Goal: Information Seeking & Learning: Learn about a topic

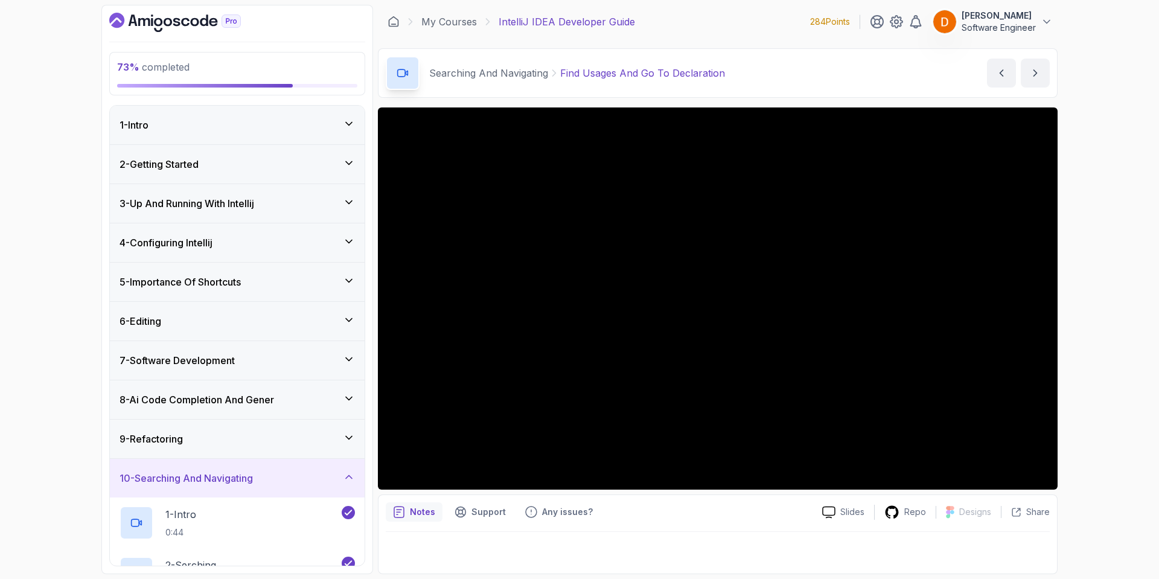
scroll to position [444, 0]
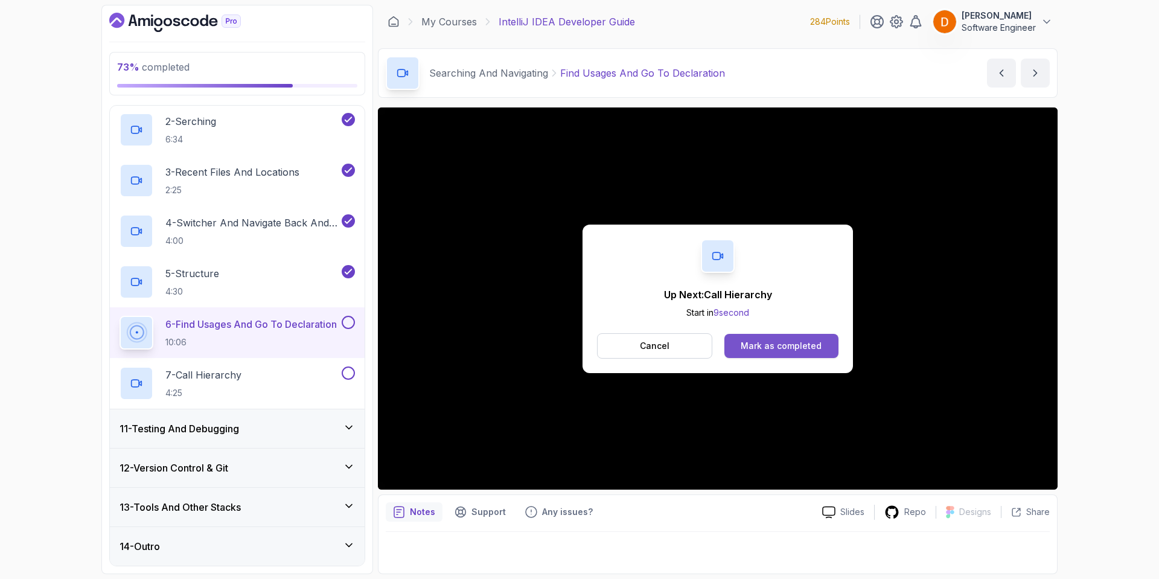
click at [811, 346] on div "Mark as completed" at bounding box center [781, 346] width 81 height 12
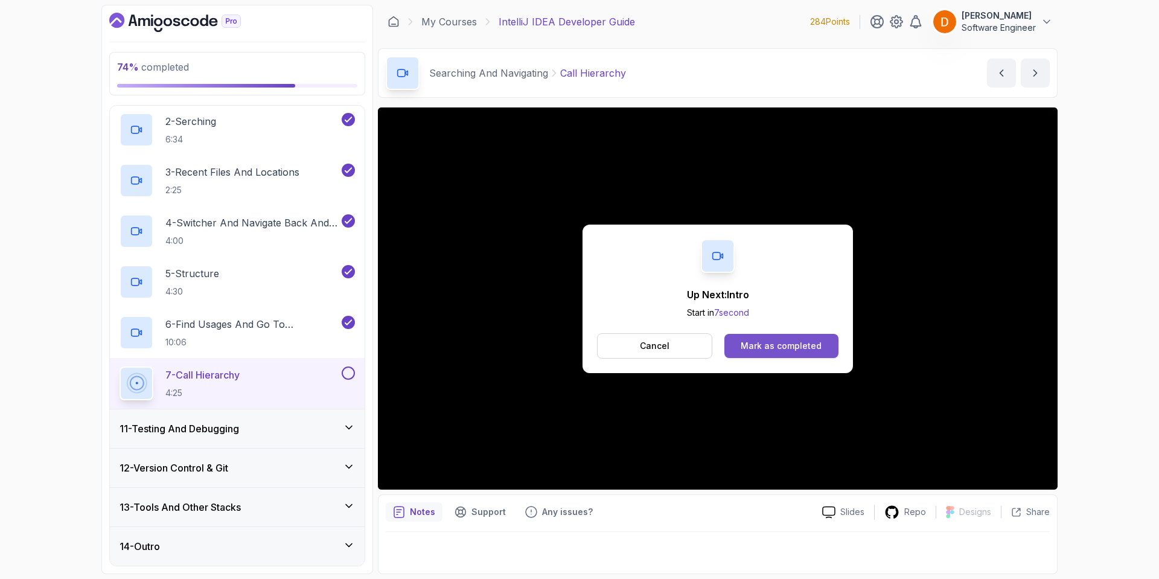
click at [754, 346] on div "Mark as completed" at bounding box center [781, 346] width 81 height 12
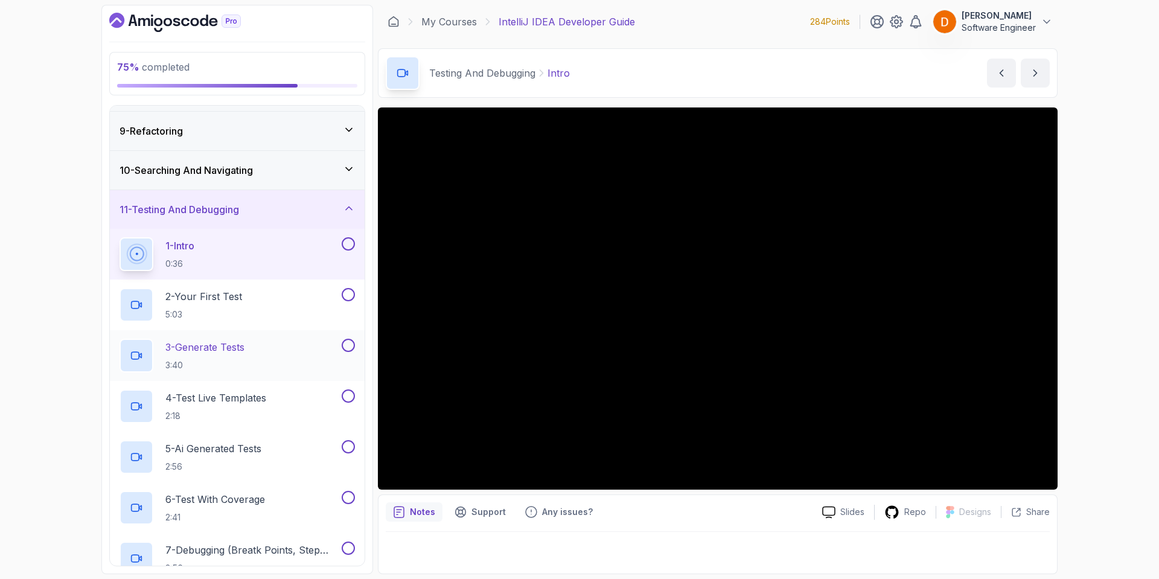
scroll to position [444, 0]
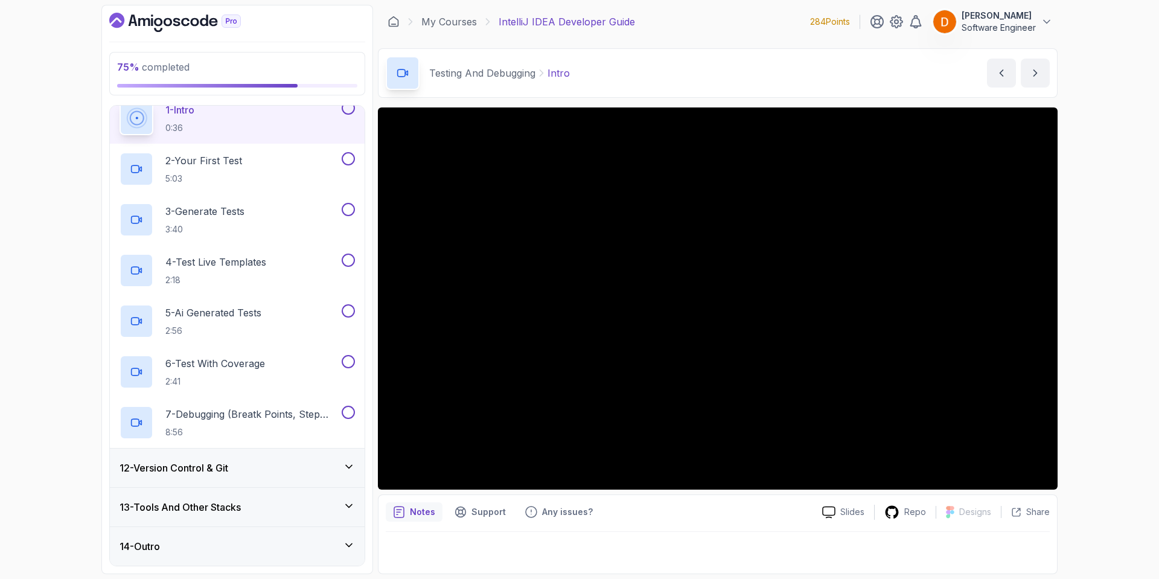
click at [205, 467] on h3 "12 - Version Control & Git" at bounding box center [174, 468] width 109 height 14
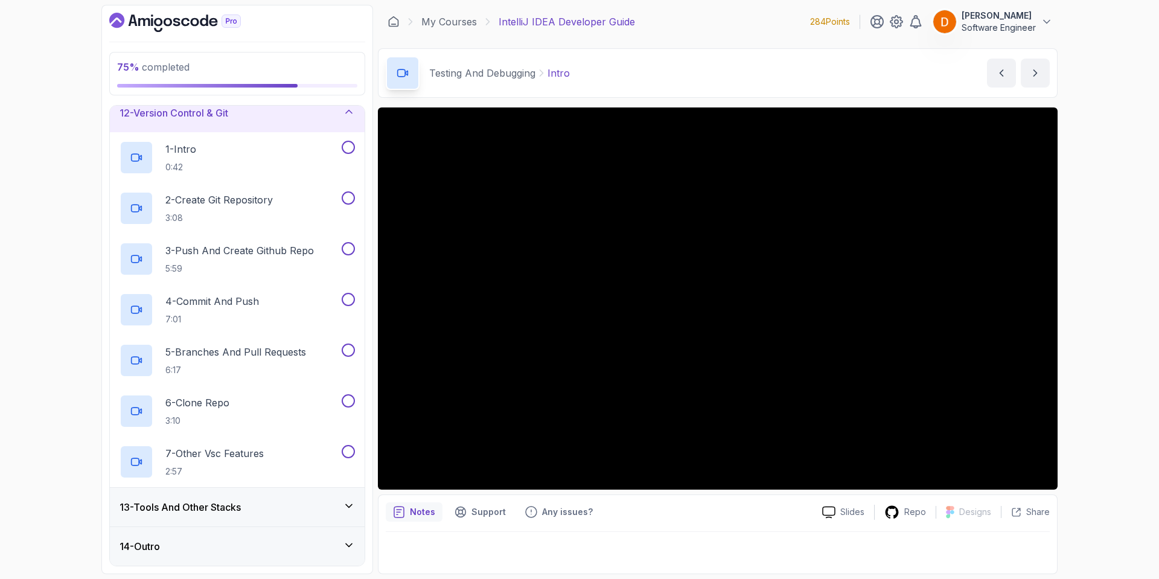
click at [219, 504] on h3 "13 - Tools And Other Stacks" at bounding box center [180, 507] width 121 height 14
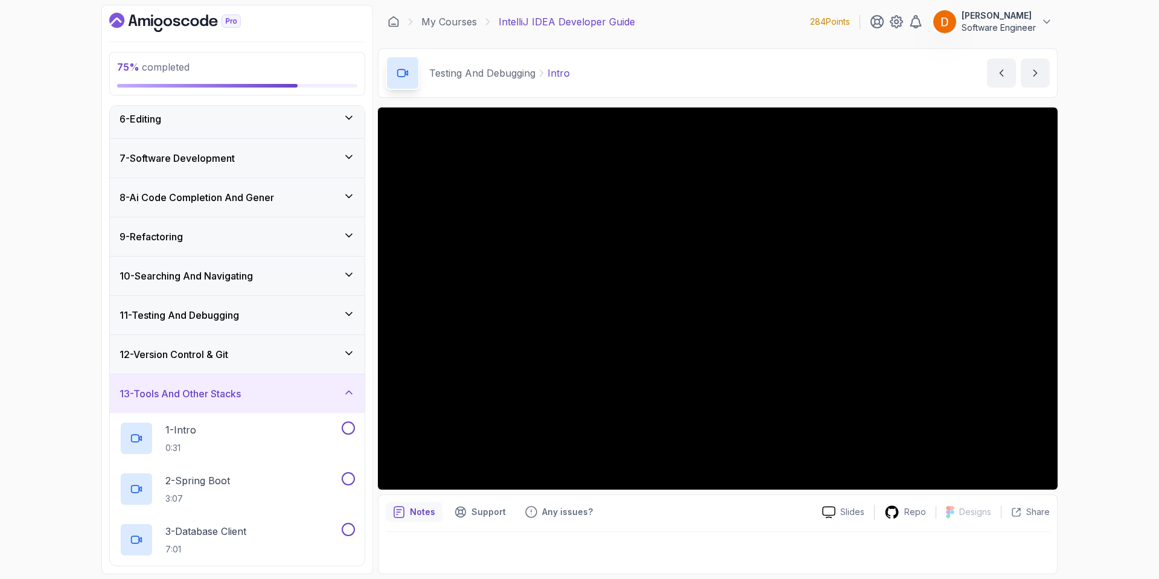
click at [241, 392] on h3 "13 - Tools And Other Stacks" at bounding box center [180, 393] width 121 height 14
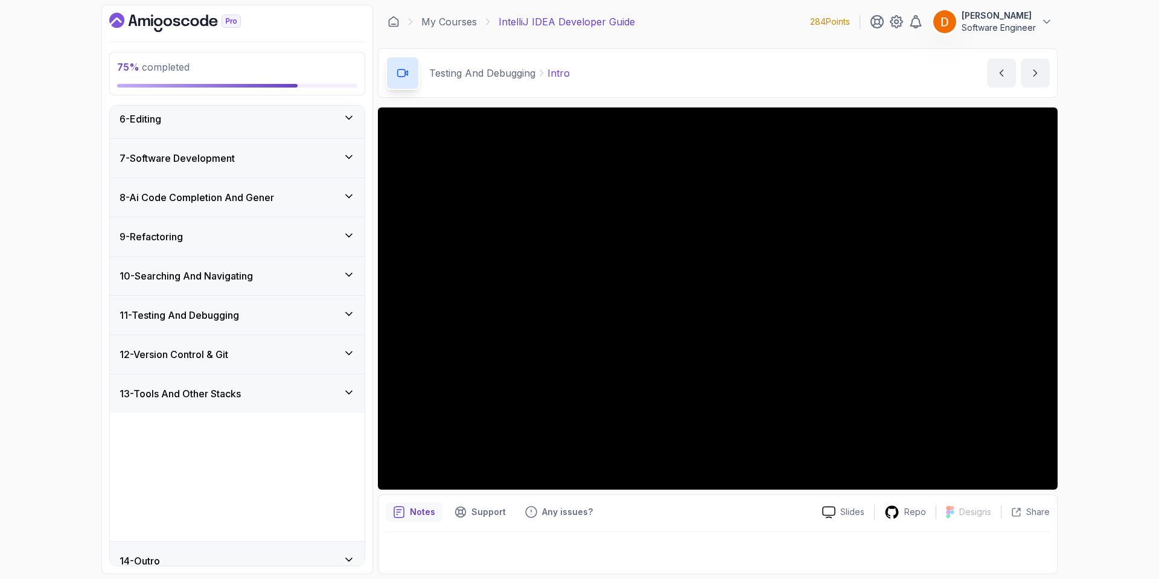
scroll to position [89, 0]
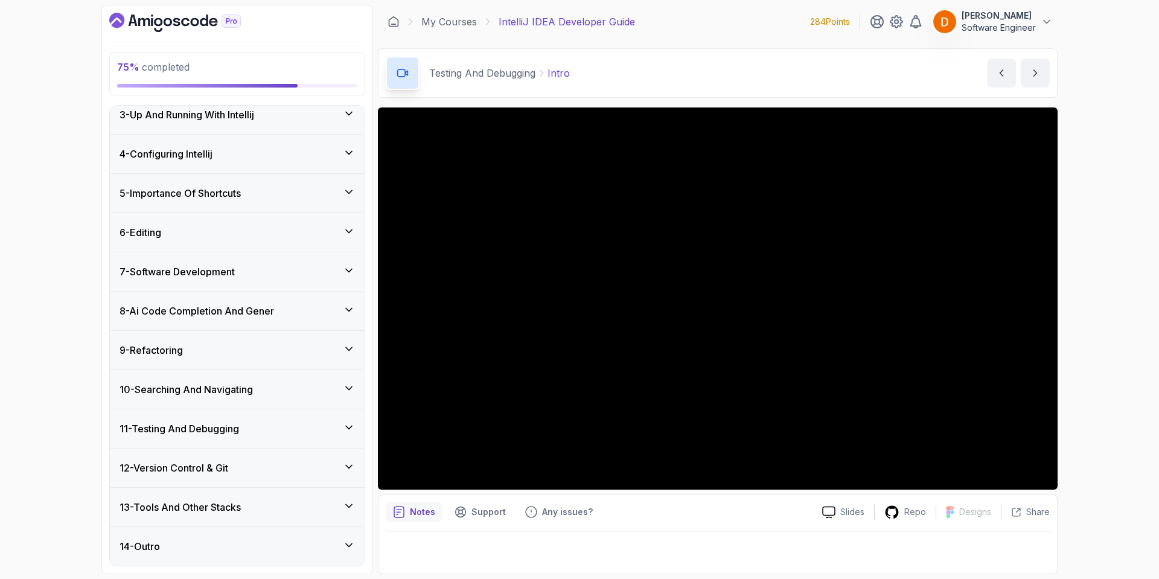
click at [225, 434] on h3 "11 - Testing And Debugging" at bounding box center [180, 428] width 120 height 14
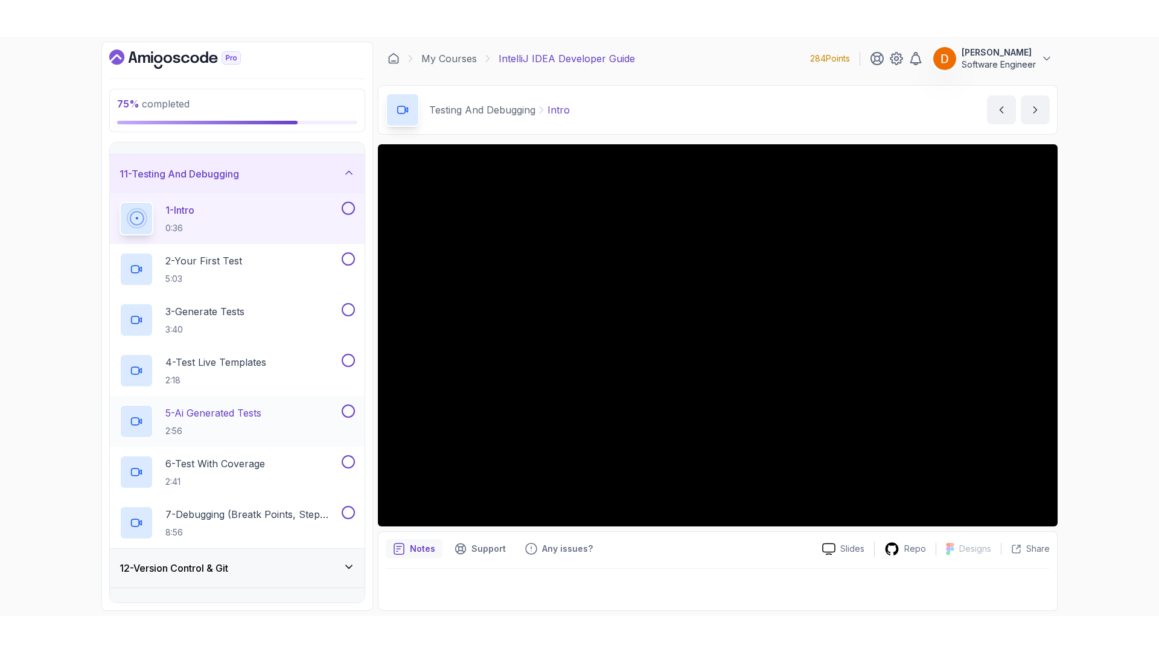
scroll to position [383, 0]
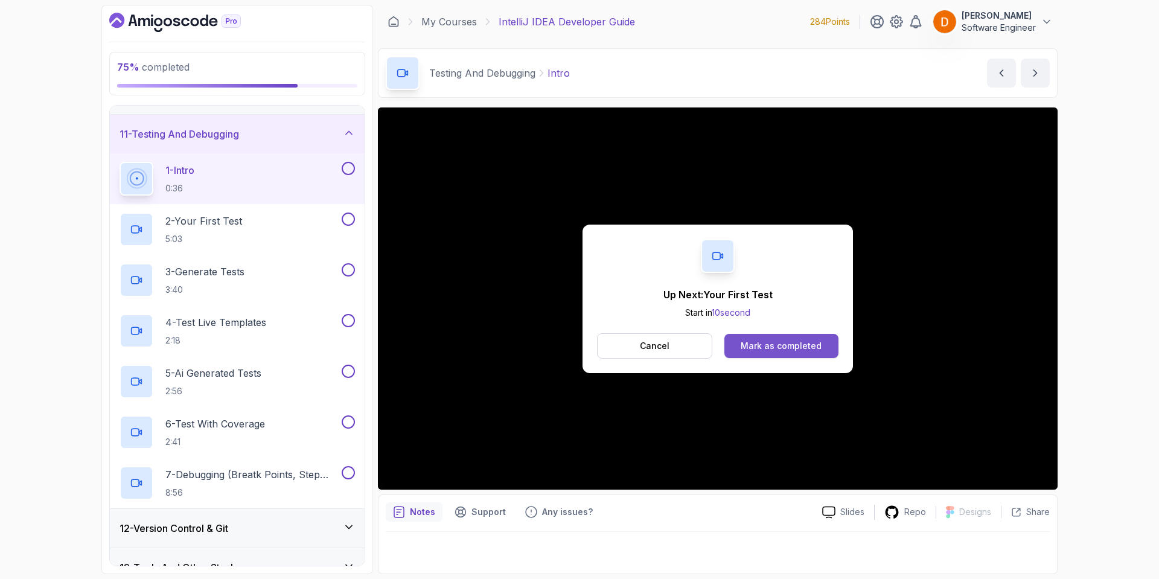
click at [776, 344] on div "Mark as completed" at bounding box center [781, 346] width 81 height 12
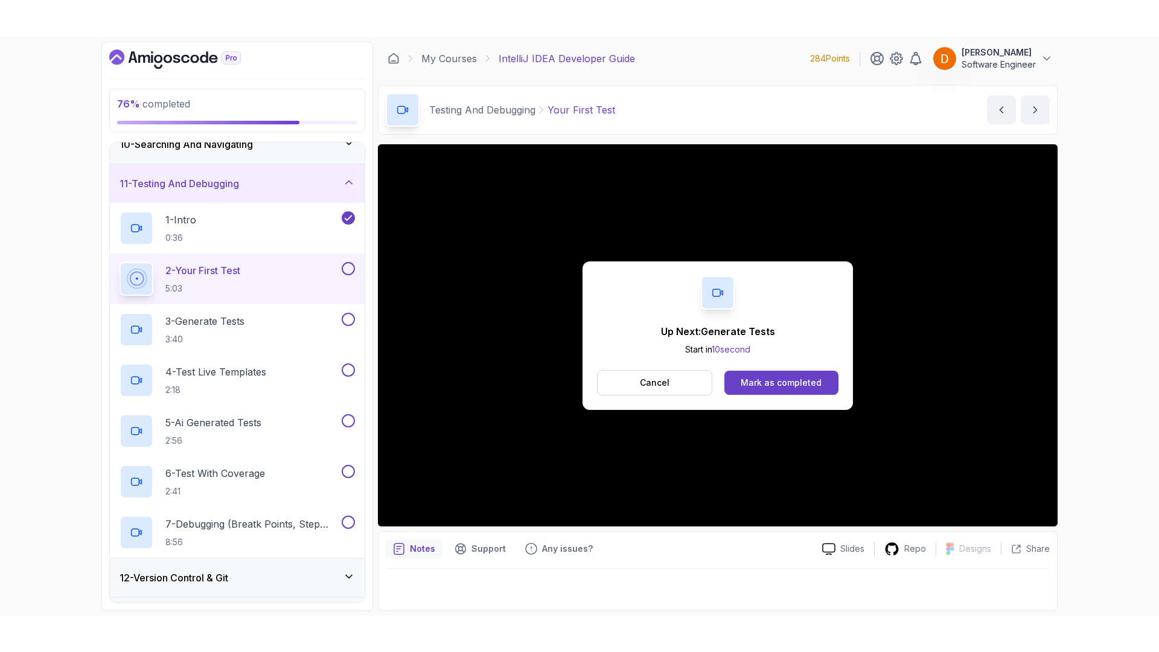
scroll to position [383, 0]
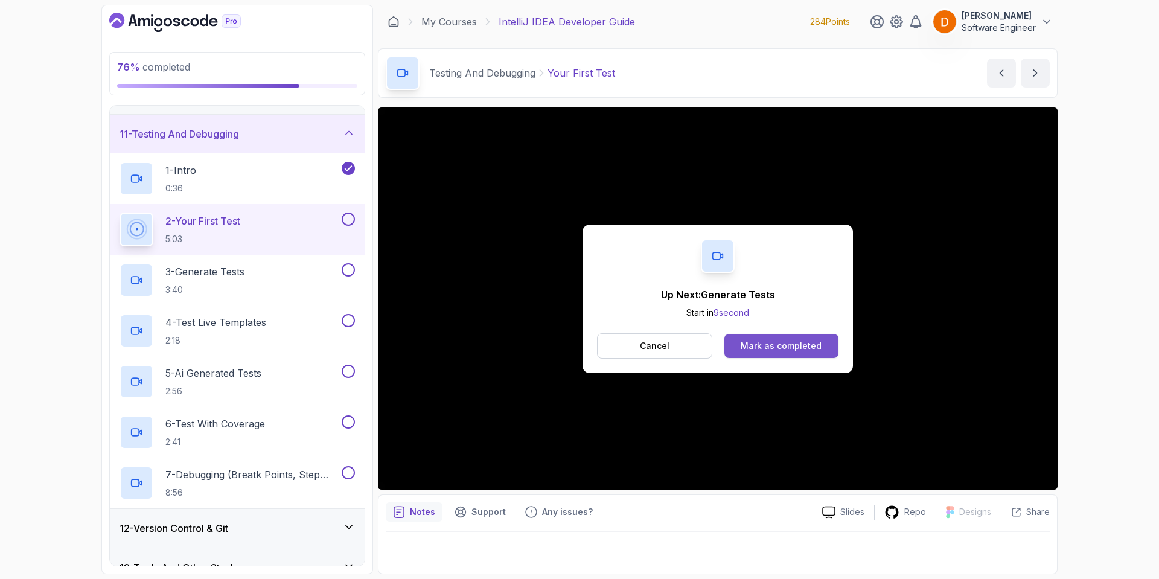
click at [763, 340] on div "Mark as completed" at bounding box center [781, 346] width 81 height 12
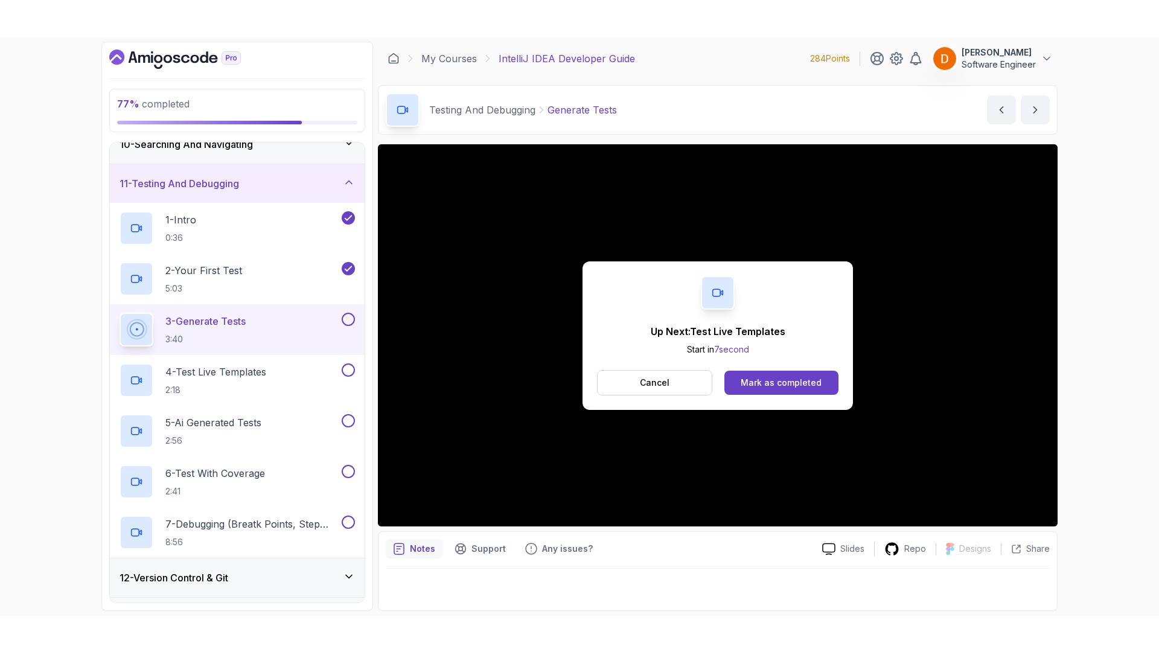
scroll to position [383, 0]
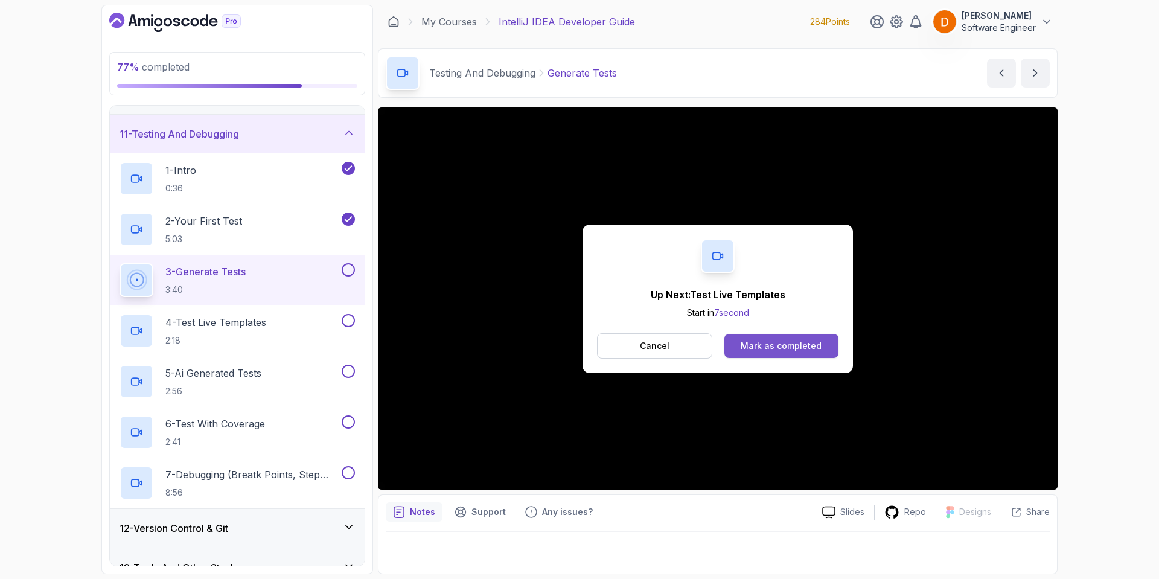
click at [816, 338] on button "Mark as completed" at bounding box center [782, 346] width 114 height 24
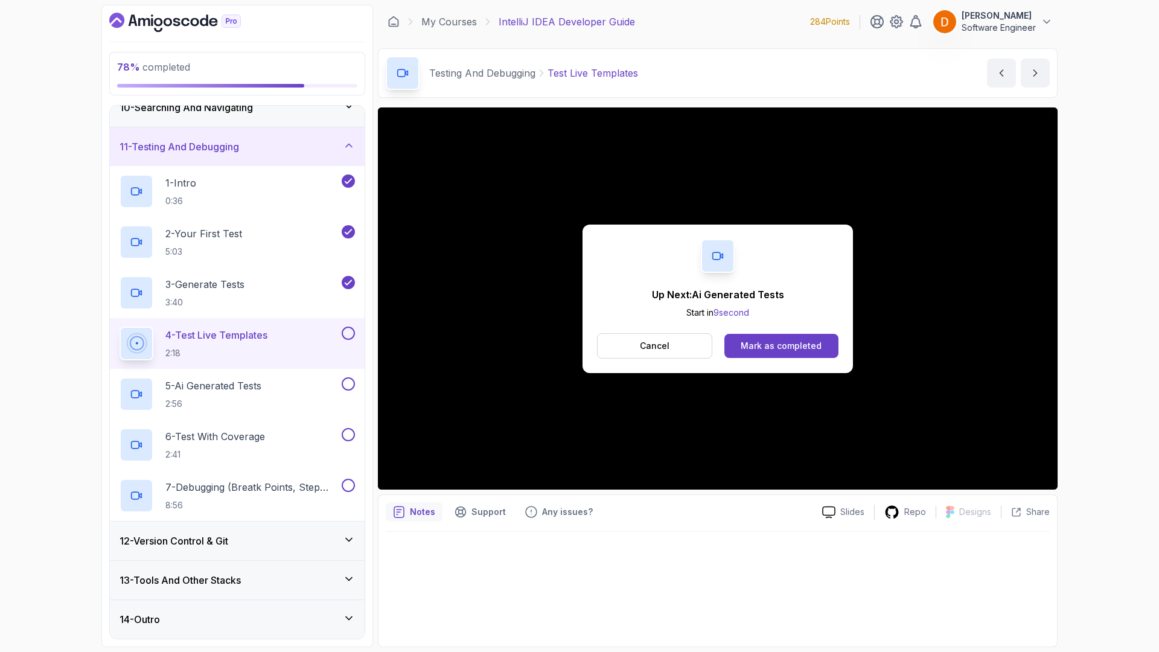
scroll to position [383, 0]
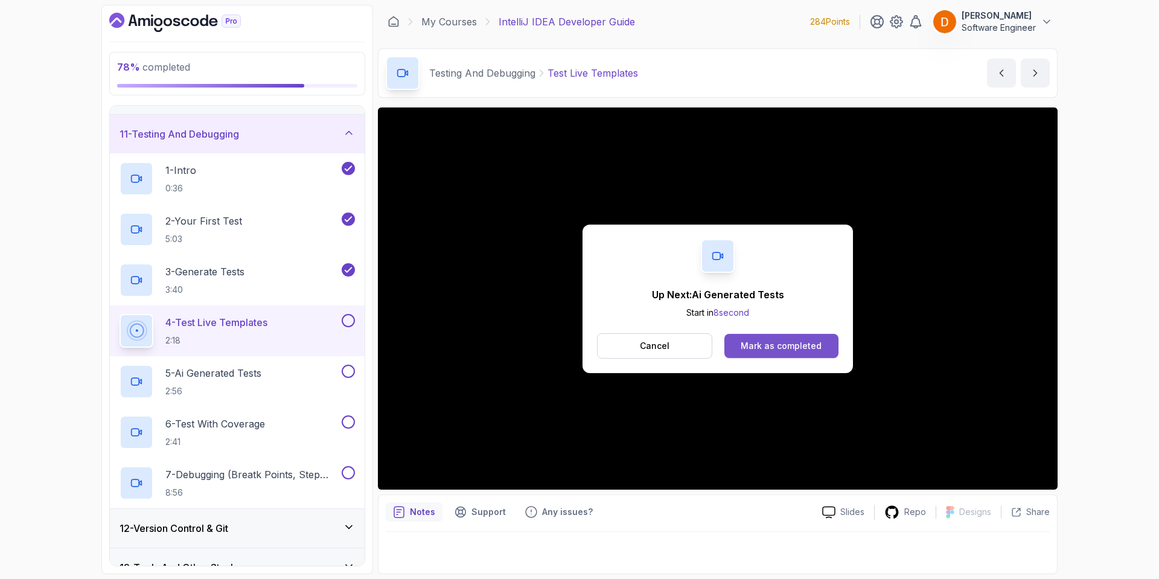
click at [750, 338] on button "Mark as completed" at bounding box center [782, 346] width 114 height 24
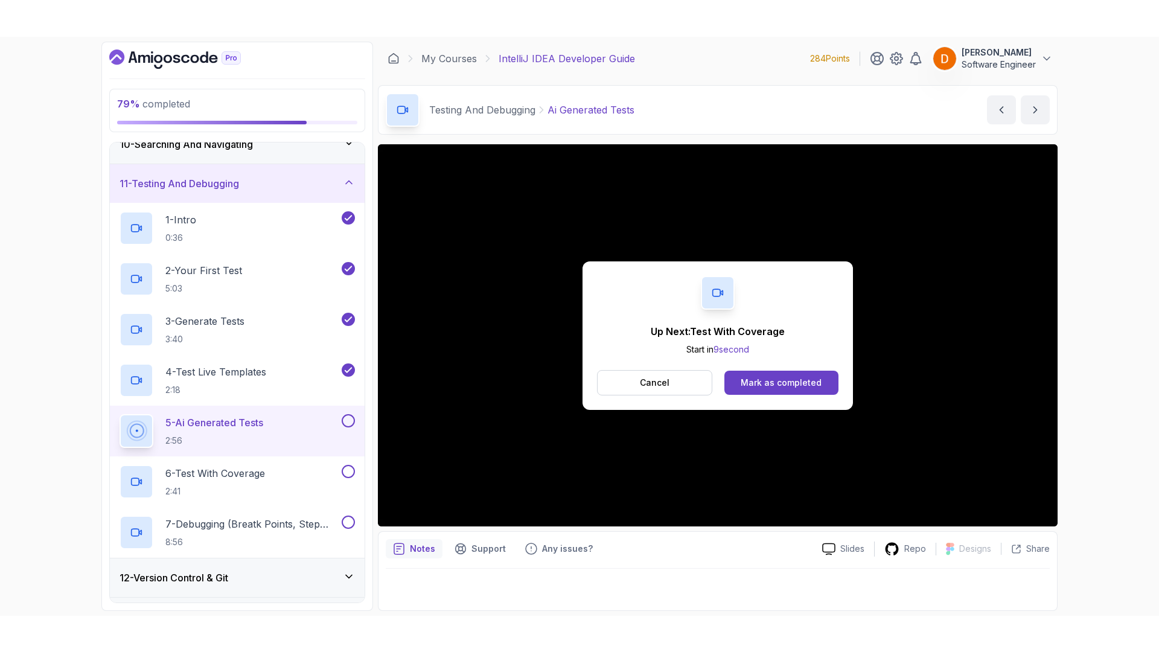
scroll to position [383, 0]
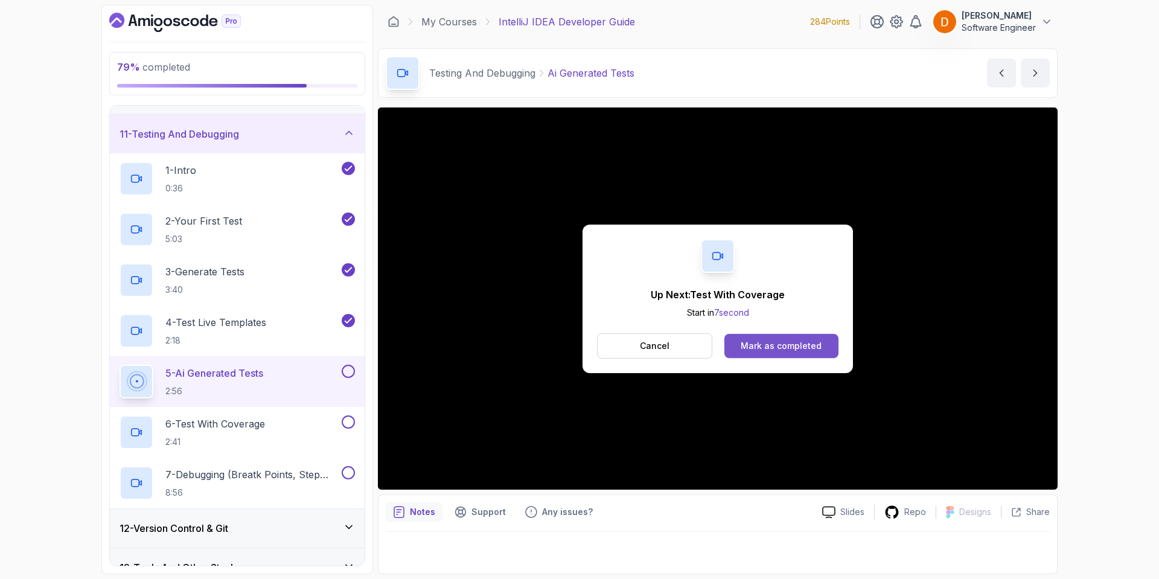
click at [774, 356] on button "Mark as completed" at bounding box center [782, 346] width 114 height 24
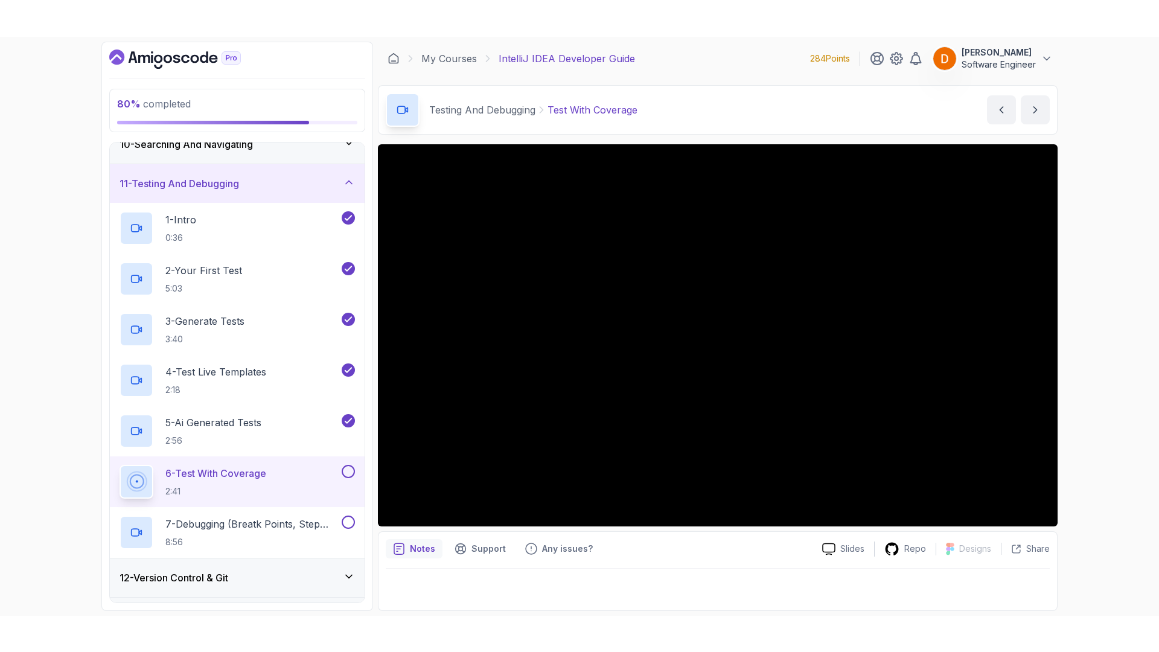
scroll to position [383, 0]
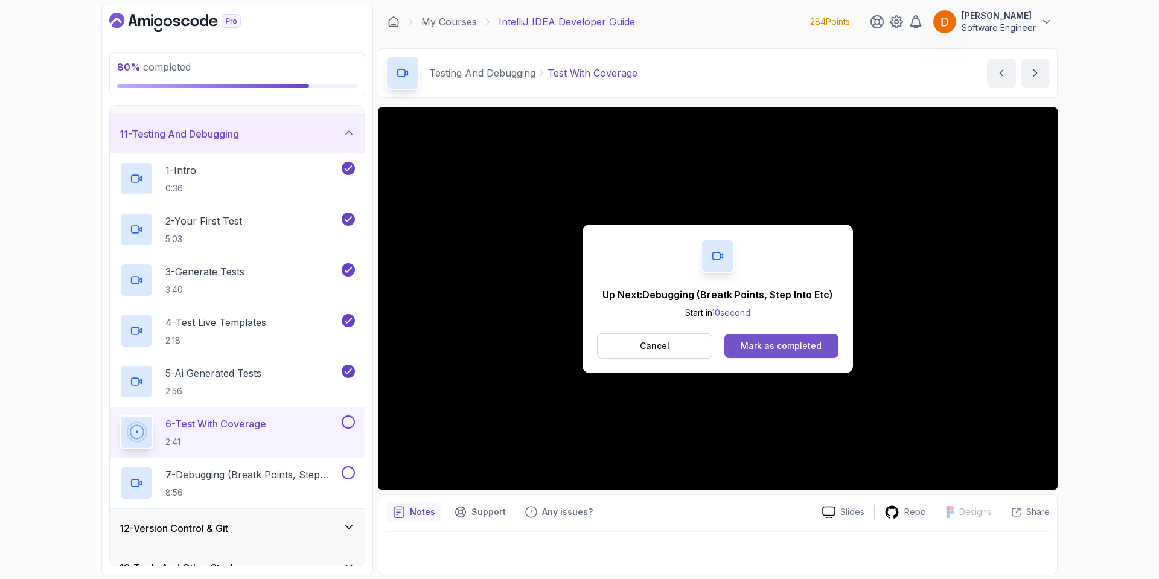
click at [803, 354] on button "Mark as completed" at bounding box center [782, 346] width 114 height 24
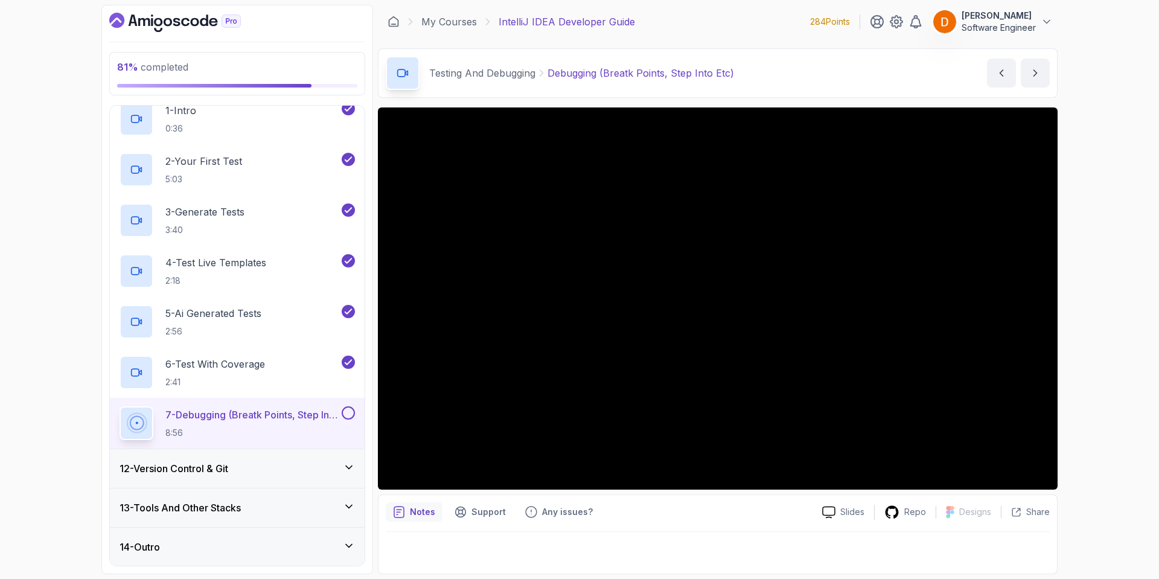
scroll to position [444, 0]
click at [304, 468] on div "12 - Version Control & Git" at bounding box center [237, 468] width 235 height 14
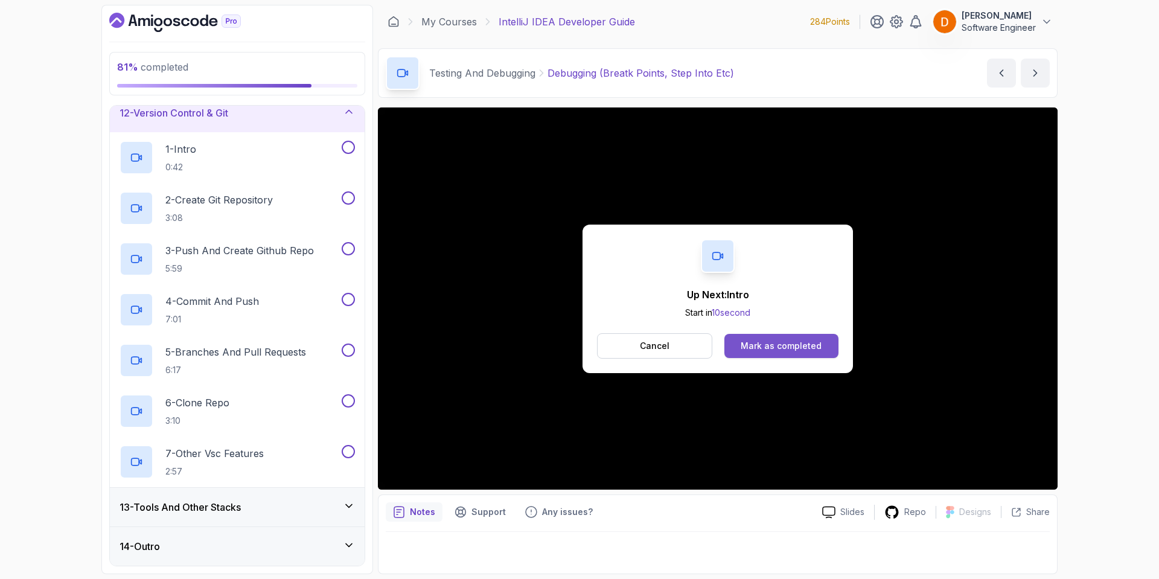
click at [779, 347] on div "Mark as completed" at bounding box center [781, 346] width 81 height 12
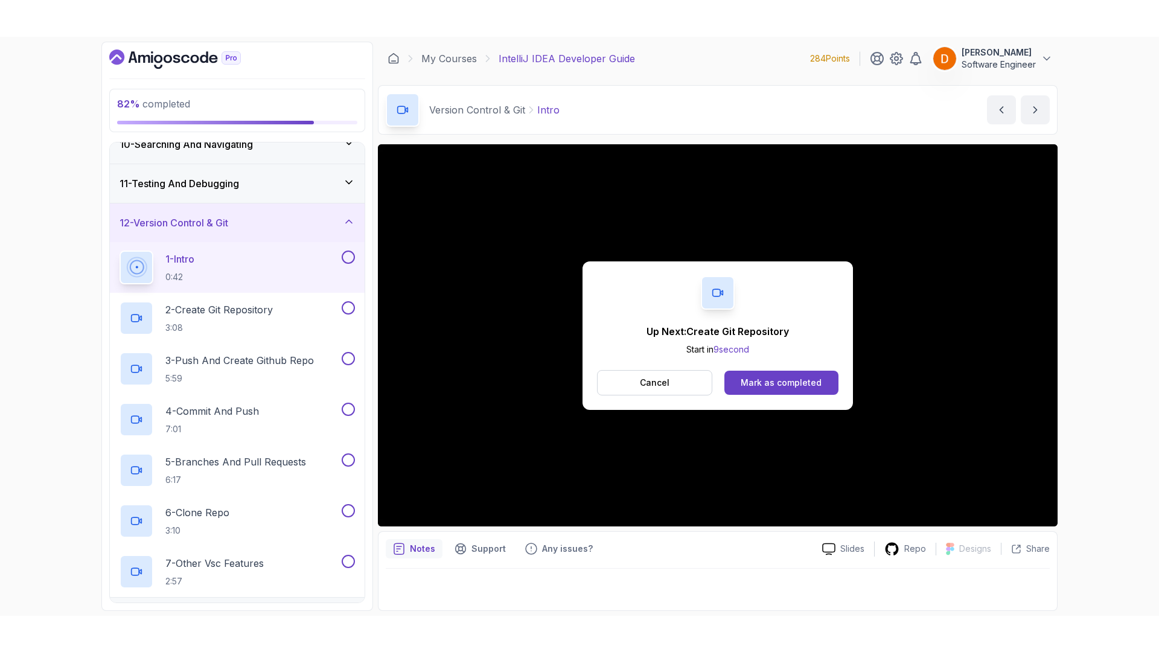
scroll to position [444, 0]
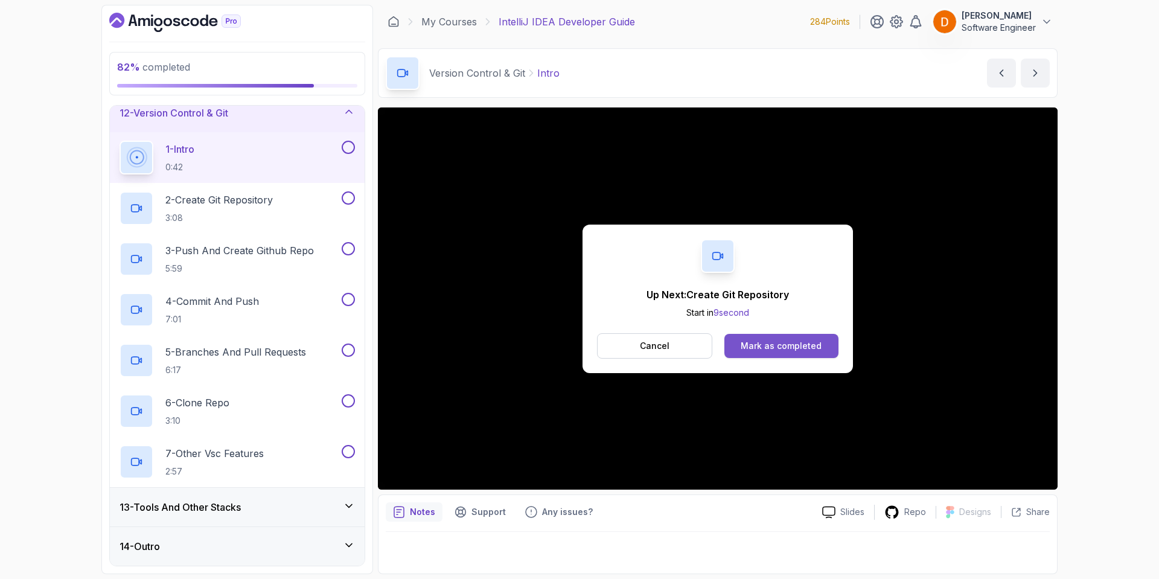
click at [755, 341] on div "Mark as completed" at bounding box center [781, 346] width 81 height 12
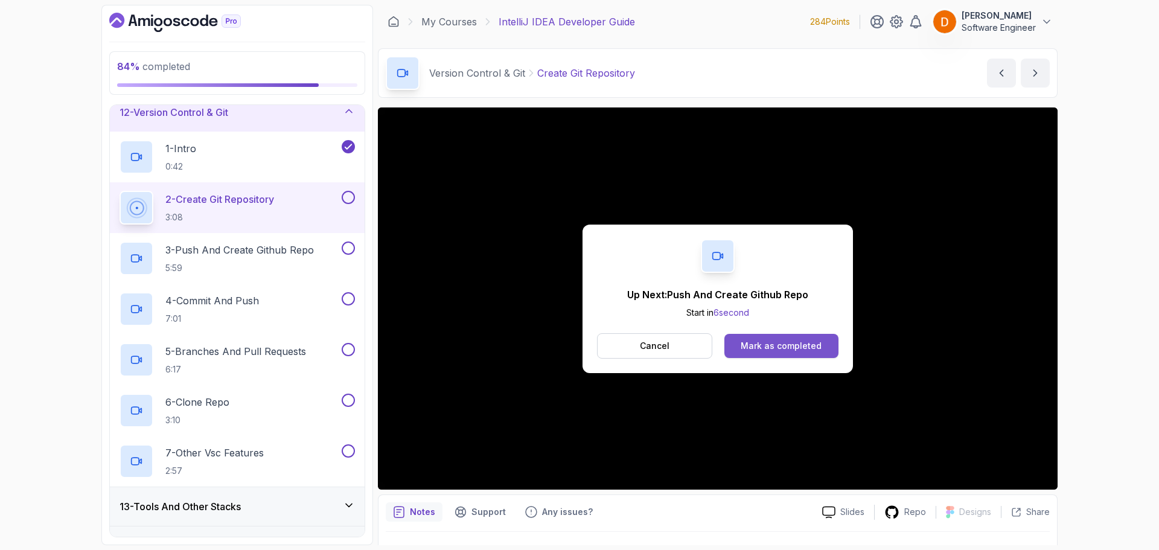
click at [801, 344] on div "Mark as completed" at bounding box center [781, 346] width 81 height 12
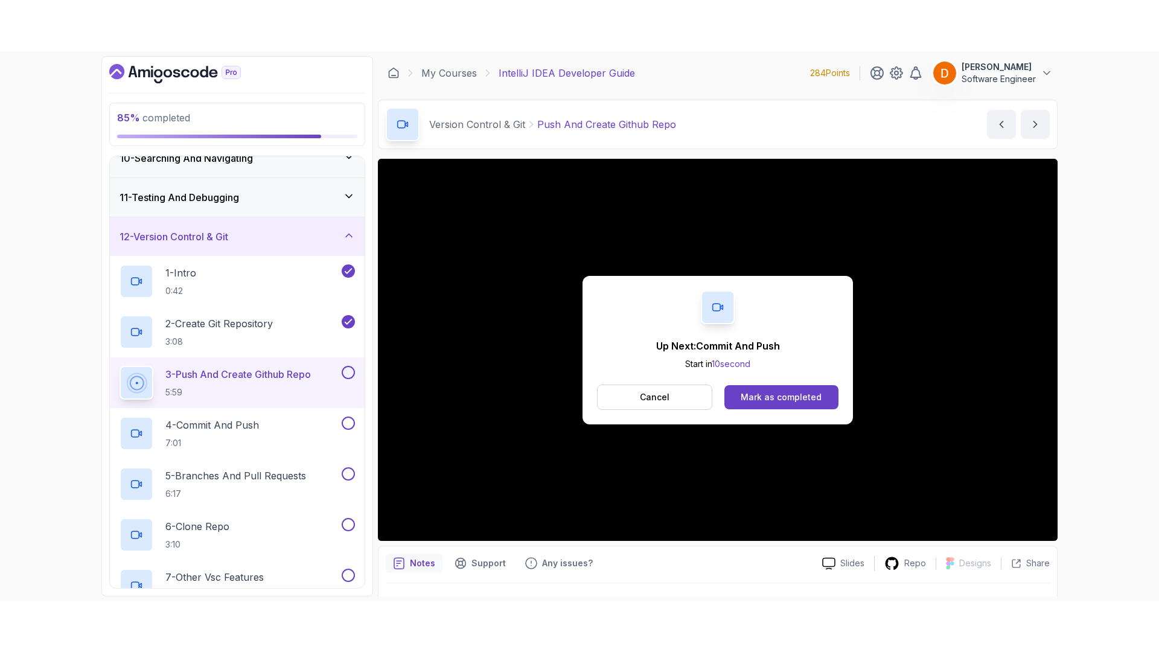
scroll to position [444, 0]
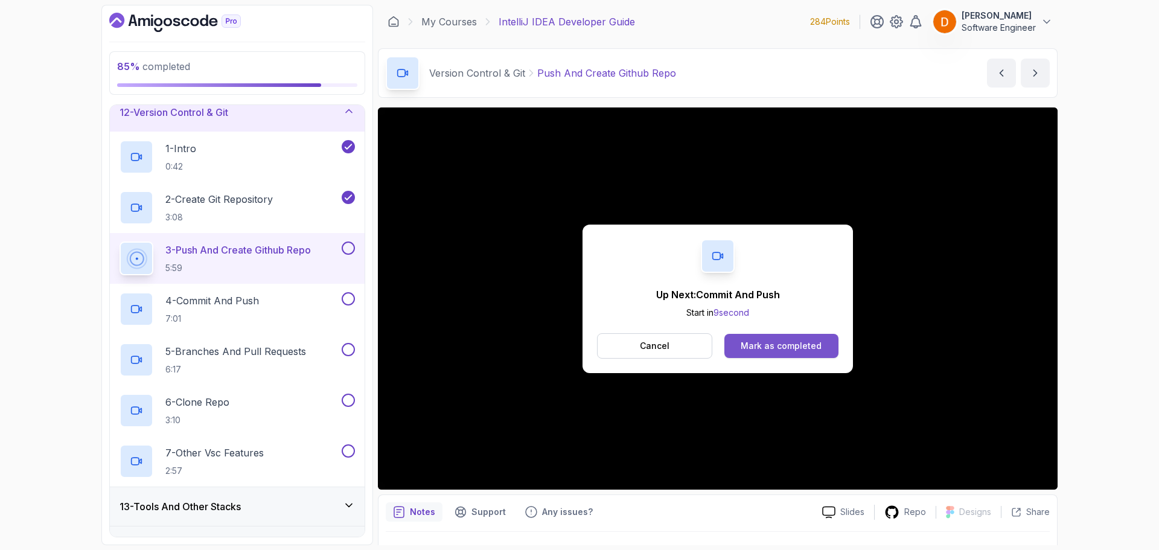
click at [741, 343] on button "Mark as completed" at bounding box center [782, 346] width 114 height 24
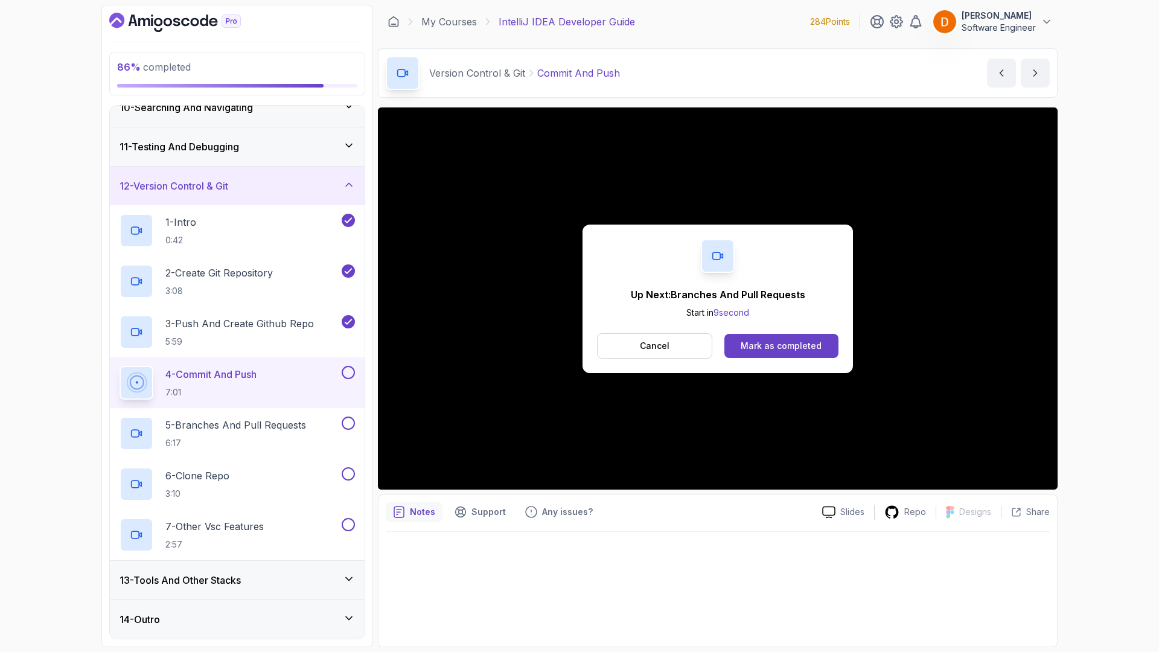
scroll to position [444, 0]
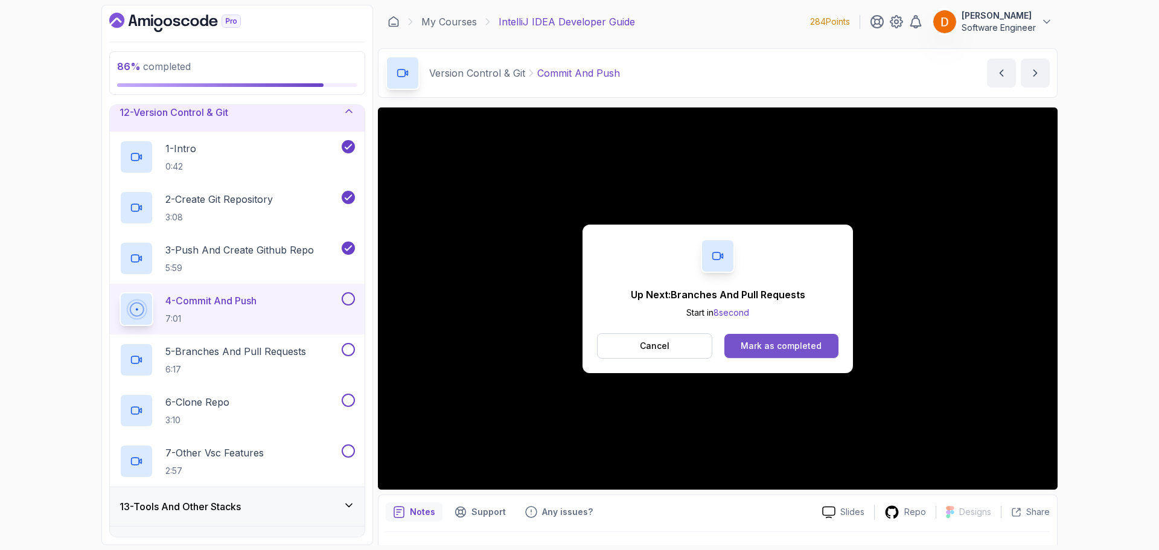
click at [805, 346] on div "Mark as completed" at bounding box center [781, 346] width 81 height 12
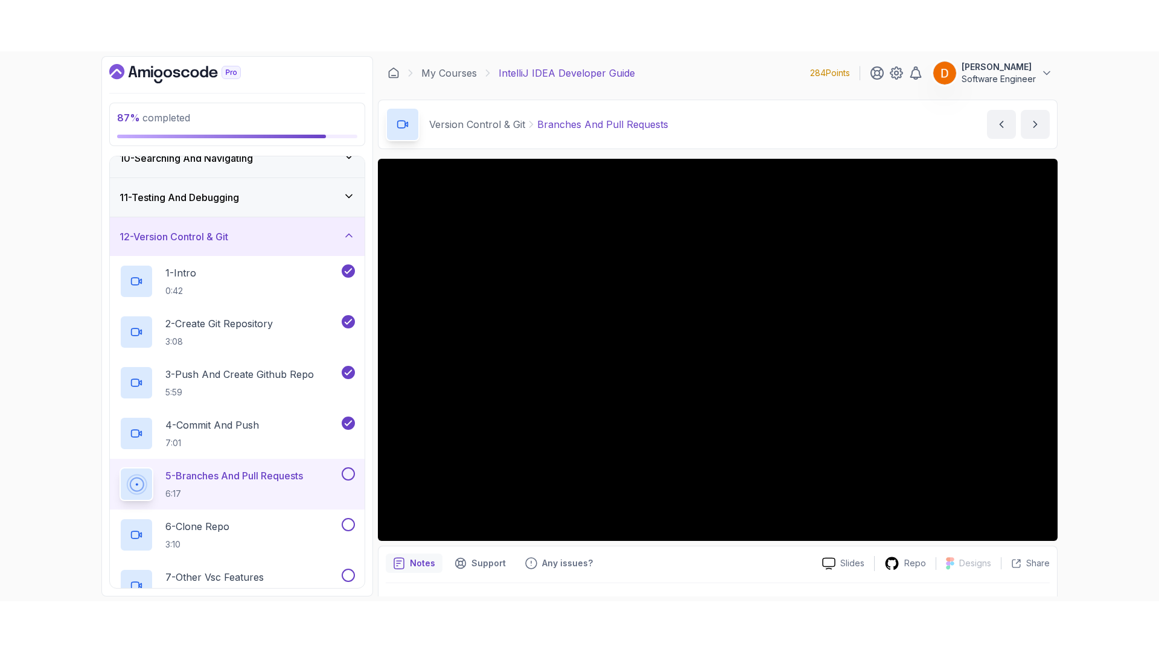
scroll to position [444, 0]
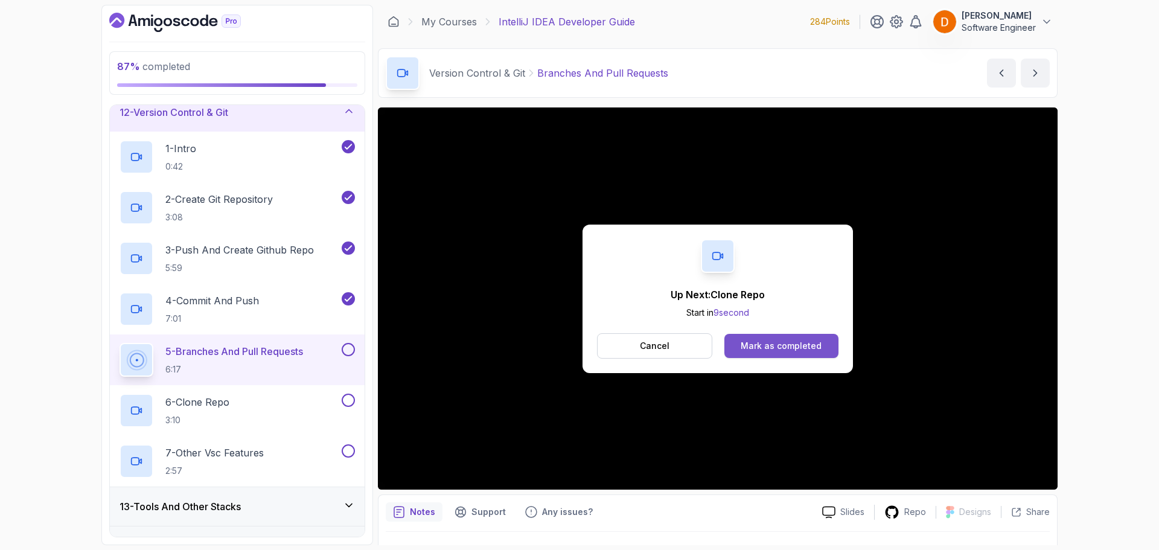
click at [792, 348] on div "Mark as completed" at bounding box center [781, 346] width 81 height 12
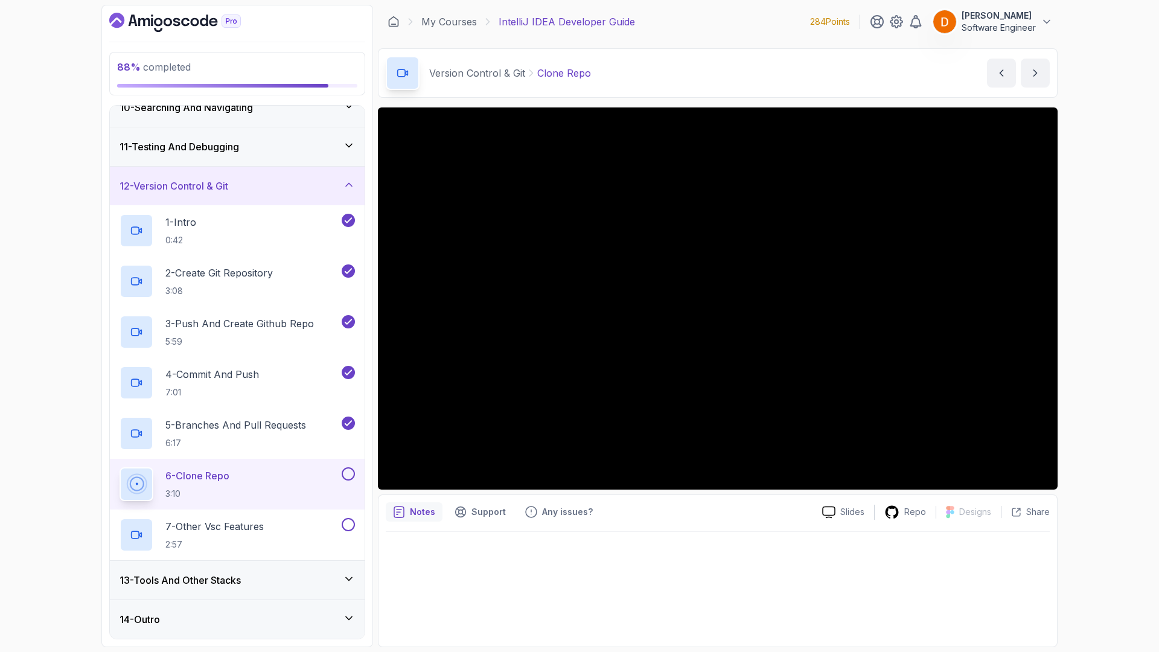
scroll to position [444, 0]
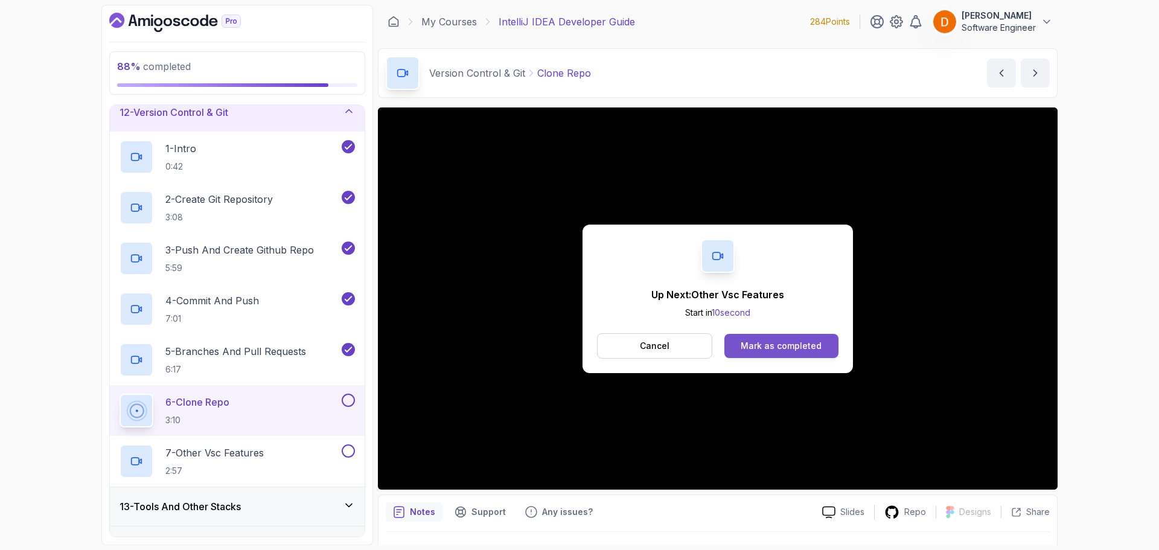
click at [749, 353] on button "Mark as completed" at bounding box center [782, 346] width 114 height 24
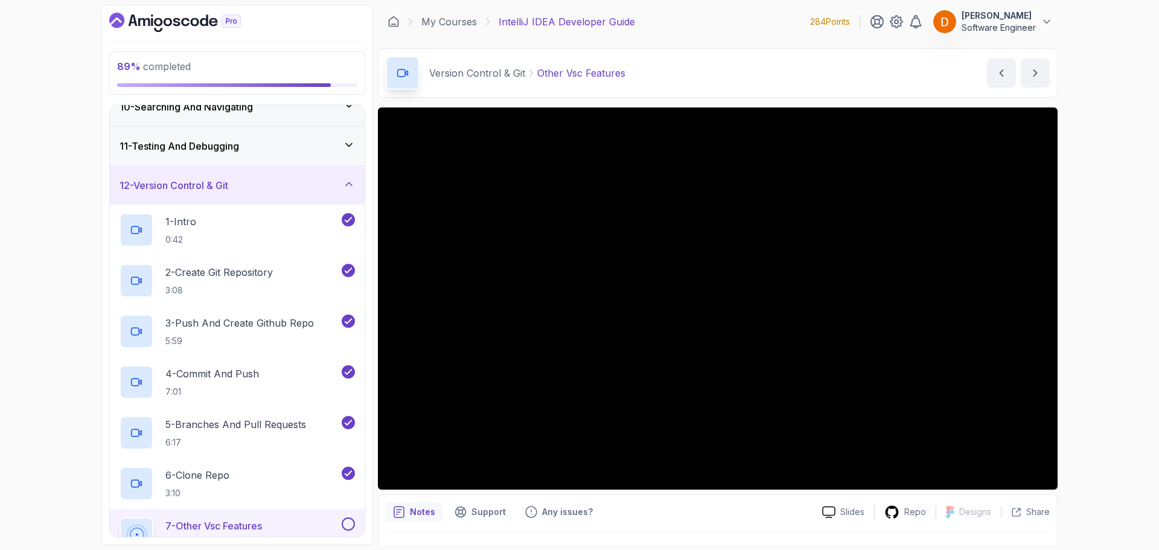
scroll to position [444, 0]
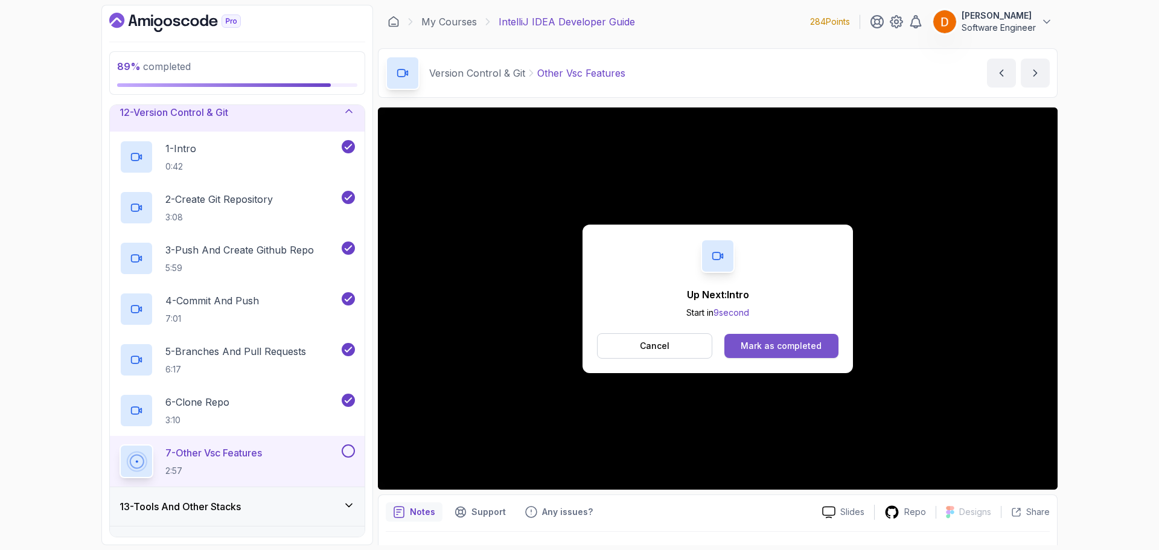
click at [760, 343] on div "Mark as completed" at bounding box center [781, 346] width 81 height 12
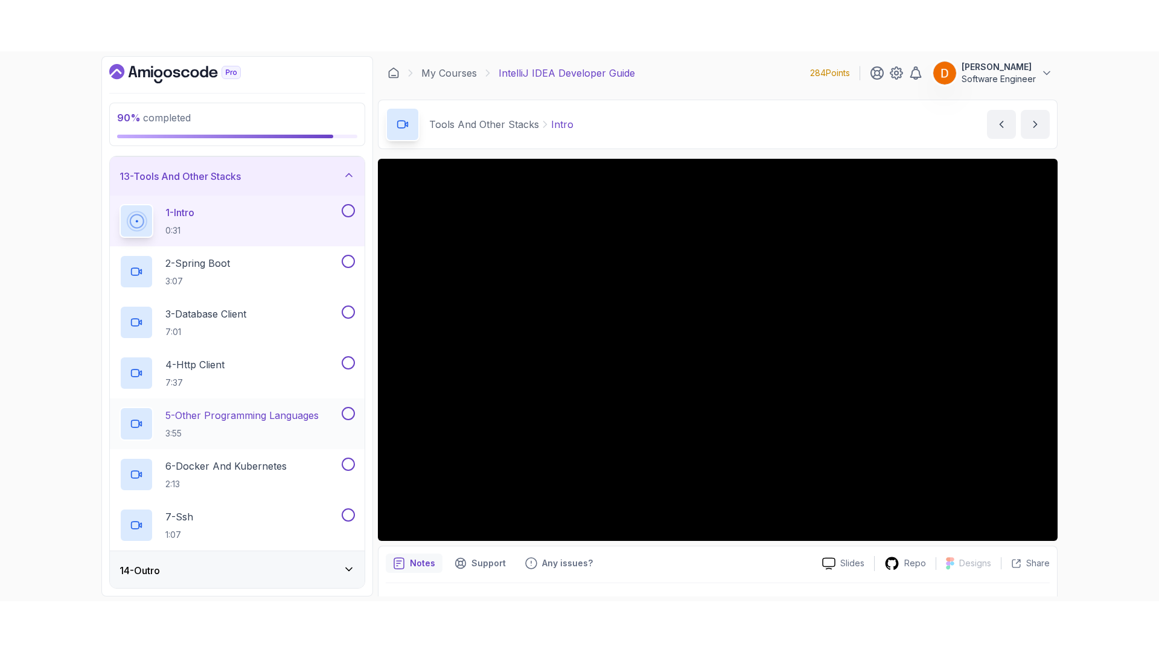
scroll to position [472, 0]
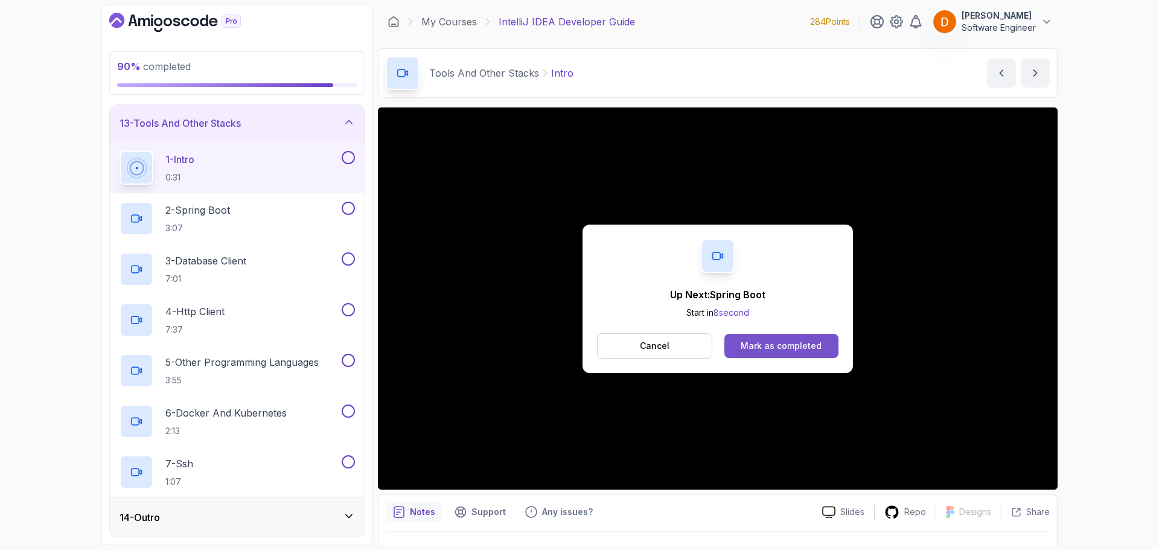
click at [797, 349] on div "Mark as completed" at bounding box center [781, 346] width 81 height 12
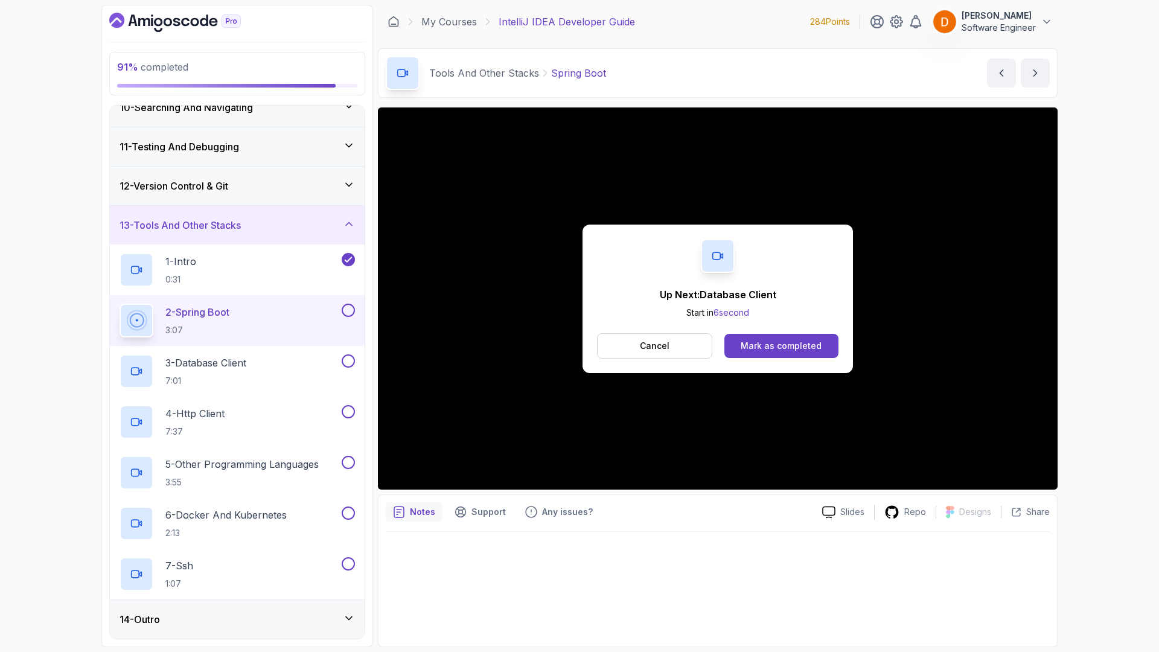
scroll to position [472, 0]
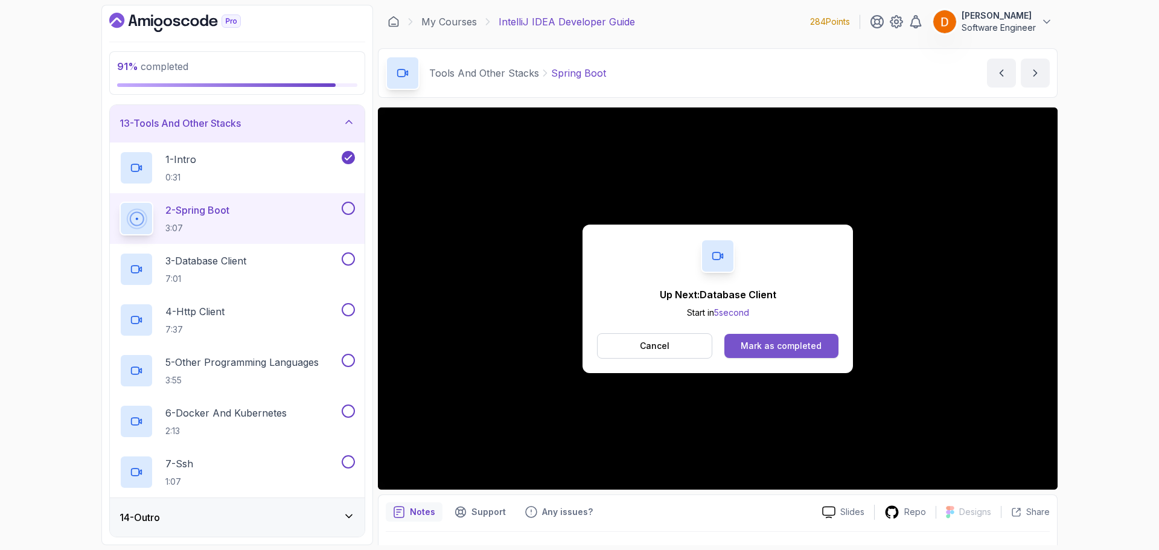
click at [810, 342] on div "Mark as completed" at bounding box center [781, 346] width 81 height 12
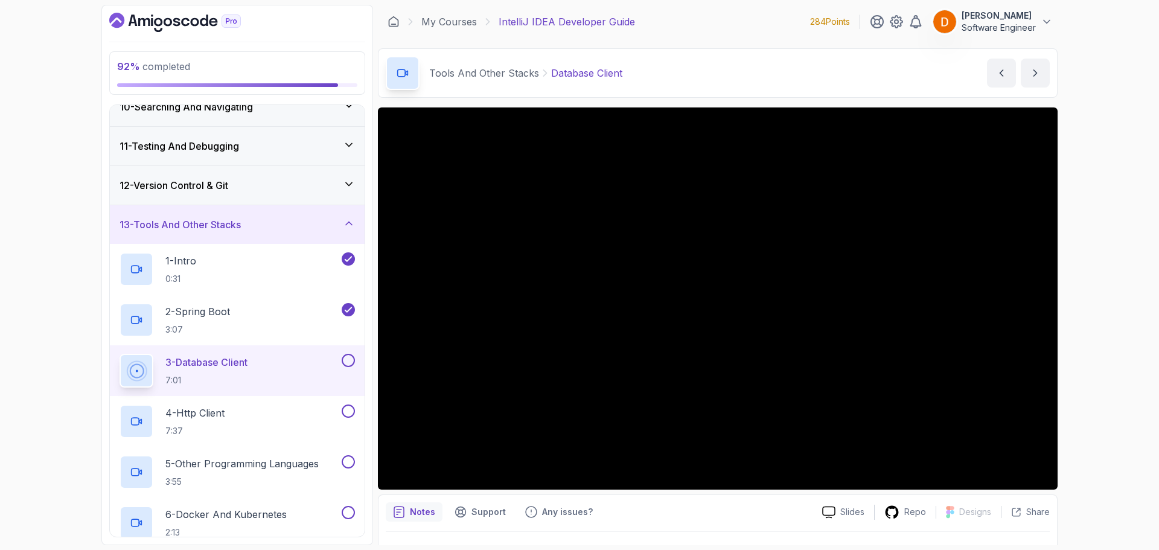
scroll to position [472, 0]
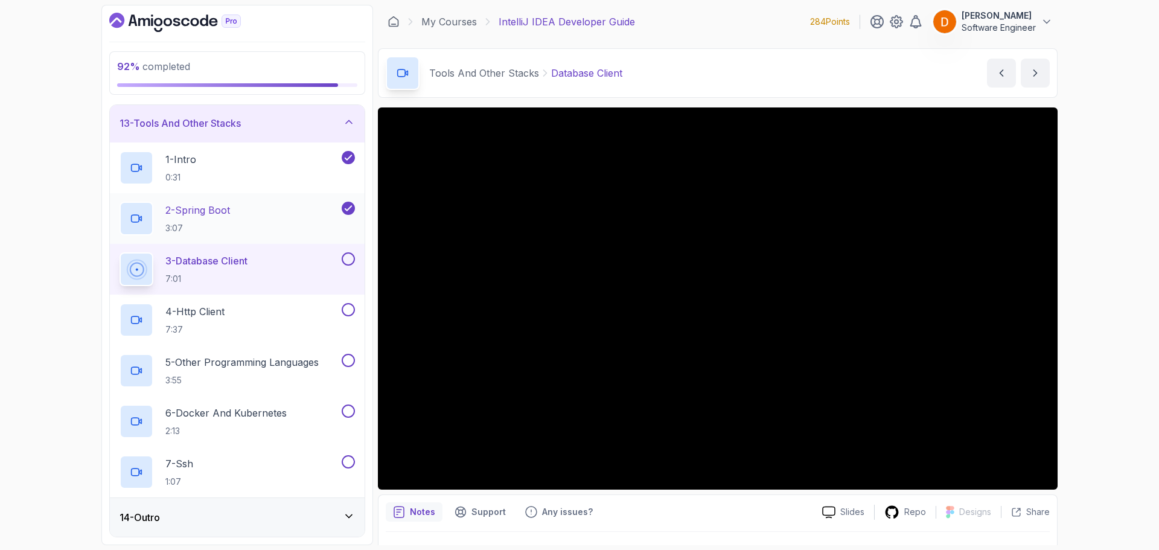
click at [238, 199] on div "2 - Spring Boot 3:07" at bounding box center [237, 218] width 255 height 51
click at [217, 212] on p "2 - Spring Boot" at bounding box center [197, 210] width 65 height 14
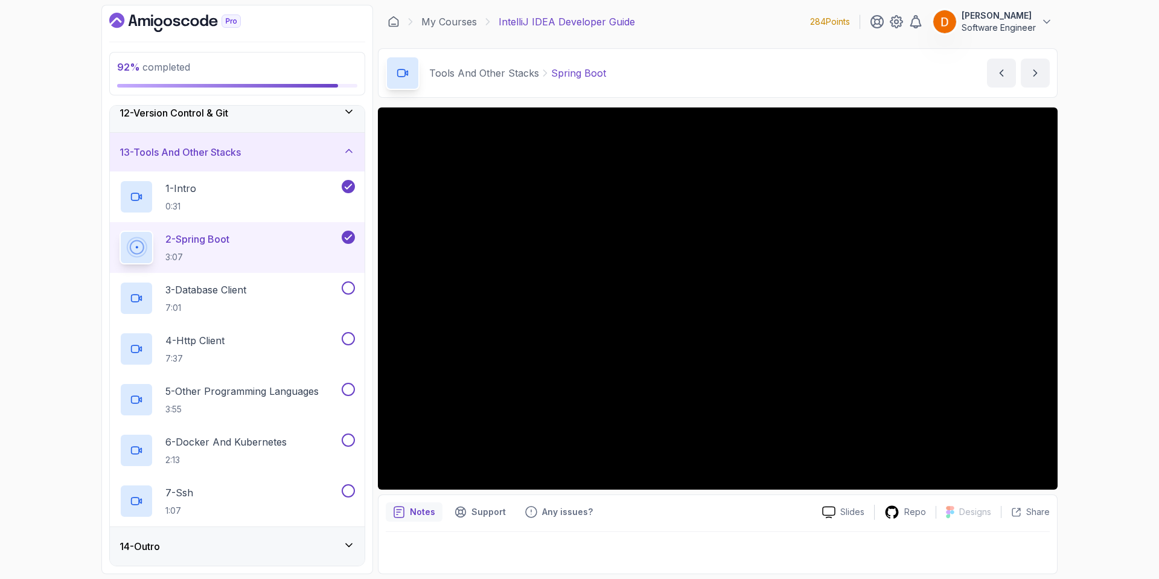
click at [424, 513] on p "Notes" at bounding box center [422, 512] width 25 height 12
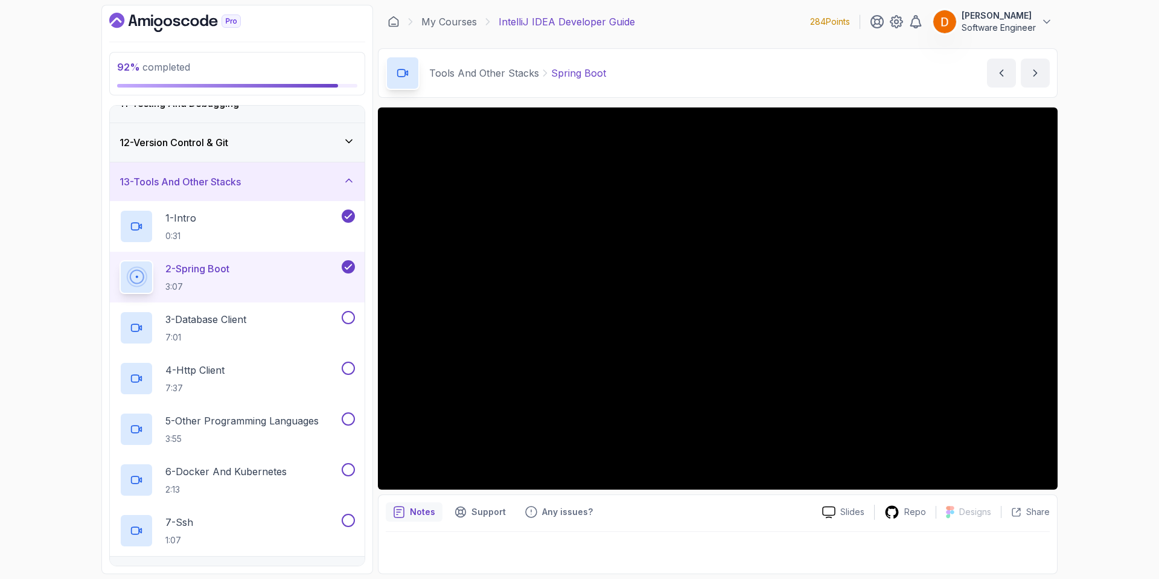
scroll to position [323, 0]
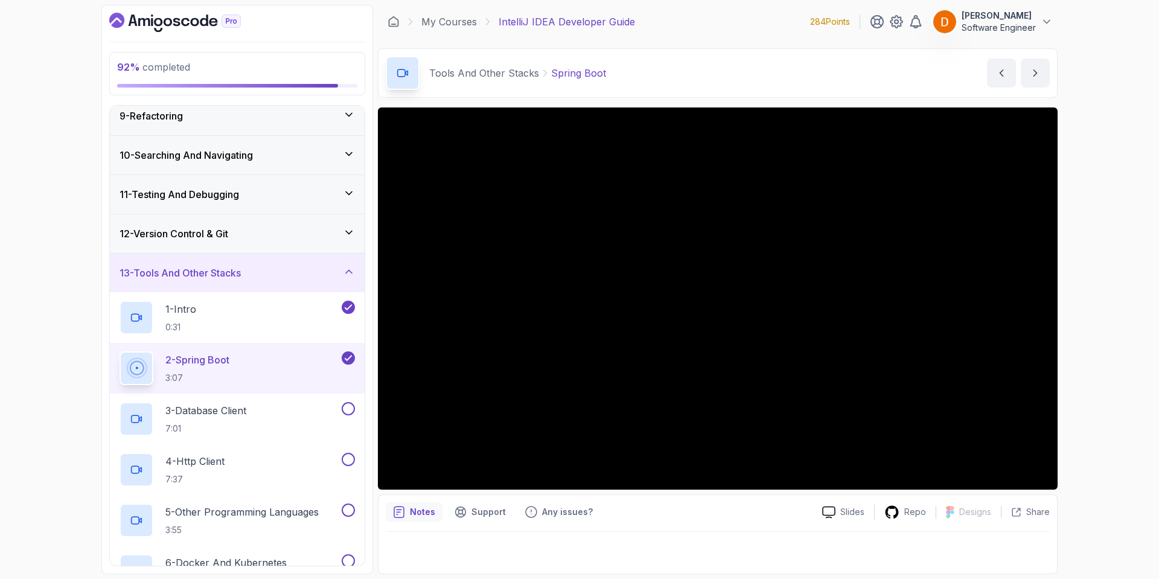
click at [210, 238] on h3 "12 - Version Control & Git" at bounding box center [174, 233] width 109 height 14
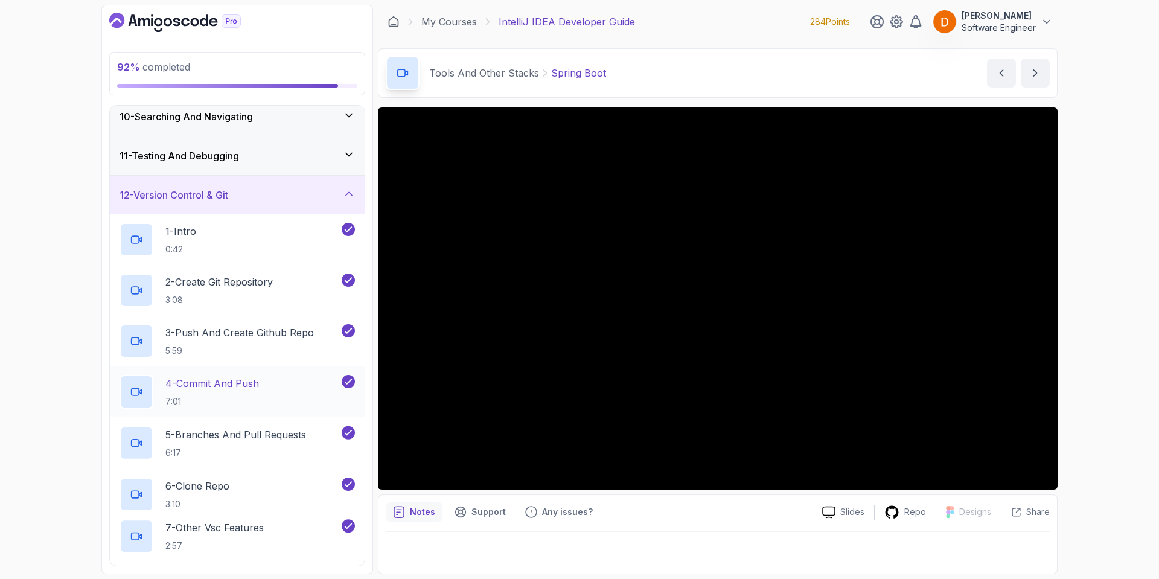
scroll to position [444, 0]
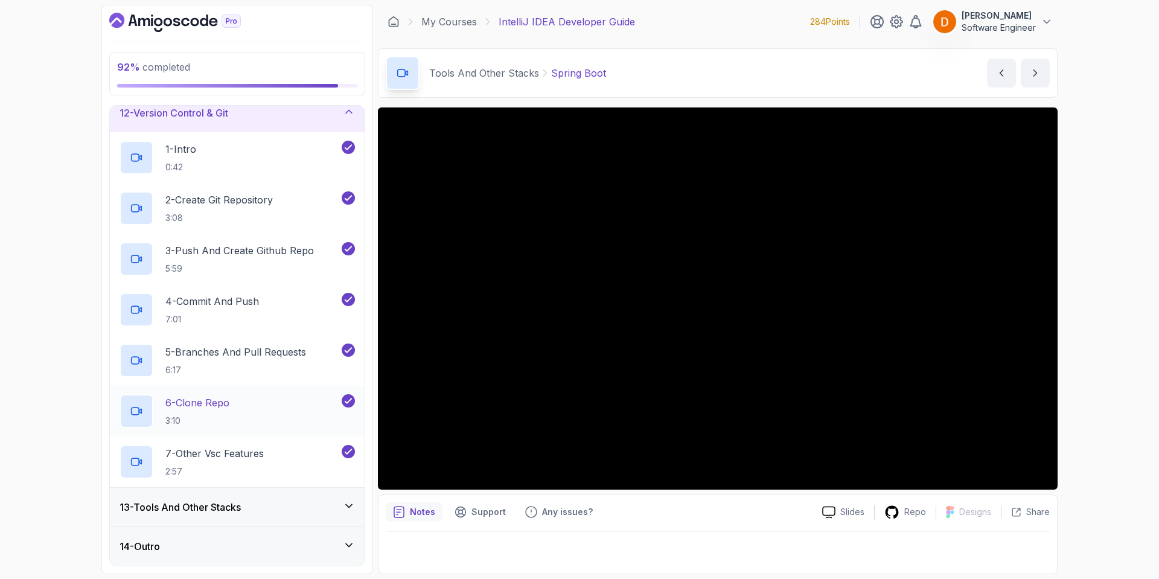
click at [235, 409] on div "6 - Clone Repo 3:10" at bounding box center [230, 411] width 220 height 34
click at [223, 506] on h3 "13 - Tools And Other Stacks" at bounding box center [180, 507] width 121 height 14
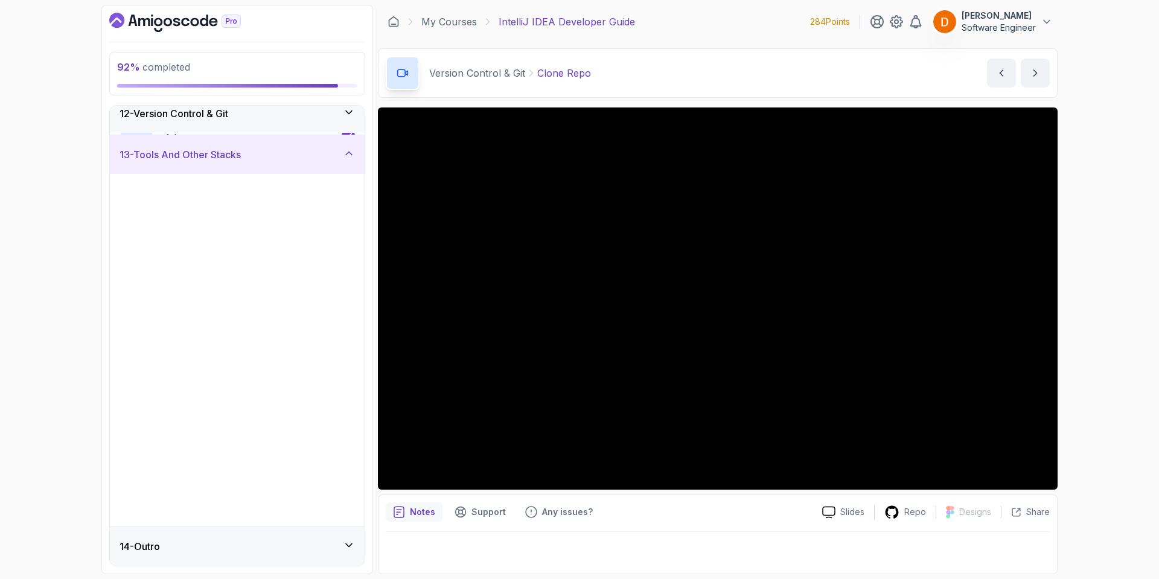
scroll to position [444, 0]
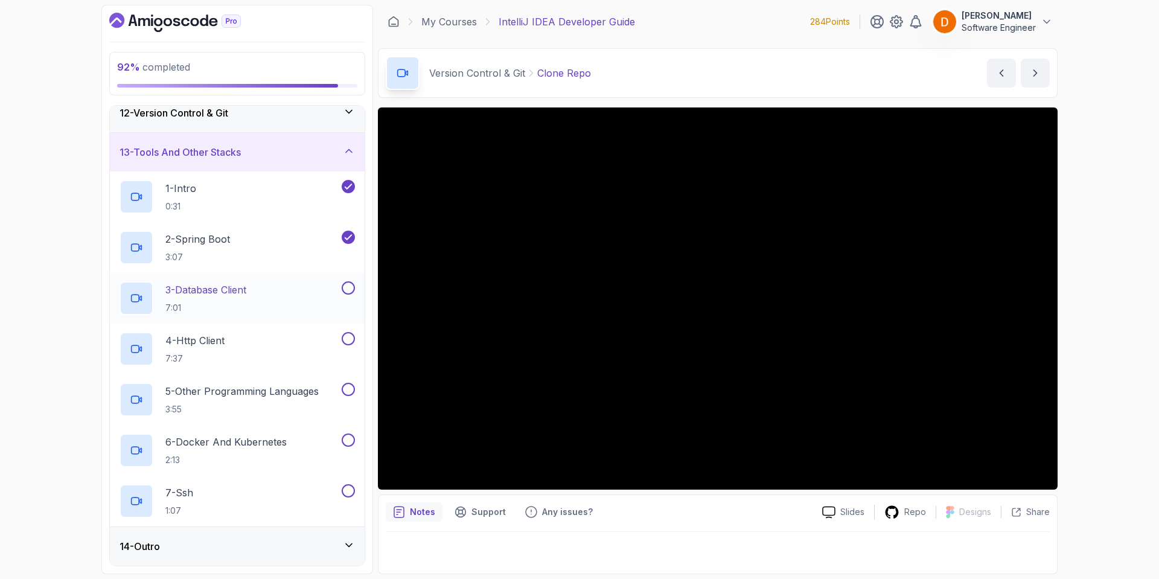
click at [275, 299] on div "3 - Database Client 7:01" at bounding box center [230, 298] width 220 height 34
click at [272, 240] on div "2 - Spring Boot 3:07" at bounding box center [230, 248] width 220 height 34
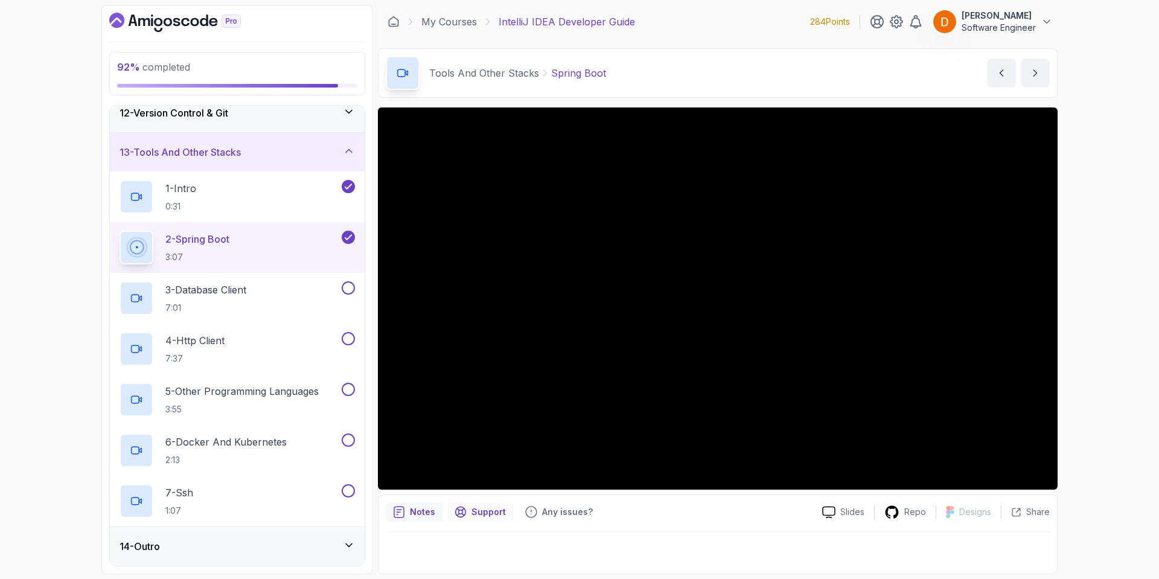
click at [483, 507] on p "Support" at bounding box center [489, 512] width 34 height 12
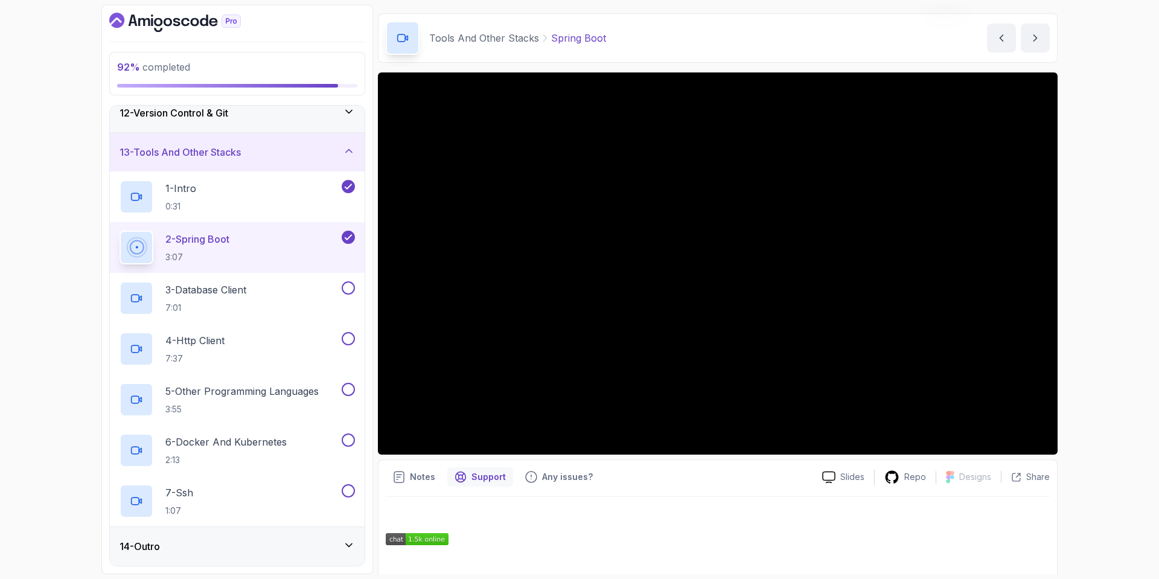
scroll to position [231, 0]
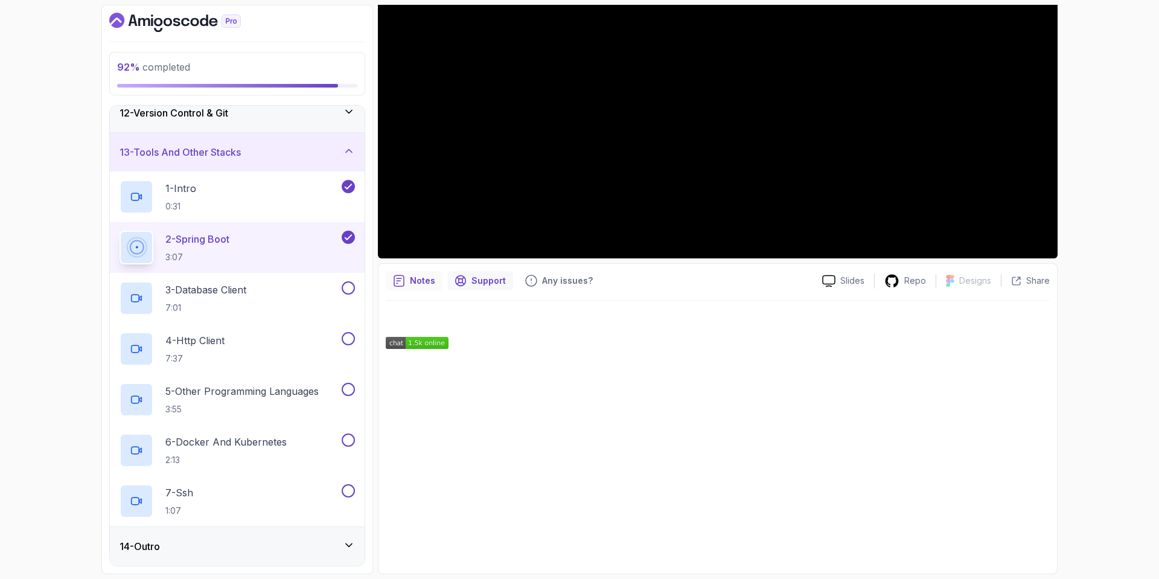
click at [411, 285] on p "Notes" at bounding box center [422, 281] width 25 height 12
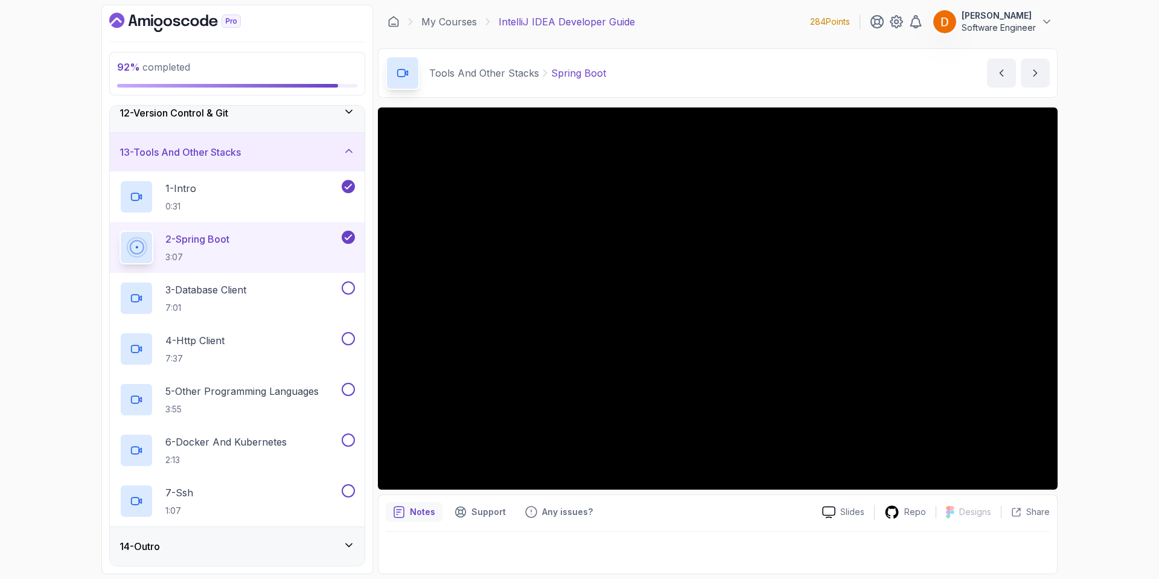
scroll to position [0, 0]
click at [544, 507] on p "Any issues?" at bounding box center [567, 512] width 51 height 12
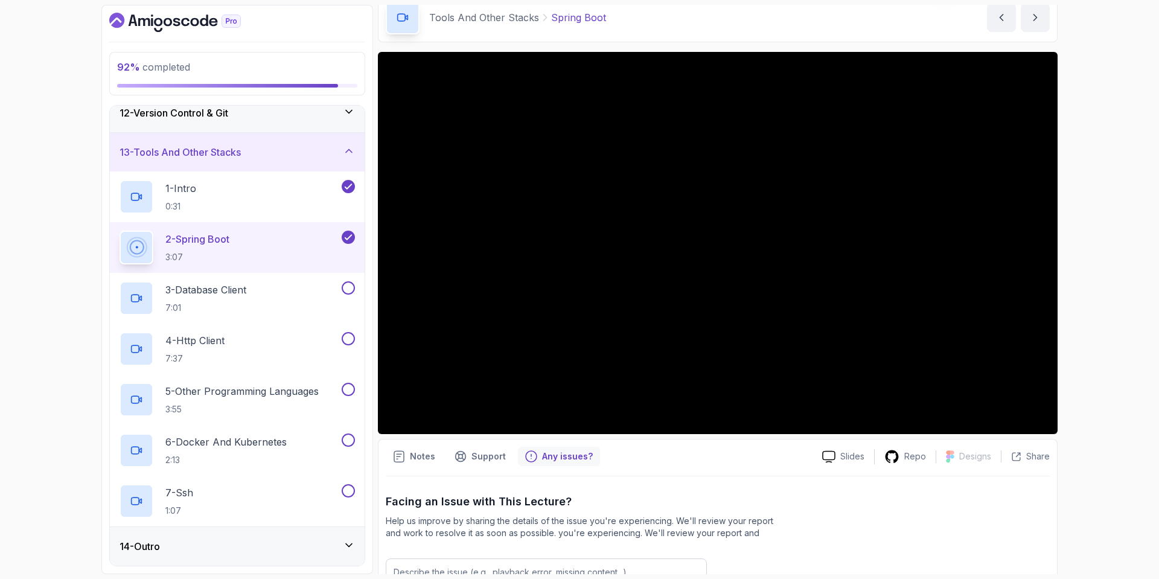
scroll to position [176, 0]
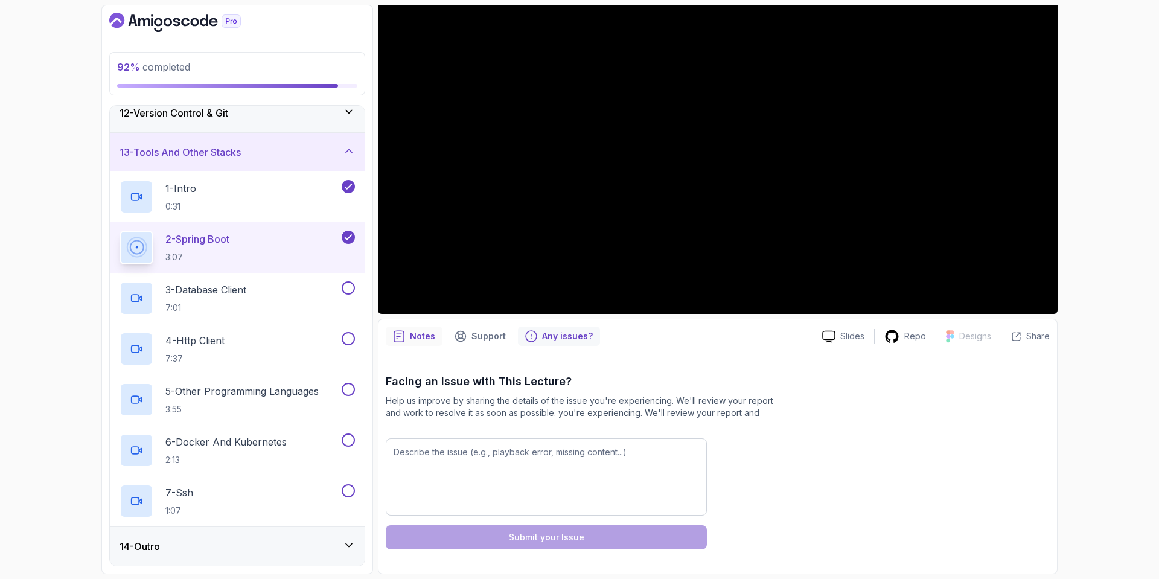
click at [406, 337] on div "Notes" at bounding box center [414, 336] width 57 height 19
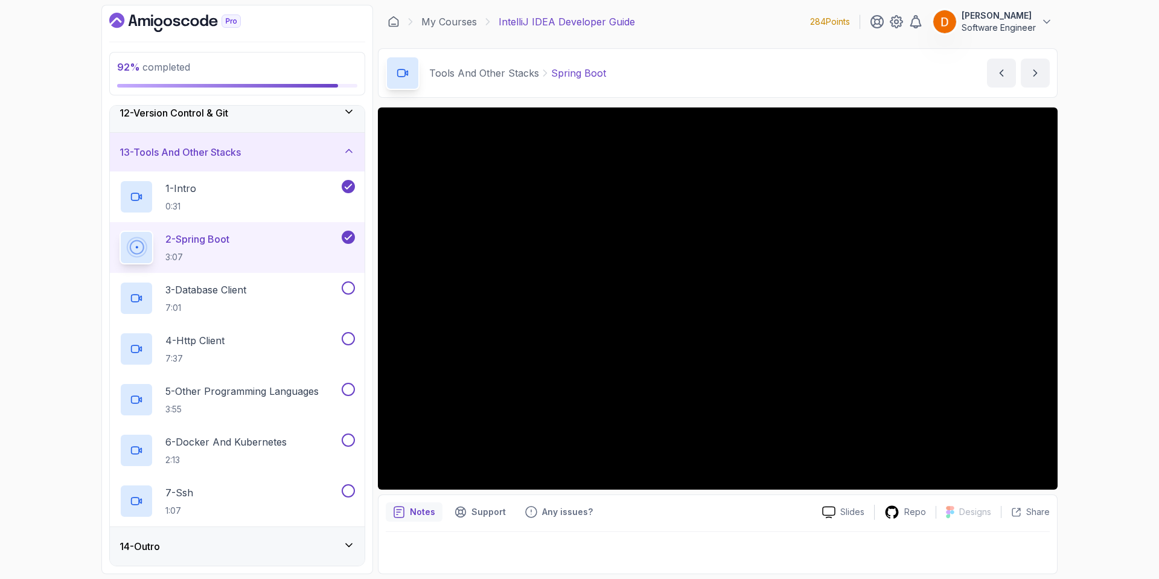
scroll to position [0, 0]
click at [484, 517] on p "Support" at bounding box center [489, 512] width 34 height 12
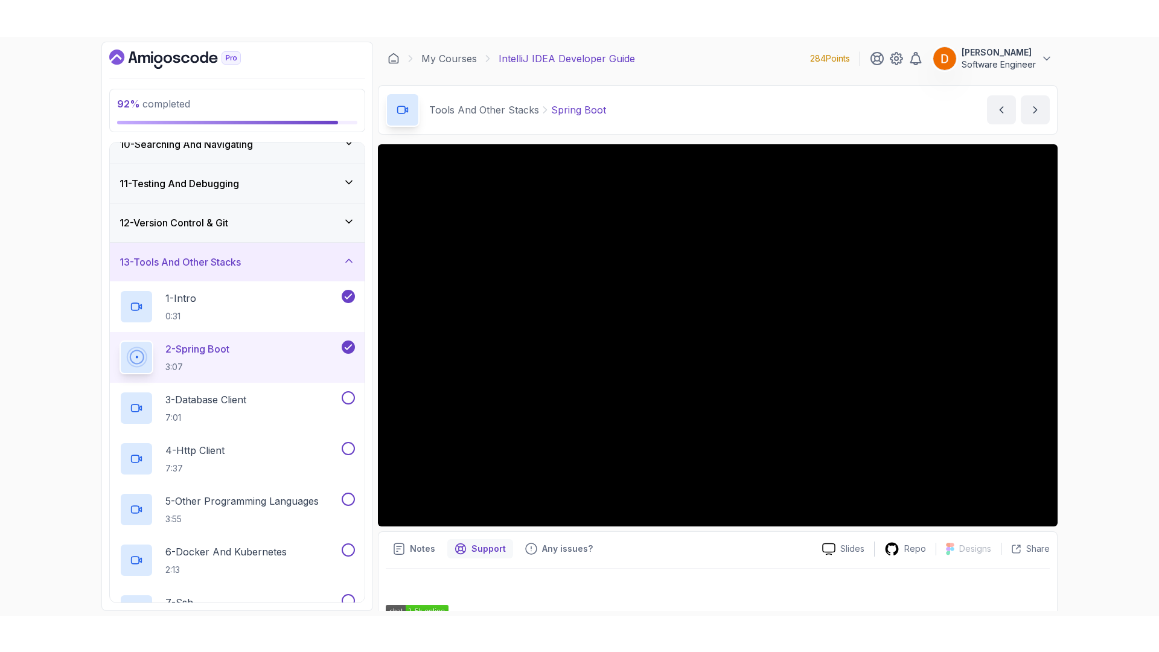
scroll to position [444, 0]
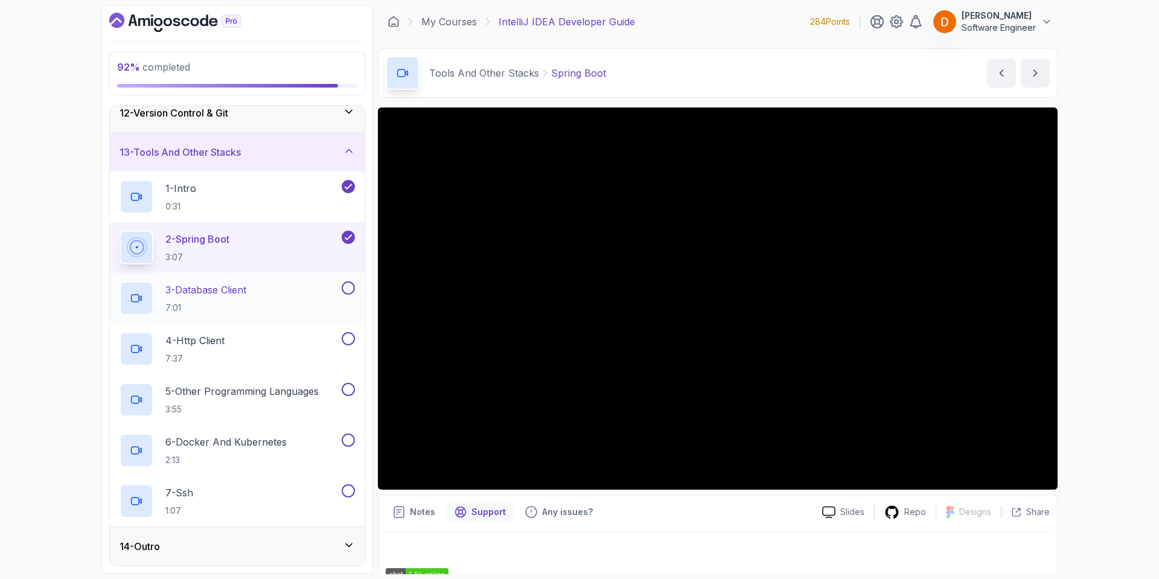
click at [295, 296] on div "3 - Database Client 7:01" at bounding box center [230, 298] width 220 height 34
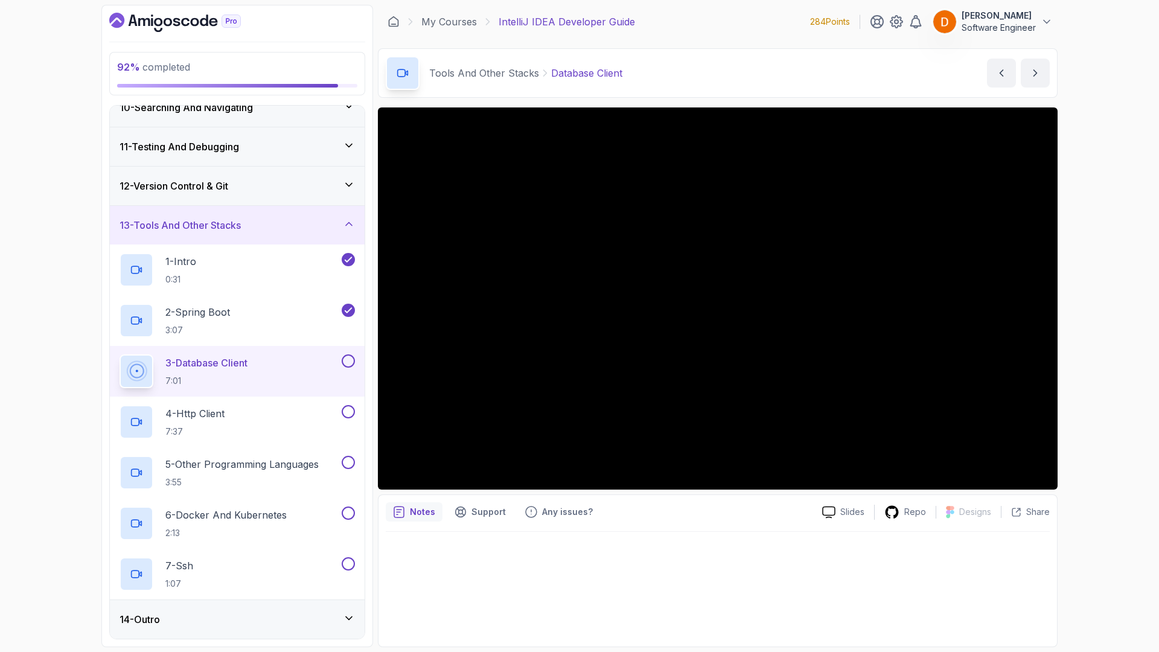
scroll to position [444, 0]
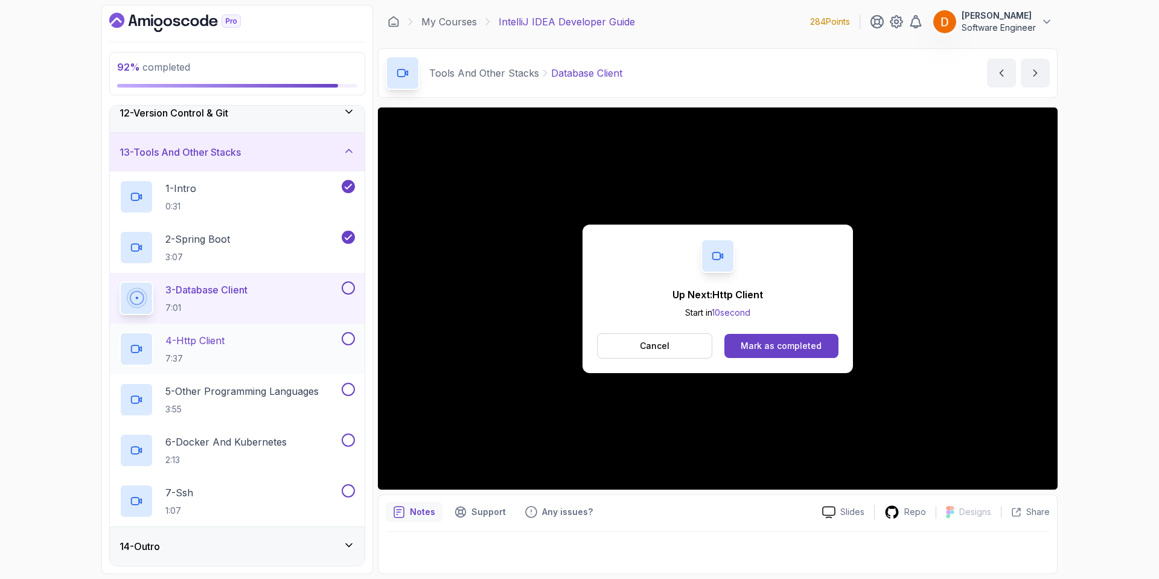
click at [282, 338] on div "4 - Http Client 7:37" at bounding box center [230, 349] width 220 height 34
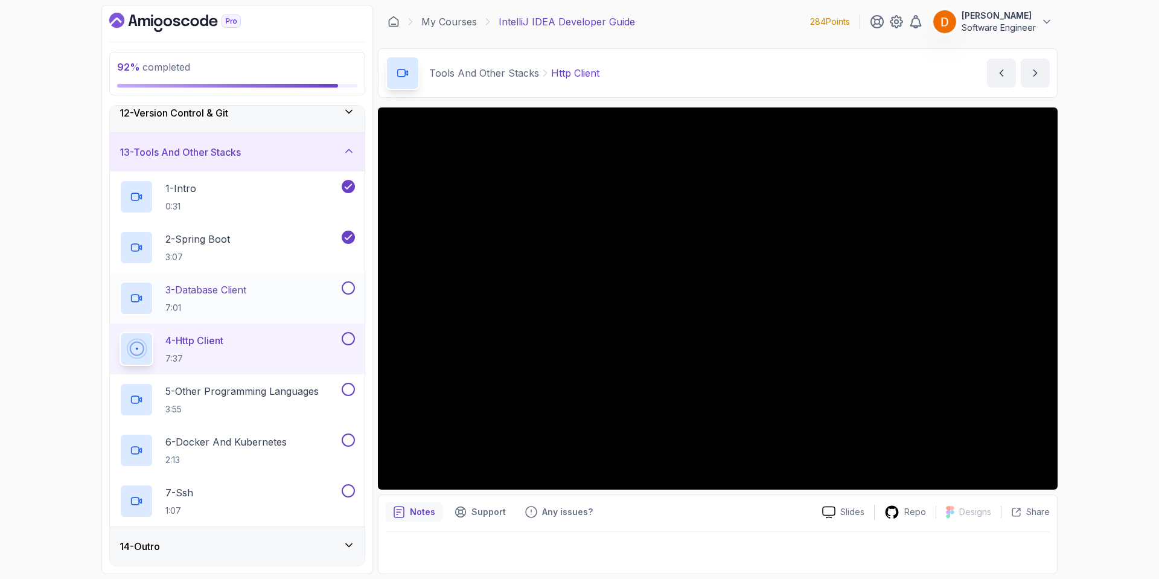
click at [348, 281] on button at bounding box center [348, 287] width 13 height 13
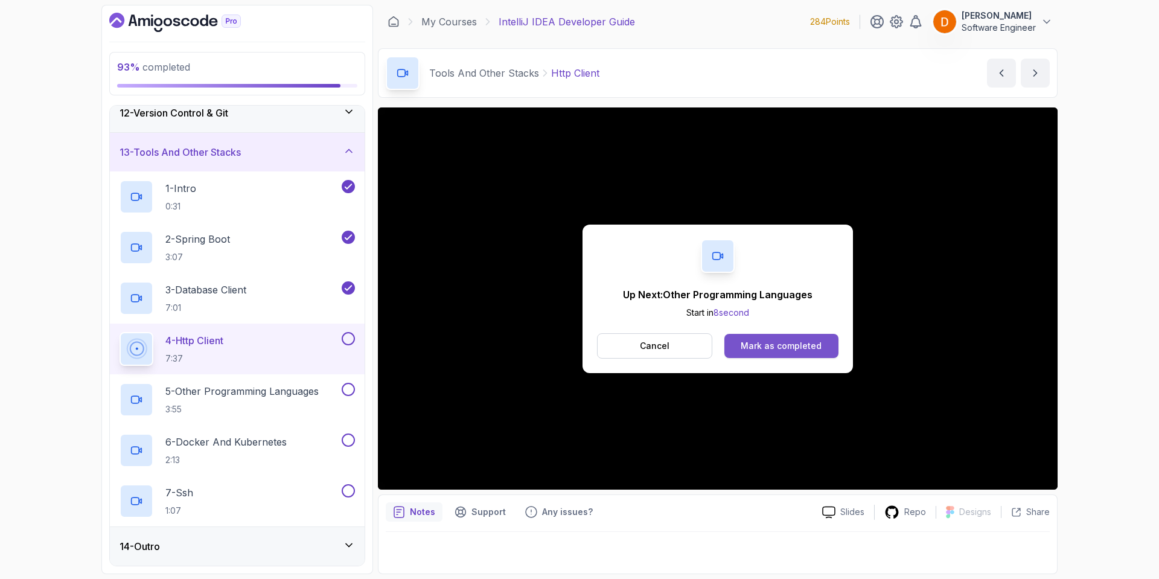
click at [795, 341] on div "Mark as completed" at bounding box center [781, 346] width 81 height 12
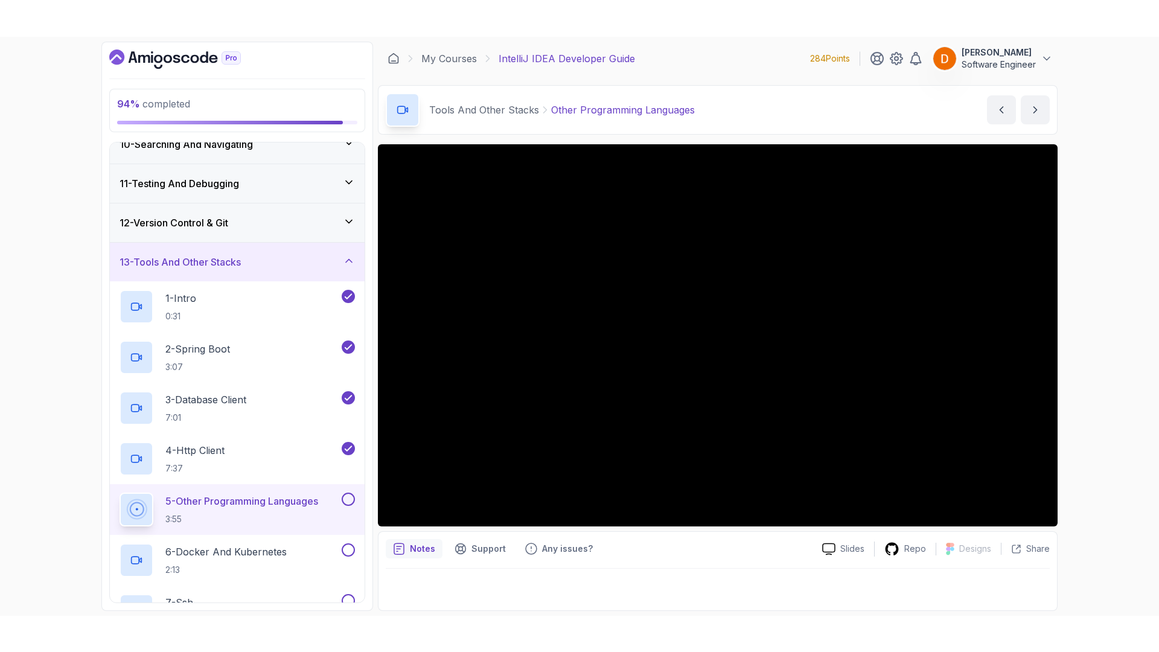
scroll to position [444, 0]
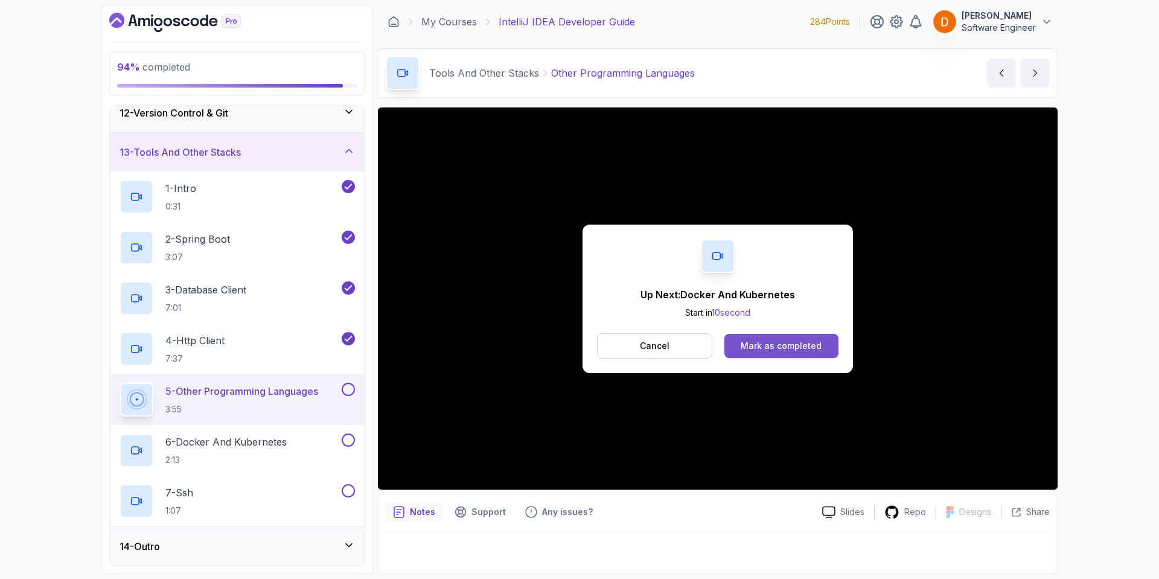
click at [795, 345] on div "Mark as completed" at bounding box center [781, 346] width 81 height 12
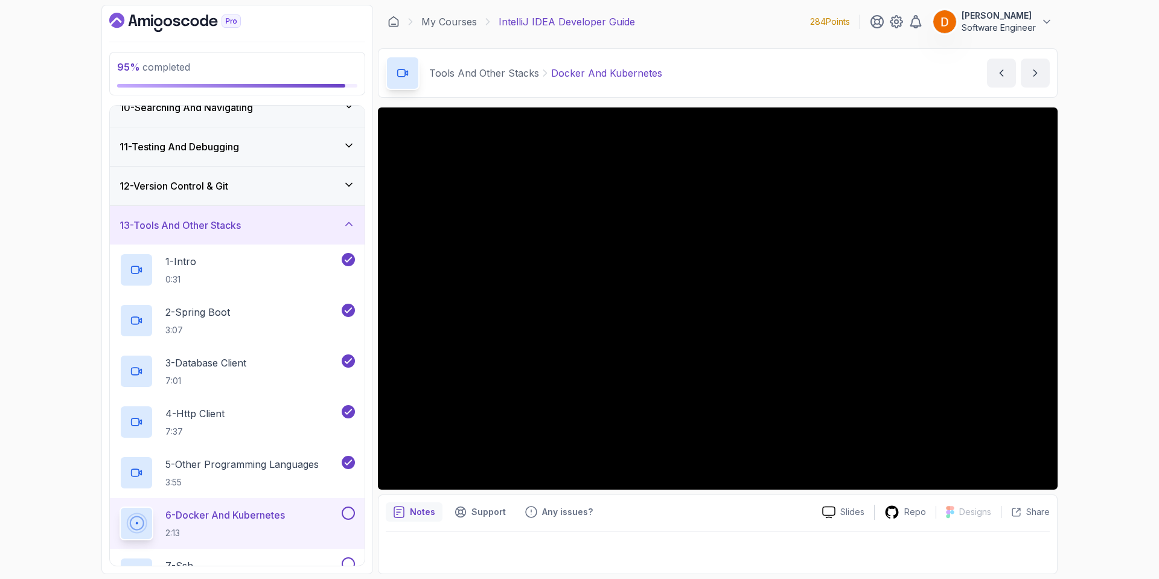
scroll to position [444, 0]
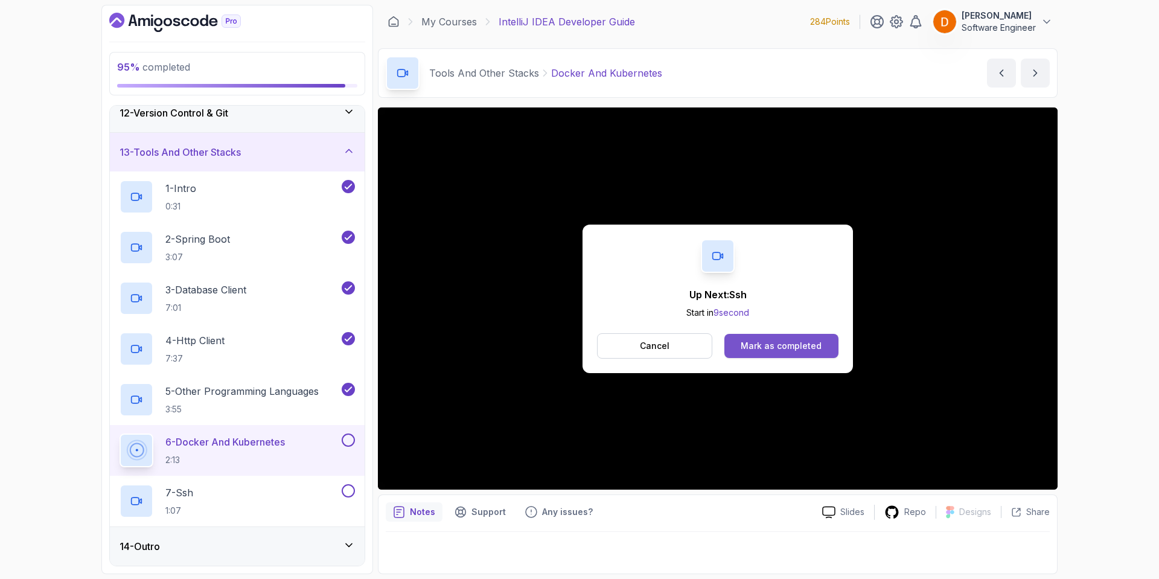
click at [755, 338] on button "Mark as completed" at bounding box center [782, 346] width 114 height 24
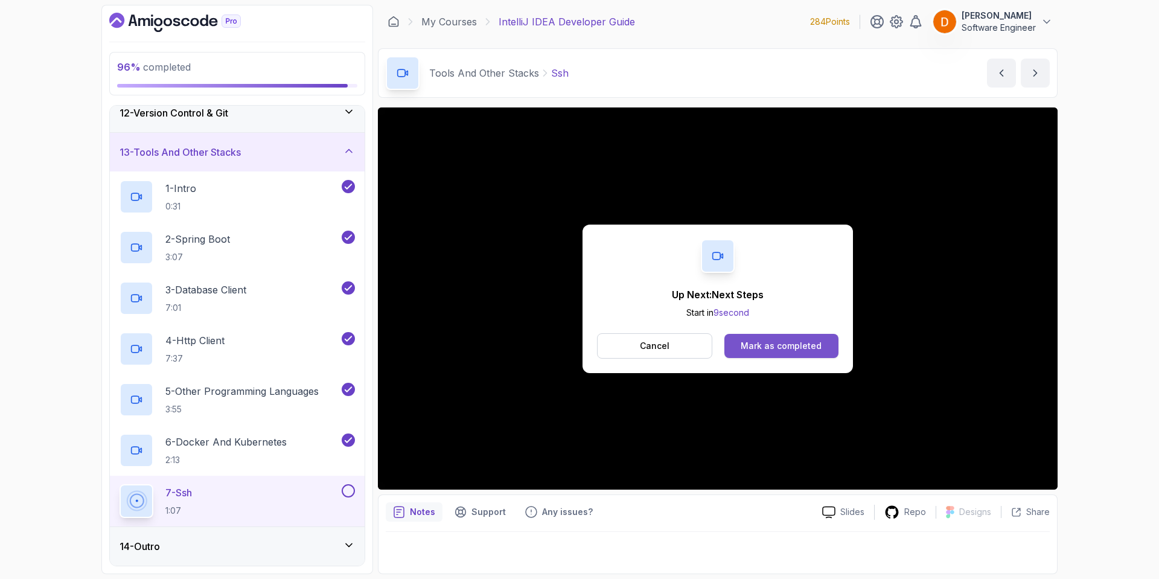
click at [792, 345] on div "Mark as completed" at bounding box center [781, 346] width 81 height 12
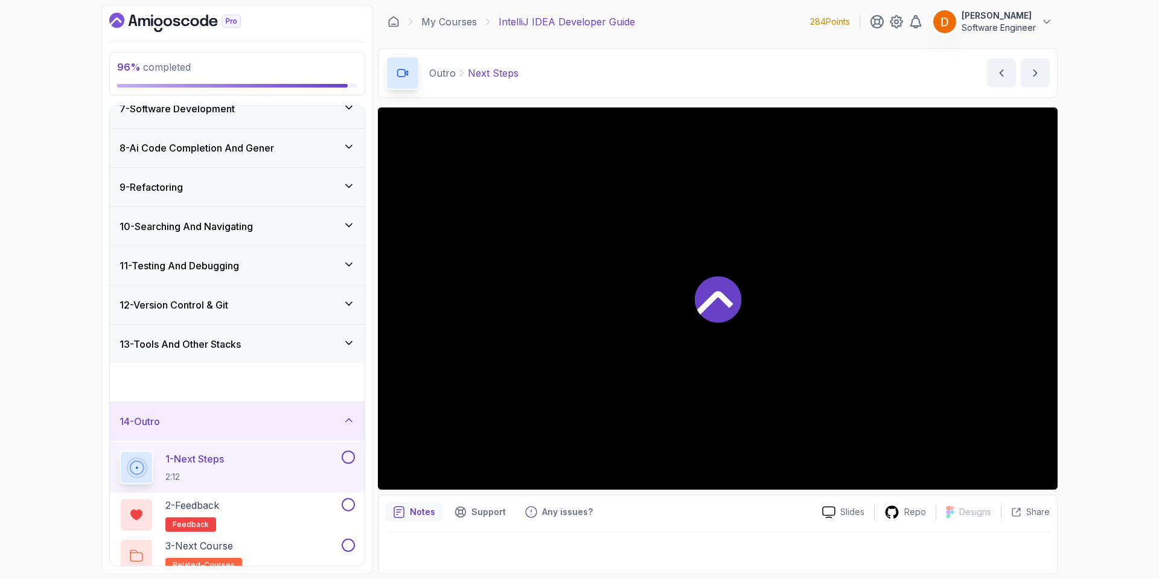
scroll to position [241, 0]
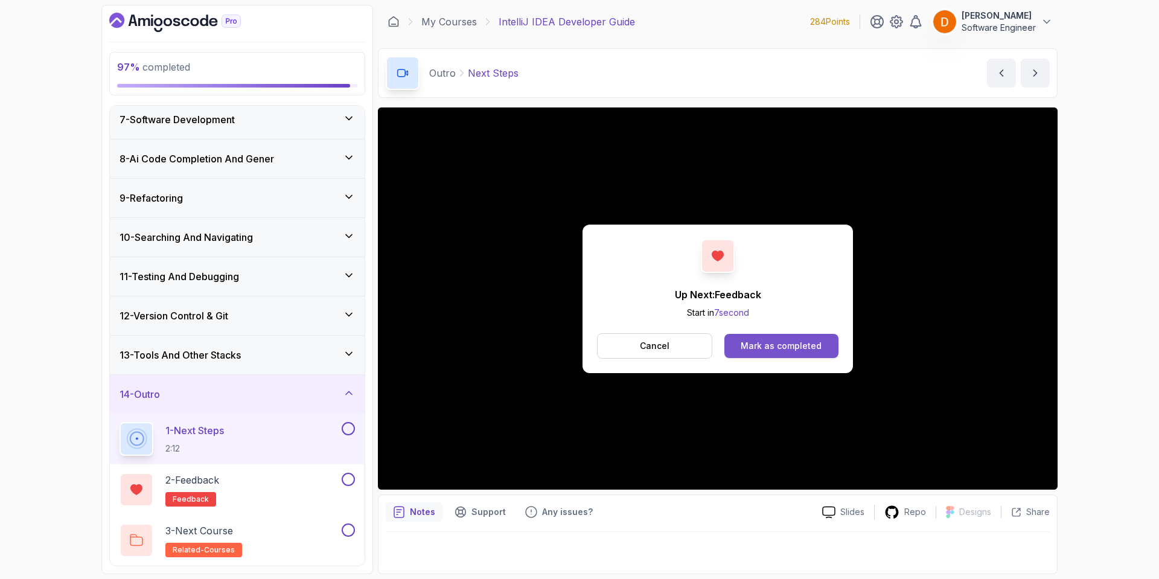
click at [812, 347] on div "Mark as completed" at bounding box center [781, 346] width 81 height 12
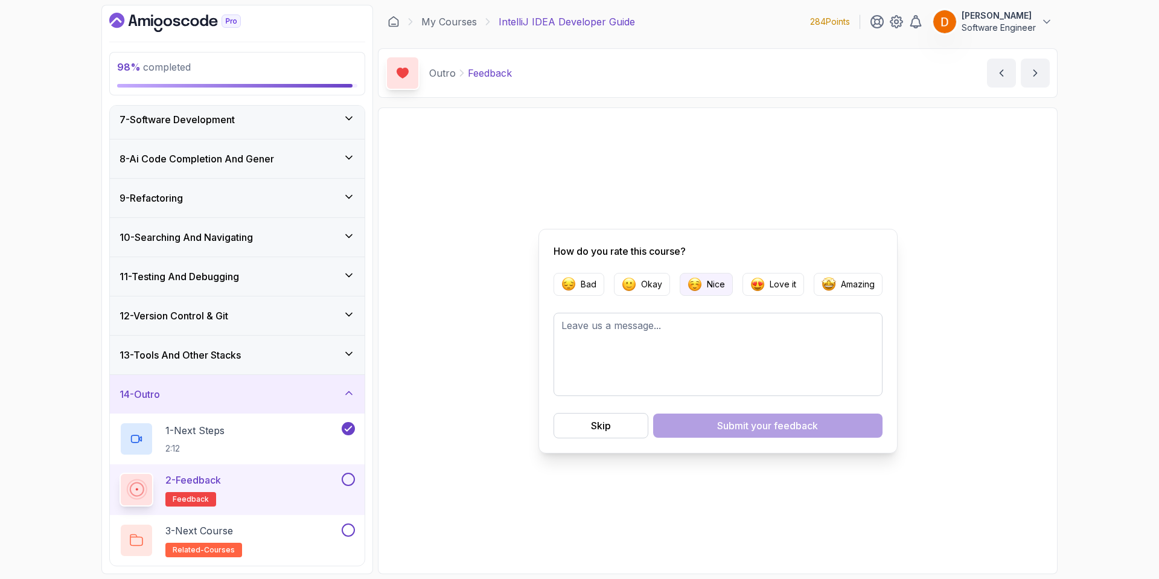
click at [711, 281] on p "Nice" at bounding box center [716, 284] width 18 height 12
click at [726, 430] on div "Submit your feedback" at bounding box center [767, 425] width 101 height 14
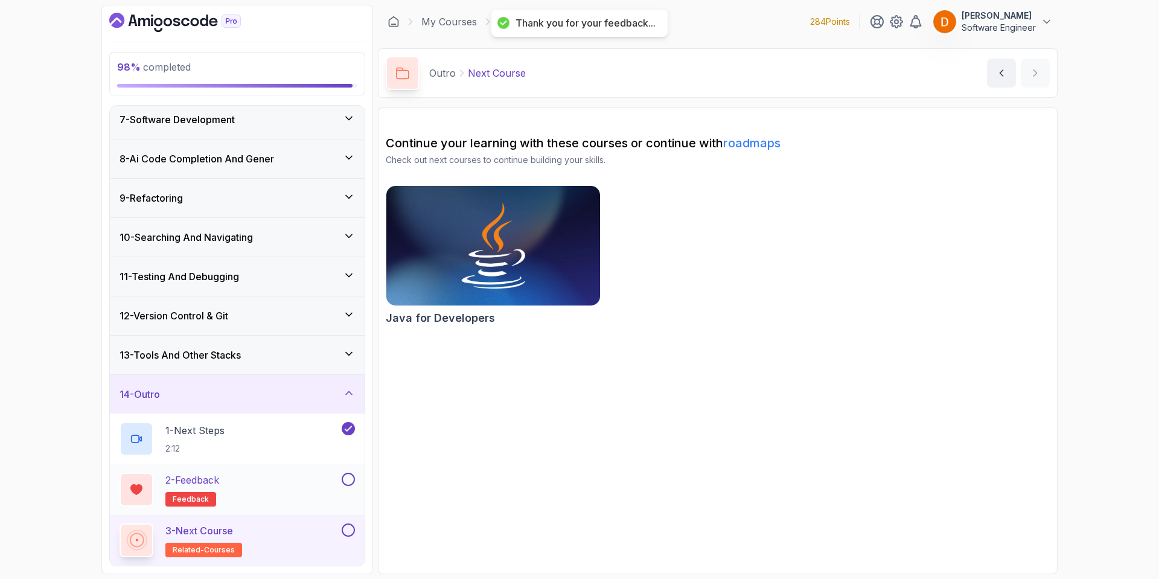
click at [351, 479] on button at bounding box center [348, 479] width 13 height 13
click at [353, 528] on button at bounding box center [348, 529] width 13 height 13
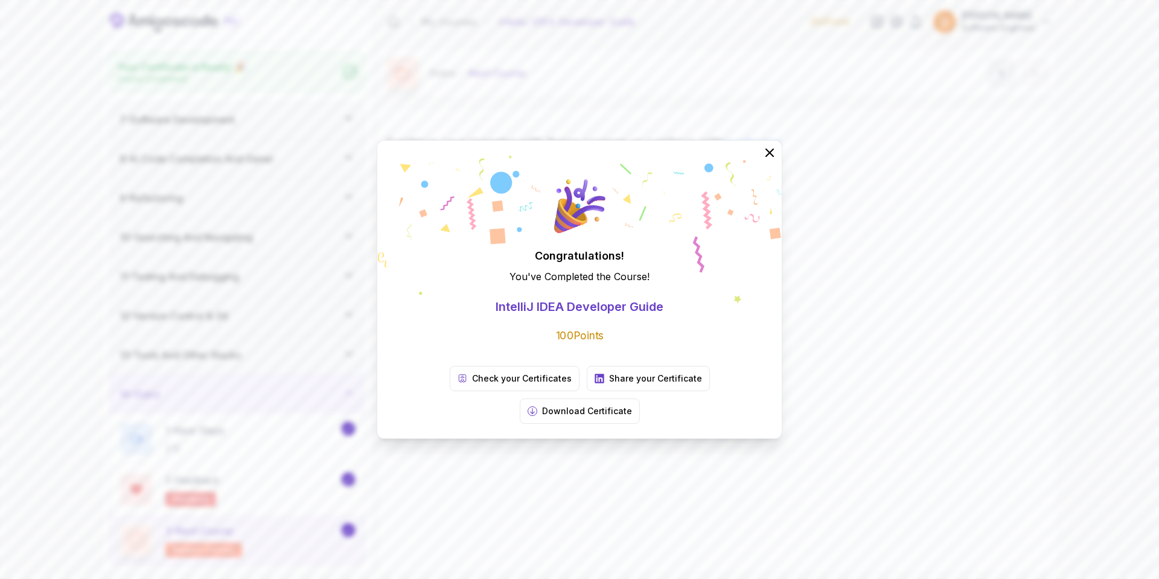
scroll to position [237, 0]
click at [632, 405] on p "Download Certificate" at bounding box center [587, 411] width 90 height 12
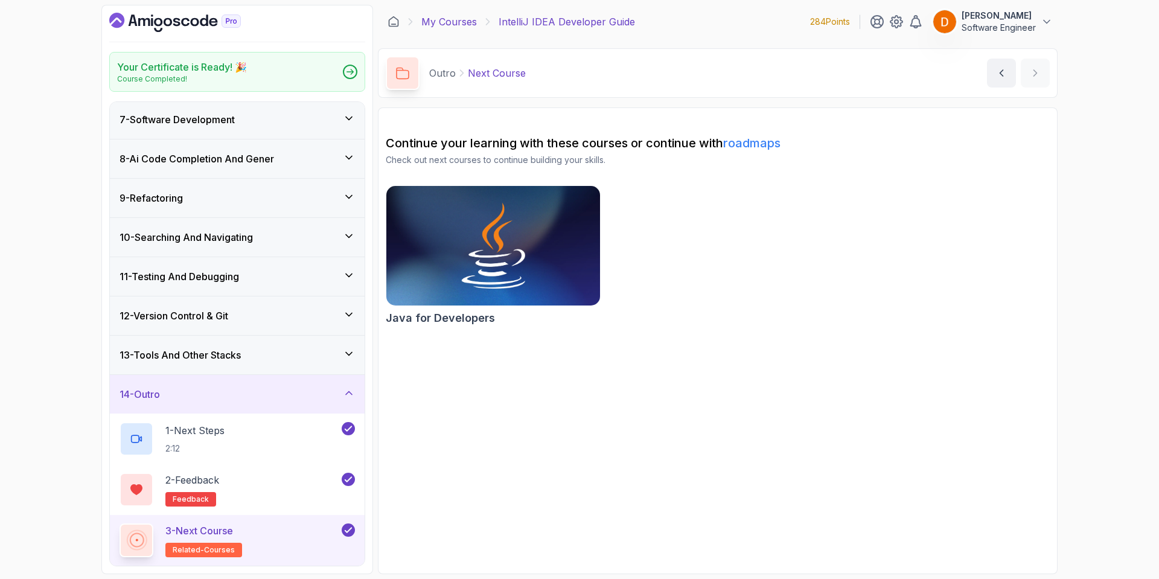
click at [455, 21] on link "My Courses" at bounding box center [449, 21] width 56 height 14
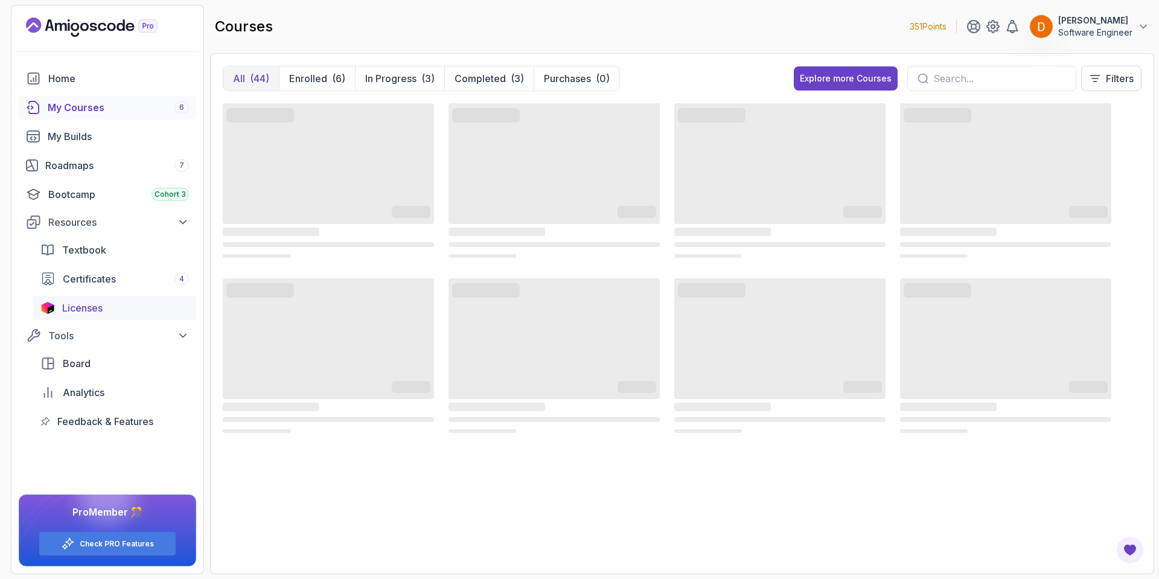
click at [77, 311] on span "Licenses" at bounding box center [82, 308] width 40 height 14
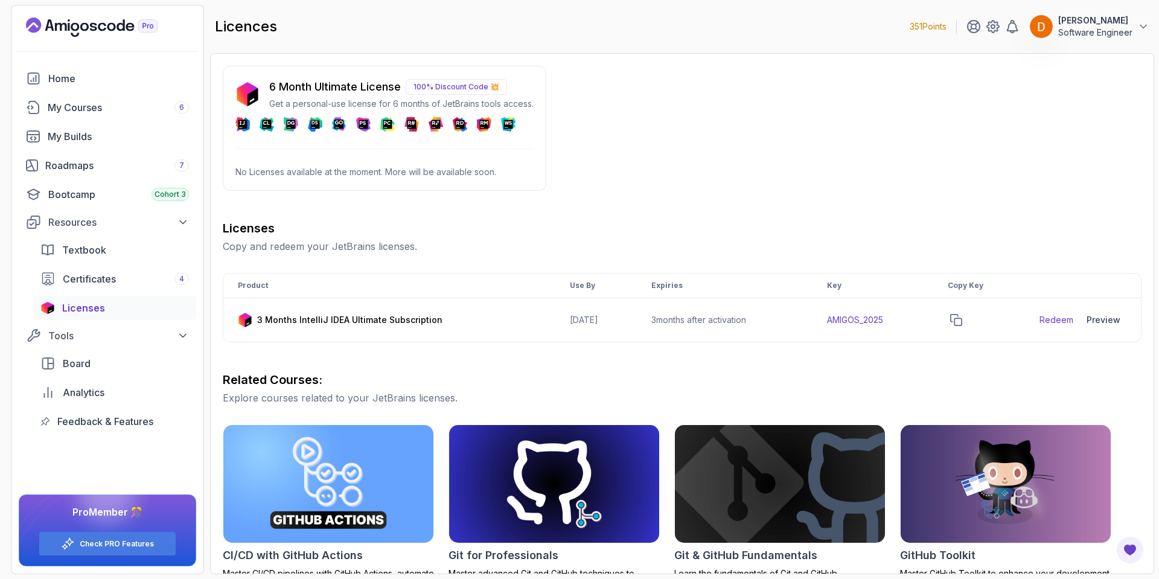
click at [429, 85] on p "100% Discount Code 💥" at bounding box center [456, 87] width 101 height 16
click at [436, 85] on p "100% Discount Code 💥" at bounding box center [456, 87] width 101 height 16
click at [105, 251] on span "Textbook" at bounding box center [84, 250] width 44 height 14
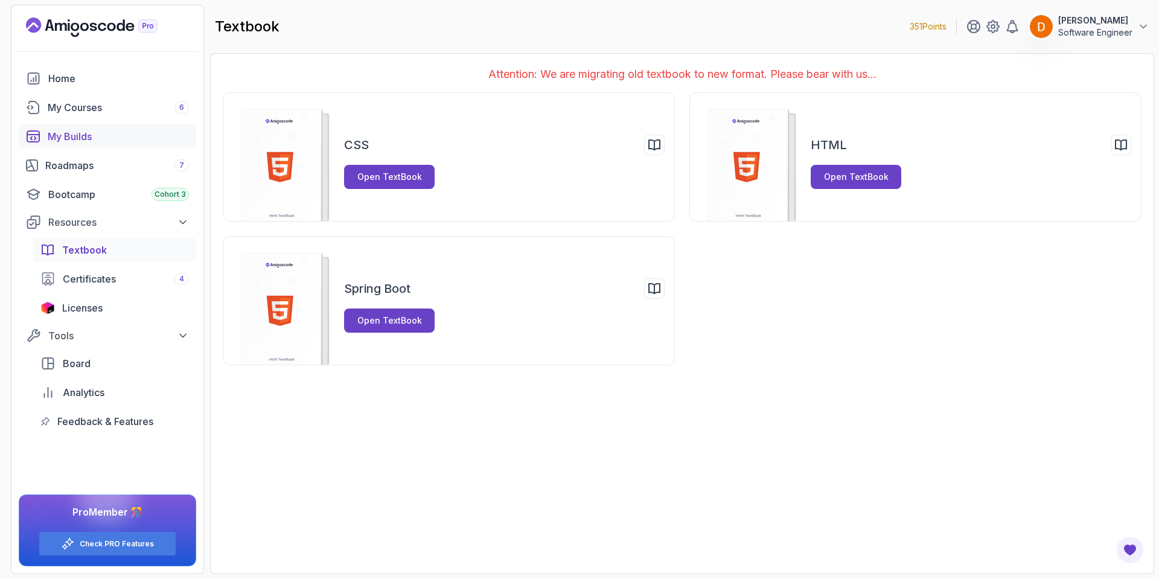
click at [84, 138] on div "My Builds" at bounding box center [118, 136] width 141 height 14
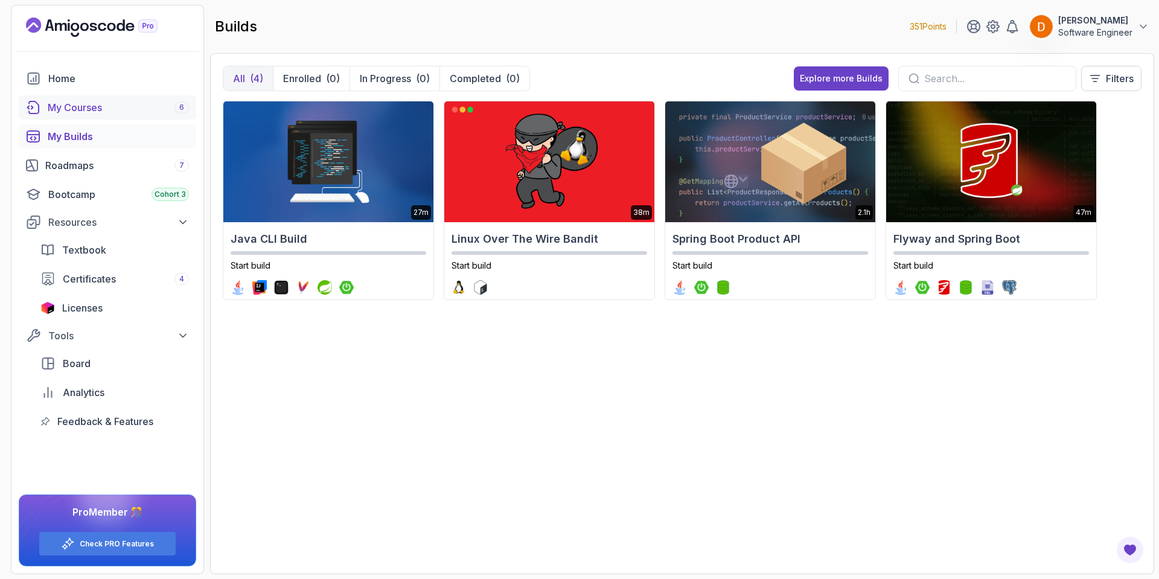
click at [74, 107] on div "My Courses 6" at bounding box center [118, 107] width 141 height 14
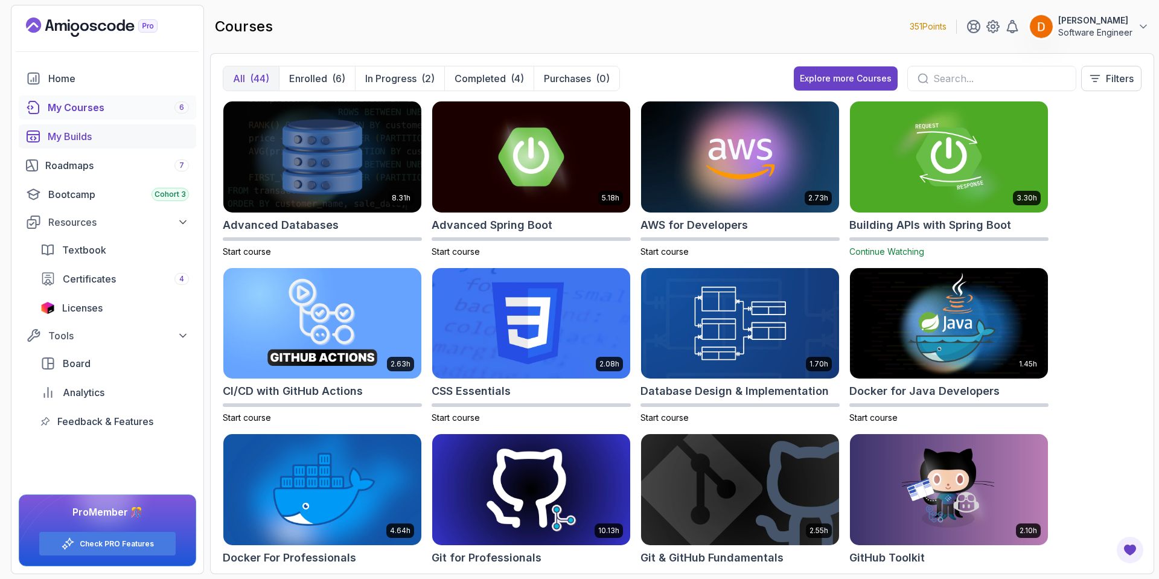
click at [73, 140] on div "My Builds" at bounding box center [118, 136] width 141 height 14
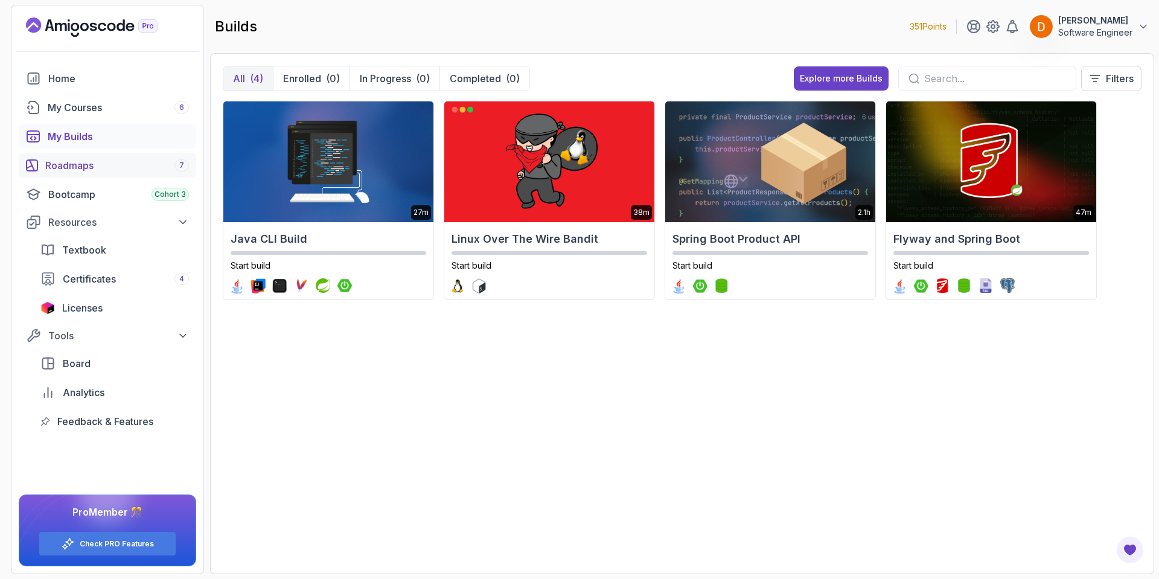
click at [73, 162] on div "Roadmaps 7" at bounding box center [117, 165] width 144 height 14
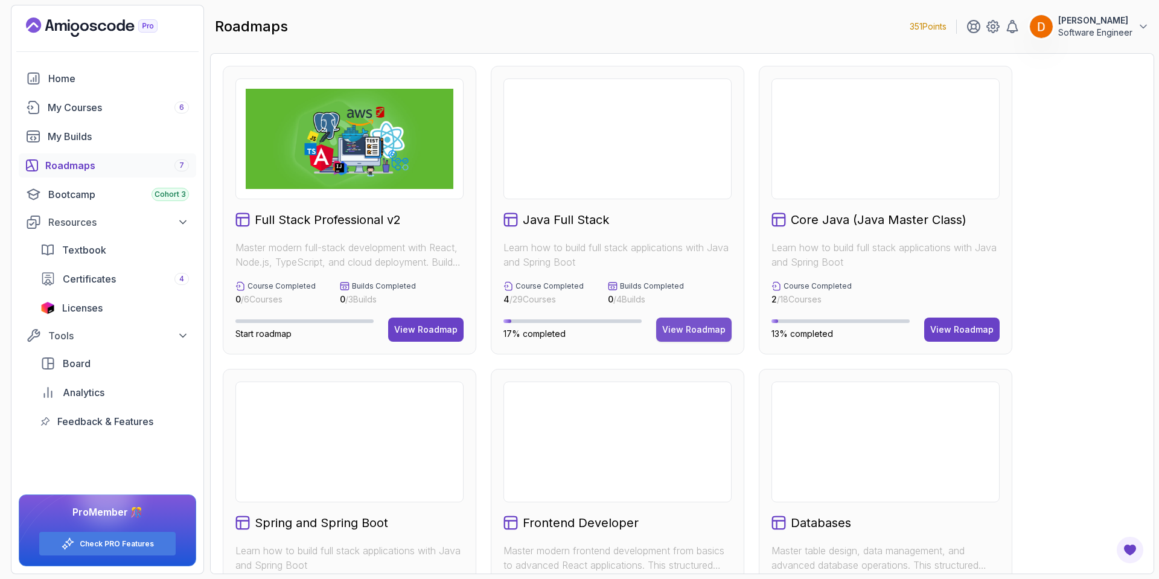
click at [701, 328] on div "View Roadmap" at bounding box center [693, 330] width 63 height 12
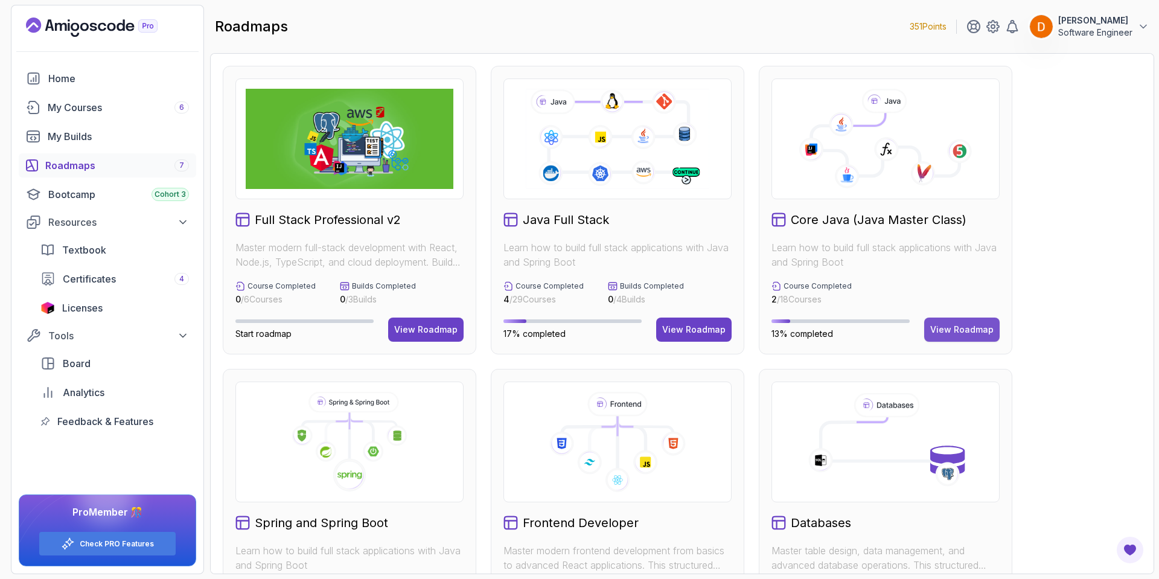
click at [952, 325] on div "View Roadmap" at bounding box center [961, 330] width 63 height 12
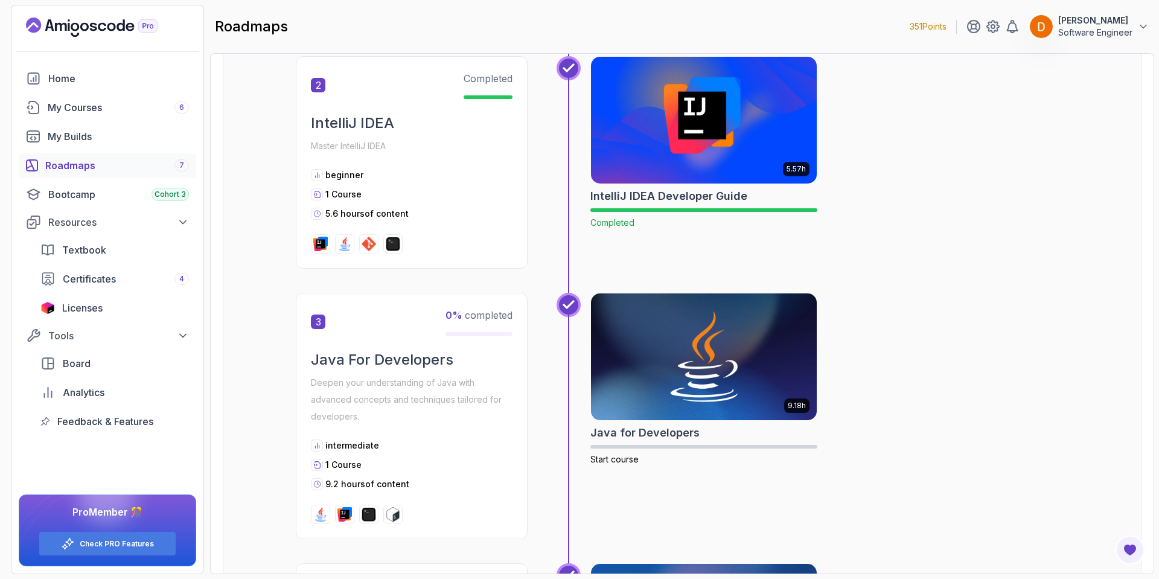
scroll to position [548, 0]
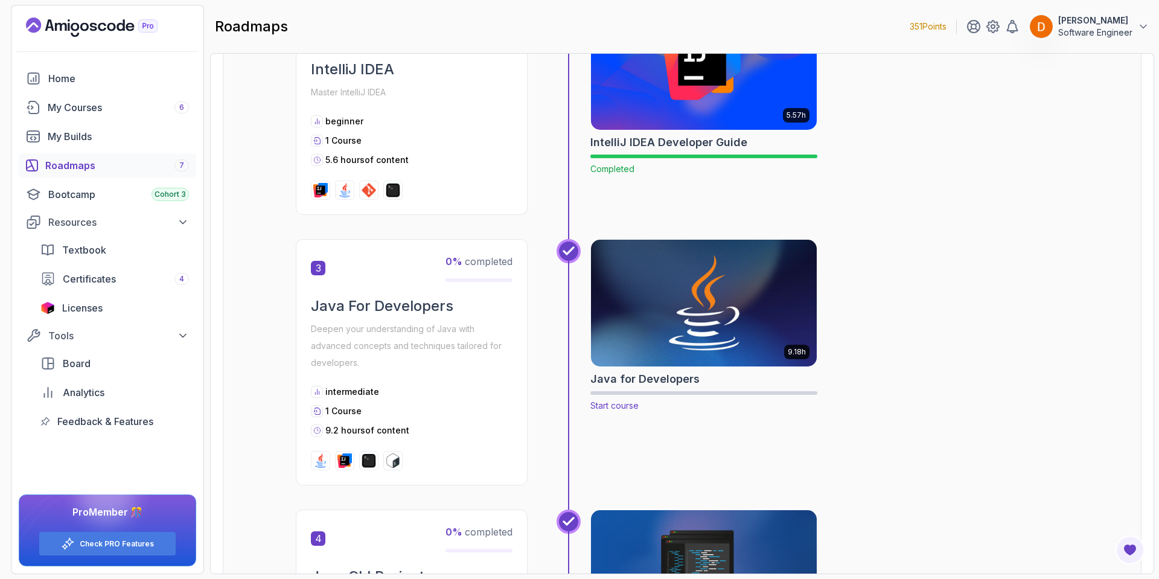
click at [686, 322] on img at bounding box center [704, 303] width 237 height 133
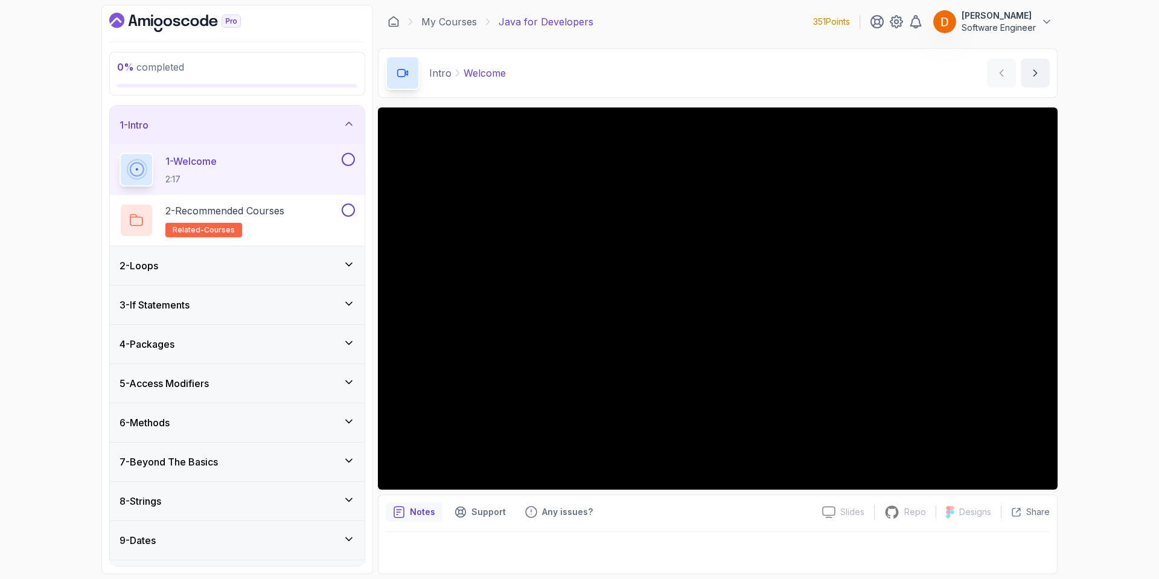
click at [339, 157] on div "1 - Welcome 2:17" at bounding box center [230, 170] width 220 height 34
click at [359, 158] on div "1 - Welcome 2:17" at bounding box center [237, 169] width 255 height 51
click at [345, 161] on button at bounding box center [348, 159] width 13 height 13
click at [351, 162] on icon at bounding box center [348, 159] width 11 height 12
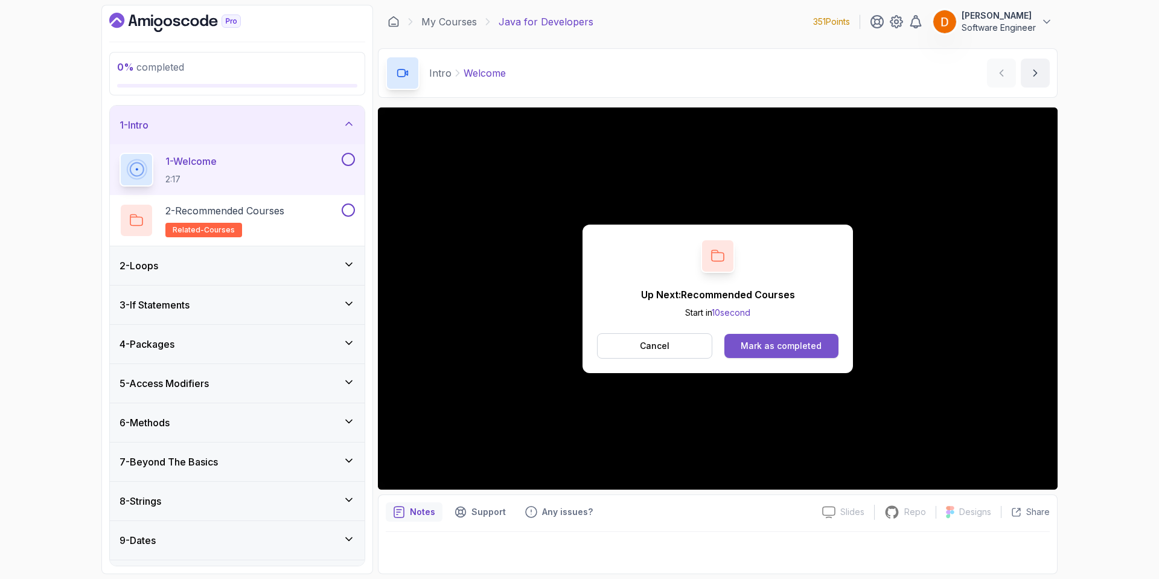
click at [756, 352] on button "Mark as completed" at bounding box center [782, 346] width 114 height 24
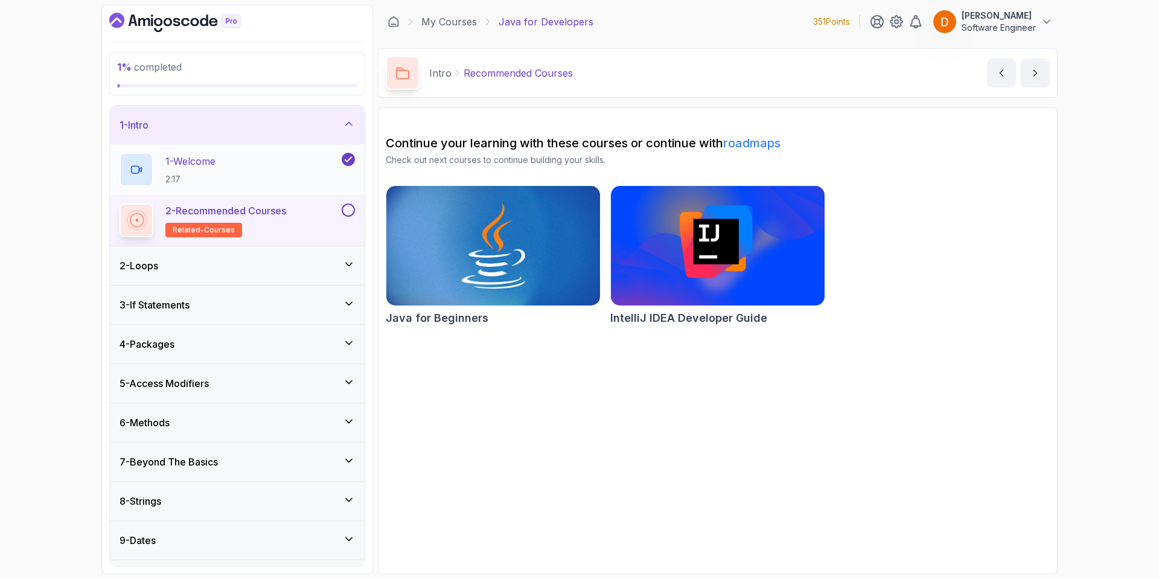
click at [350, 206] on button at bounding box center [348, 209] width 13 height 13
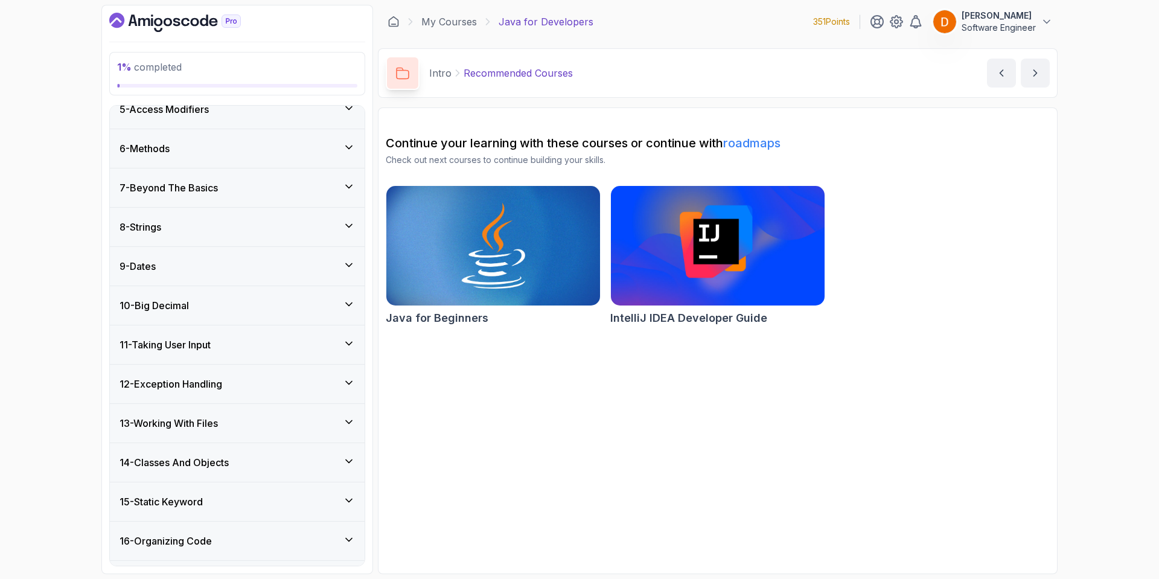
scroll to position [24, 0]
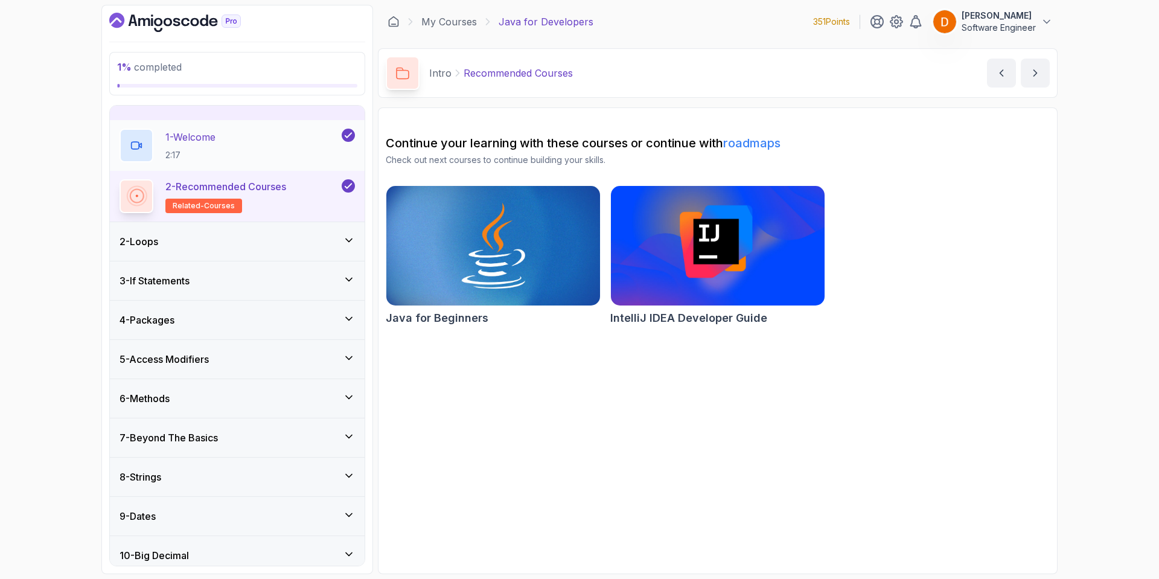
click at [254, 236] on div "2 - Loops" at bounding box center [237, 241] width 235 height 14
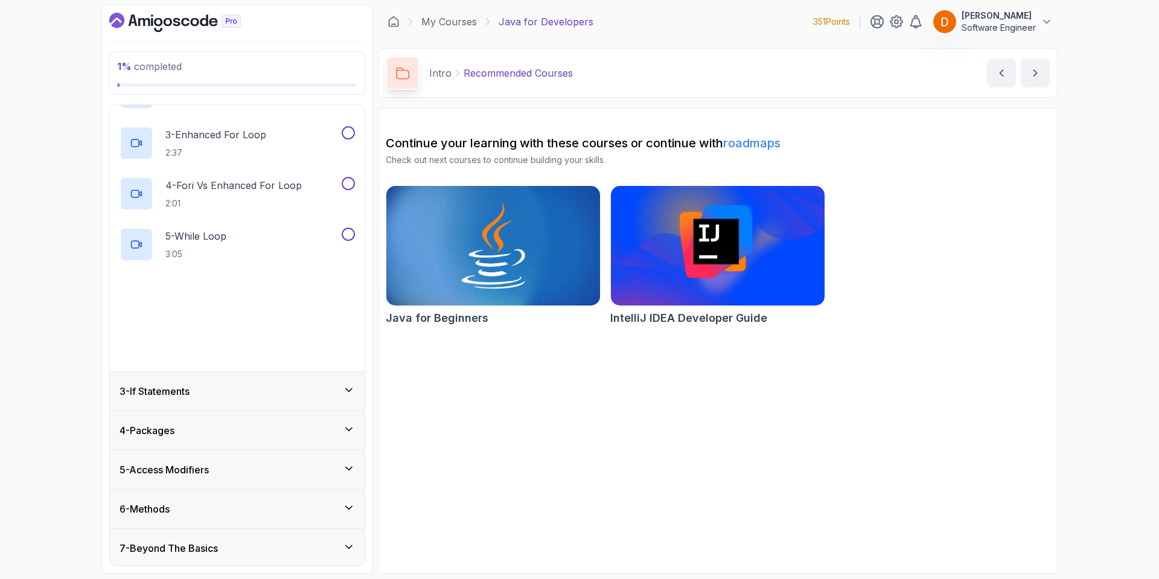
scroll to position [266, 0]
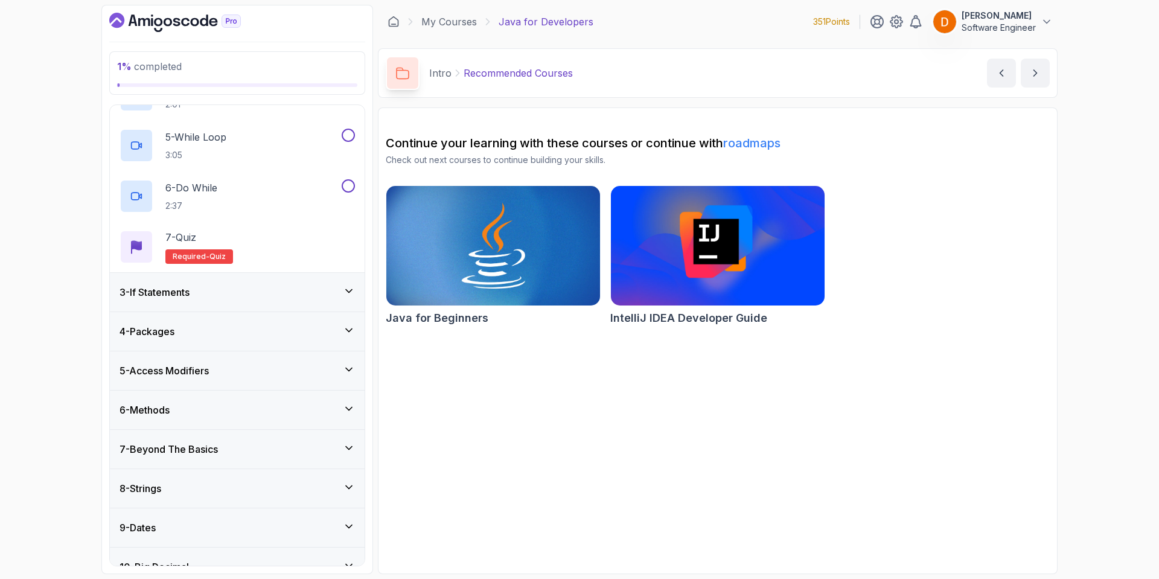
click at [270, 285] on div "3 - If Statements" at bounding box center [237, 292] width 235 height 14
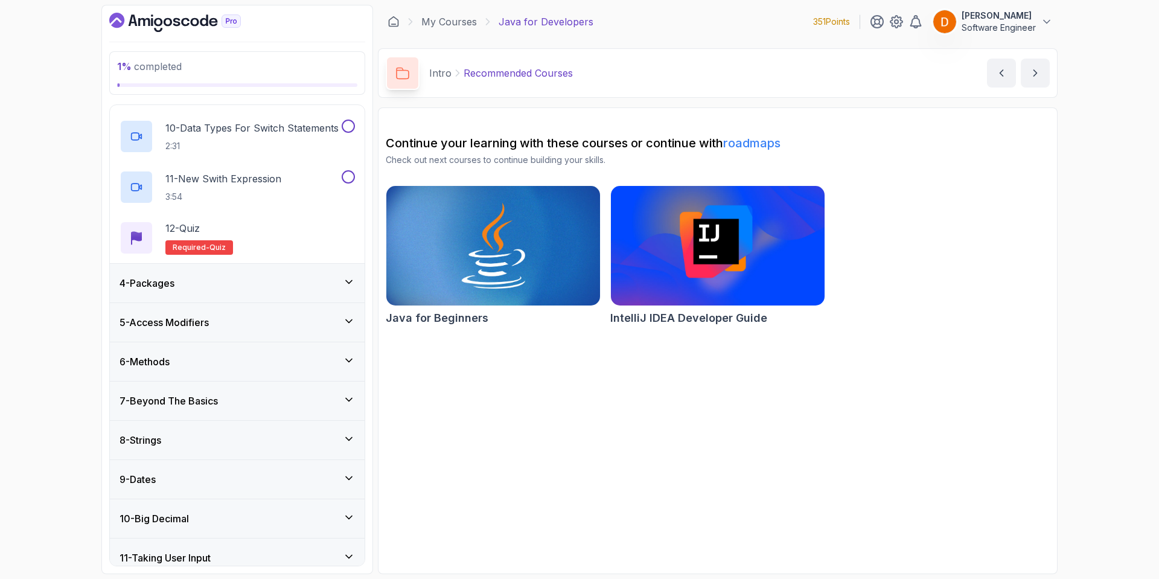
click at [269, 279] on div "4 - Packages" at bounding box center [237, 283] width 235 height 14
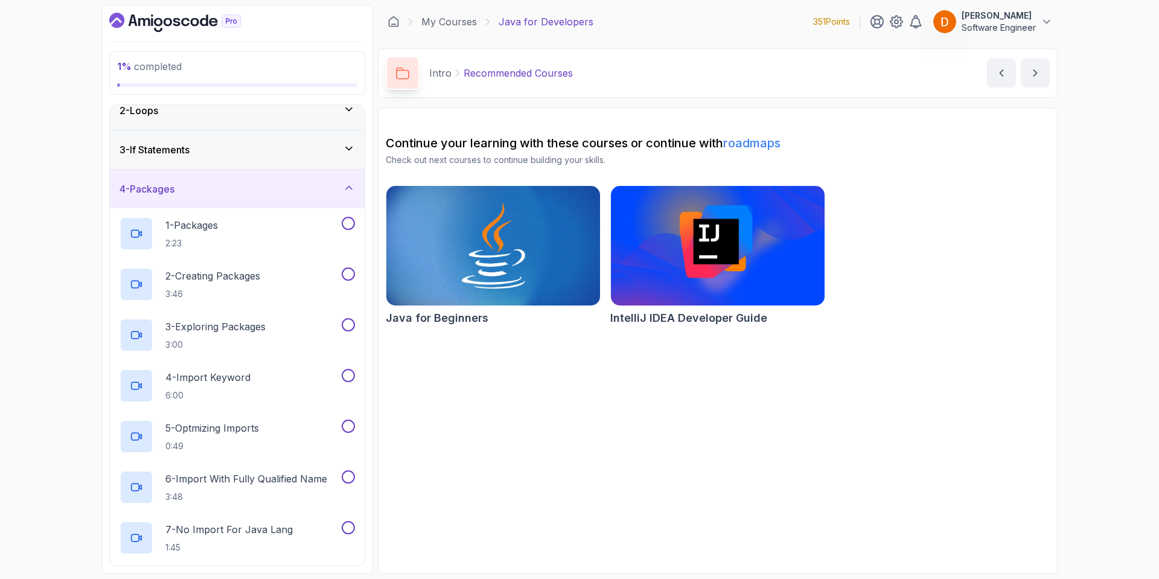
scroll to position [0, 0]
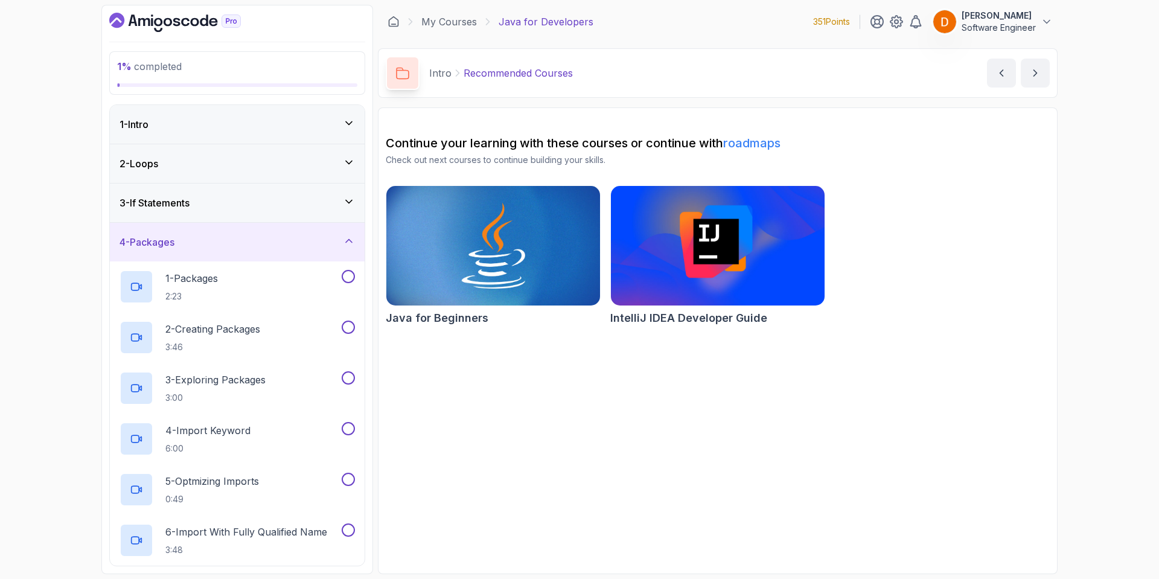
click at [228, 165] on div "2 - Loops" at bounding box center [237, 163] width 235 height 14
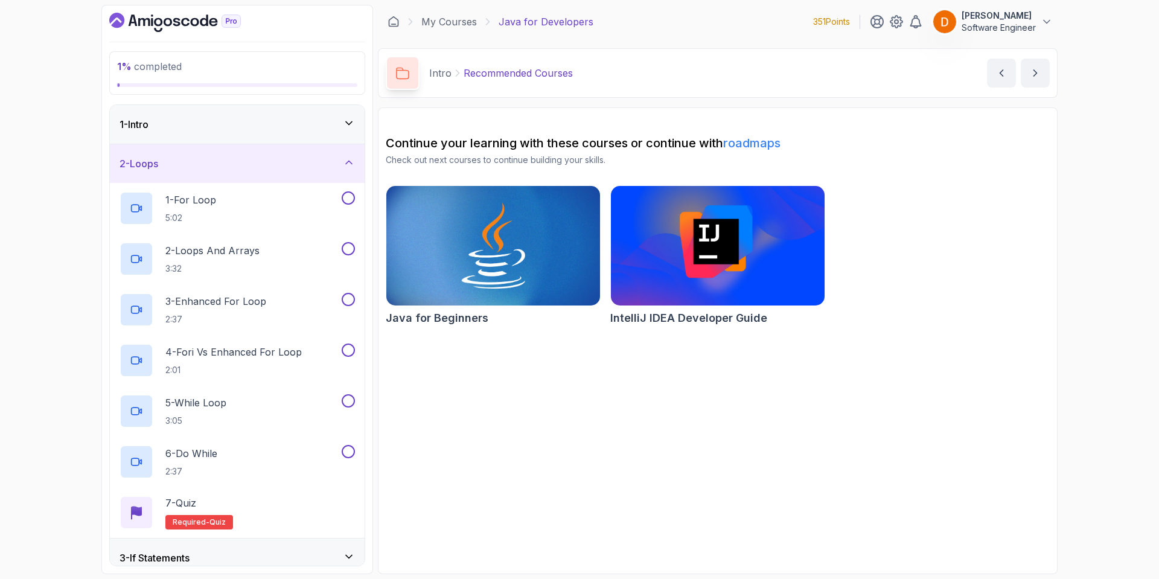
click at [274, 169] on div "2 - Loops" at bounding box center [237, 163] width 235 height 14
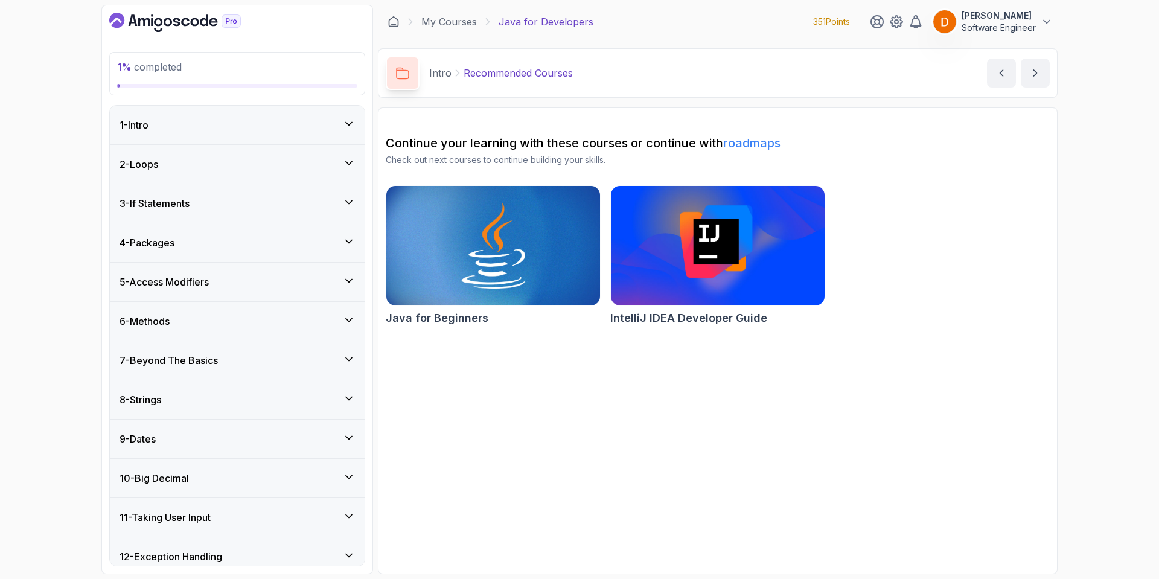
click at [238, 171] on div "2 - Loops" at bounding box center [237, 164] width 235 height 14
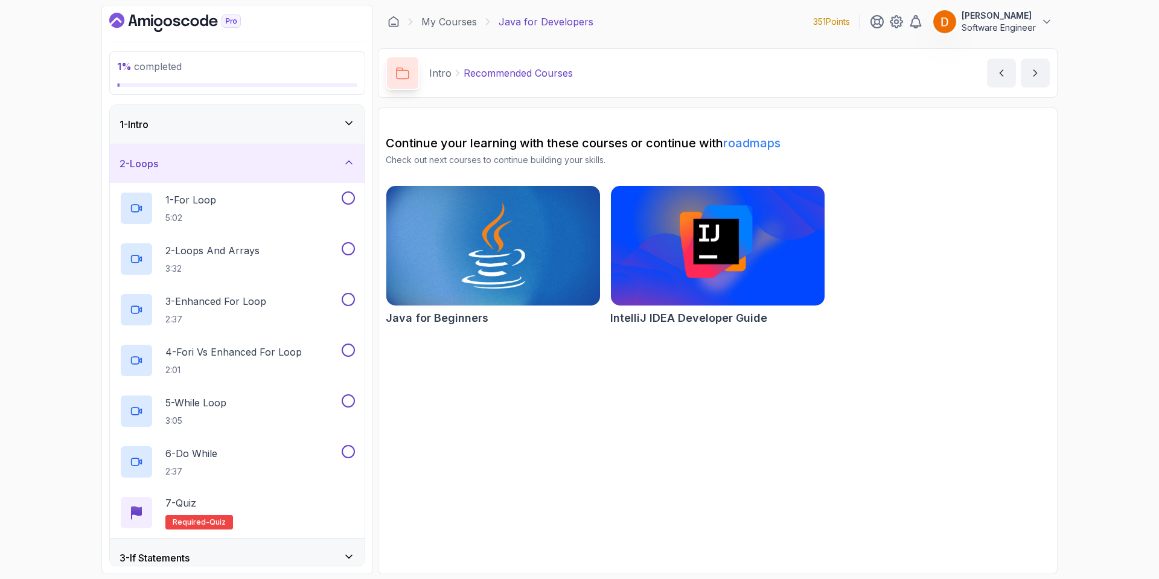
click at [233, 130] on div "1 - Intro" at bounding box center [237, 124] width 235 height 14
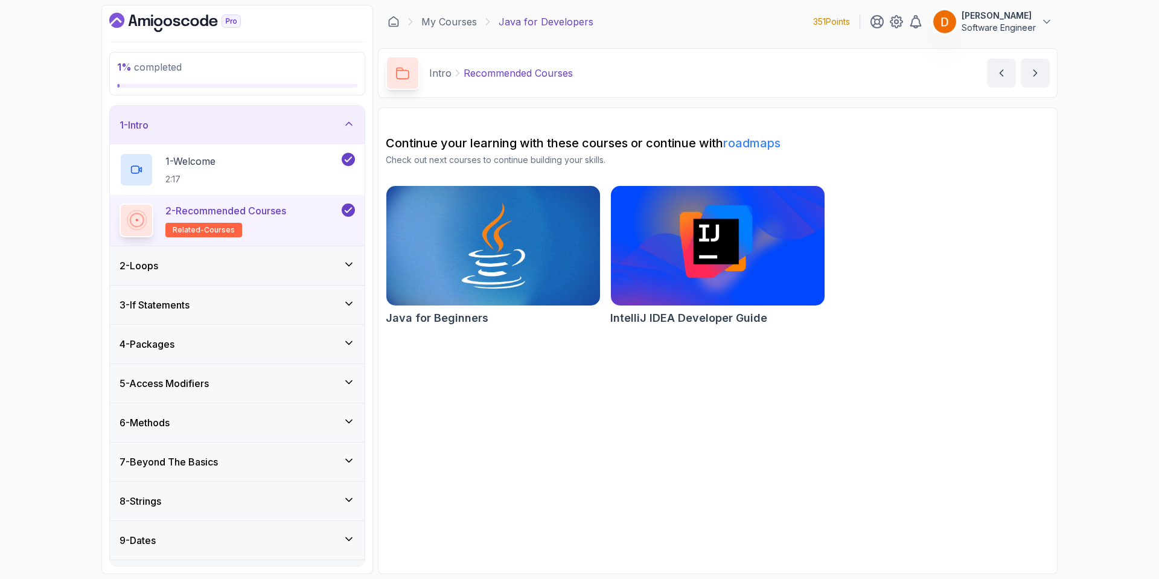
click at [220, 272] on div "2 - Loops" at bounding box center [237, 265] width 235 height 14
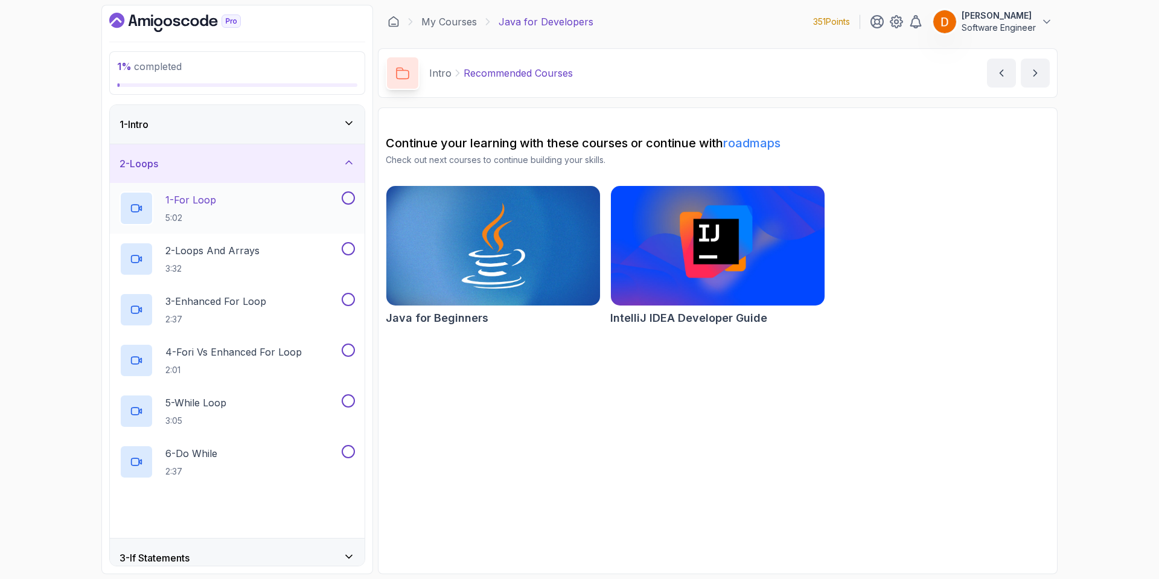
click at [240, 207] on div "1 - For Loop 5:02" at bounding box center [230, 208] width 220 height 34
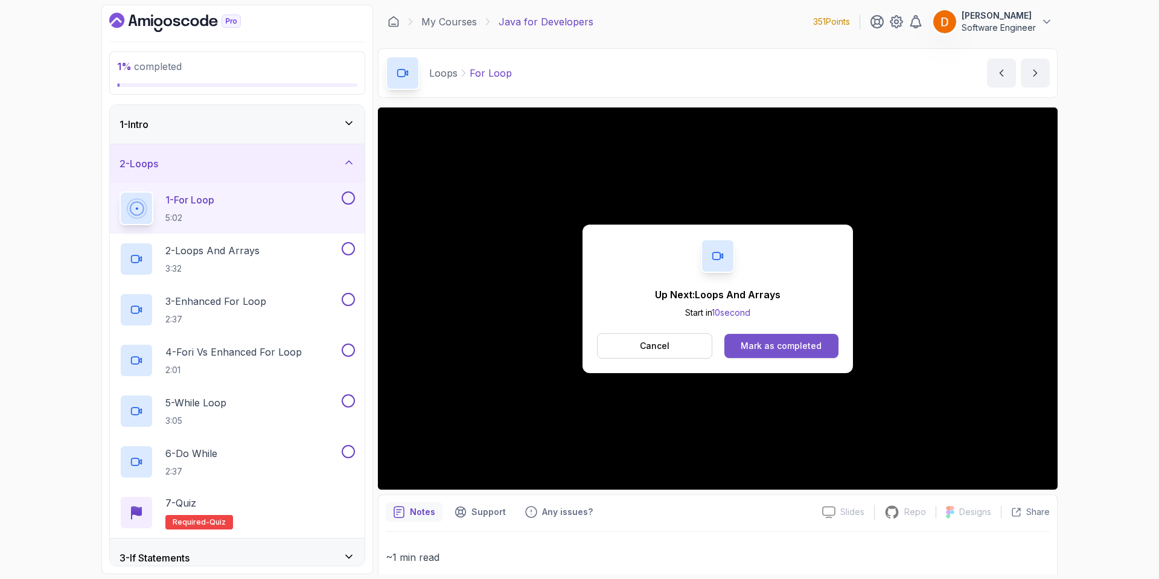
click at [761, 334] on button "Mark as completed" at bounding box center [782, 346] width 114 height 24
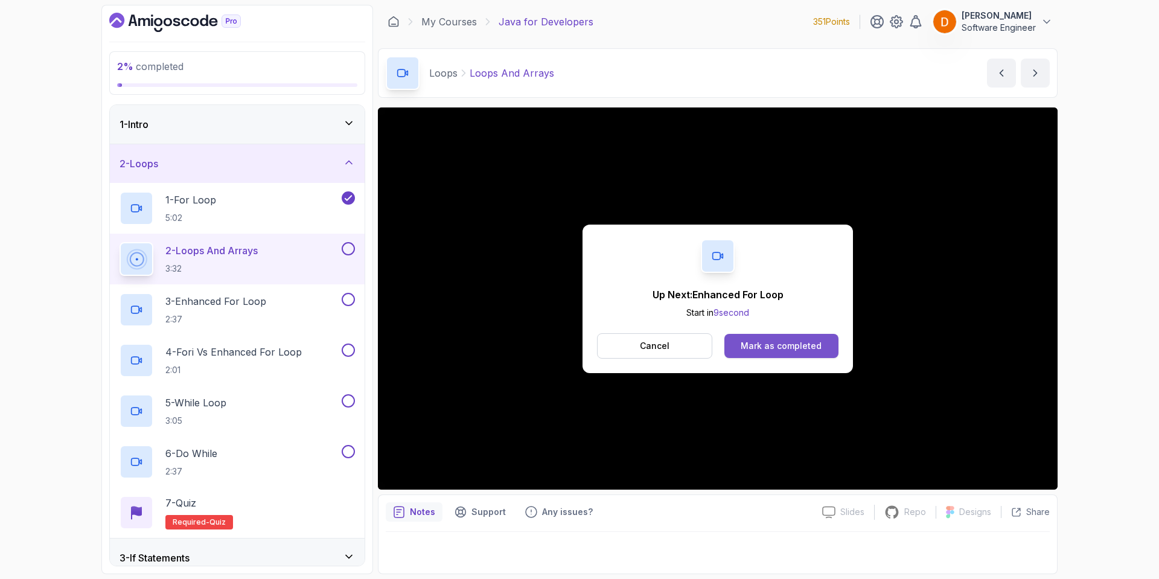
click at [821, 341] on button "Mark as completed" at bounding box center [782, 346] width 114 height 24
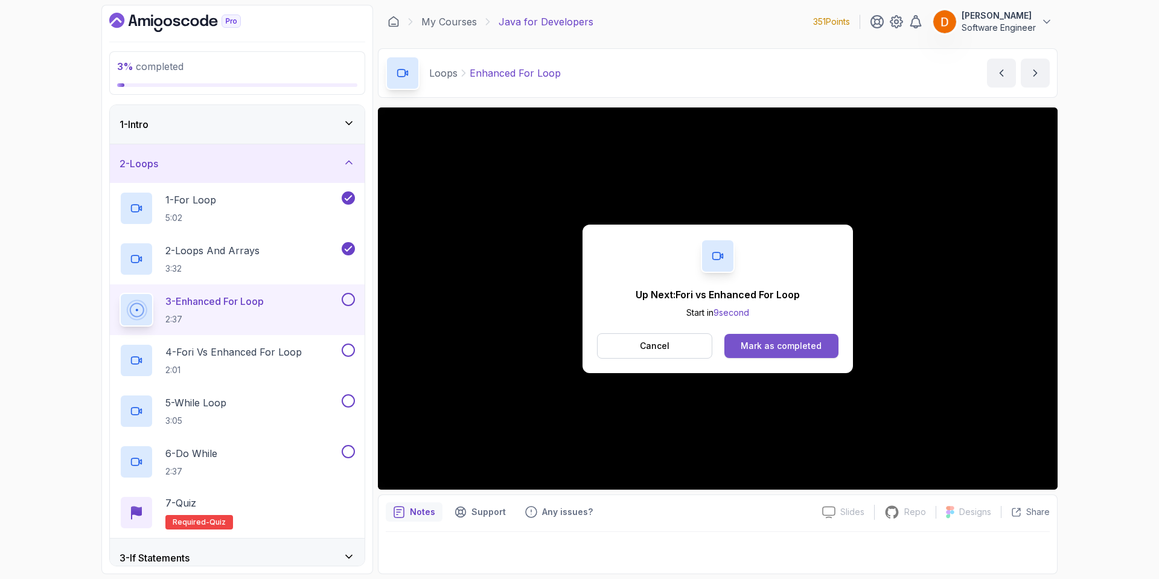
click at [810, 334] on button "Mark as completed" at bounding box center [782, 346] width 114 height 24
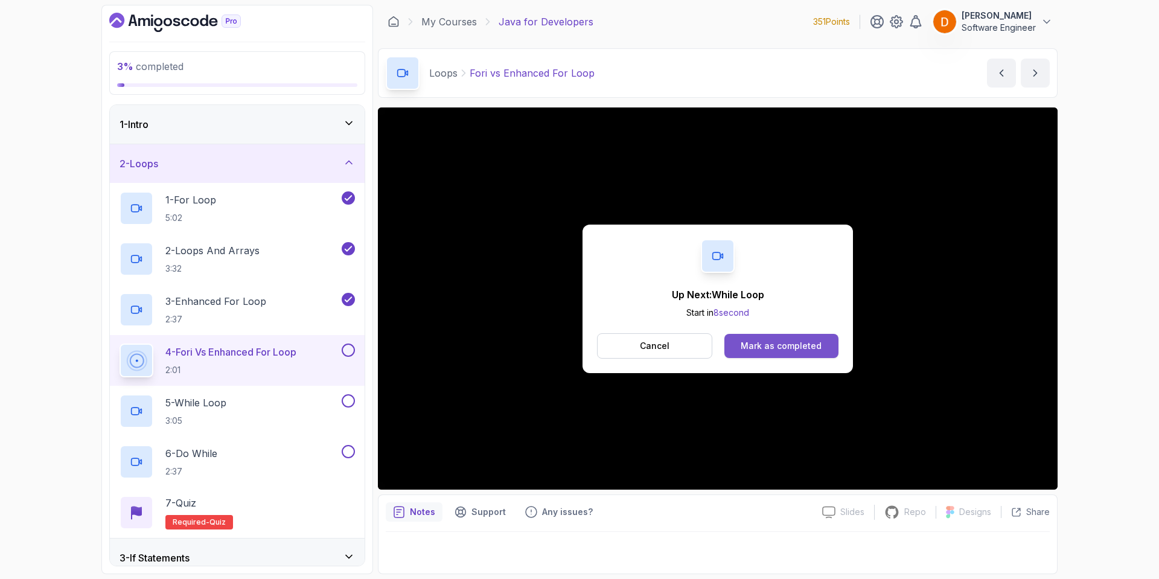
click at [795, 336] on button "Mark as completed" at bounding box center [782, 346] width 114 height 24
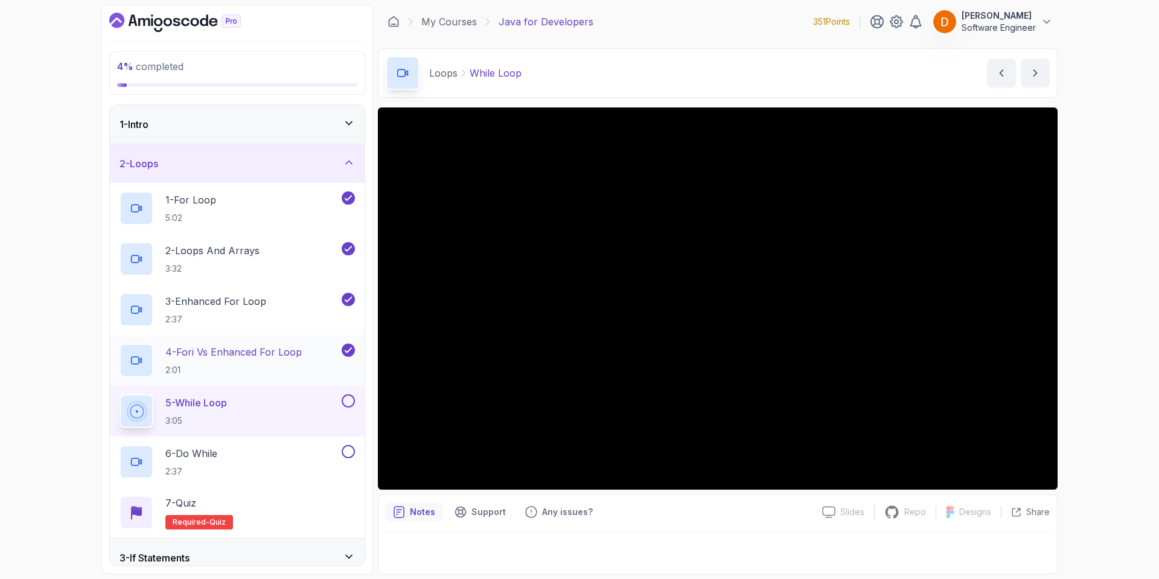
click at [205, 349] on p "4 - Fori vs Enhanced For Loop" at bounding box center [233, 352] width 136 height 14
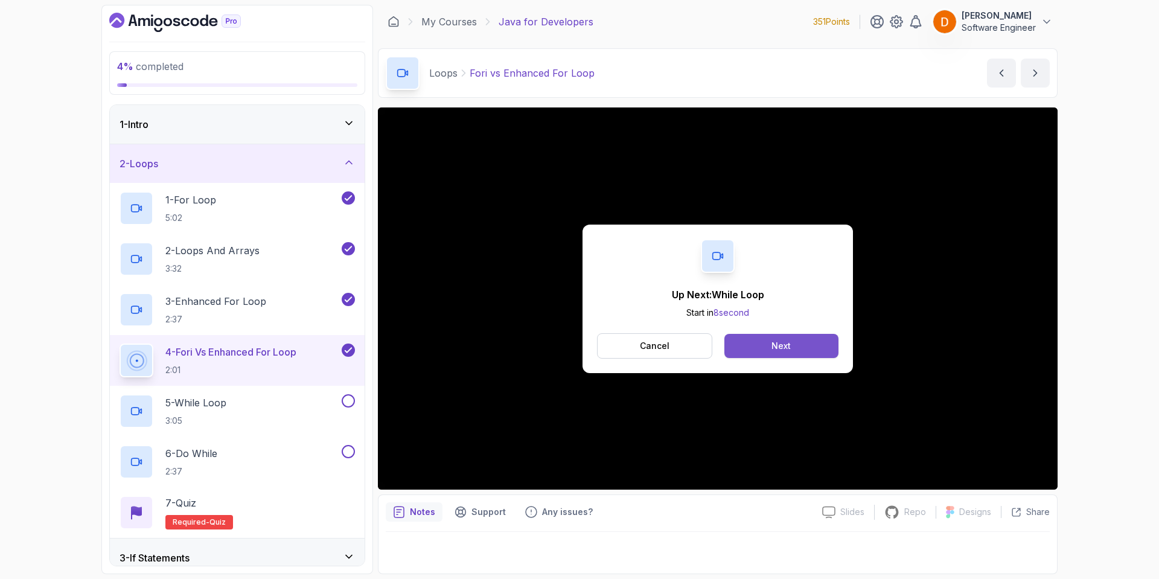
click at [788, 346] on div "Next" at bounding box center [781, 346] width 19 height 12
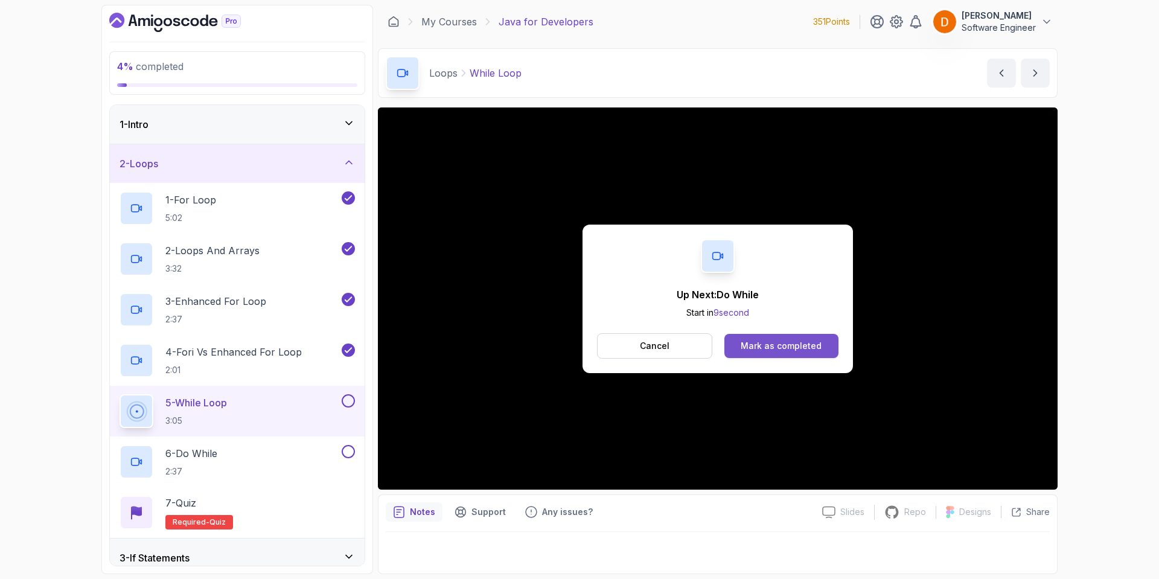
click at [795, 340] on div "Mark as completed" at bounding box center [781, 346] width 81 height 12
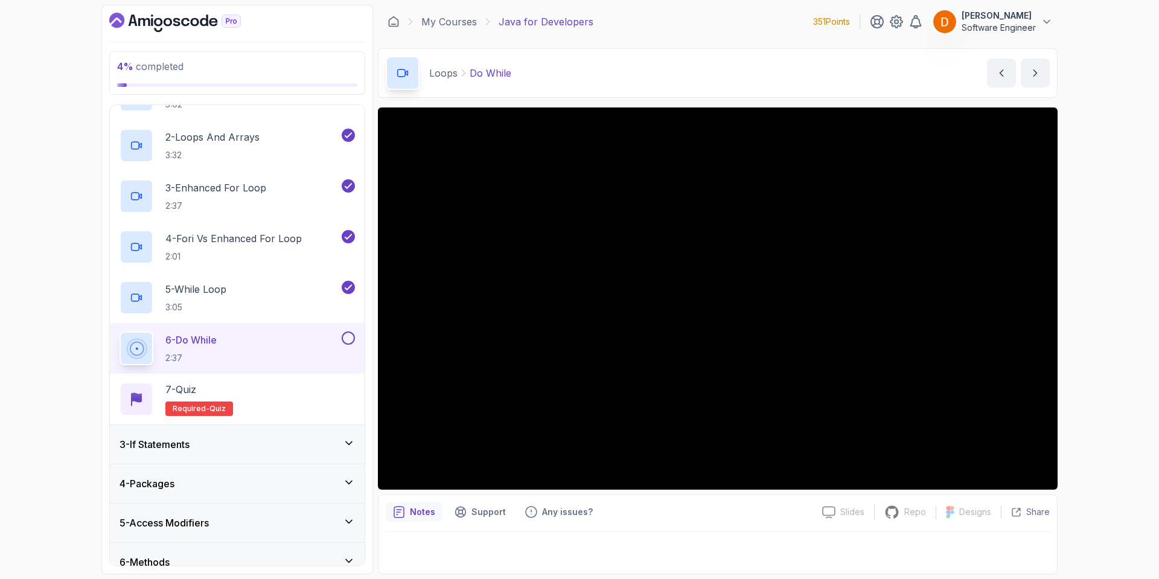
scroll to position [36, 0]
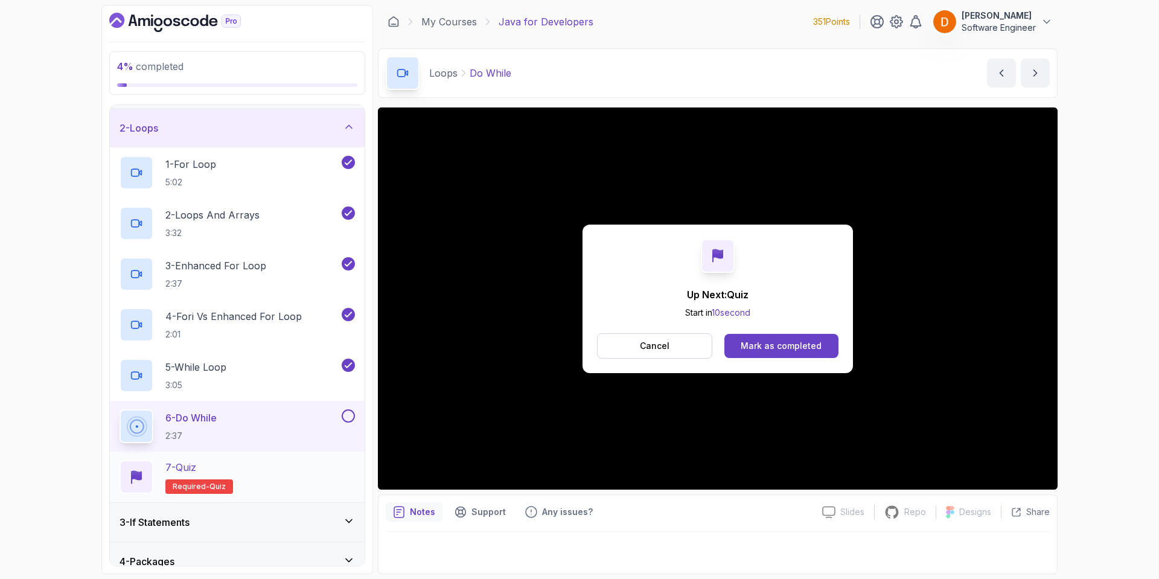
click at [265, 474] on div "7 - Quiz Required- quiz" at bounding box center [237, 477] width 235 height 34
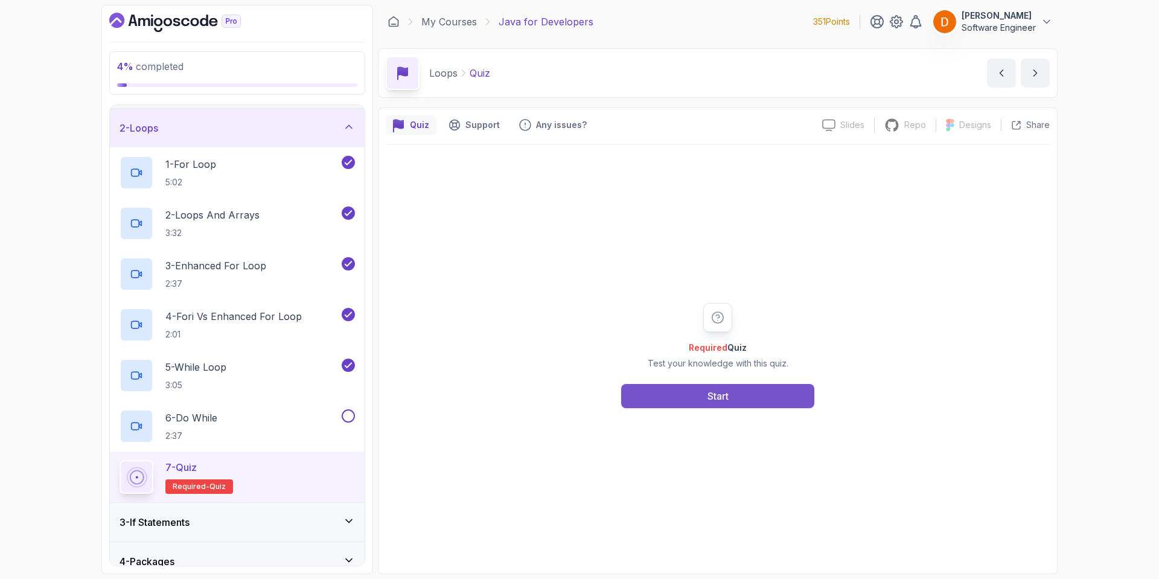
click at [775, 397] on button "Start" at bounding box center [717, 396] width 193 height 24
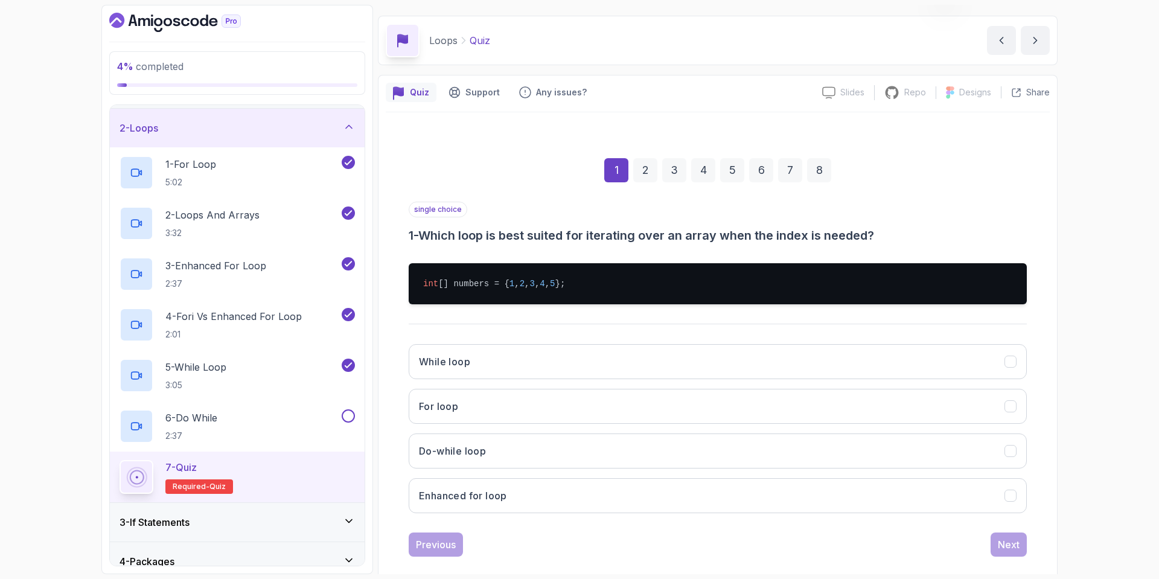
scroll to position [50, 0]
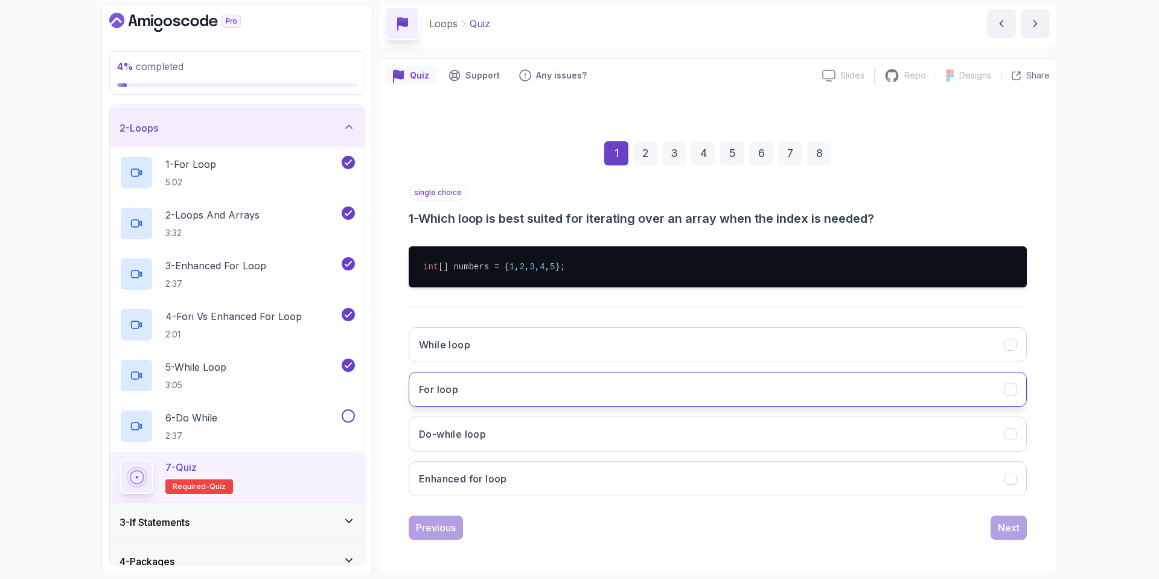
click at [472, 389] on button "For loop" at bounding box center [718, 389] width 618 height 35
click at [1018, 520] on div "Next" at bounding box center [1009, 527] width 22 height 14
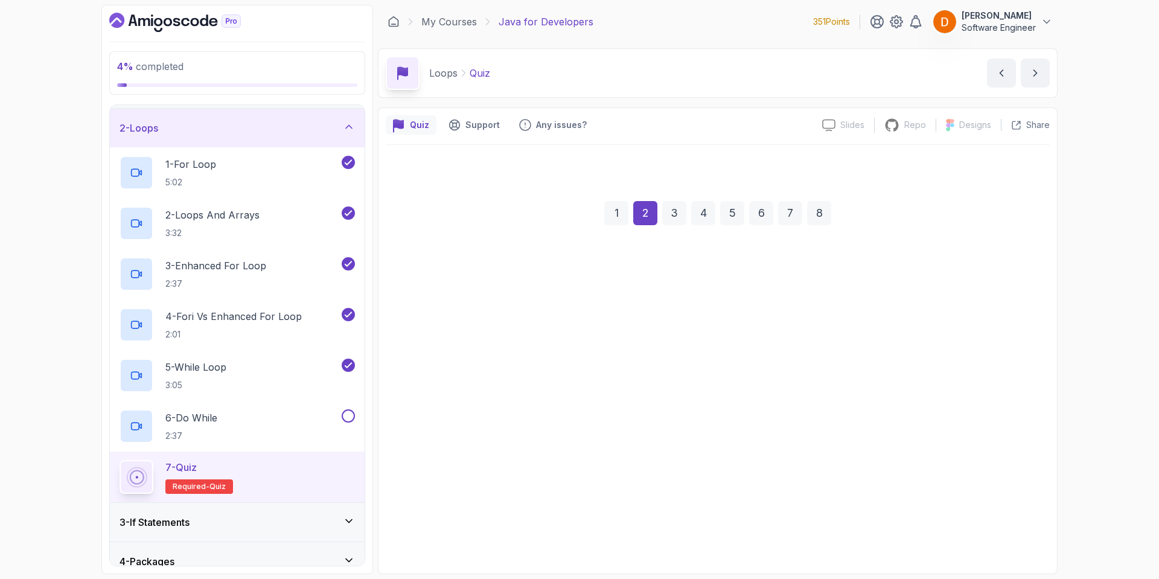
scroll to position [0, 0]
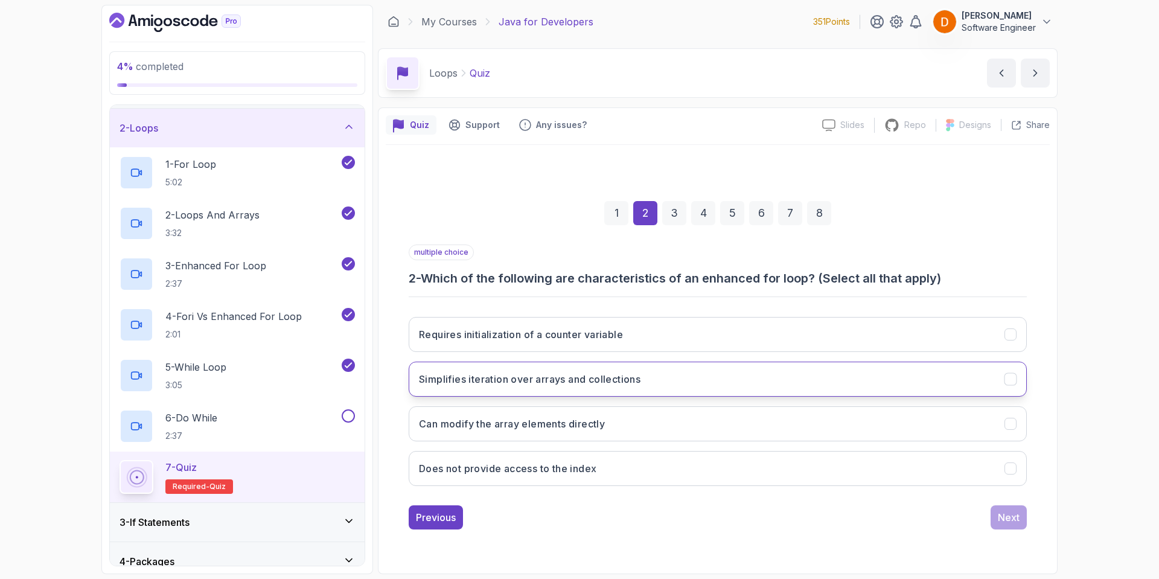
click at [569, 382] on h3 "Simplifies iteration over arrays and collections" at bounding box center [530, 379] width 222 height 14
click at [526, 467] on h3 "Does not provide access to the index" at bounding box center [508, 468] width 178 height 14
click at [1006, 508] on button "Next" at bounding box center [1009, 517] width 36 height 24
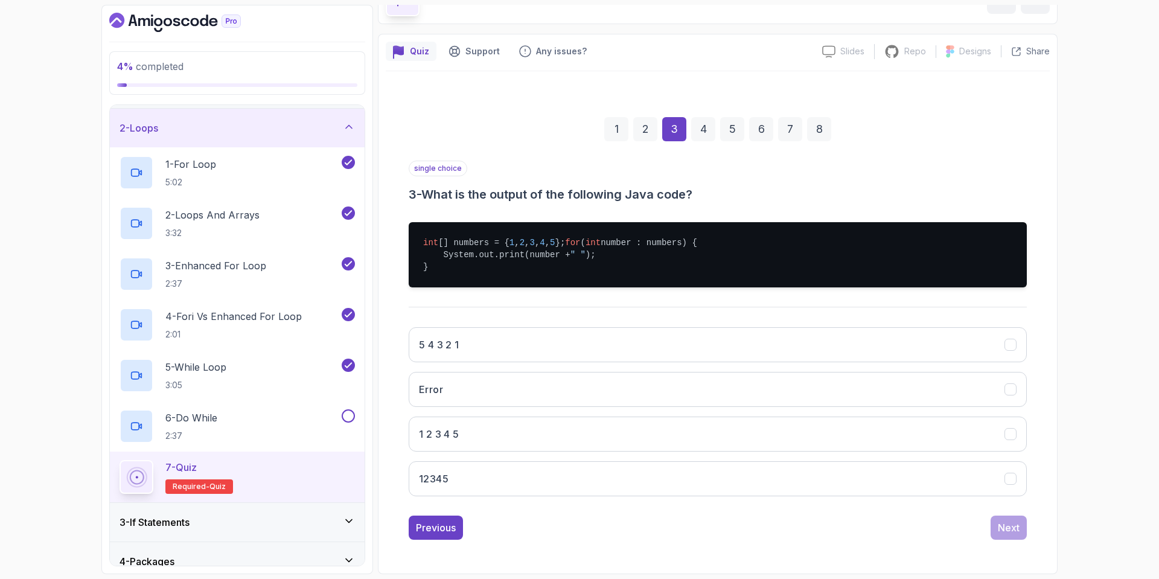
scroll to position [86, 0]
click at [439, 438] on h3 "1 2 3 4 5" at bounding box center [439, 434] width 40 height 14
click at [1009, 532] on div "Next" at bounding box center [1009, 527] width 22 height 14
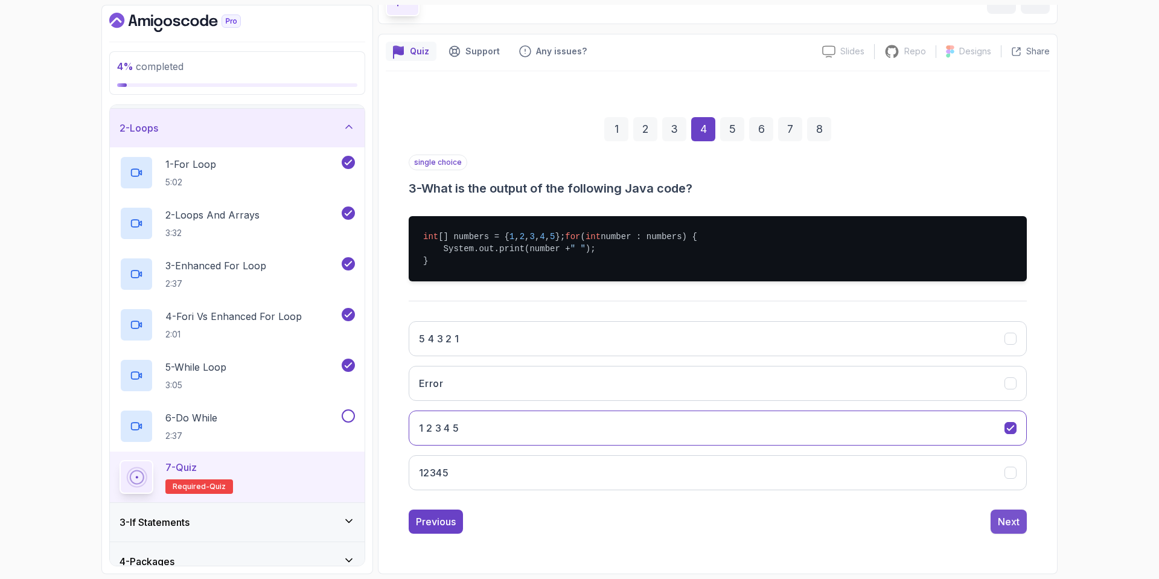
scroll to position [0, 0]
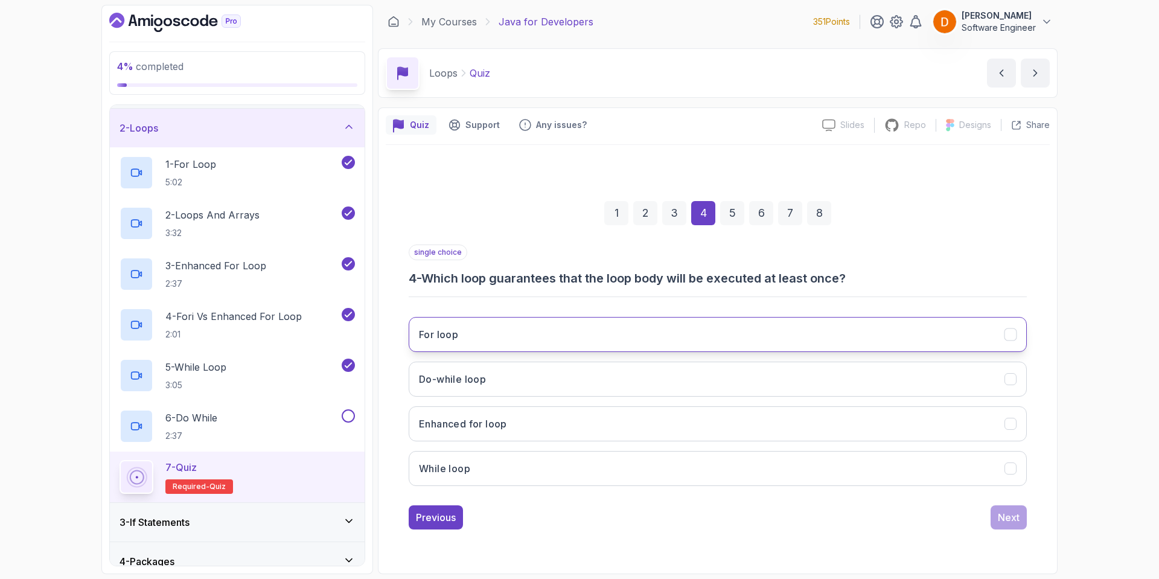
click at [514, 333] on button "For loop" at bounding box center [718, 334] width 618 height 35
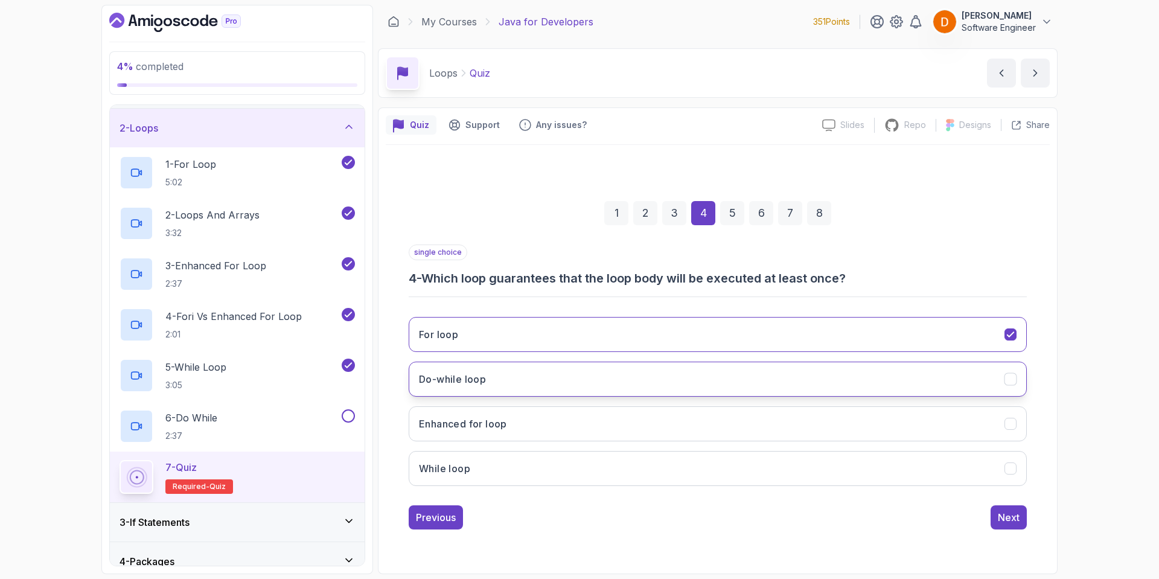
click at [506, 380] on button "Do-while loop" at bounding box center [718, 379] width 618 height 35
click at [1005, 511] on div "Next" at bounding box center [1009, 517] width 22 height 14
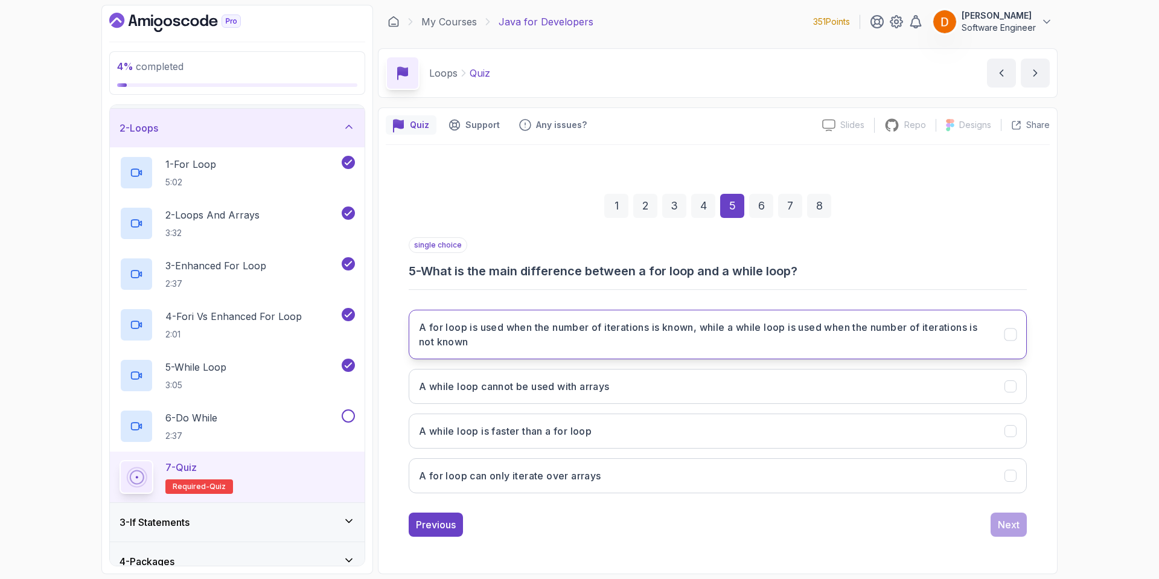
click at [631, 330] on h3 "A for loop is used when the number of iterations is known, while a while loop i…" at bounding box center [704, 334] width 571 height 29
click at [1010, 528] on div "Next" at bounding box center [1009, 524] width 22 height 14
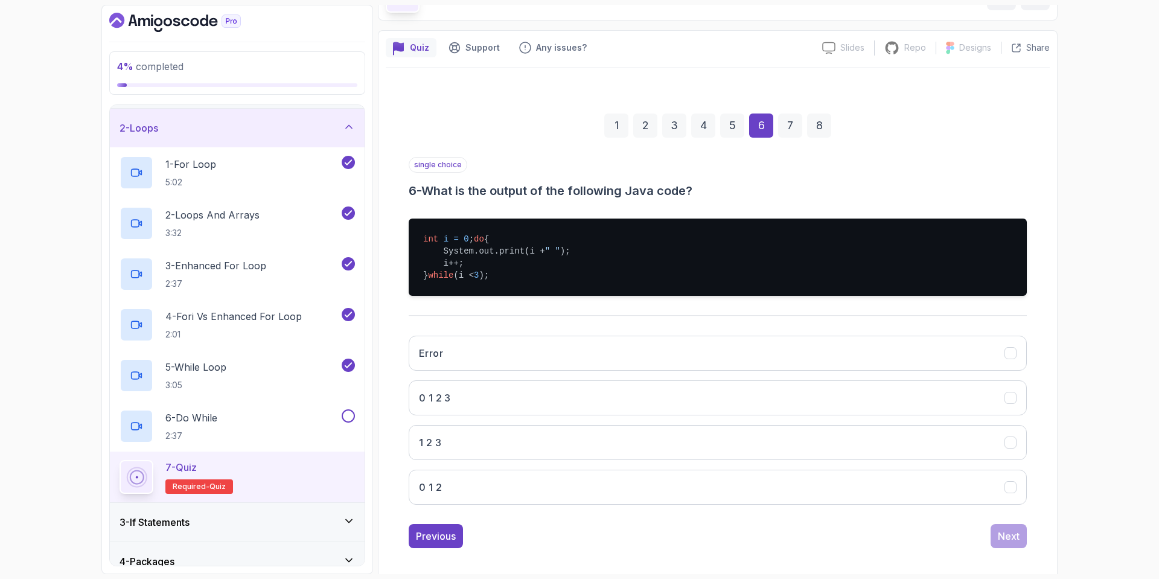
scroll to position [98, 0]
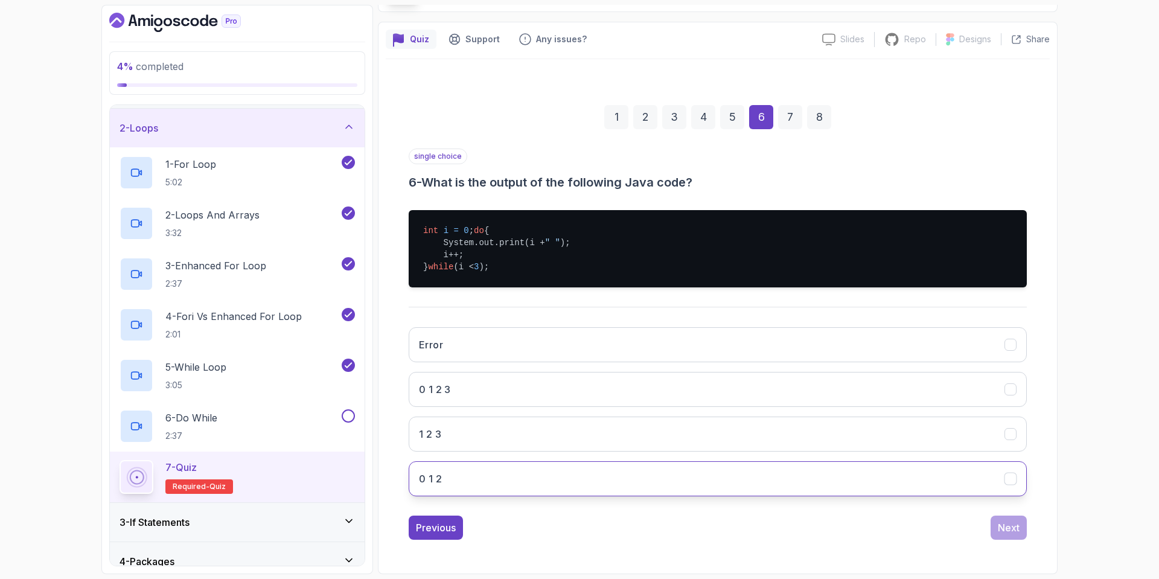
click at [451, 480] on button "0 1 2" at bounding box center [718, 478] width 618 height 35
click at [1007, 527] on div "Next" at bounding box center [1009, 527] width 22 height 14
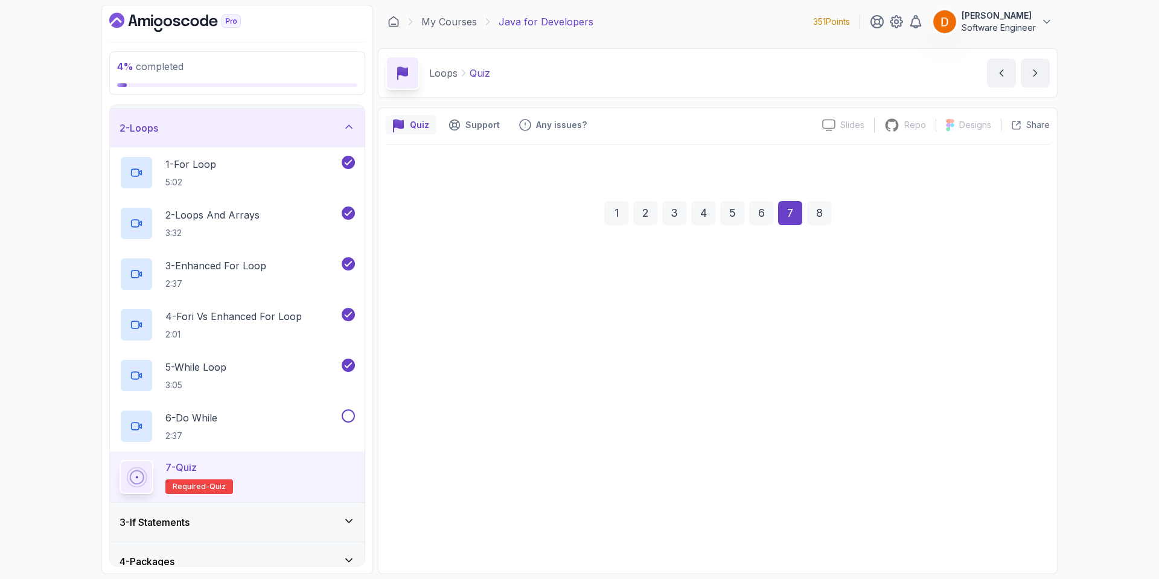
scroll to position [0, 0]
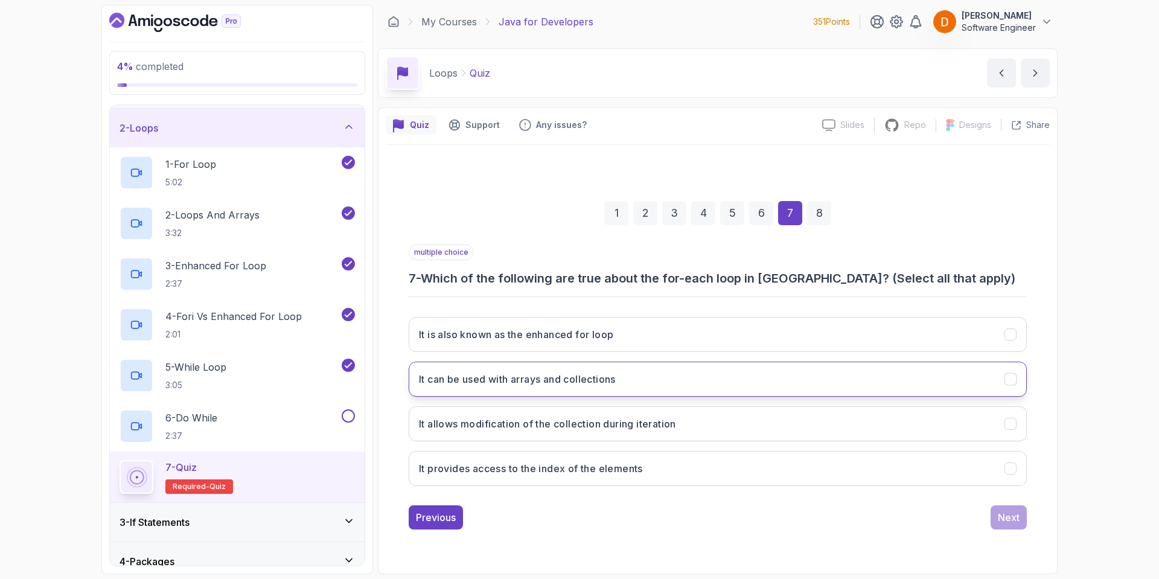
click at [609, 376] on h3 "It can be used with arrays and collections" at bounding box center [517, 379] width 197 height 14
click at [633, 424] on h3 "It allows modification of the collection during iteration" at bounding box center [547, 424] width 257 height 14
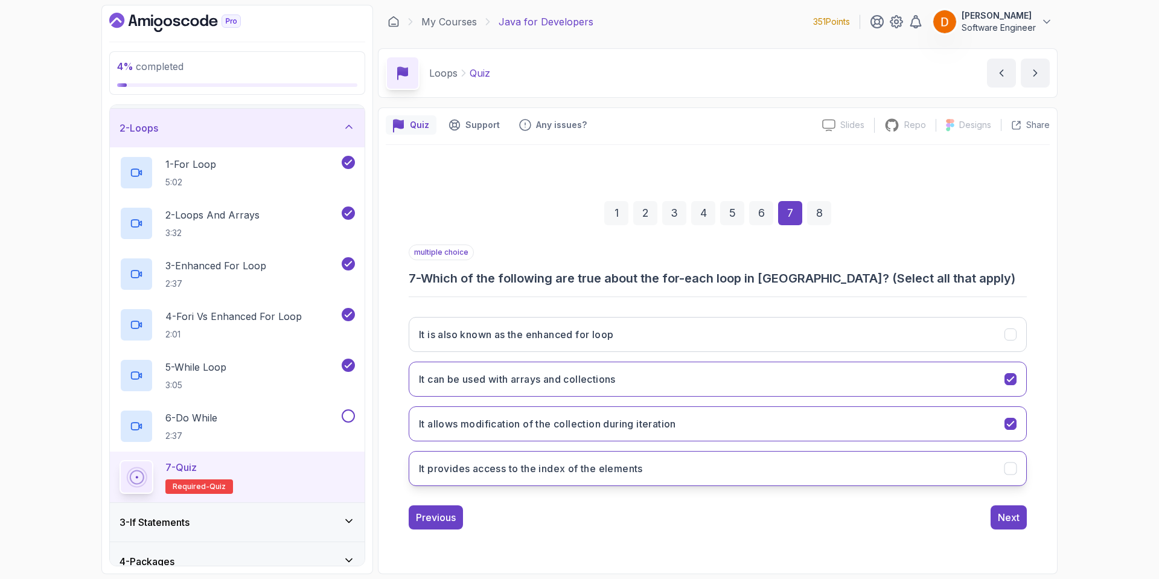
drag, startPoint x: 597, startPoint y: 471, endPoint x: 617, endPoint y: 466, distance: 20.7
click at [600, 469] on h3 "It provides access to the index of the elements" at bounding box center [531, 468] width 224 height 14
click at [1010, 520] on div "Next" at bounding box center [1009, 517] width 22 height 14
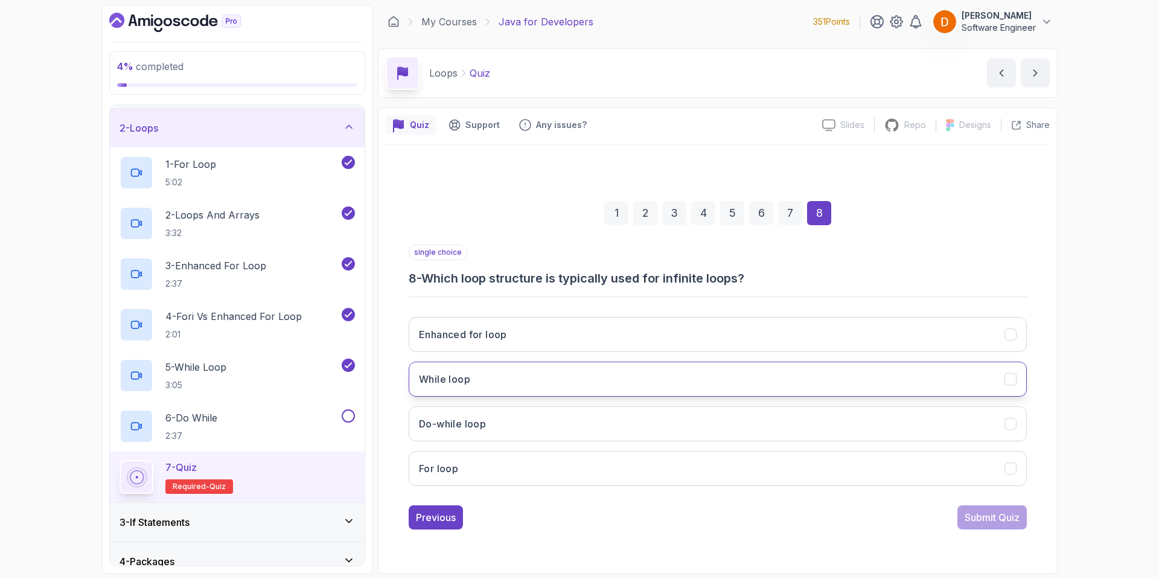
click at [486, 375] on button "While loop" at bounding box center [718, 379] width 618 height 35
click at [979, 514] on div "Submit Quiz" at bounding box center [992, 517] width 55 height 14
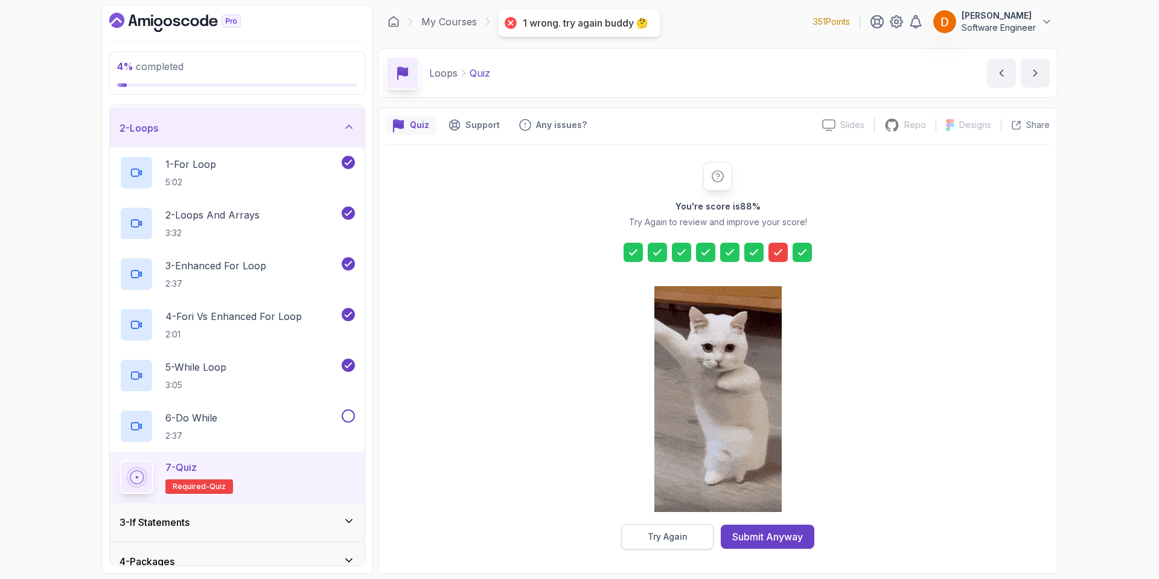
click at [685, 534] on div "Try Again" at bounding box center [668, 537] width 40 height 12
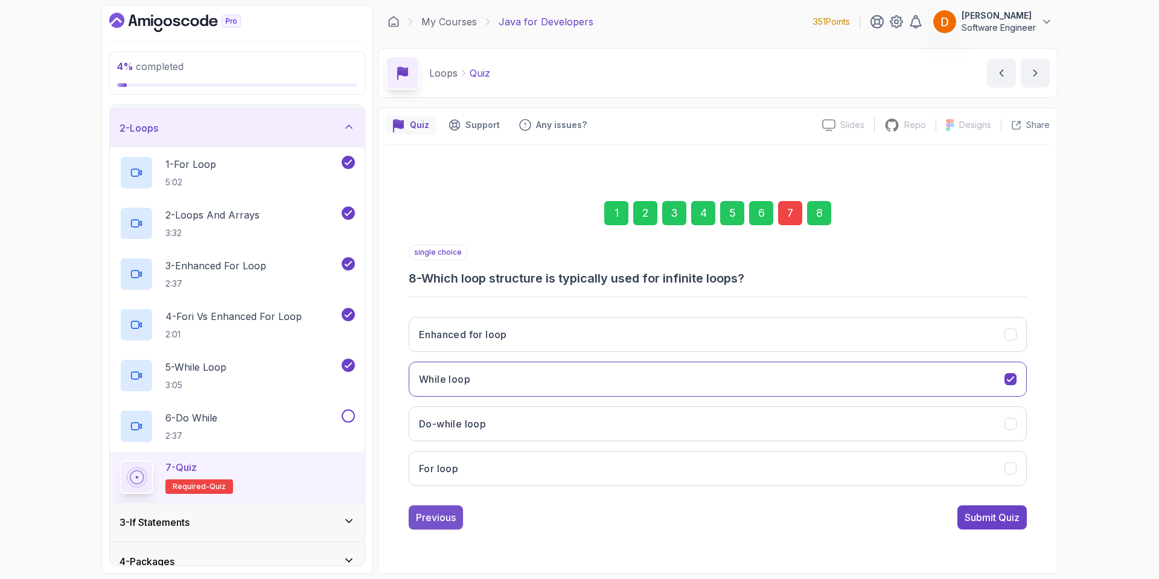
click at [422, 522] on div "Previous" at bounding box center [436, 517] width 40 height 14
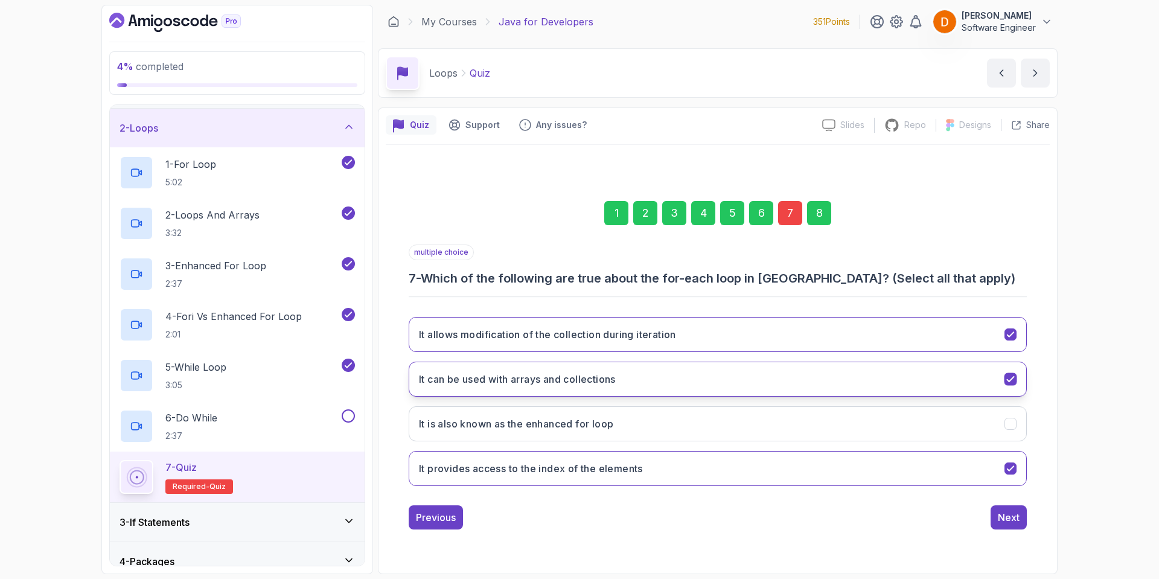
click at [574, 385] on button "It can be used with arrays and collections" at bounding box center [718, 379] width 618 height 35
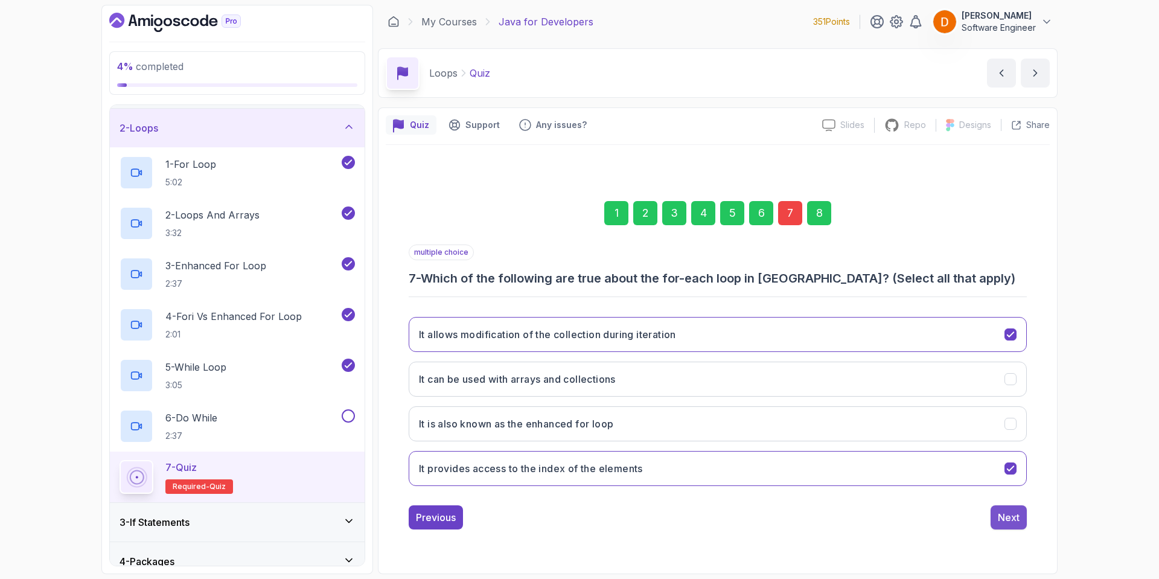
click at [1008, 519] on div "Next" at bounding box center [1009, 517] width 22 height 14
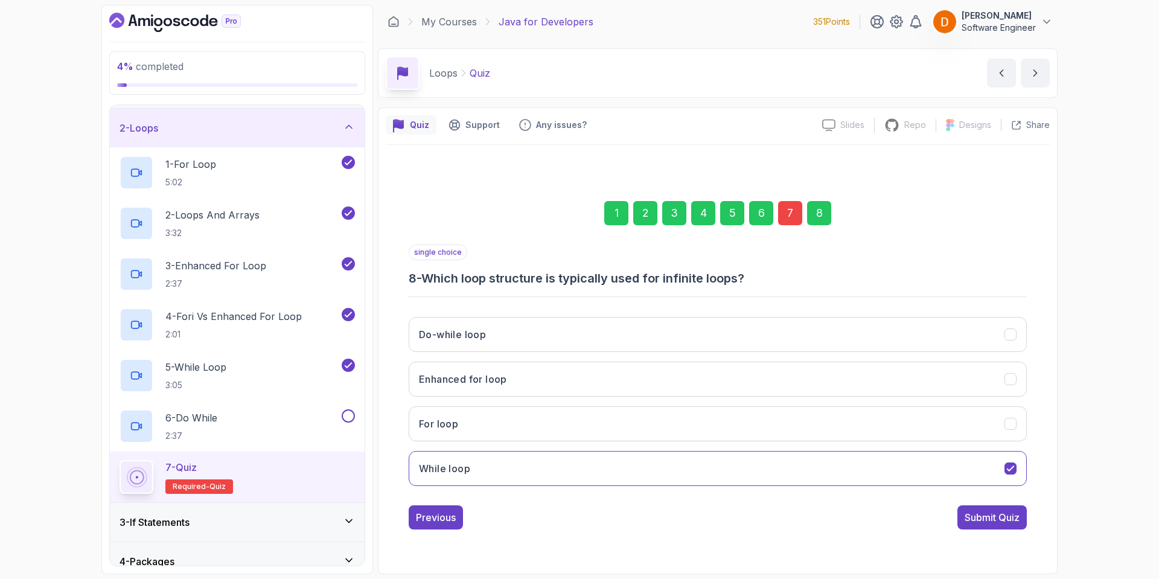
click at [994, 517] on div "Submit Quiz" at bounding box center [992, 517] width 55 height 14
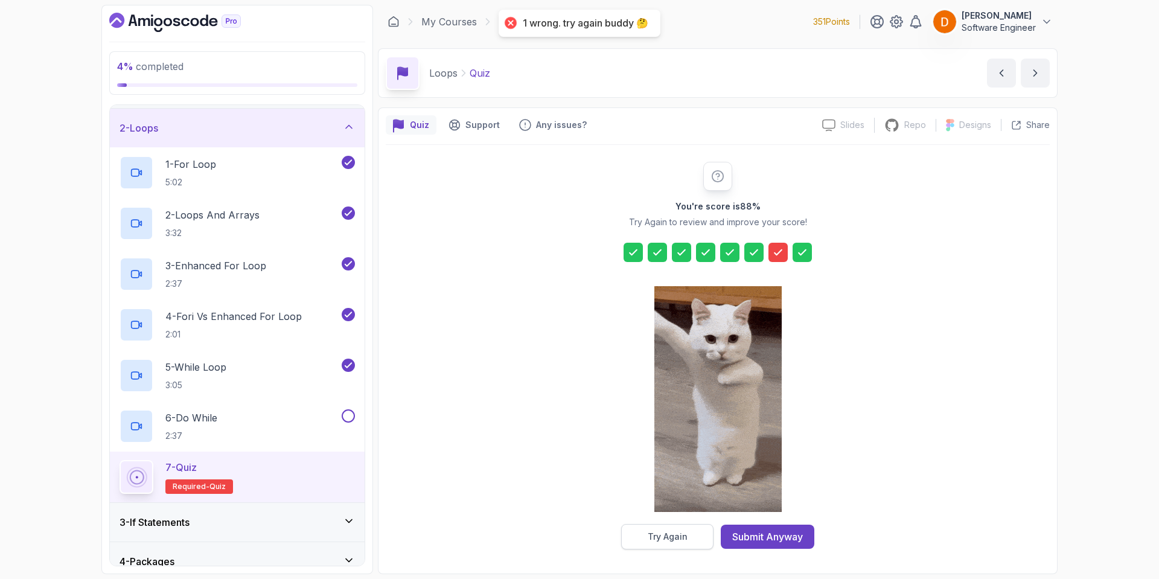
click at [690, 536] on button "Try Again" at bounding box center [667, 536] width 92 height 25
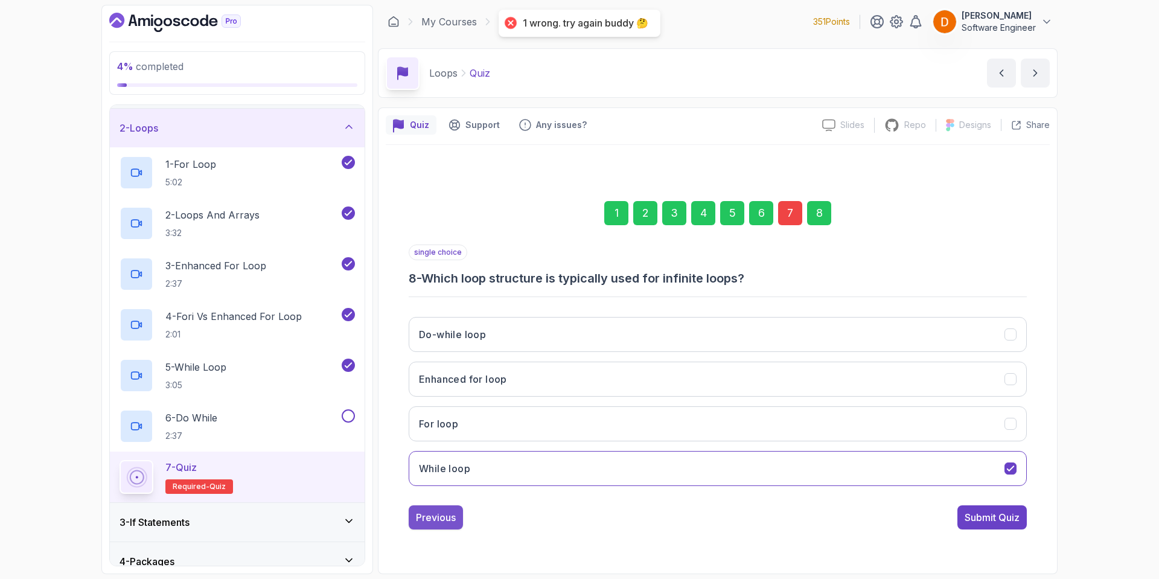
click at [424, 511] on div "Previous" at bounding box center [436, 517] width 40 height 14
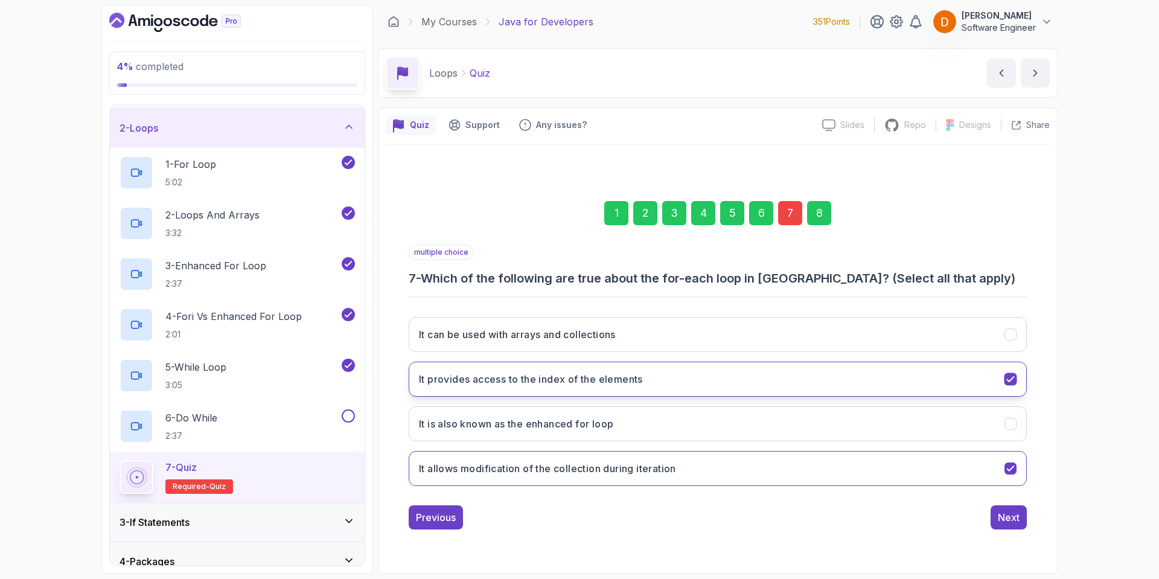
click at [533, 373] on h3 "It provides access to the index of the elements" at bounding box center [531, 379] width 224 height 14
click at [536, 377] on h3 "It provides access to the index of the elements" at bounding box center [531, 379] width 224 height 14
click at [543, 334] on h3 "It can be used with arrays and collections" at bounding box center [517, 334] width 197 height 14
click at [526, 431] on button "It is also known as the enhanced for loop" at bounding box center [718, 423] width 618 height 35
click at [1008, 515] on div "Next" at bounding box center [1009, 517] width 22 height 14
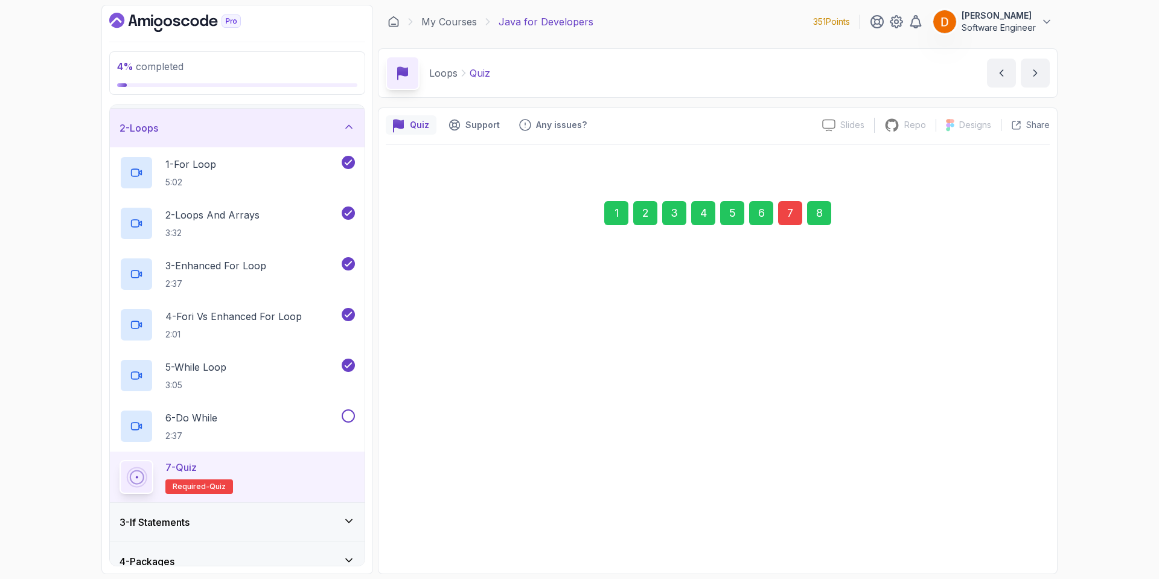
click at [988, 517] on div "Submit Quiz" at bounding box center [992, 517] width 55 height 14
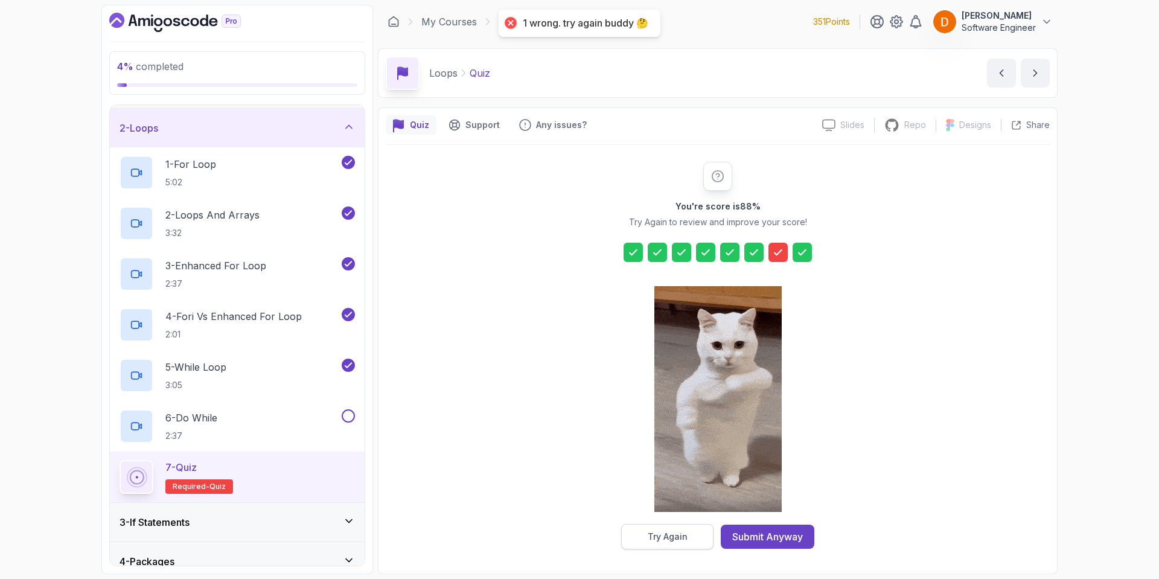
click at [667, 540] on div "Try Again" at bounding box center [668, 537] width 40 height 12
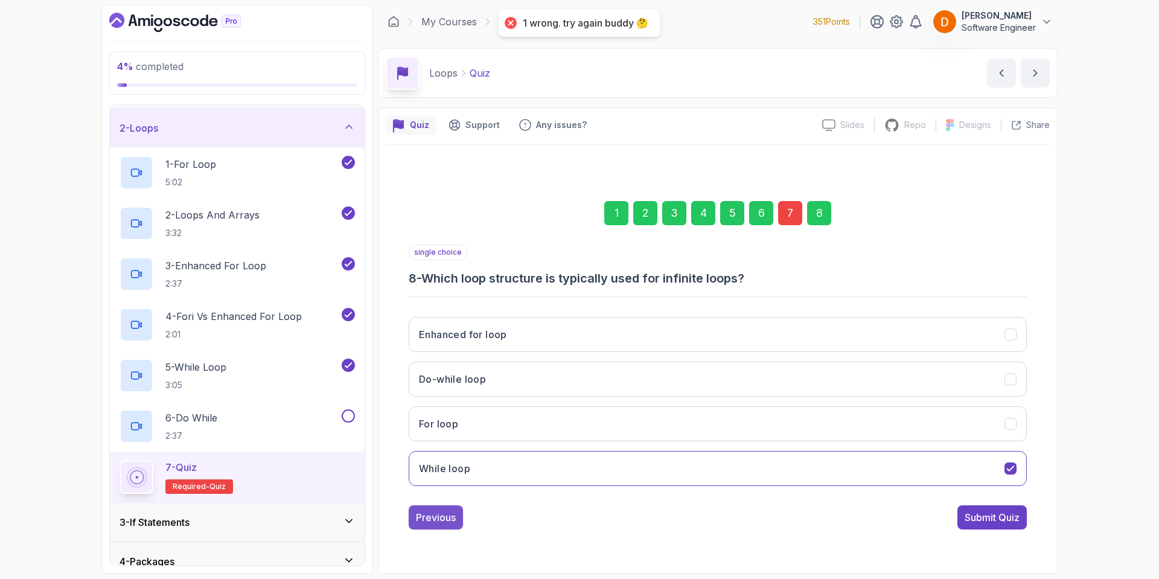
click at [440, 514] on div "Previous" at bounding box center [436, 517] width 40 height 14
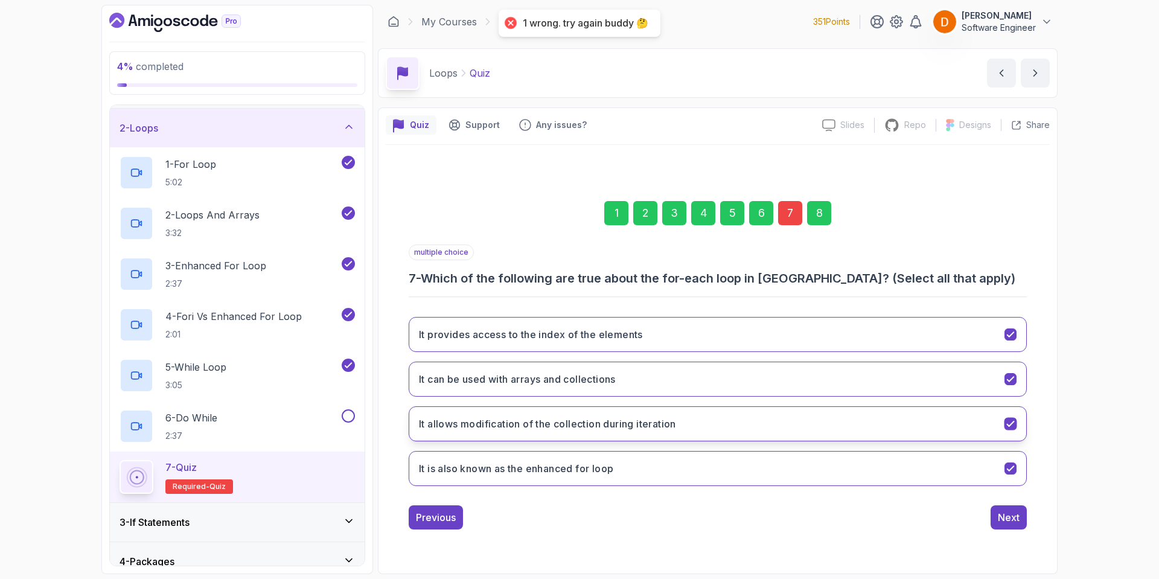
click at [545, 421] on h3 "It allows modification of the collection during iteration" at bounding box center [547, 424] width 257 height 14
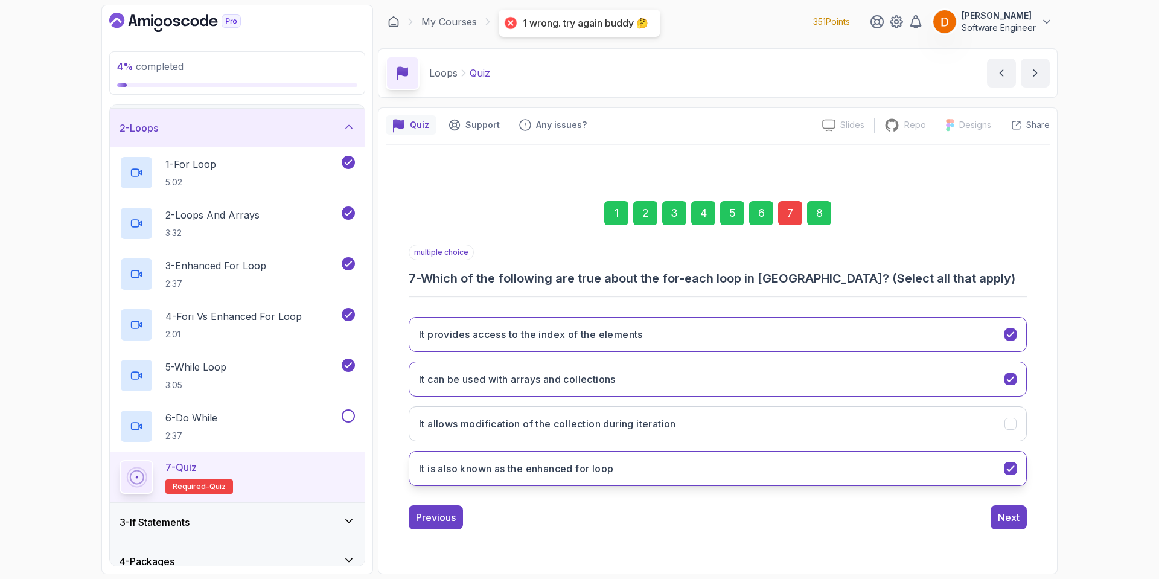
click at [529, 465] on h3 "It is also known as the enhanced for loop" at bounding box center [516, 468] width 194 height 14
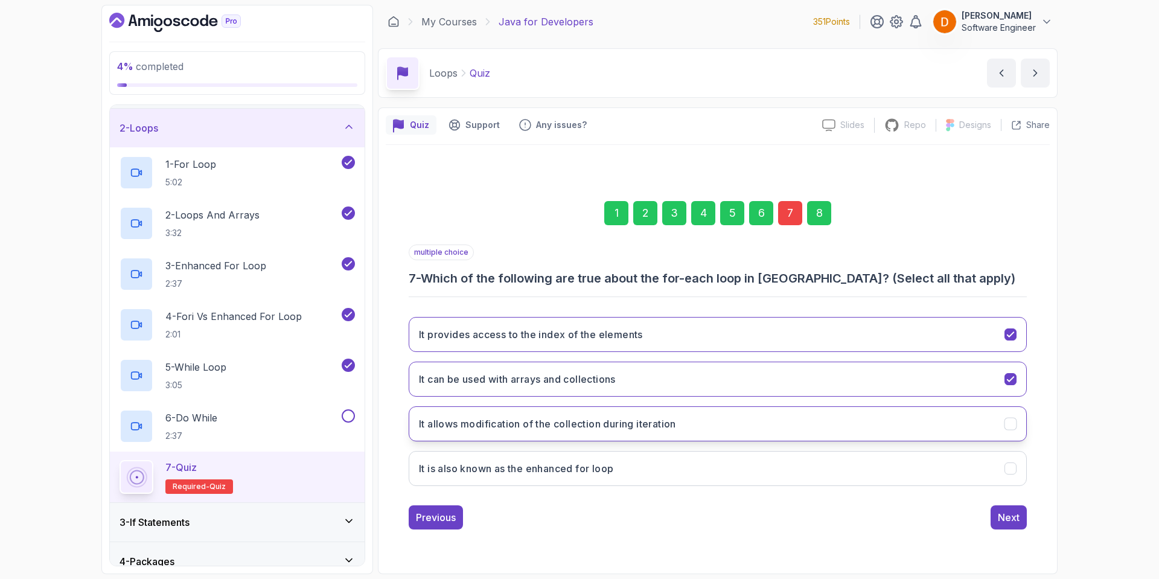
click at [594, 432] on button "It allows modification of the collection during iteration" at bounding box center [718, 423] width 618 height 35
click at [997, 516] on button "Next" at bounding box center [1009, 517] width 36 height 24
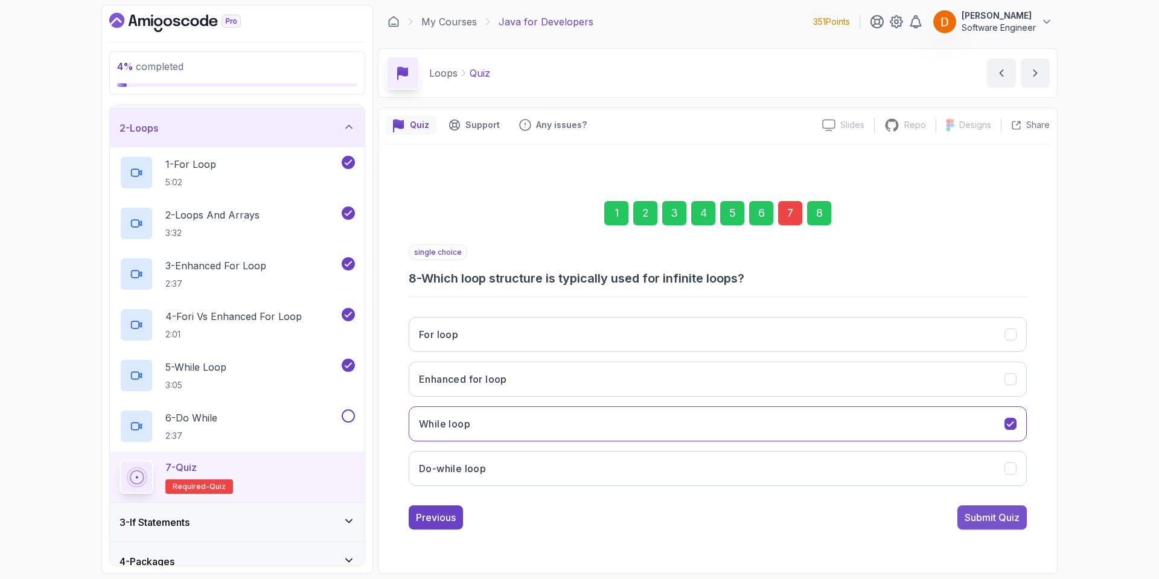
click at [973, 516] on div "Submit Quiz" at bounding box center [992, 517] width 55 height 14
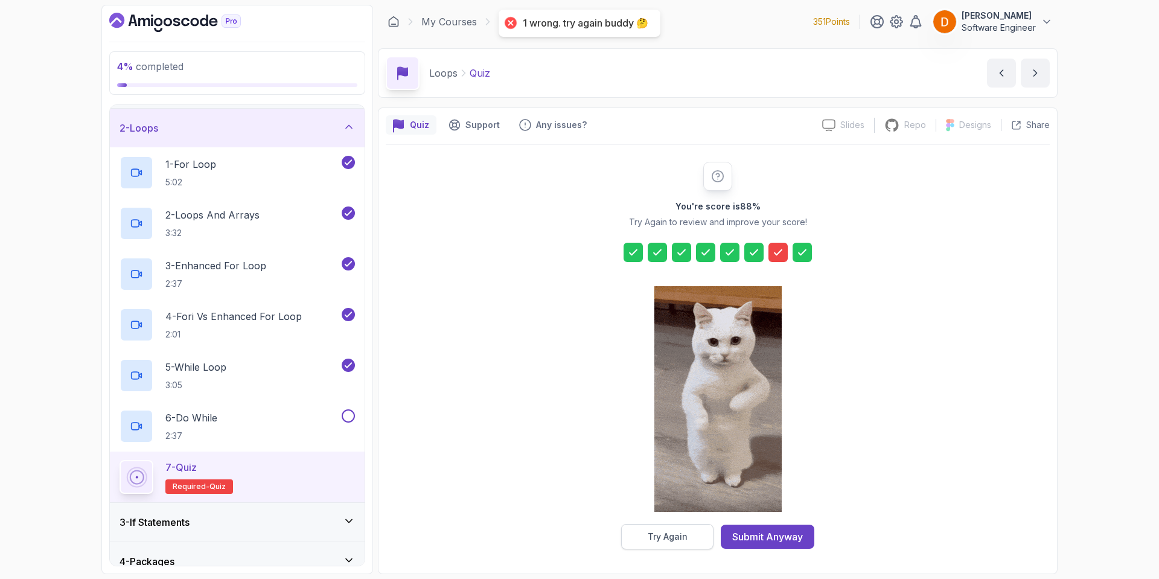
click at [649, 535] on div "Try Again" at bounding box center [668, 537] width 40 height 12
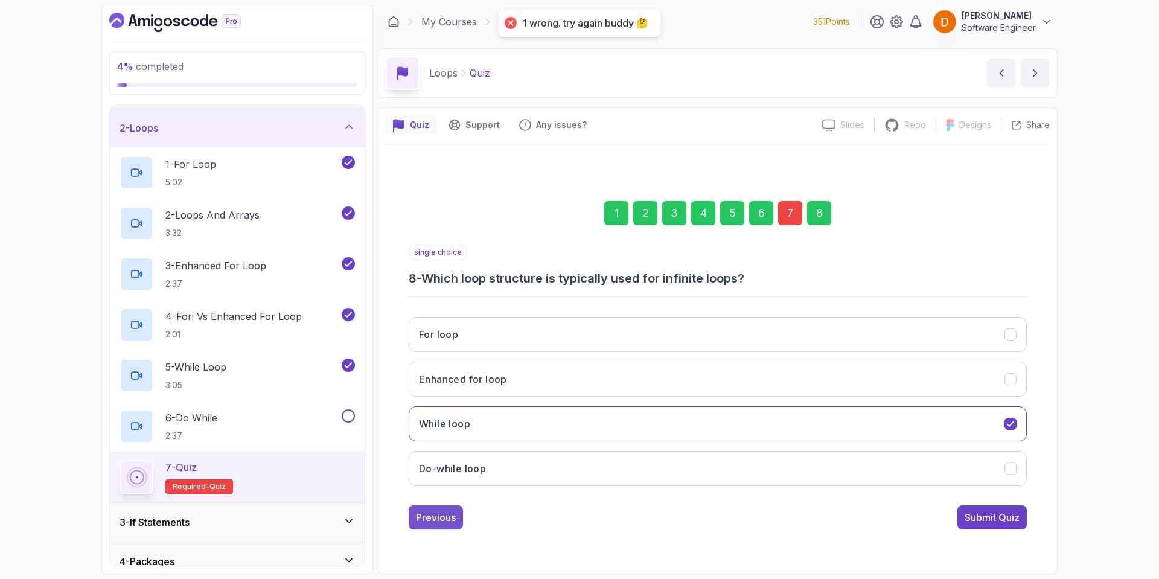
click at [451, 519] on div "Previous" at bounding box center [436, 517] width 40 height 14
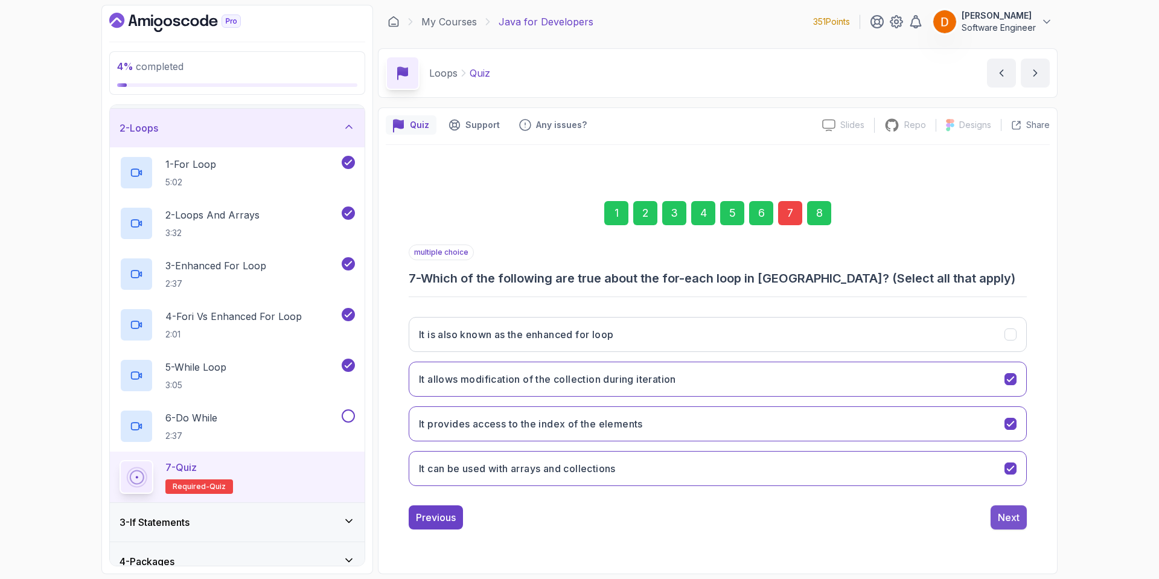
click at [1020, 523] on button "Next" at bounding box center [1009, 517] width 36 height 24
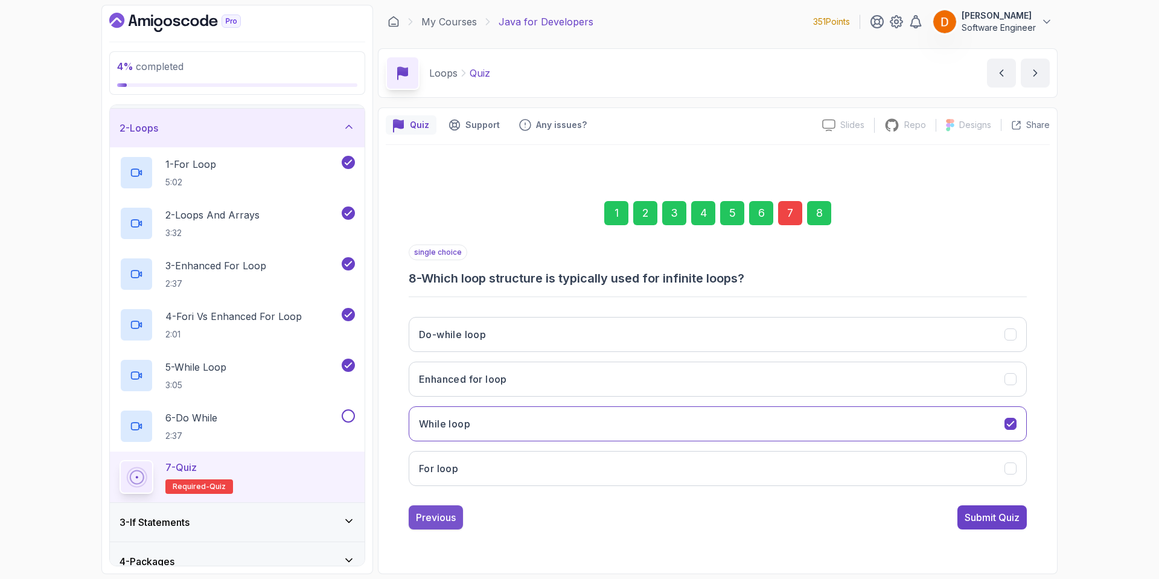
click at [435, 514] on div "Previous" at bounding box center [436, 517] width 40 height 14
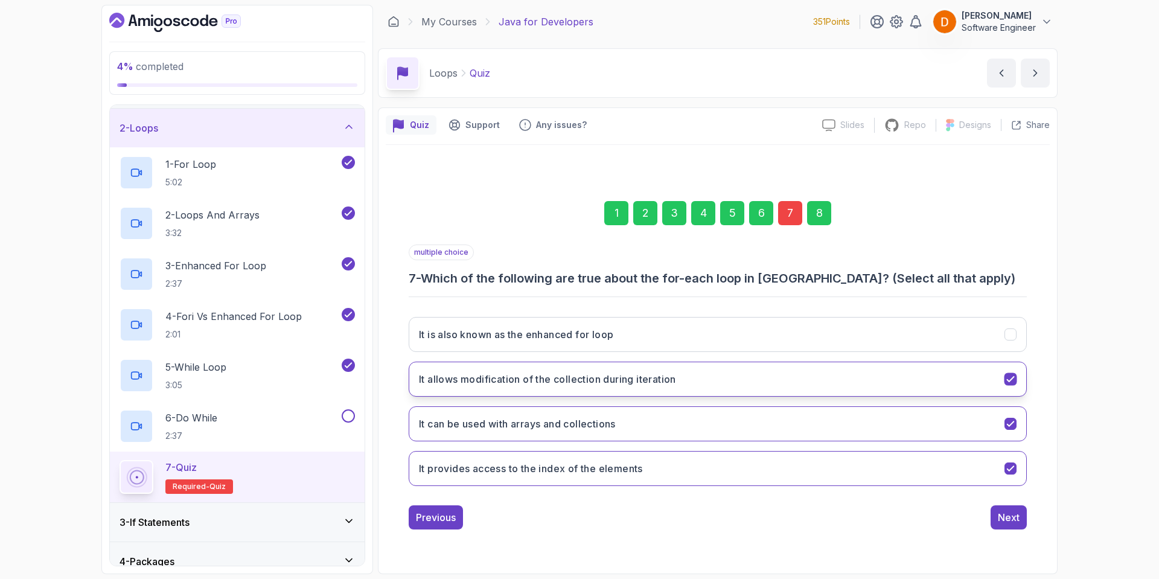
click at [578, 387] on button "It allows modification of the collection during iteration" at bounding box center [718, 379] width 618 height 35
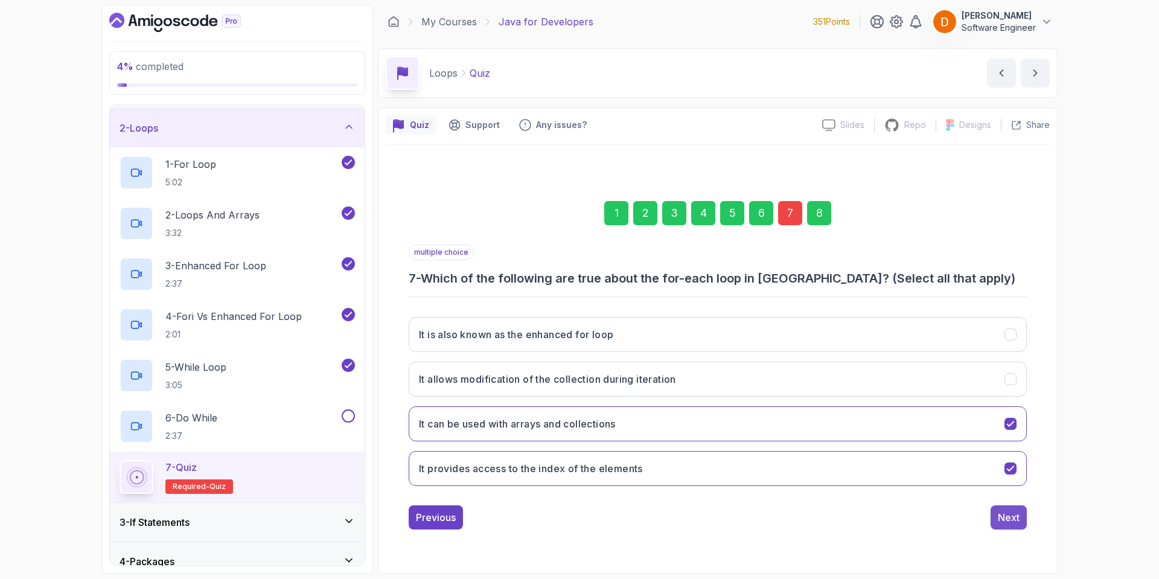
click at [1014, 519] on div "Next" at bounding box center [1009, 517] width 22 height 14
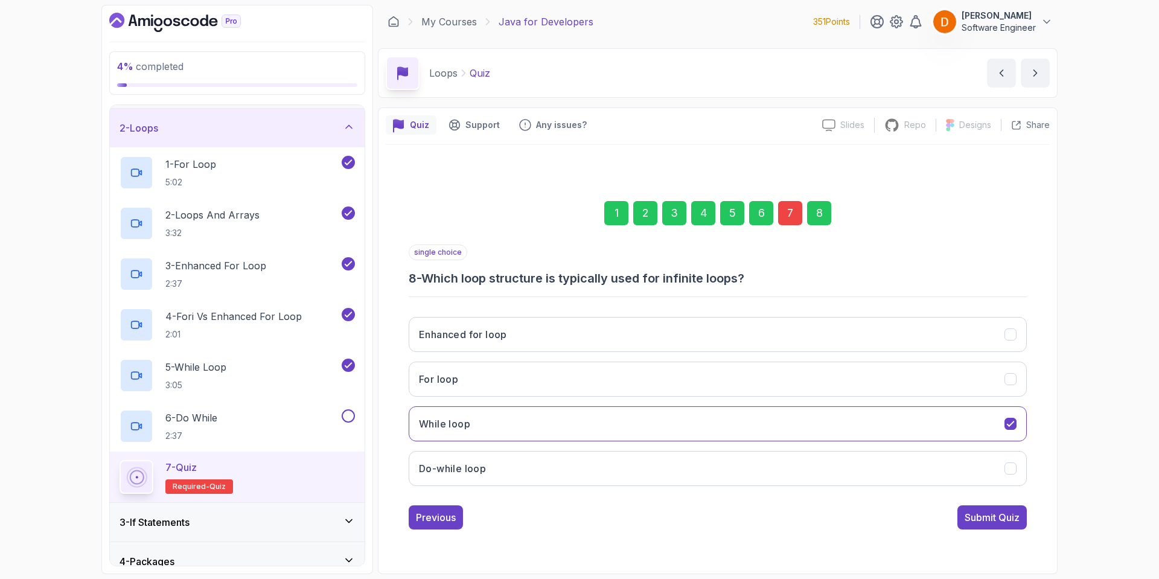
click at [984, 517] on div "Submit Quiz" at bounding box center [992, 517] width 55 height 14
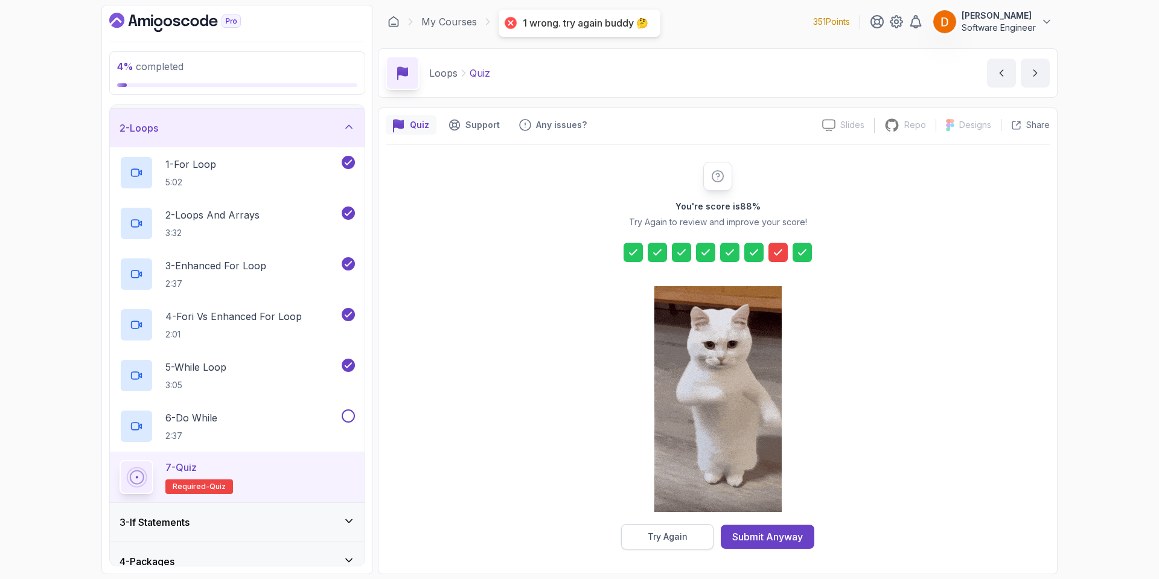
click at [667, 530] on button "Try Again" at bounding box center [667, 536] width 92 height 25
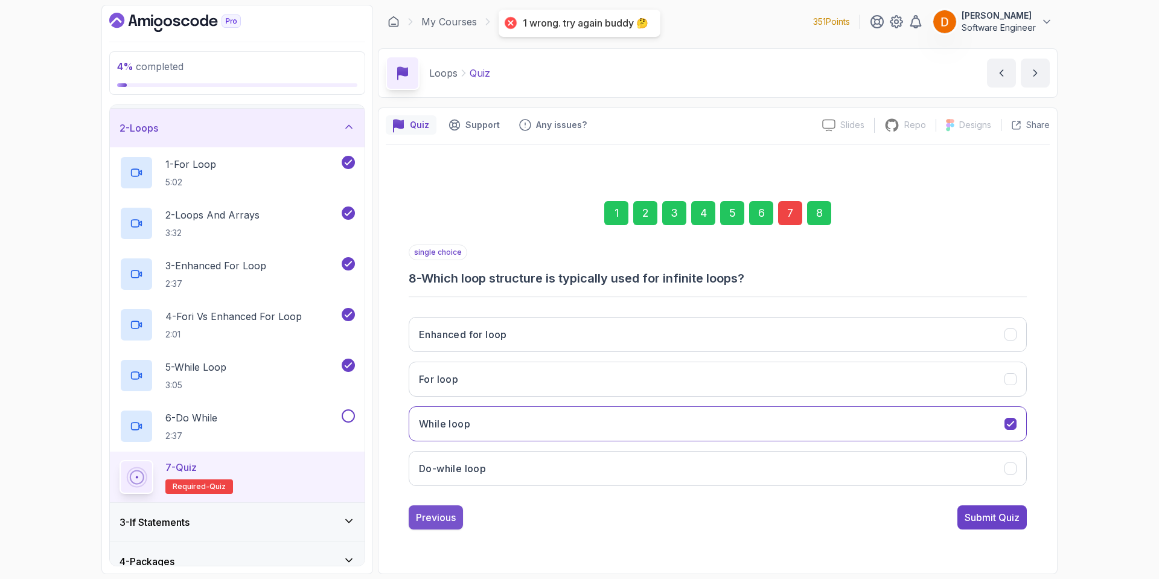
click at [424, 524] on div "Previous" at bounding box center [436, 517] width 40 height 14
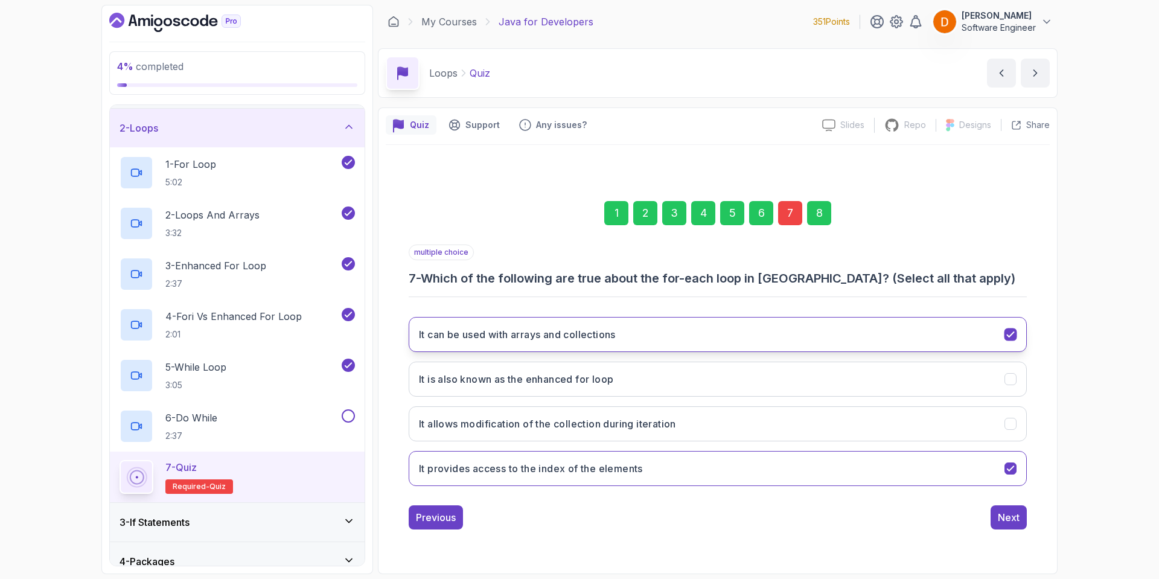
click at [616, 340] on h3 "It can be used with arrays and collections" at bounding box center [517, 334] width 197 height 14
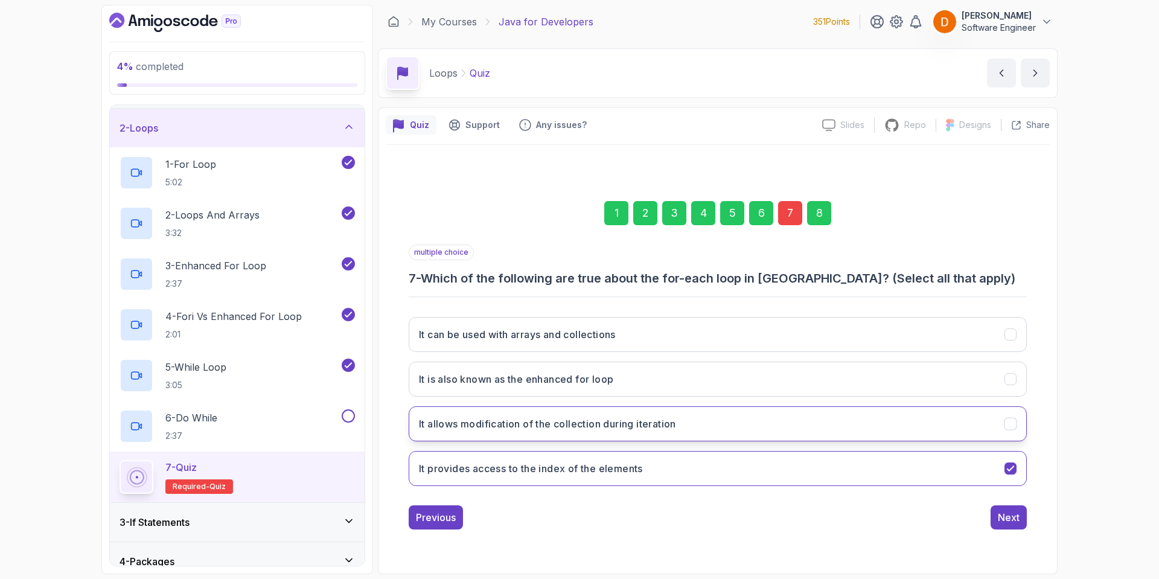
click at [588, 434] on button "It allows modification of the collection during iteration" at bounding box center [718, 423] width 618 height 35
click at [1007, 515] on div "Next" at bounding box center [1009, 517] width 22 height 14
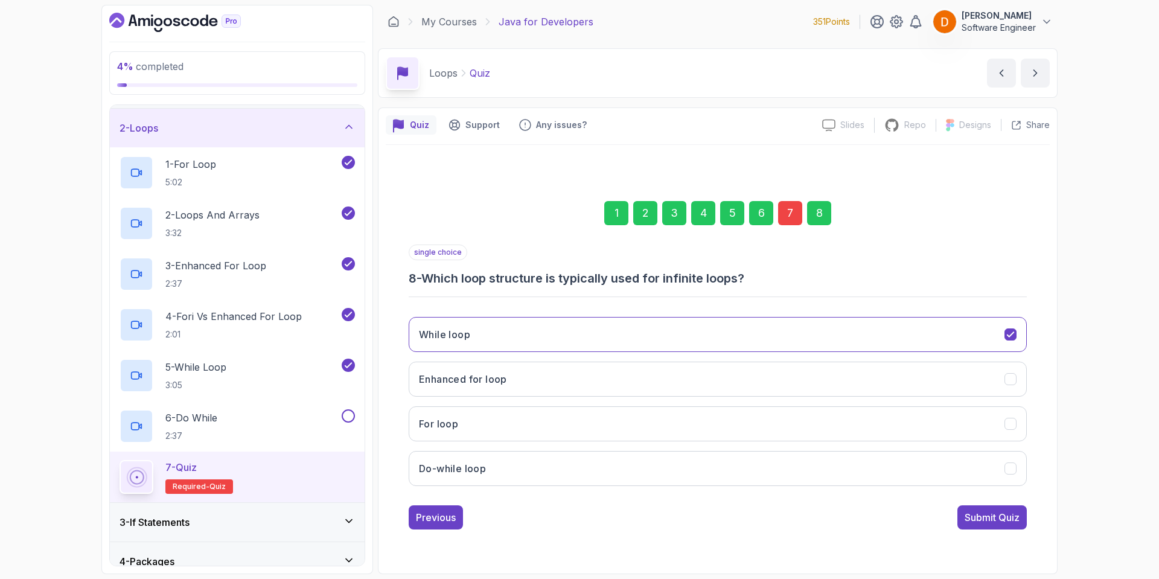
click at [996, 520] on div "Submit Quiz" at bounding box center [992, 517] width 55 height 14
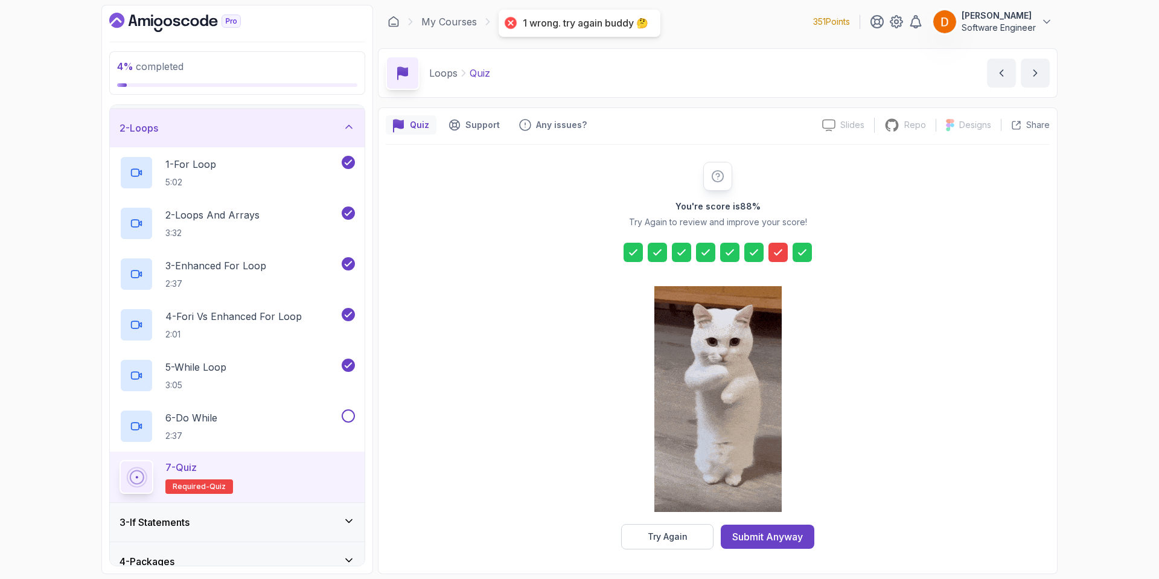
click at [689, 540] on button "Try Again" at bounding box center [667, 536] width 92 height 25
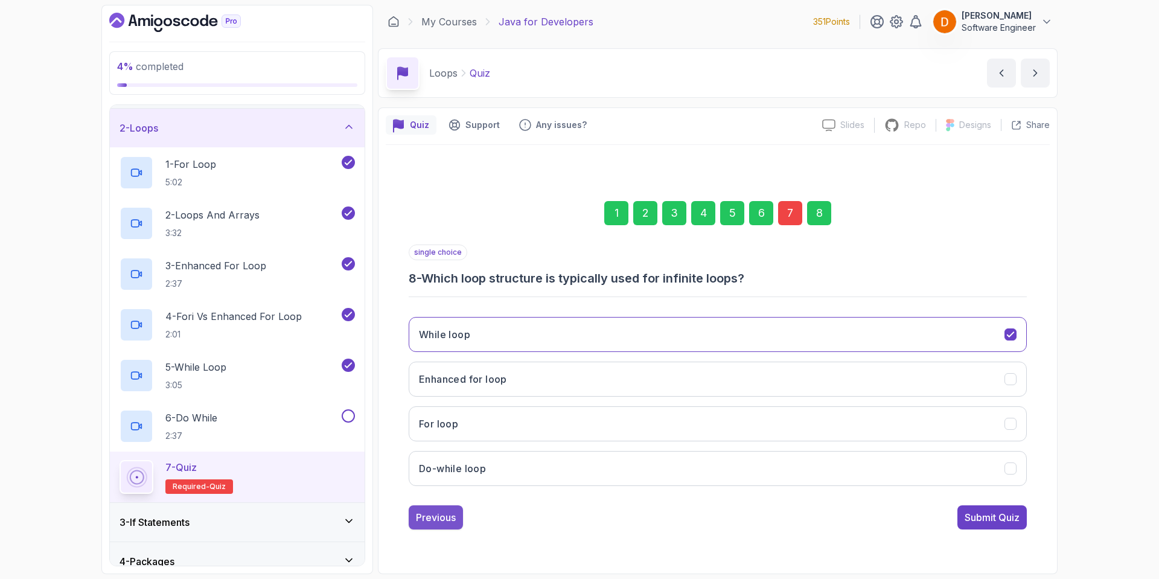
click at [434, 520] on div "Previous" at bounding box center [436, 517] width 40 height 14
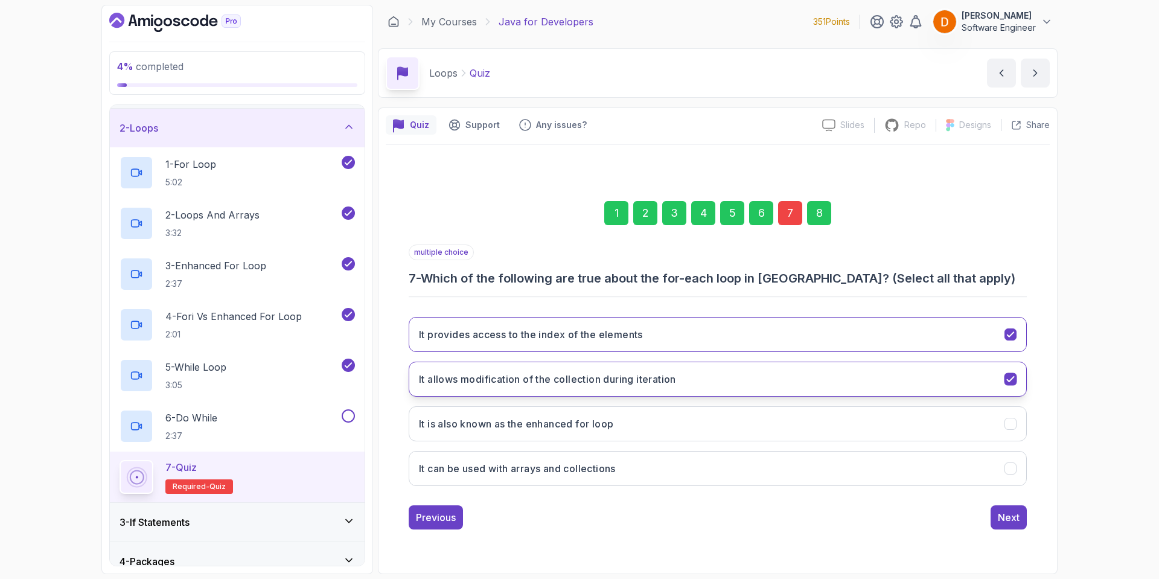
click at [597, 376] on h3 "It allows modification of the collection during iteration" at bounding box center [547, 379] width 257 height 14
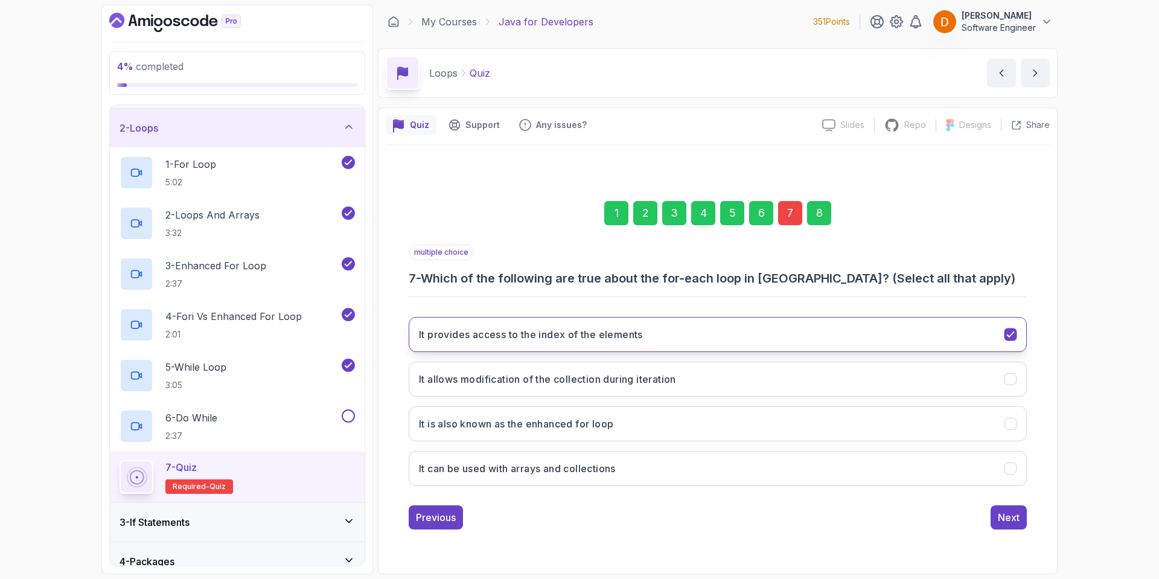
click at [606, 336] on h3 "It provides access to the index of the elements" at bounding box center [531, 334] width 224 height 14
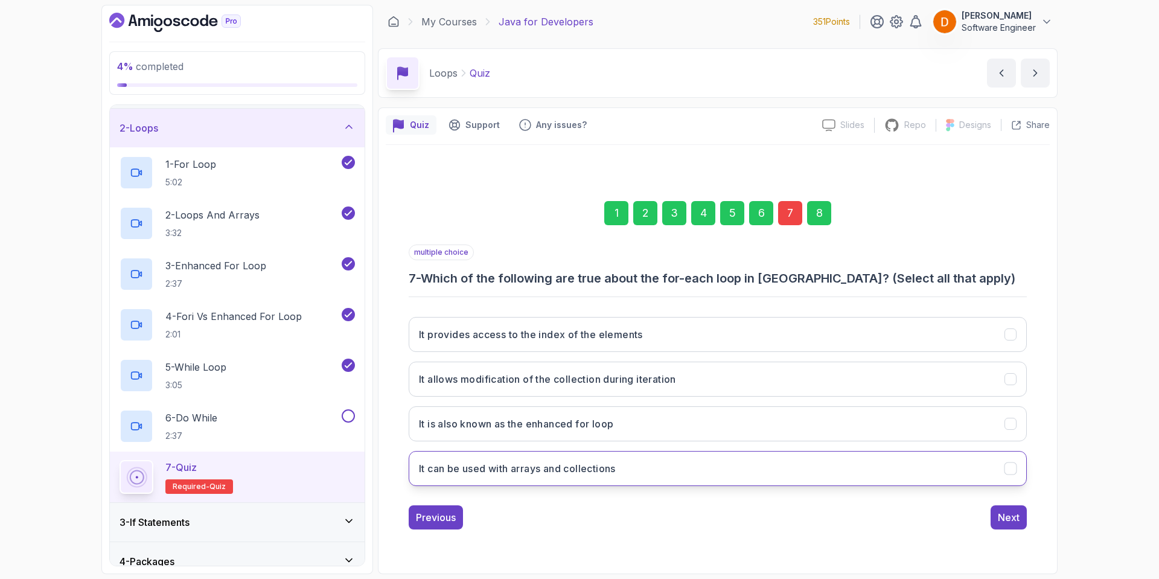
click at [613, 478] on button "It can be used with arrays and collections" at bounding box center [718, 468] width 618 height 35
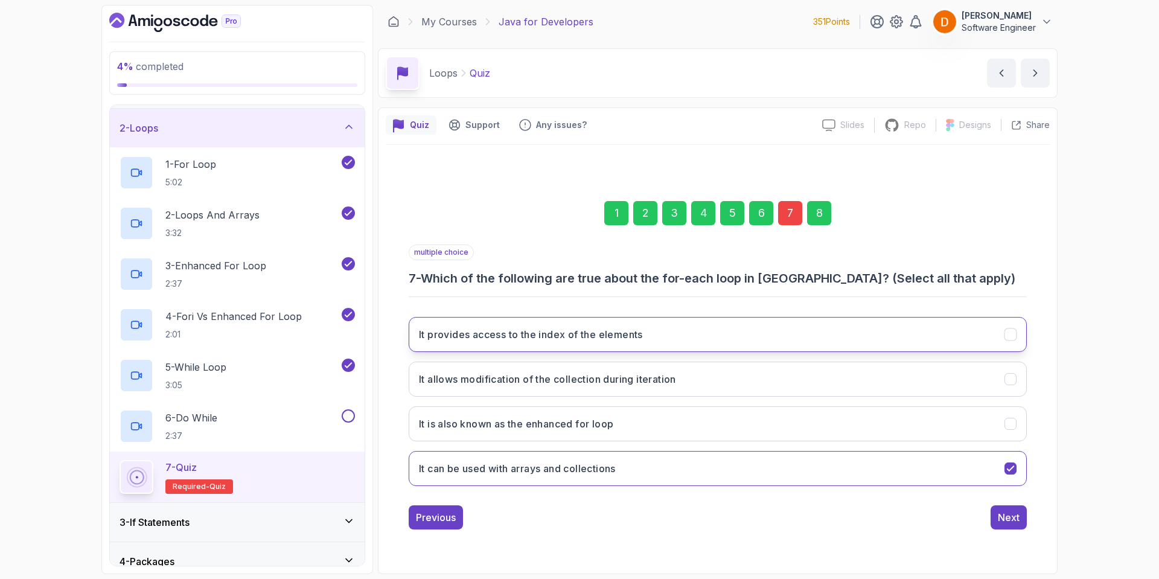
click at [698, 341] on button "It provides access to the index of the elements" at bounding box center [718, 334] width 618 height 35
click at [1016, 511] on div "Next" at bounding box center [1009, 517] width 22 height 14
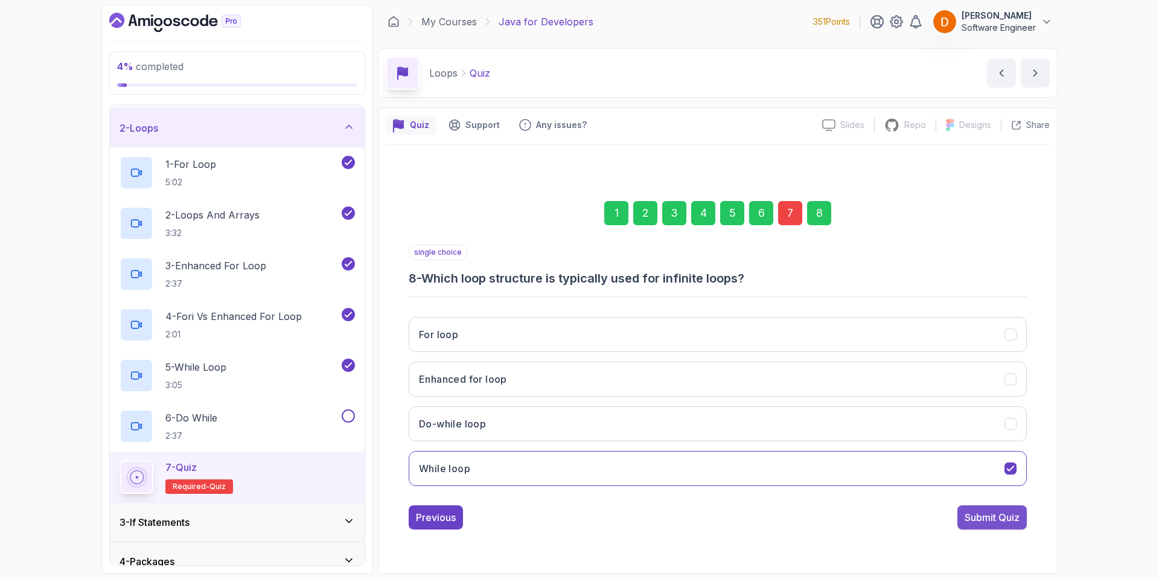
click at [975, 514] on div "Submit Quiz" at bounding box center [992, 517] width 55 height 14
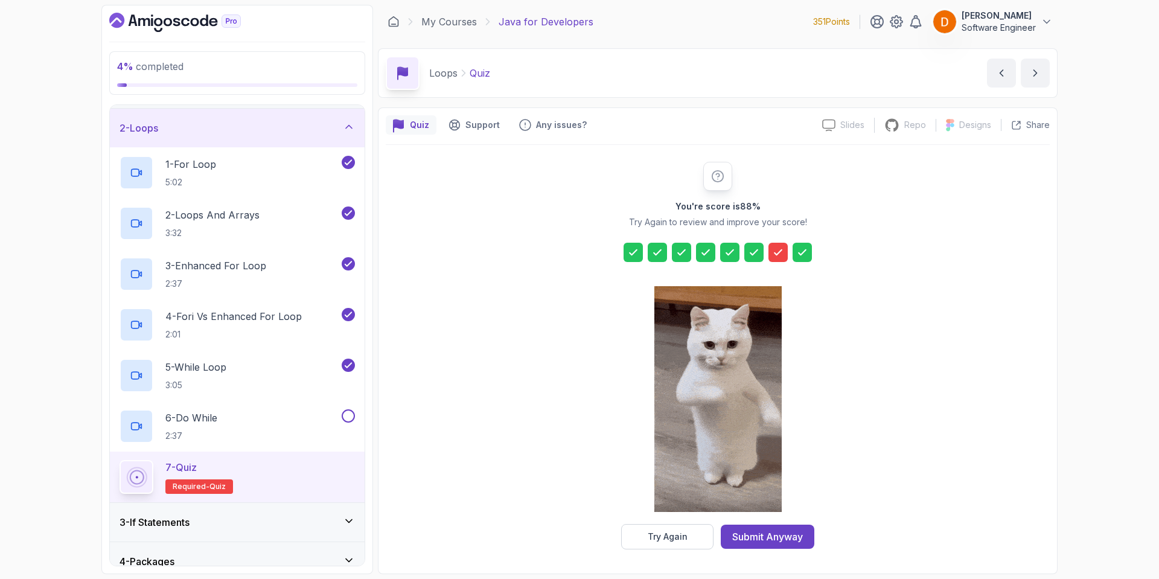
click at [676, 543] on button "Try Again" at bounding box center [667, 536] width 92 height 25
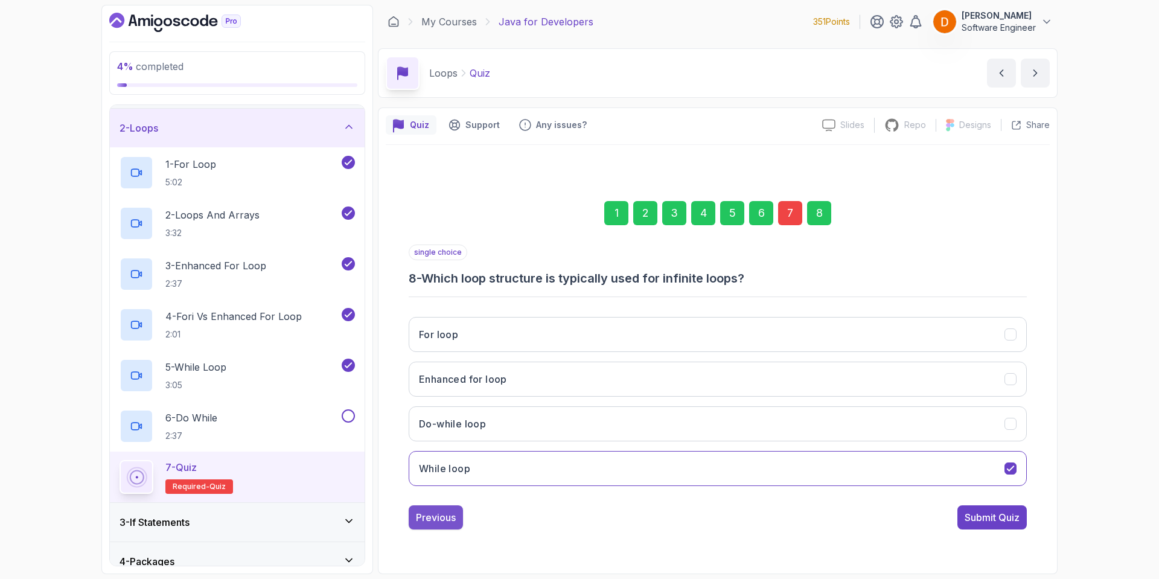
click at [429, 509] on button "Previous" at bounding box center [436, 517] width 54 height 24
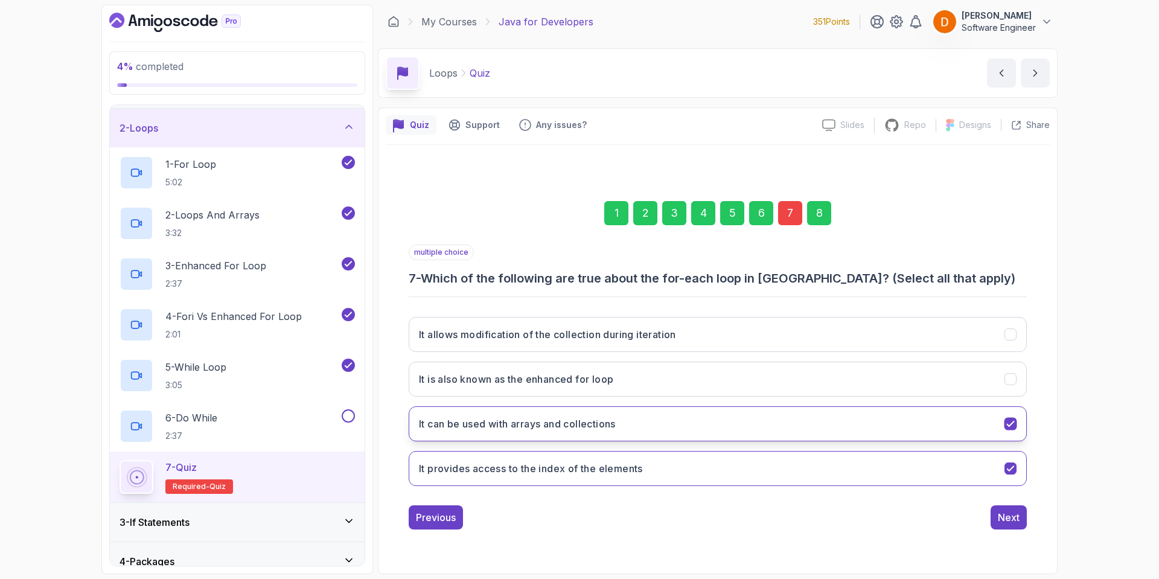
click at [729, 420] on button "It can be used with arrays and collections" at bounding box center [718, 423] width 618 height 35
click at [568, 430] on button "It can be used with arrays and collections" at bounding box center [718, 423] width 618 height 35
click at [571, 472] on h3 "It provides access to the index of the elements" at bounding box center [531, 468] width 224 height 14
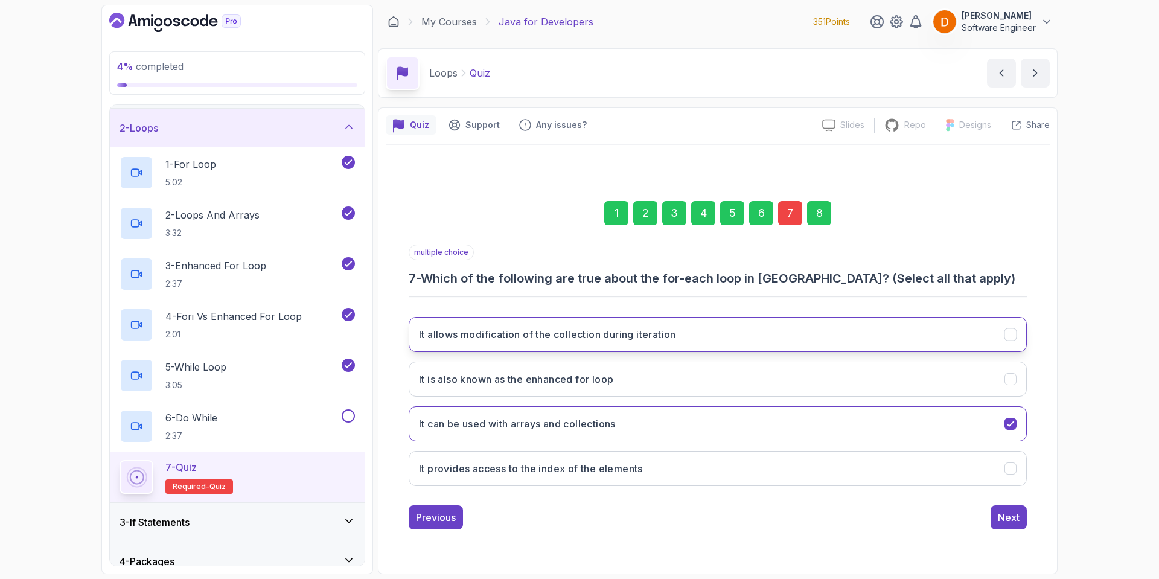
click at [676, 327] on h3 "It allows modification of the collection during iteration" at bounding box center [547, 334] width 257 height 14
click at [1022, 518] on button "Next" at bounding box center [1009, 517] width 36 height 24
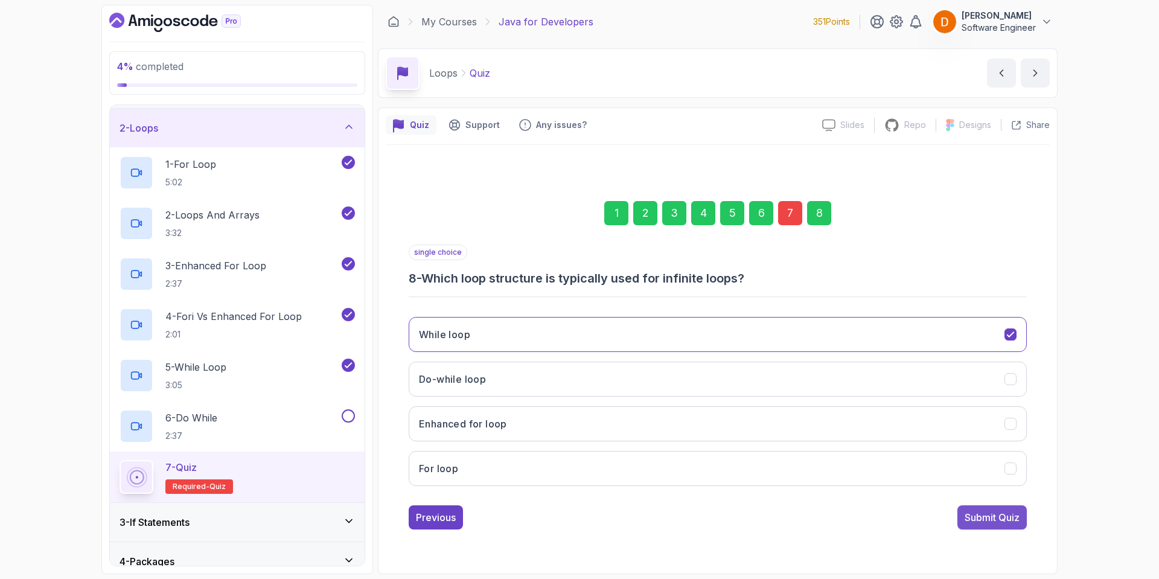
click at [988, 520] on div "Submit Quiz" at bounding box center [992, 517] width 55 height 14
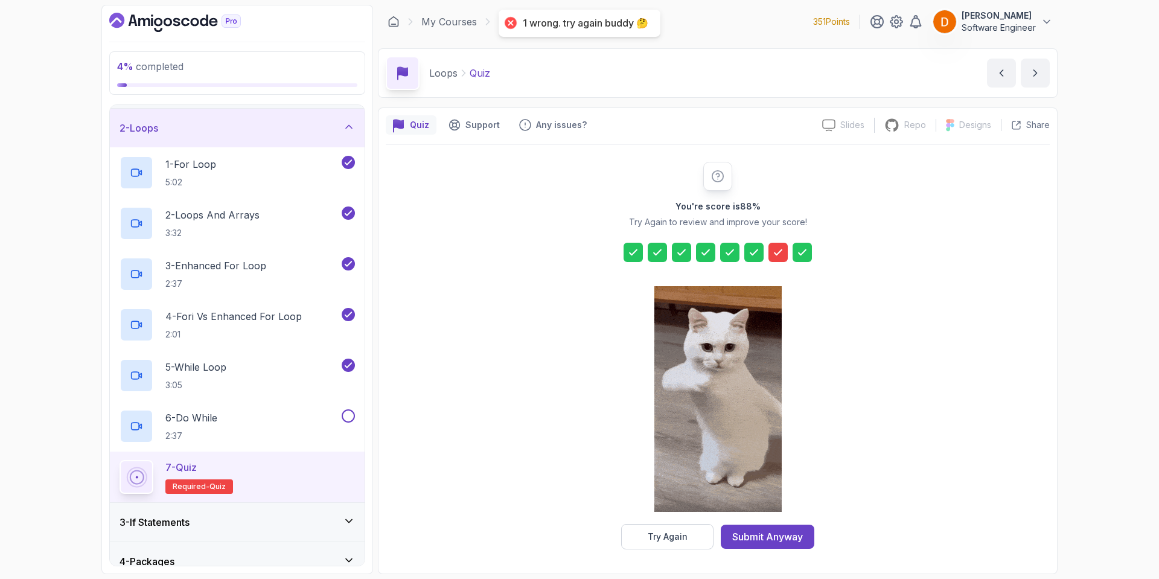
click at [668, 539] on div "Try Again" at bounding box center [668, 537] width 40 height 12
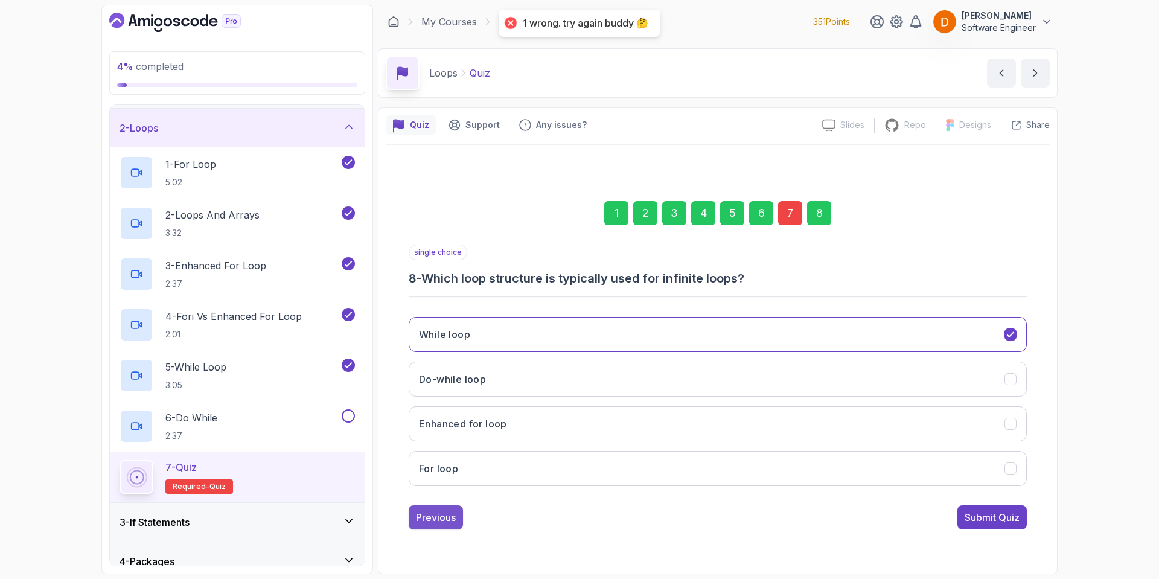
click at [443, 516] on div "Previous" at bounding box center [436, 517] width 40 height 14
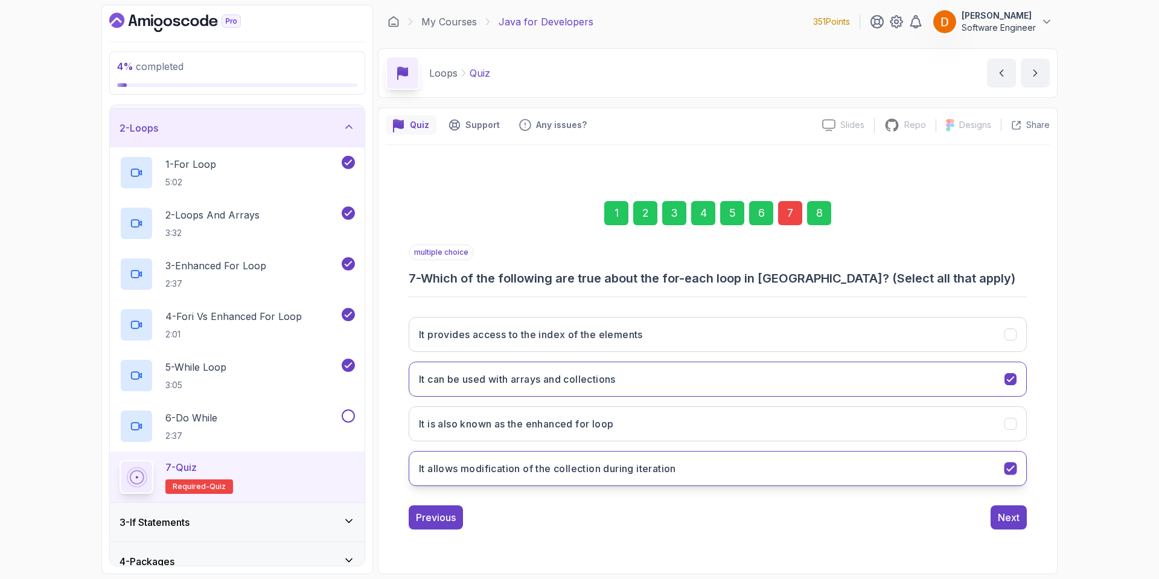
click at [525, 473] on h3 "It allows modification of the collection during iteration" at bounding box center [547, 468] width 257 height 14
click at [553, 376] on h3 "It can be used with arrays and collections" at bounding box center [517, 379] width 197 height 14
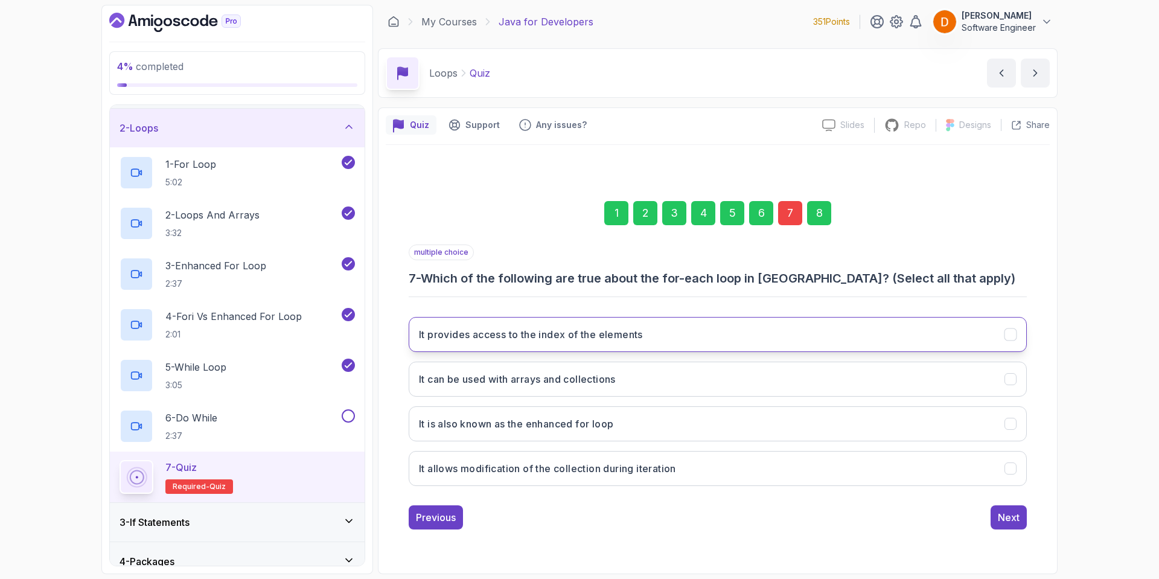
click at [587, 331] on h3 "It provides access to the index of the elements" at bounding box center [531, 334] width 224 height 14
click at [1011, 518] on div "Next" at bounding box center [1009, 517] width 22 height 14
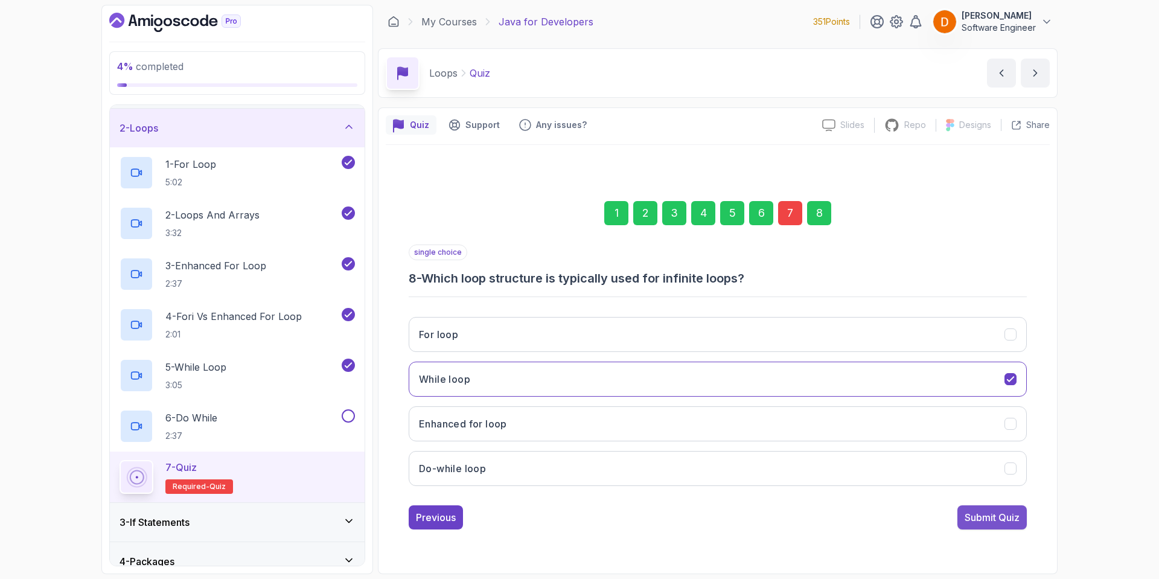
click at [1006, 520] on div "Submit Quiz" at bounding box center [992, 517] width 55 height 14
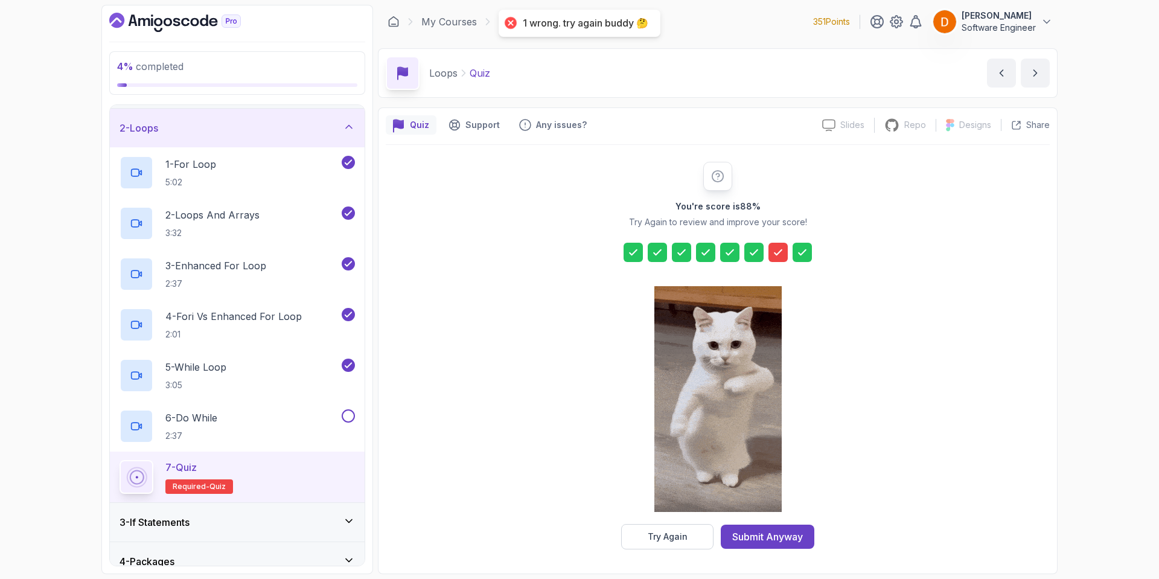
click at [713, 171] on icon at bounding box center [717, 176] width 13 height 13
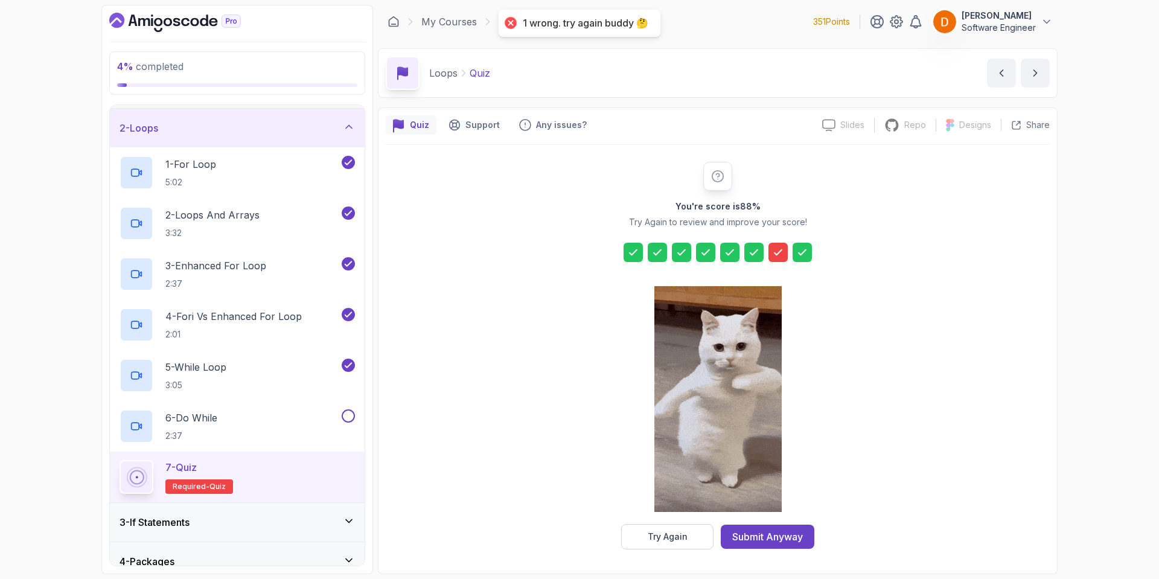
click at [717, 174] on icon at bounding box center [717, 176] width 13 height 13
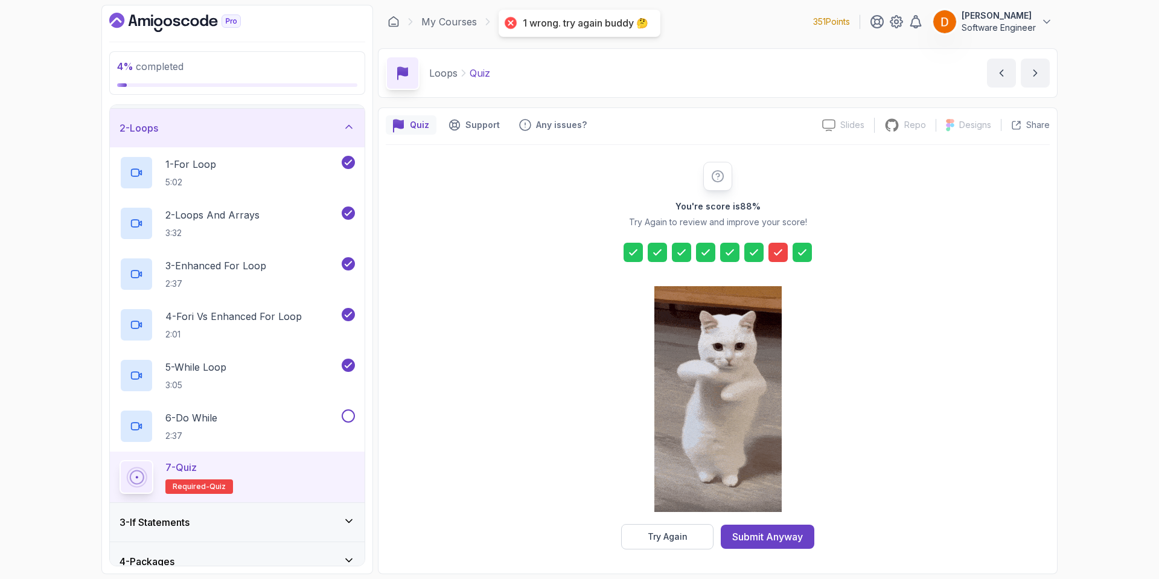
drag, startPoint x: 717, startPoint y: 178, endPoint x: 719, endPoint y: 184, distance: 7.1
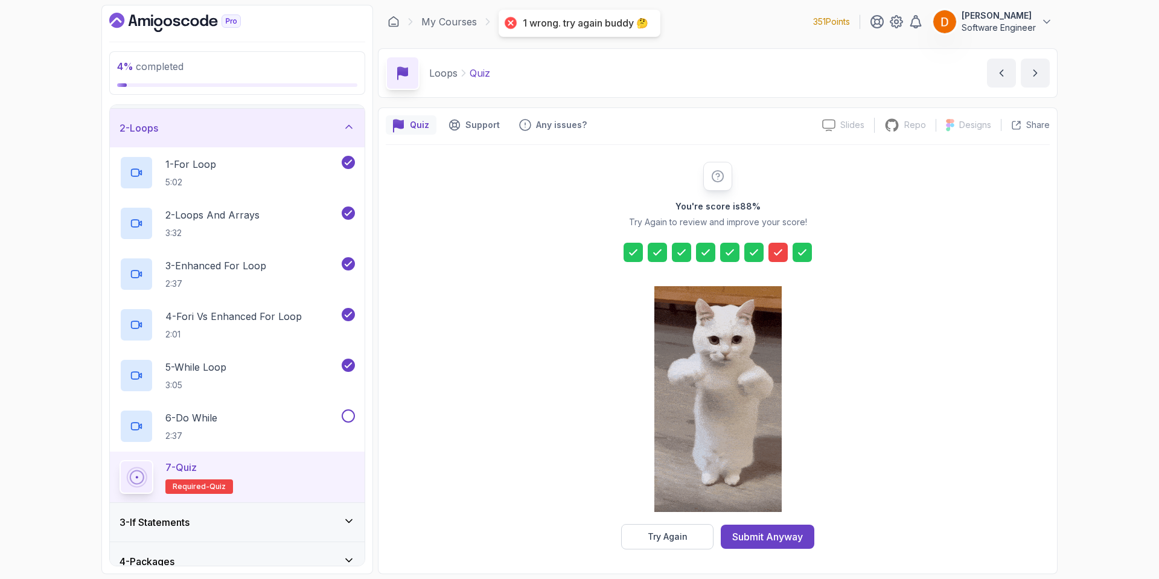
click at [719, 179] on icon at bounding box center [717, 176] width 13 height 13
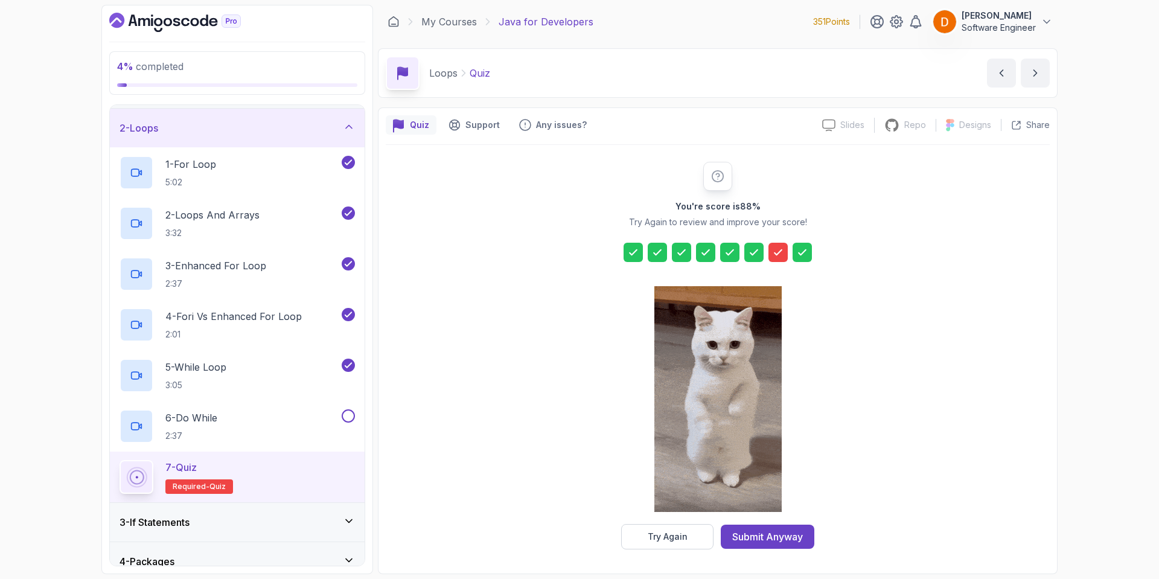
click at [666, 542] on div "Try Again" at bounding box center [668, 537] width 40 height 12
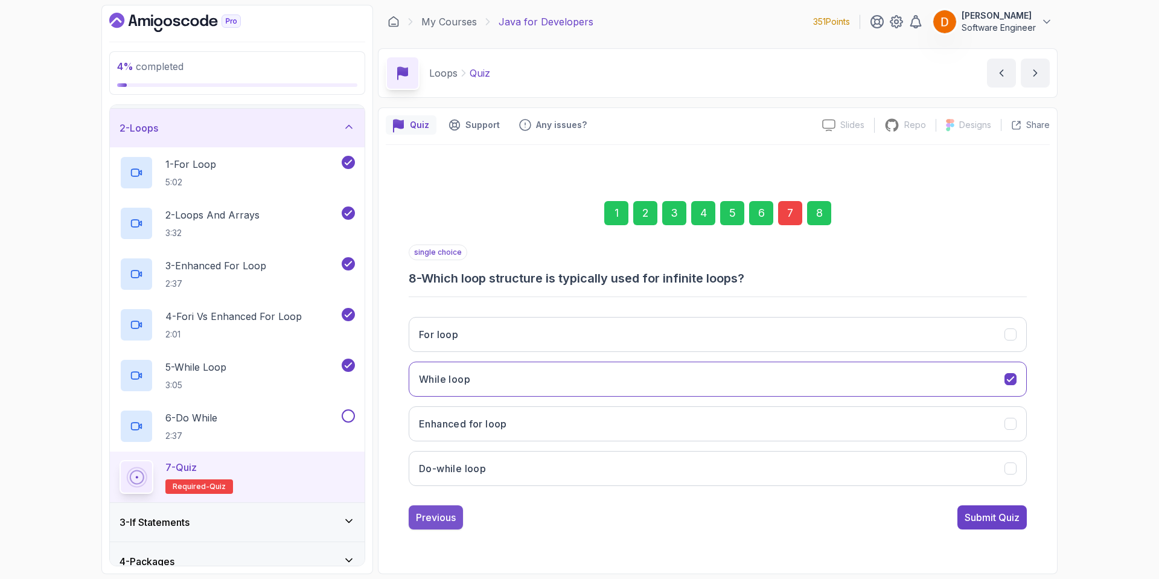
click at [447, 516] on div "Previous" at bounding box center [436, 517] width 40 height 14
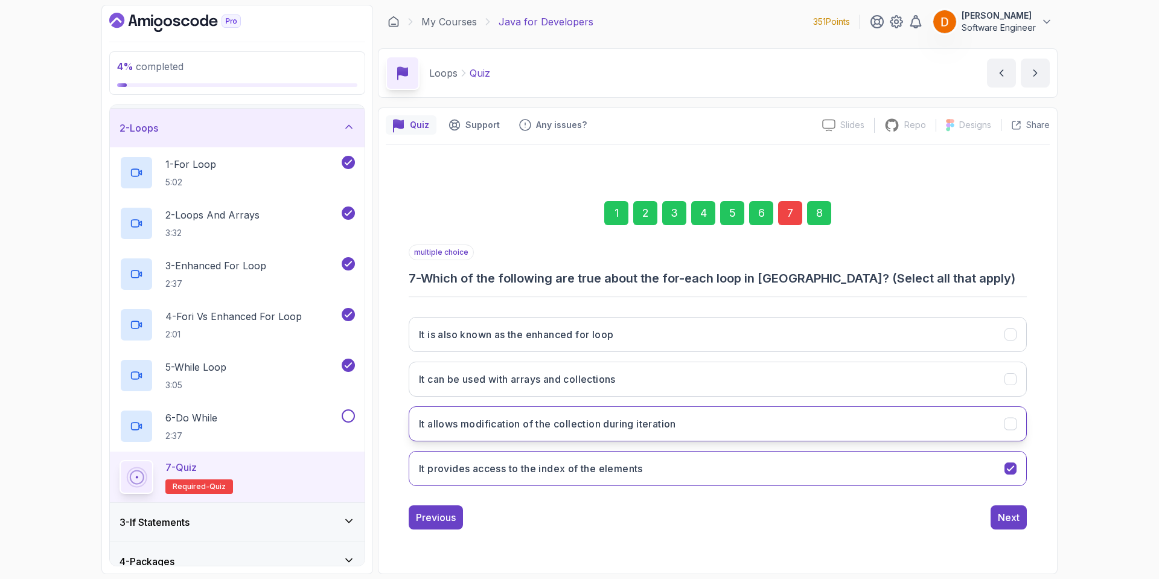
click at [598, 417] on h3 "It allows modification of the collection during iteration" at bounding box center [547, 424] width 257 height 14
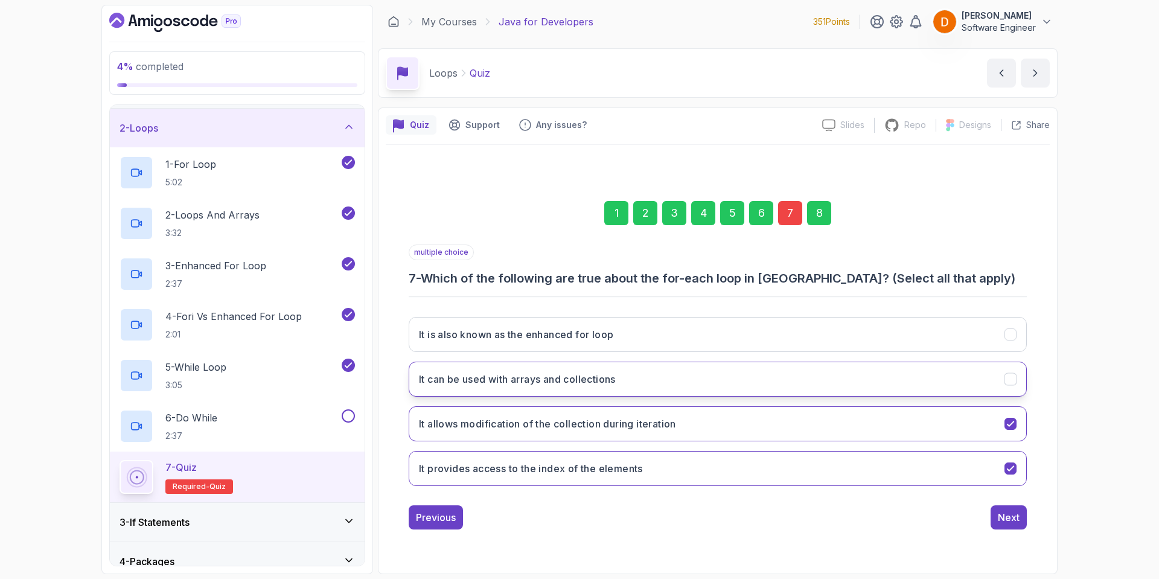
click at [600, 386] on button "It can be used with arrays and collections" at bounding box center [718, 379] width 618 height 35
click at [613, 328] on h3 "It is also known as the enhanced for loop" at bounding box center [516, 334] width 194 height 14
drag, startPoint x: 1017, startPoint y: 501, endPoint x: 996, endPoint y: 516, distance: 26.0
click at [1010, 504] on div "multiple choice 7 - Which of the following are true about the for-each loop in …" at bounding box center [718, 387] width 618 height 285
drag, startPoint x: 995, startPoint y: 517, endPoint x: 1001, endPoint y: 515, distance: 6.5
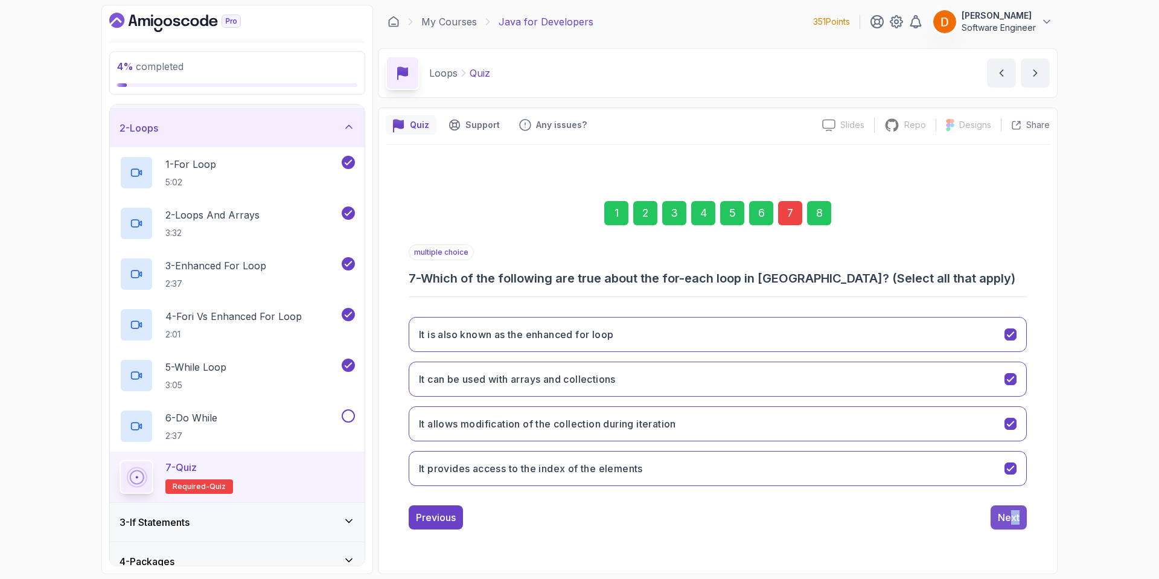
click at [1001, 515] on button "Next" at bounding box center [1009, 517] width 36 height 24
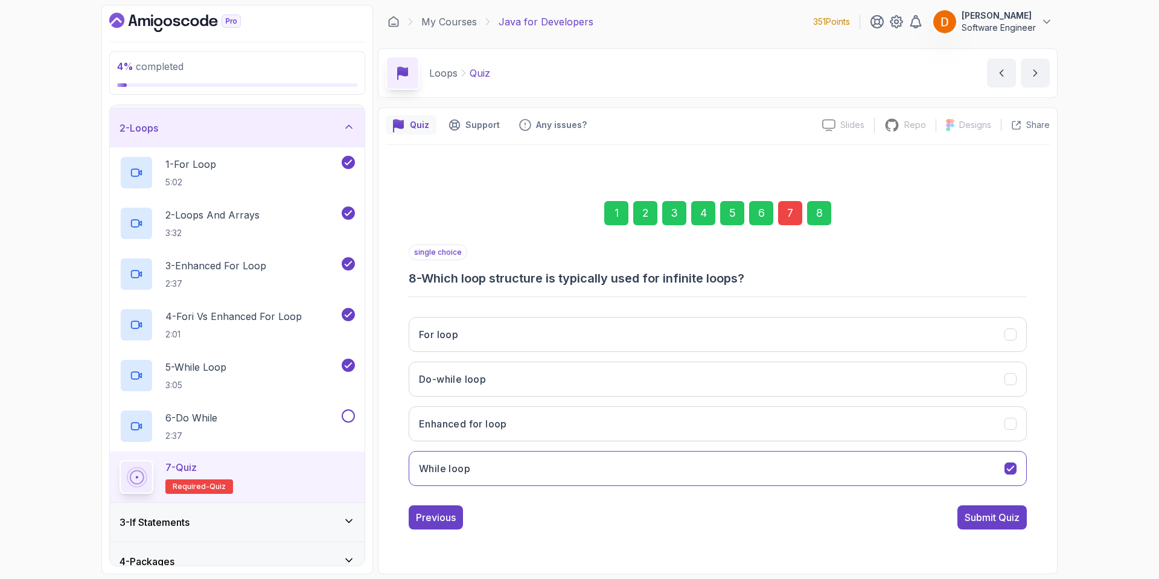
click at [990, 516] on div "Submit Quiz" at bounding box center [992, 517] width 55 height 14
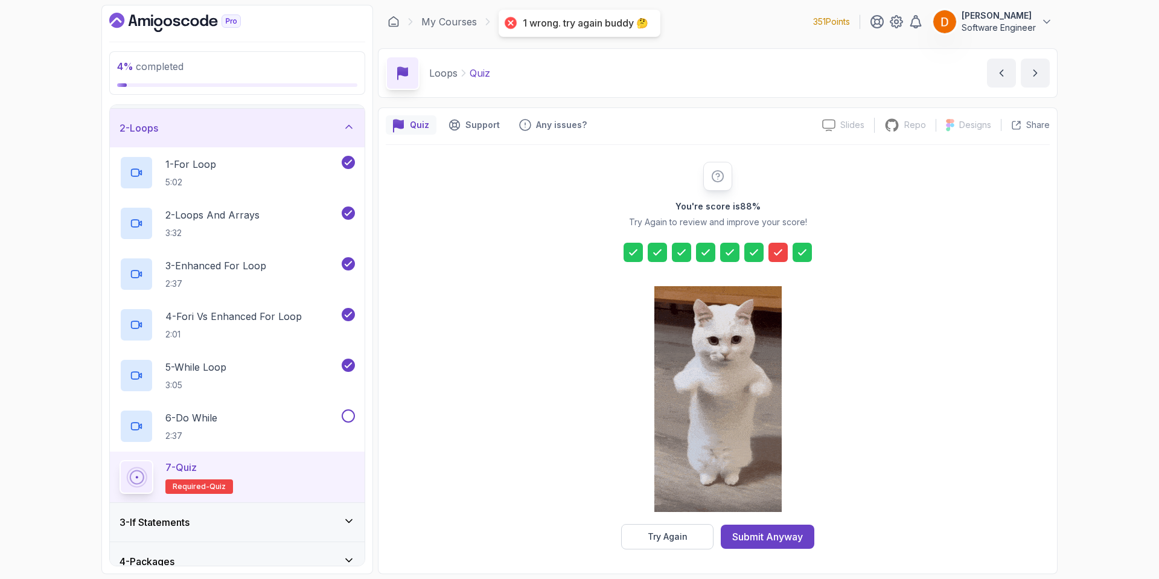
click at [674, 520] on div at bounding box center [717, 401] width 127 height 248
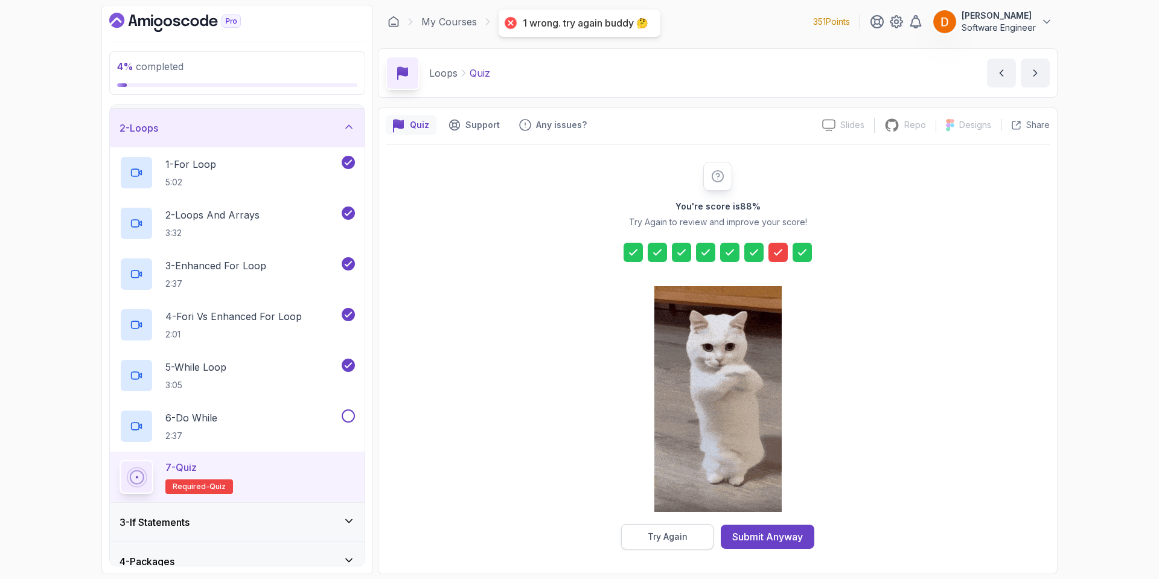
click at [668, 533] on div "Try Again" at bounding box center [668, 537] width 40 height 12
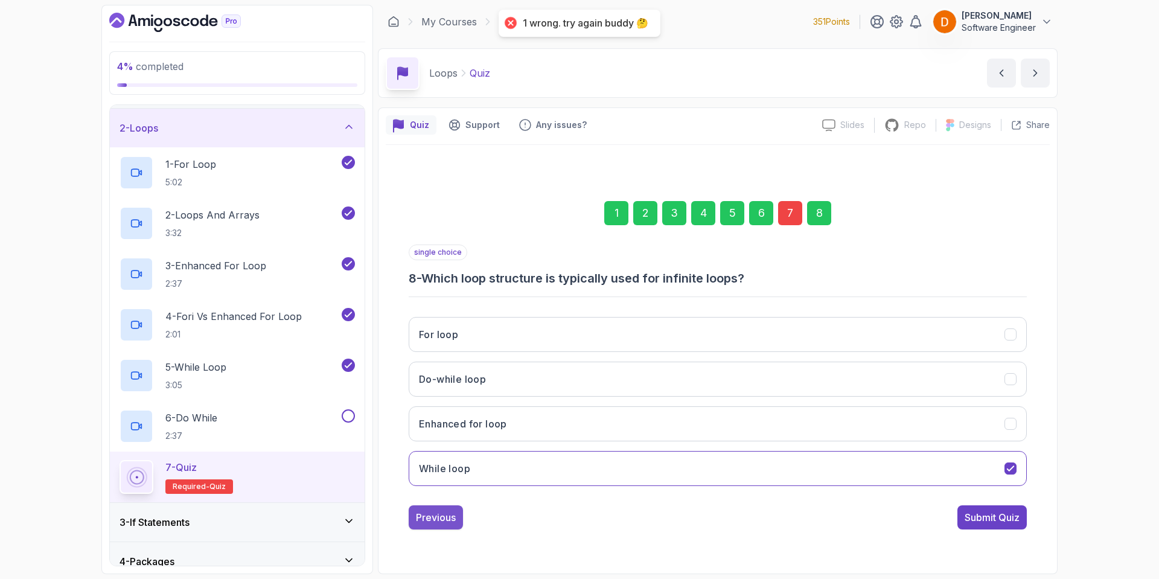
click at [418, 514] on div "Previous" at bounding box center [436, 517] width 40 height 14
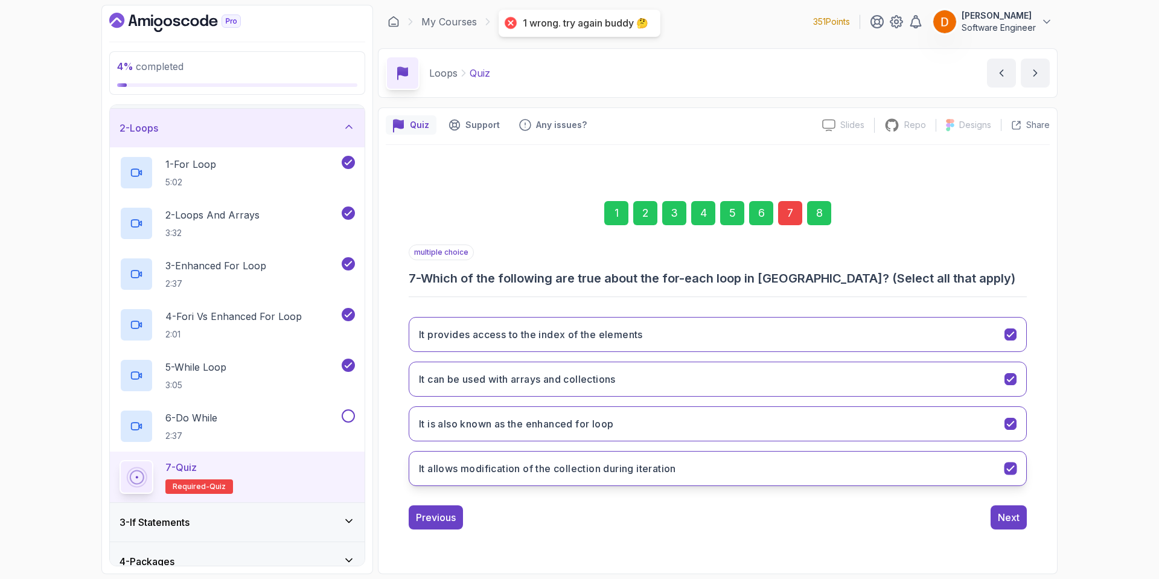
click at [608, 462] on h3 "It allows modification of the collection during iteration" at bounding box center [547, 468] width 257 height 14
click at [618, 418] on button "It is also known as the enhanced for loop" at bounding box center [718, 423] width 618 height 35
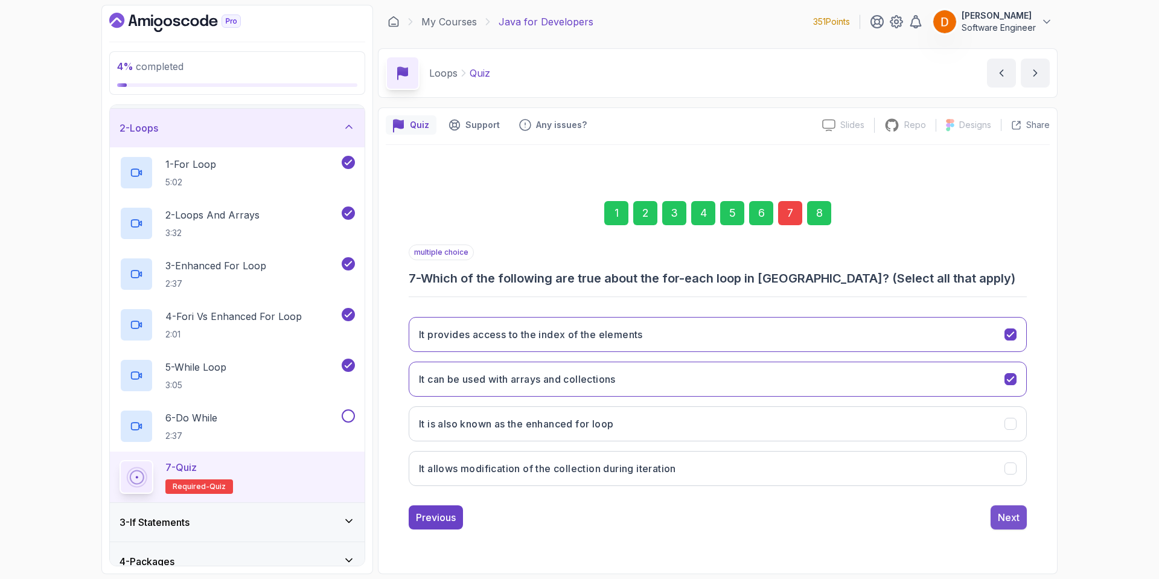
click at [1015, 517] on div "Next" at bounding box center [1009, 517] width 22 height 14
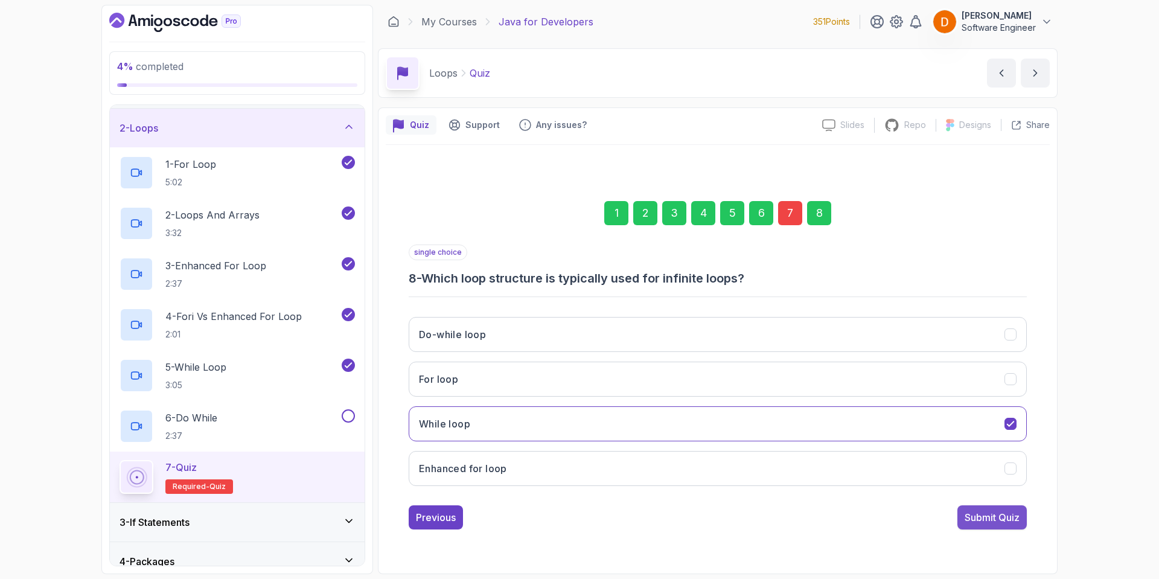
click at [962, 516] on button "Submit Quiz" at bounding box center [992, 517] width 69 height 24
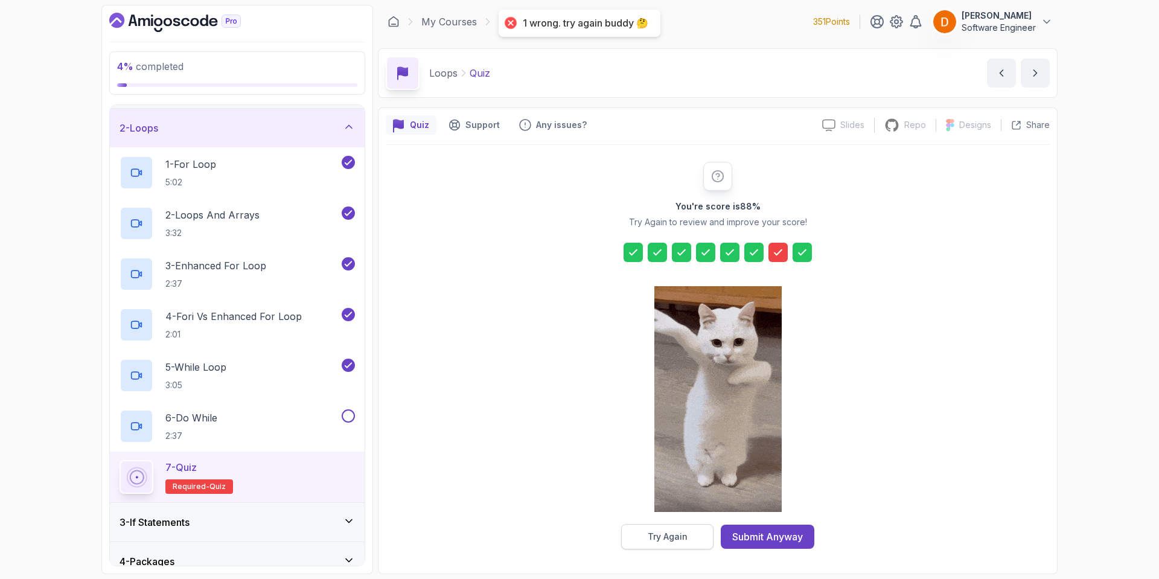
click at [648, 542] on button "Try Again" at bounding box center [667, 536] width 92 height 25
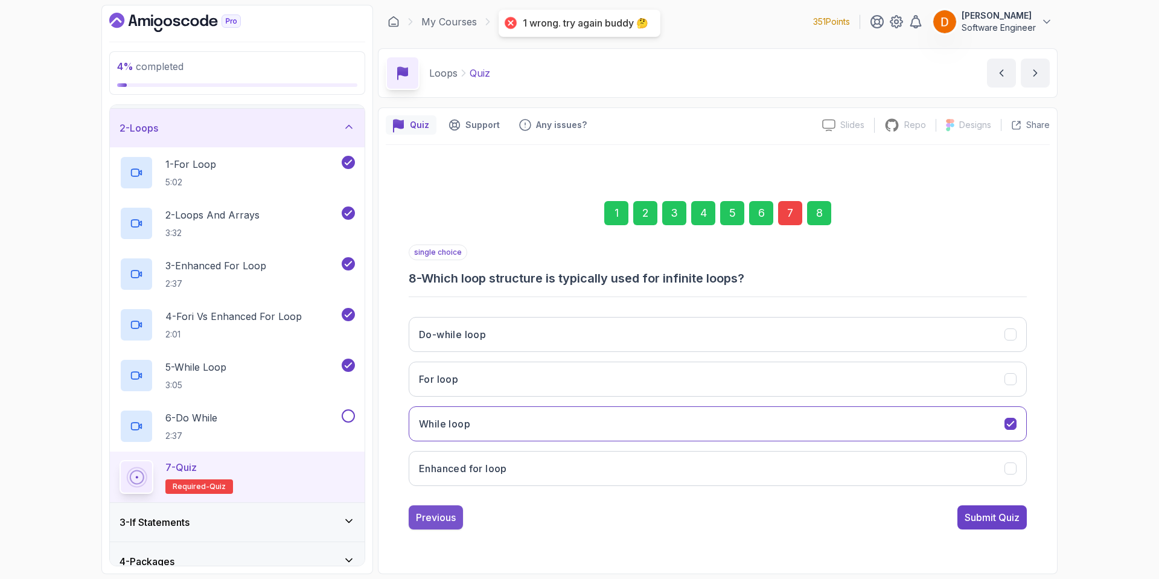
click at [435, 517] on div "Previous" at bounding box center [436, 517] width 40 height 14
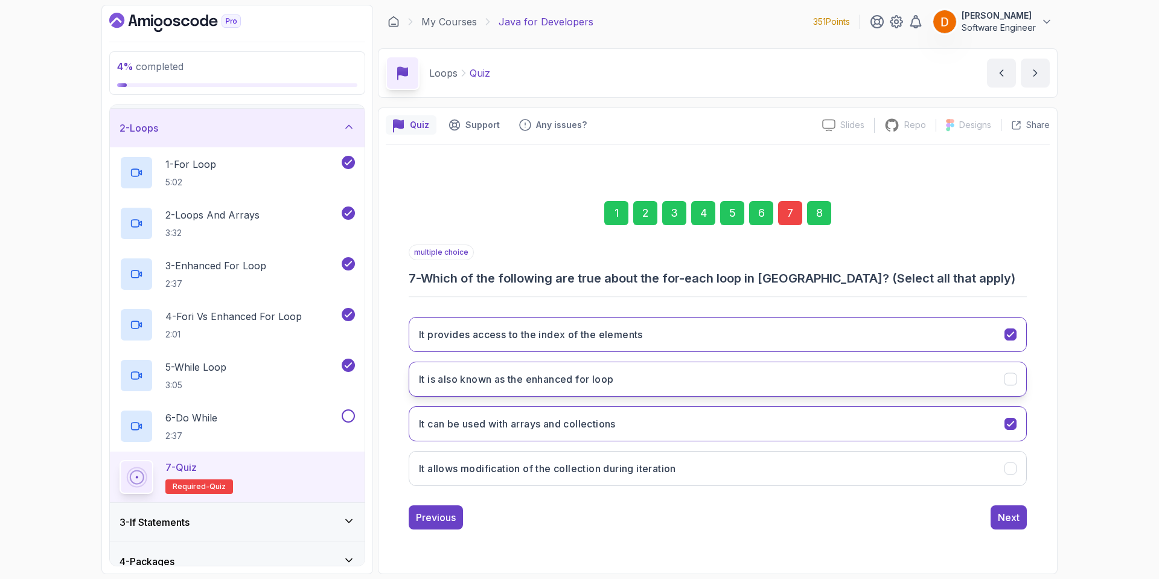
click at [776, 378] on button "It is also known as the enhanced for loop" at bounding box center [718, 379] width 618 height 35
click at [1022, 510] on button "Next" at bounding box center [1009, 517] width 36 height 24
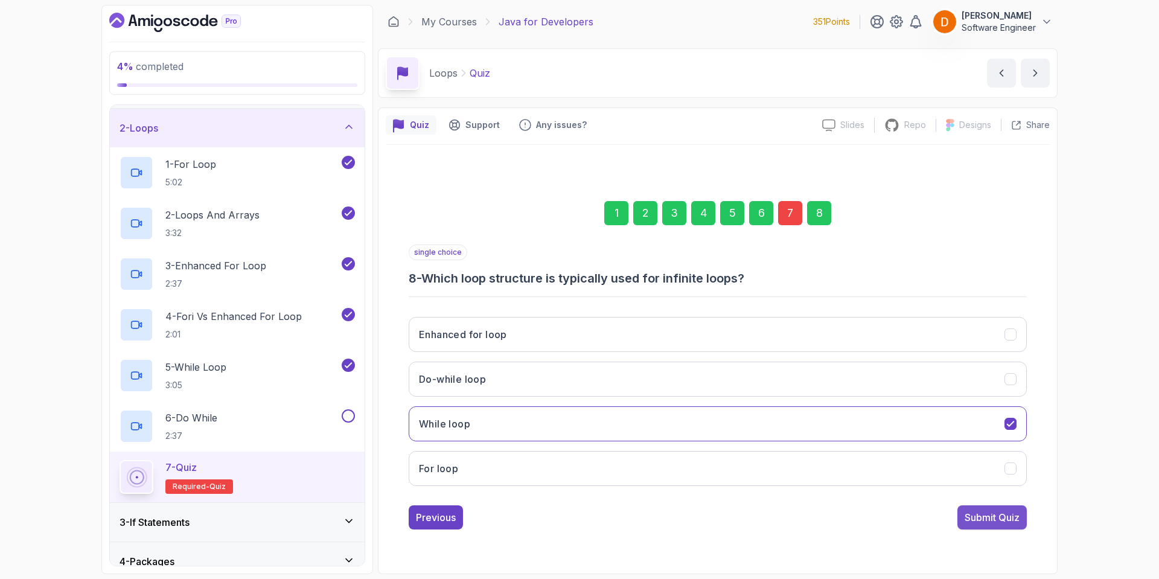
click at [984, 514] on div "Submit Quiz" at bounding box center [992, 517] width 55 height 14
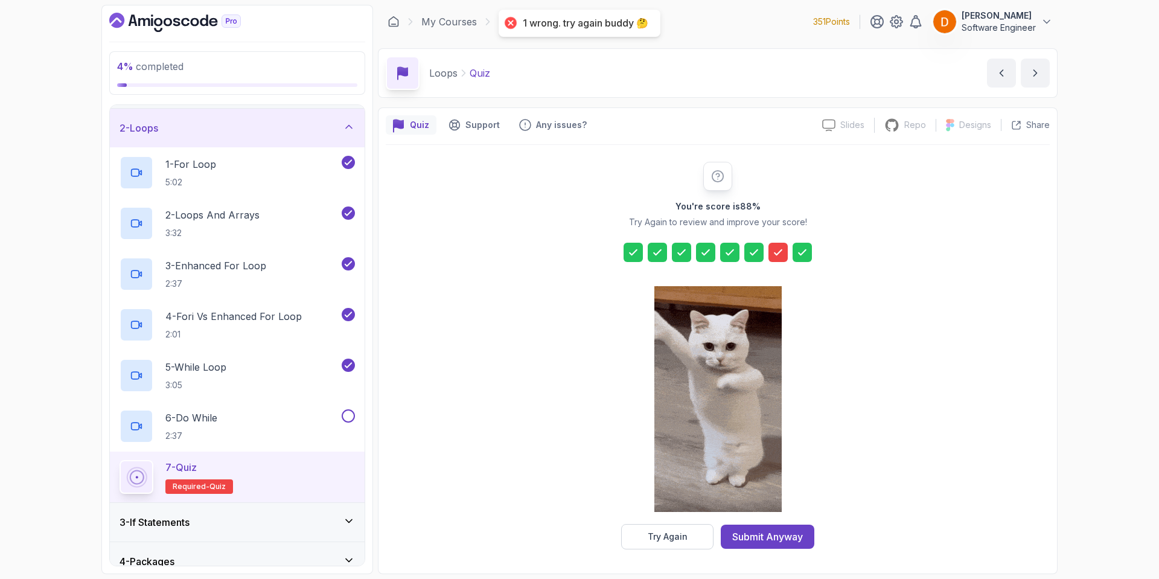
click at [683, 545] on button "Try Again" at bounding box center [667, 536] width 92 height 25
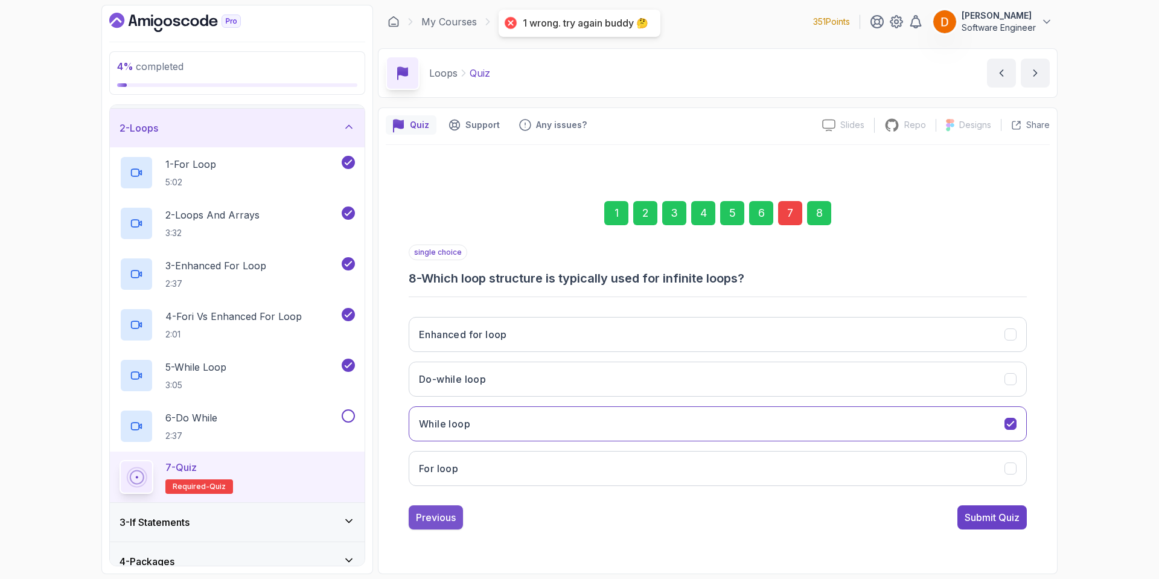
click at [436, 517] on div "Previous" at bounding box center [436, 517] width 40 height 14
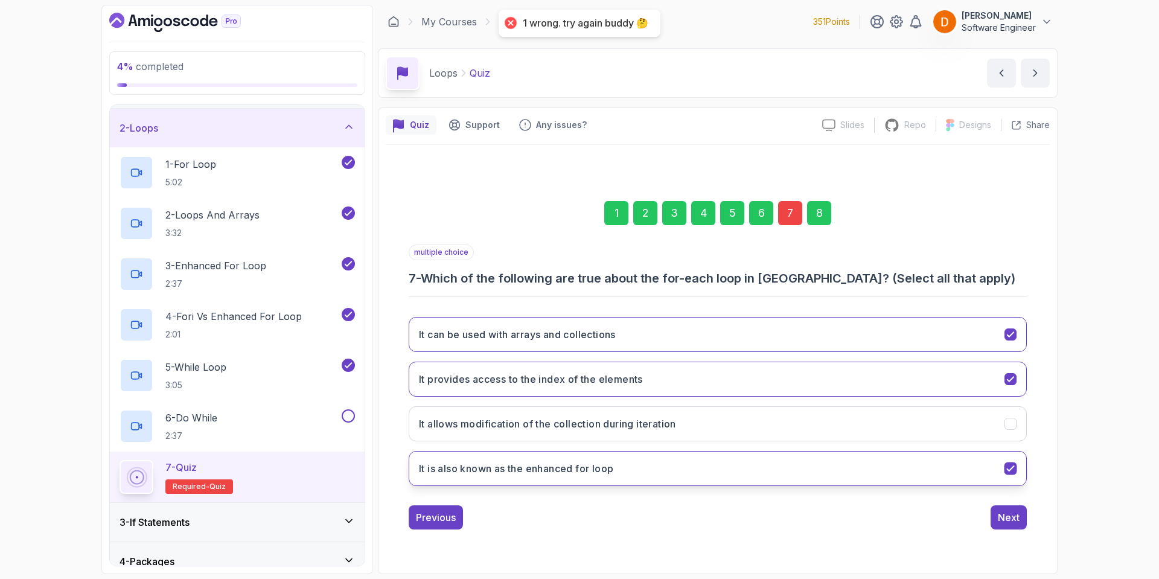
click at [787, 482] on button "It is also known as the enhanced for loop" at bounding box center [718, 468] width 618 height 35
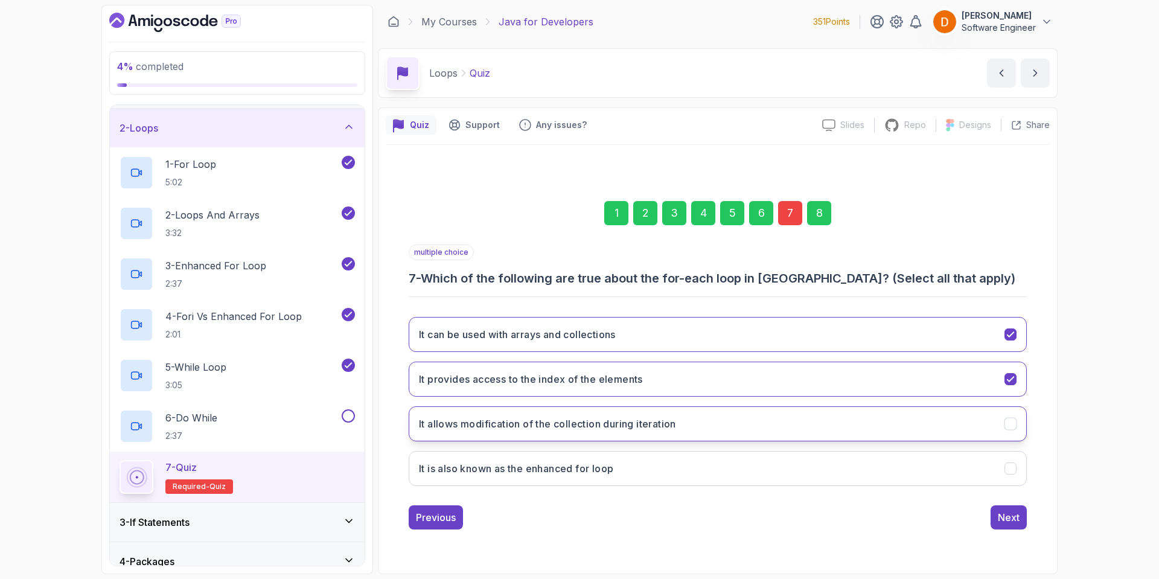
click at [790, 429] on button "It allows modification of the collection during iteration" at bounding box center [718, 423] width 618 height 35
click at [1006, 515] on div "Next" at bounding box center [1009, 517] width 22 height 14
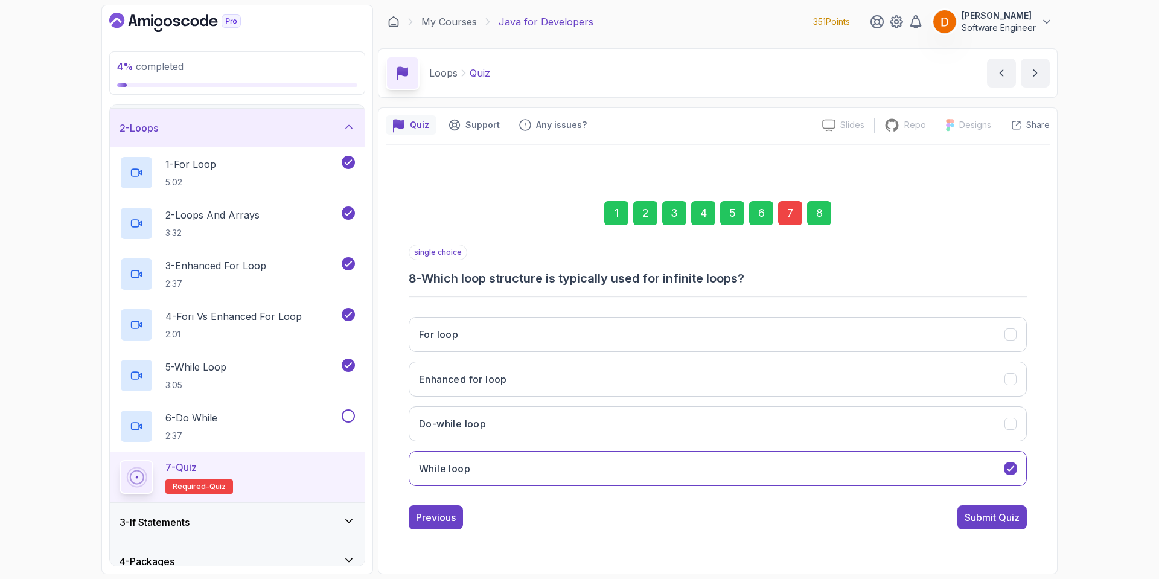
click at [974, 508] on button "Submit Quiz" at bounding box center [992, 517] width 69 height 24
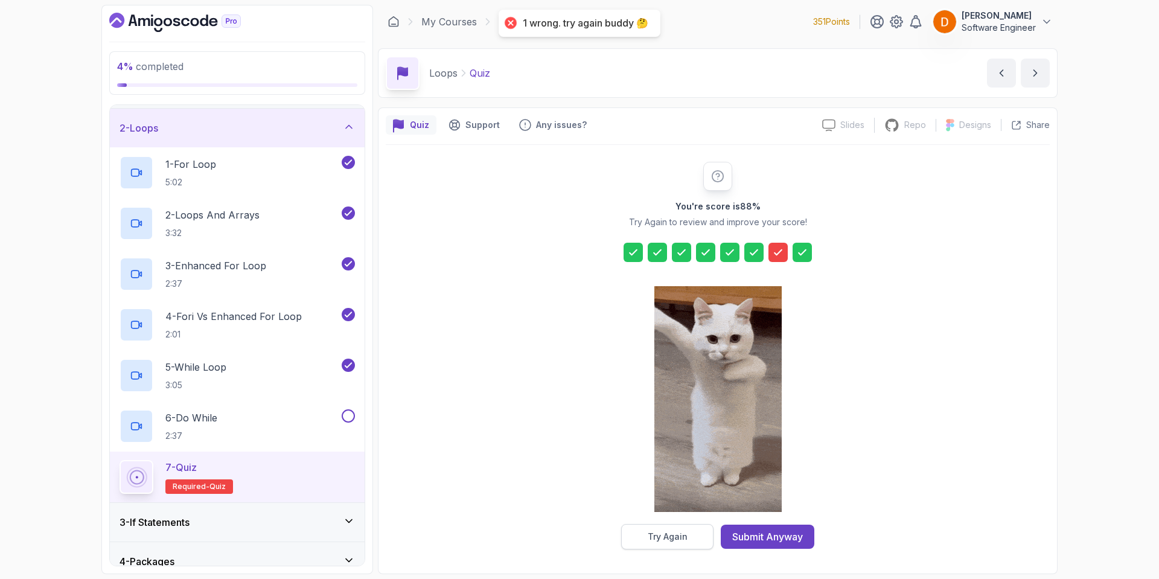
click at [655, 539] on div "Try Again" at bounding box center [668, 537] width 40 height 12
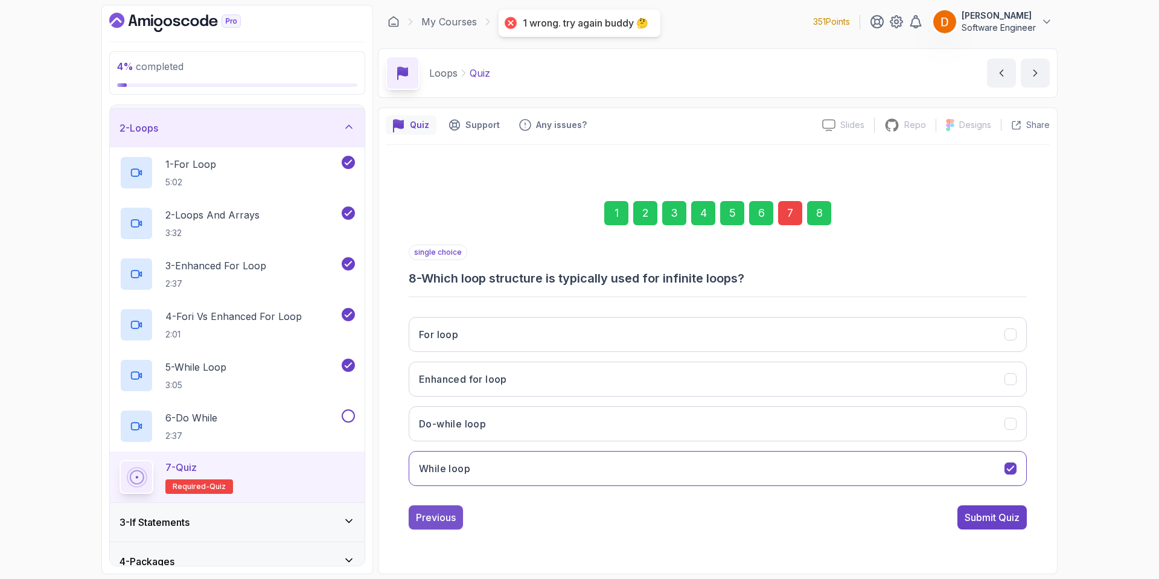
click at [429, 513] on div "Previous" at bounding box center [436, 517] width 40 height 14
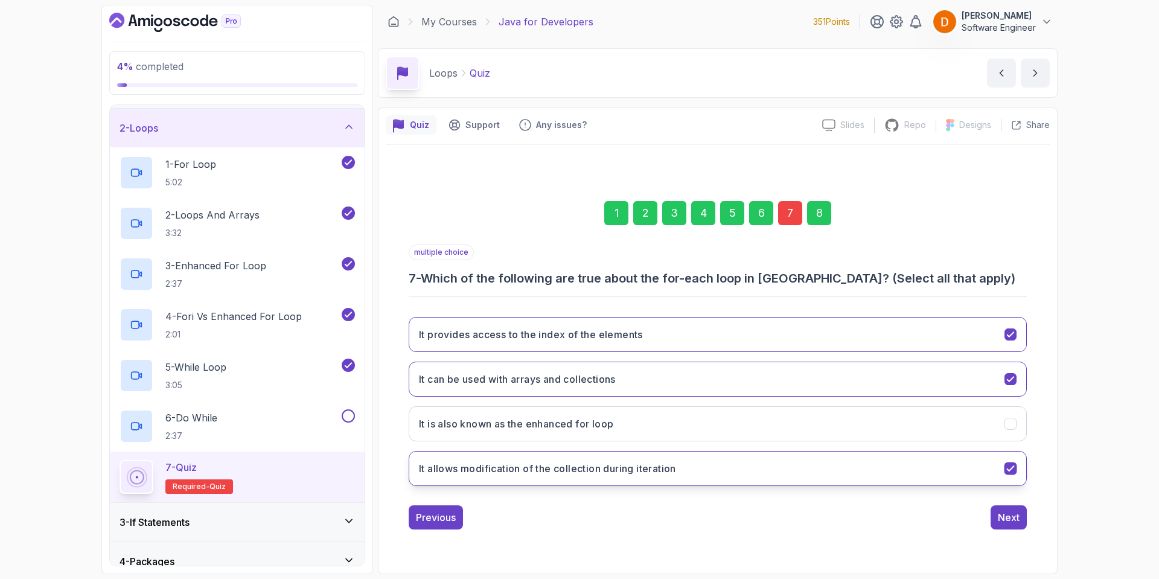
click at [704, 472] on button "It allows modification of the collection during iteration" at bounding box center [718, 468] width 618 height 35
click at [710, 380] on button "It can be used with arrays and collections" at bounding box center [718, 379] width 618 height 35
click at [708, 338] on button "It provides access to the index of the elements" at bounding box center [718, 334] width 618 height 35
click at [699, 383] on button "It can be used with arrays and collections" at bounding box center [718, 379] width 618 height 35
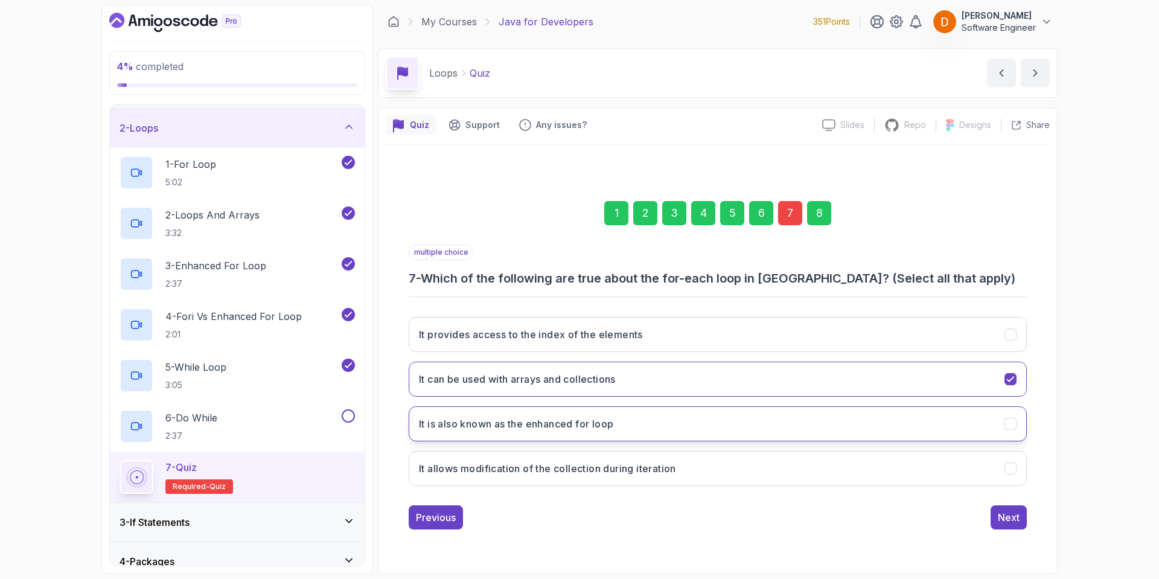
click at [682, 425] on button "It is also known as the enhanced for loop" at bounding box center [718, 423] width 618 height 35
click at [673, 471] on h3 "It allows modification of the collection during iteration" at bounding box center [547, 468] width 257 height 14
click at [1003, 519] on div "Next" at bounding box center [1009, 517] width 22 height 14
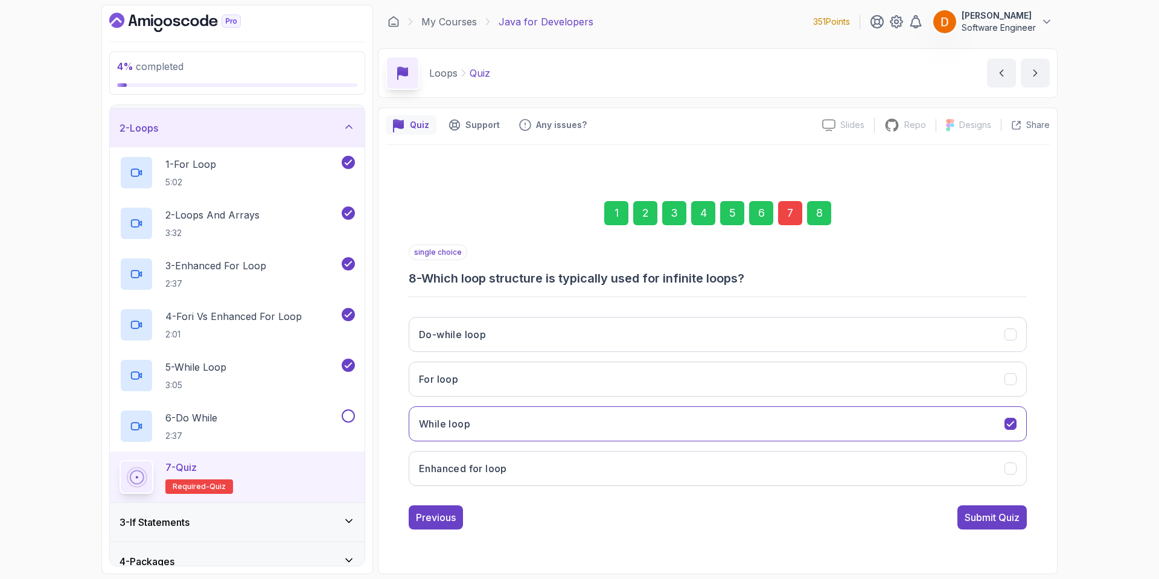
click at [971, 513] on div "Submit Quiz" at bounding box center [992, 517] width 55 height 14
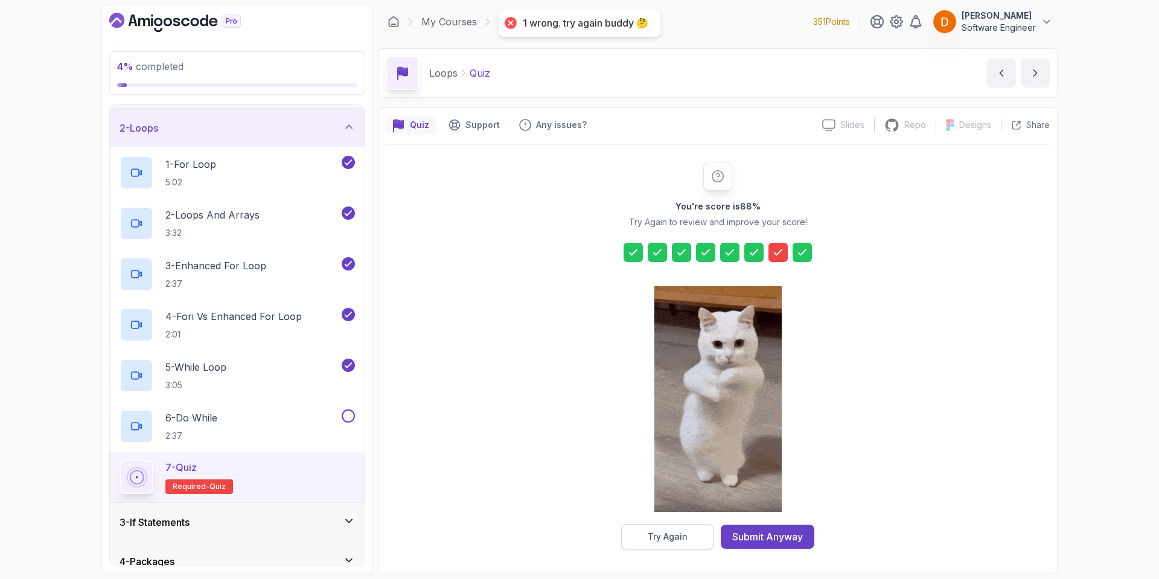
click at [683, 534] on div "Try Again" at bounding box center [668, 537] width 40 height 12
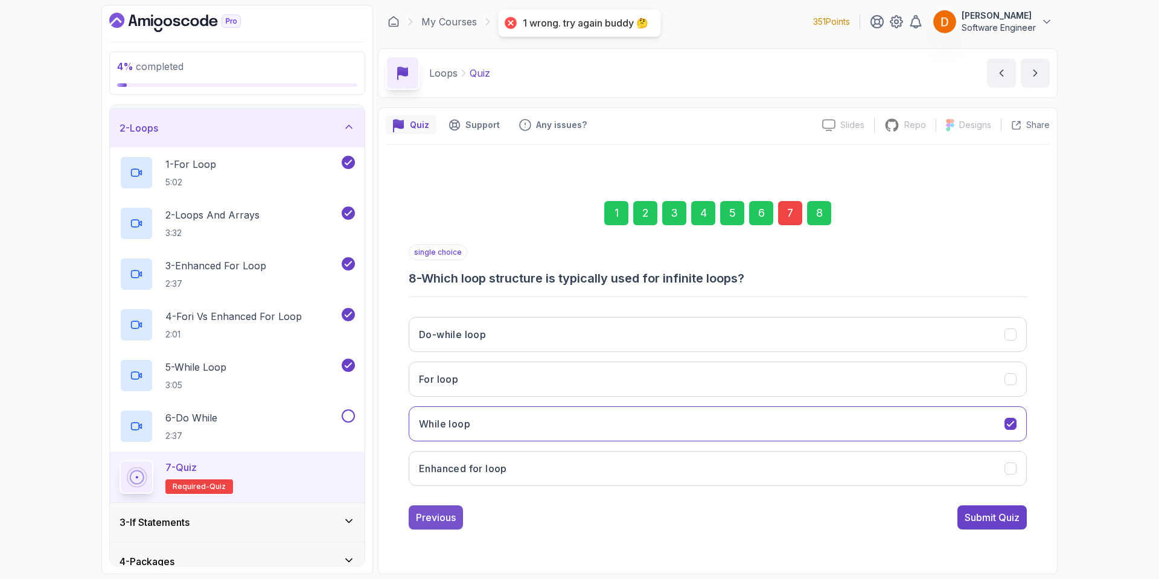
click at [448, 516] on div "Previous" at bounding box center [436, 517] width 40 height 14
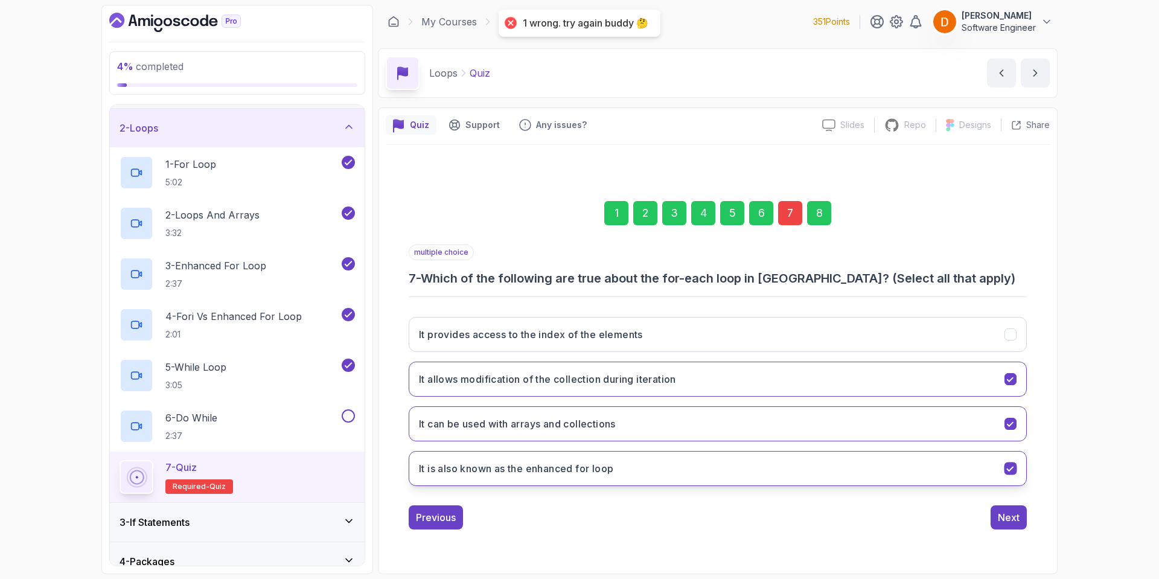
click at [597, 462] on h3 "It is also known as the enhanced for loop" at bounding box center [516, 468] width 194 height 14
click at [612, 410] on button "It can be used with arrays and collections" at bounding box center [718, 423] width 618 height 35
click at [616, 379] on h3 "It allows modification of the collection during iteration" at bounding box center [547, 379] width 257 height 14
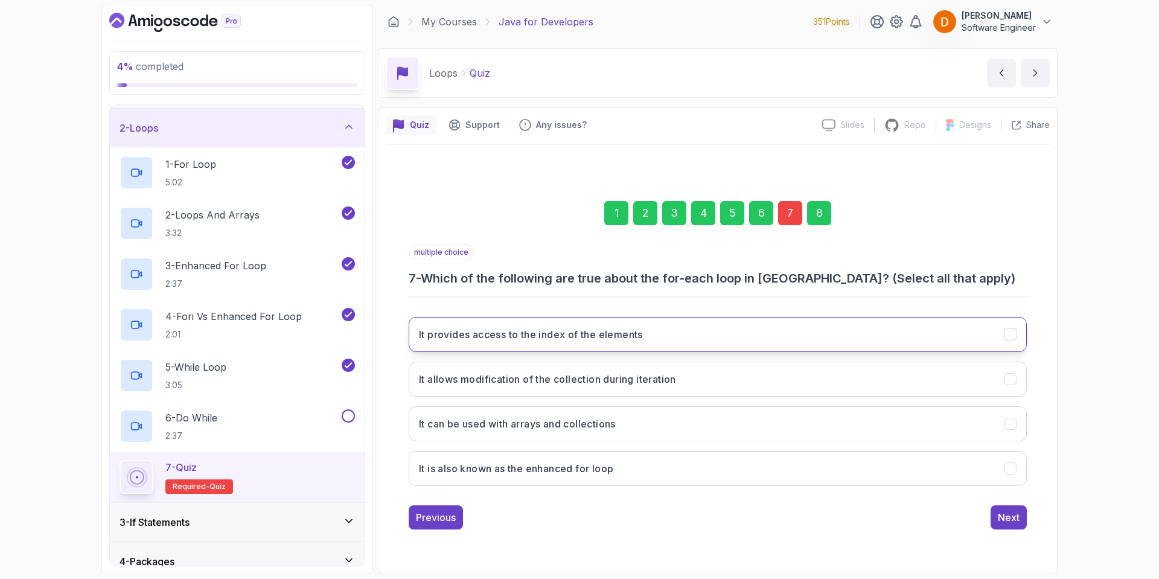
click at [615, 338] on h3 "It provides access to the index of the elements" at bounding box center [531, 334] width 224 height 14
click at [1004, 516] on div "Next" at bounding box center [1009, 517] width 22 height 14
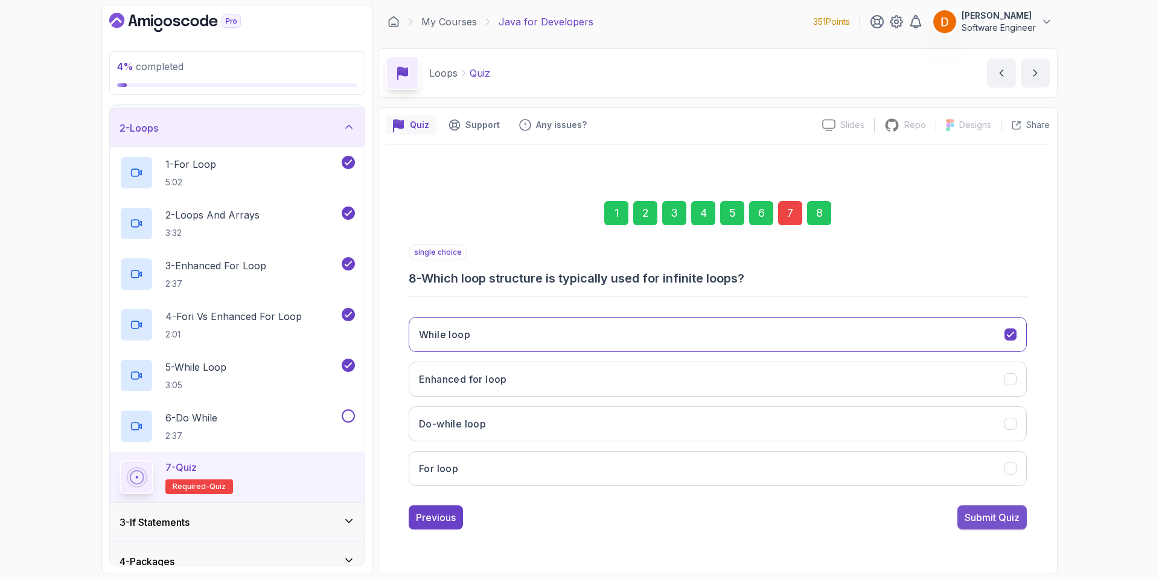
click at [973, 513] on div "Submit Quiz" at bounding box center [992, 517] width 55 height 14
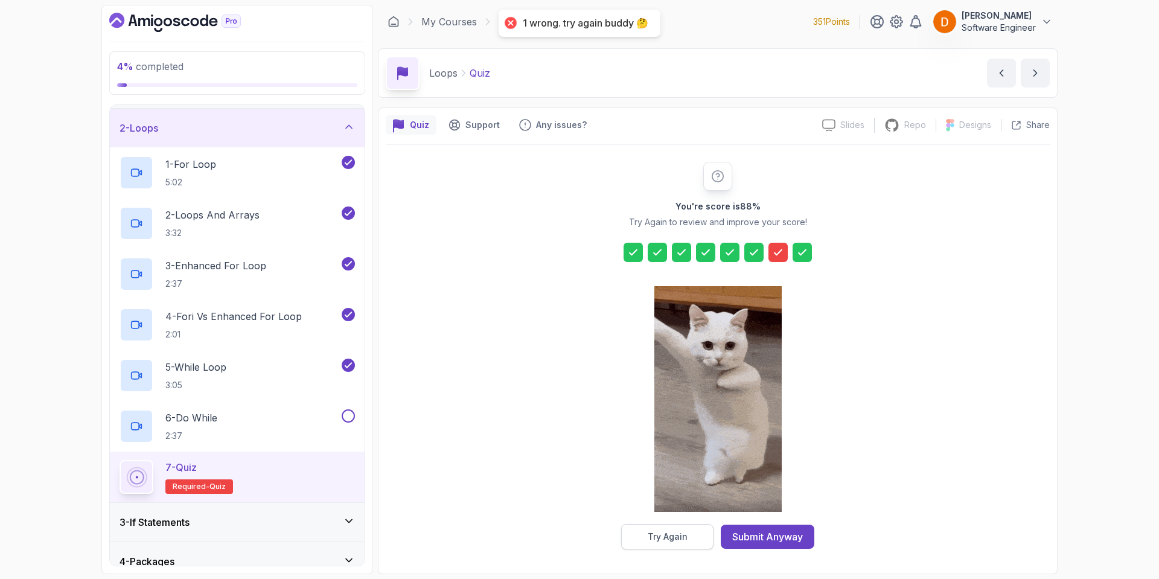
click at [641, 532] on button "Try Again" at bounding box center [667, 536] width 92 height 25
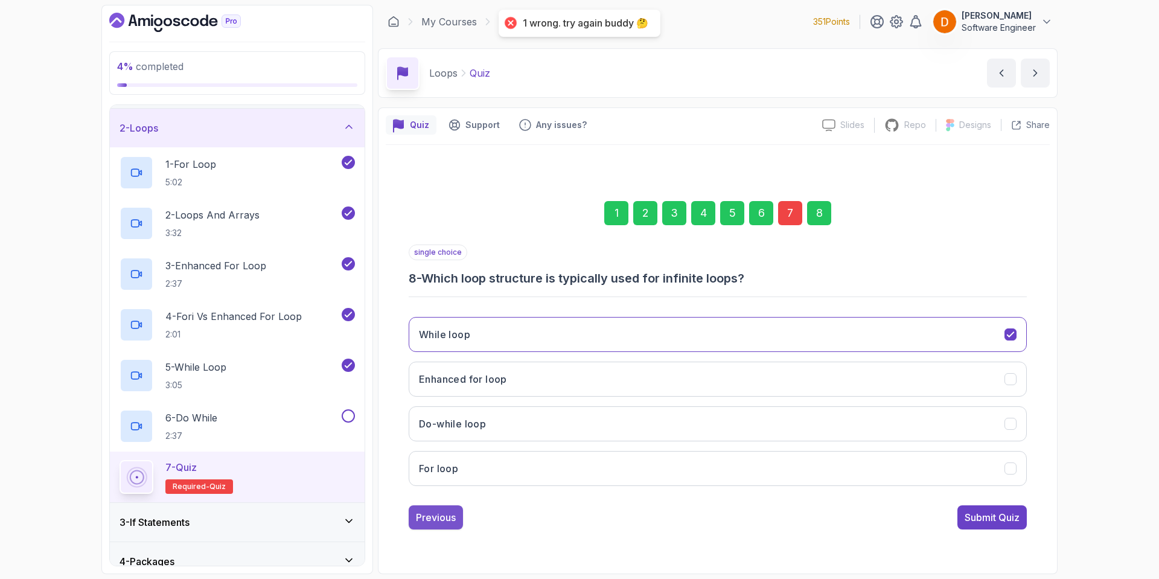
click at [408, 516] on div "1 2 3 4 5 6 7 8 single choice 8 - Which loop structure is typically used for in…" at bounding box center [718, 355] width 664 height 367
click at [422, 509] on button "Previous" at bounding box center [436, 517] width 54 height 24
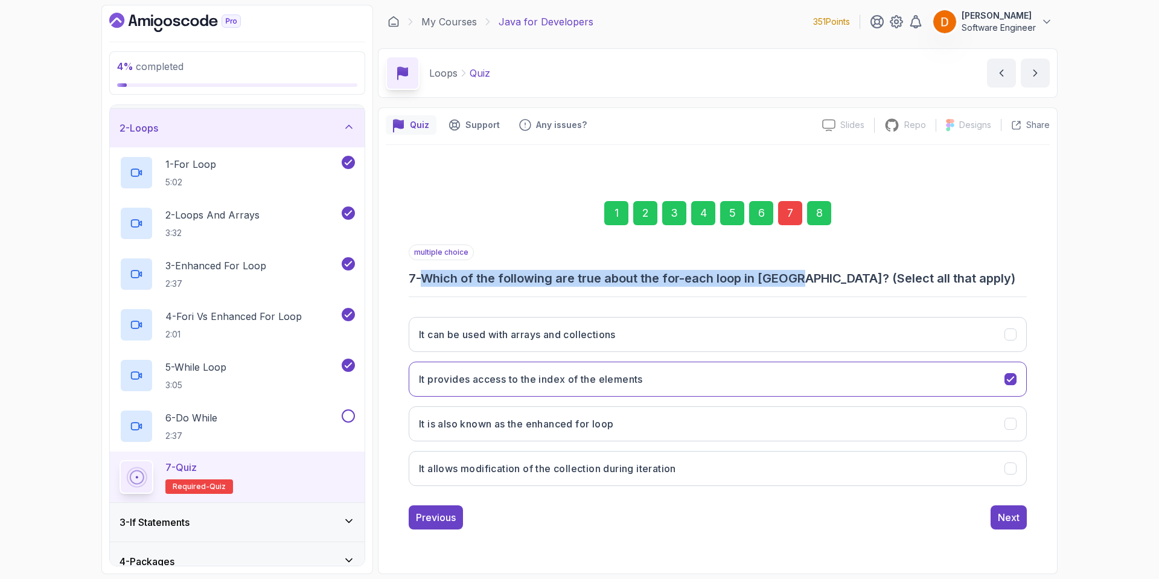
drag, startPoint x: 458, startPoint y: 276, endPoint x: 800, endPoint y: 275, distance: 341.7
click at [800, 275] on h3 "7 - Which of the following are true about the for-each loop in Java? (Select al…" at bounding box center [718, 278] width 618 height 17
click at [534, 342] on button "It can be used with arrays and collections" at bounding box center [718, 334] width 618 height 35
click at [1019, 516] on div "Next" at bounding box center [1009, 517] width 22 height 14
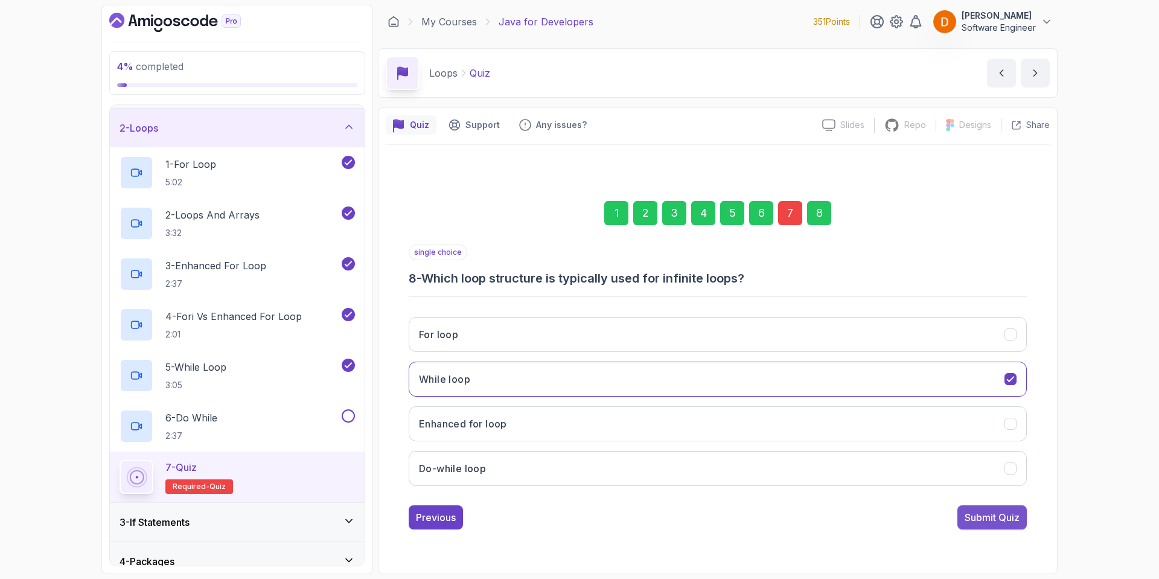
click at [973, 510] on button "Submit Quiz" at bounding box center [992, 517] width 69 height 24
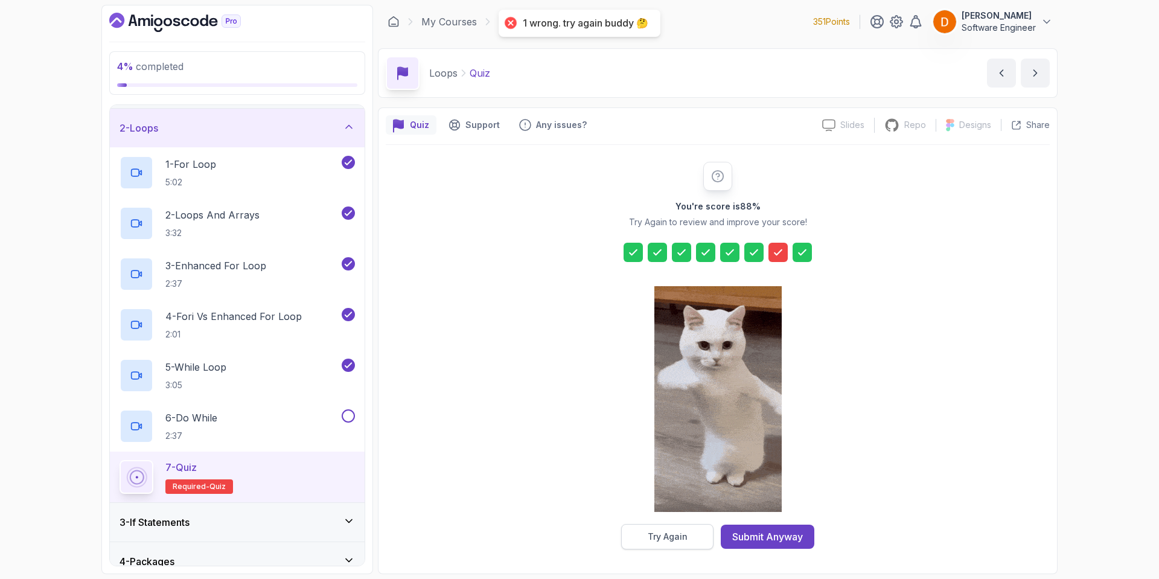
click at [656, 531] on div "Try Again" at bounding box center [668, 537] width 40 height 12
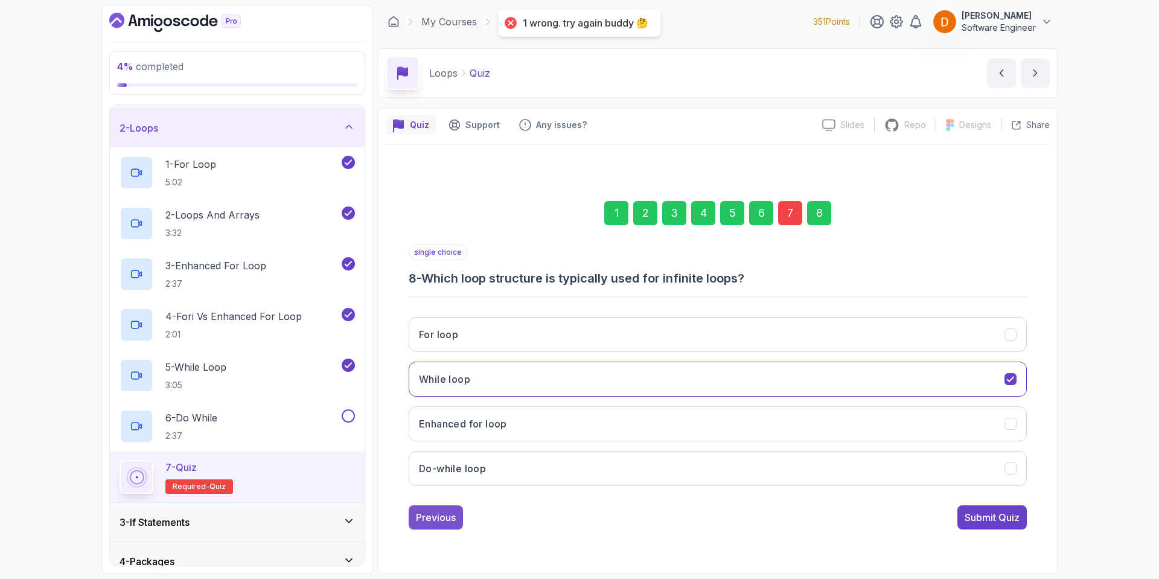
click at [428, 522] on div "Previous" at bounding box center [436, 517] width 40 height 14
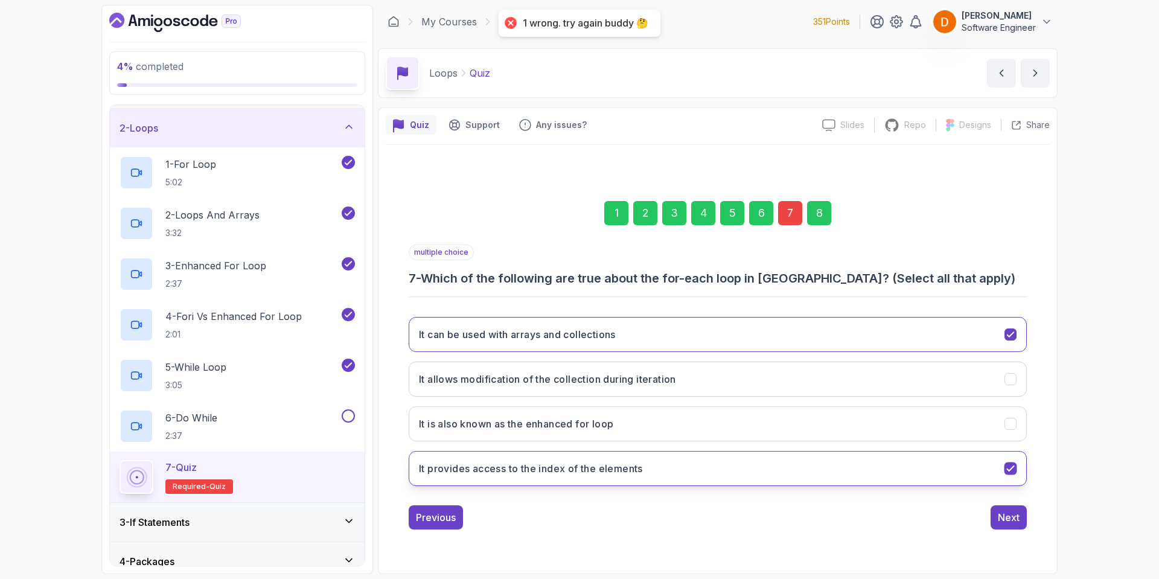
click at [654, 471] on button "It provides access to the index of the elements" at bounding box center [718, 468] width 618 height 35
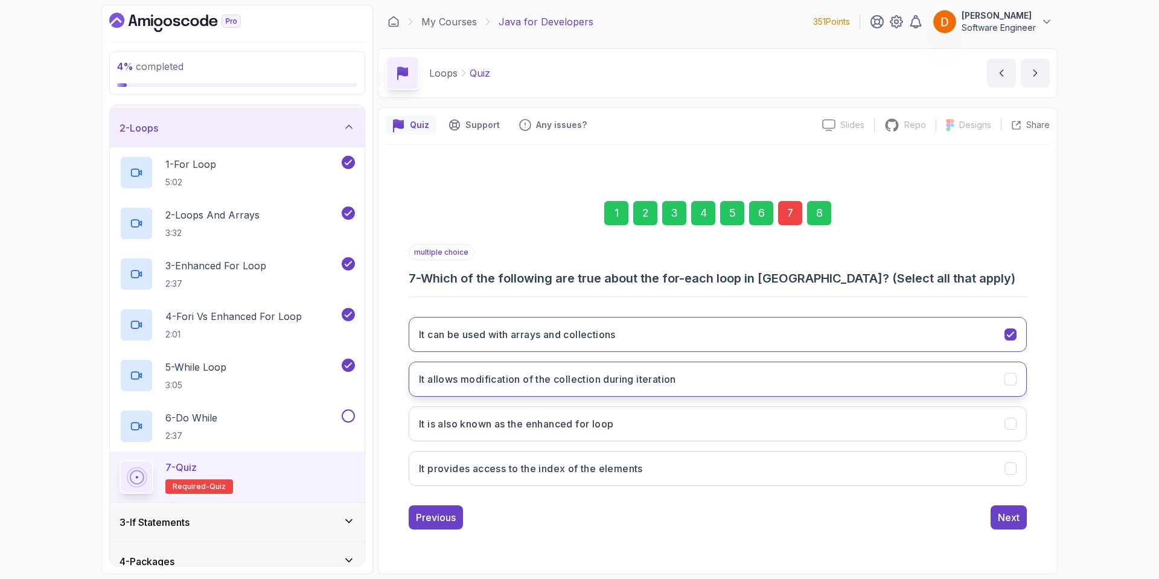
click at [723, 382] on button "It allows modification of the collection during iteration" at bounding box center [718, 379] width 618 height 35
click at [997, 520] on button "Next" at bounding box center [1009, 517] width 36 height 24
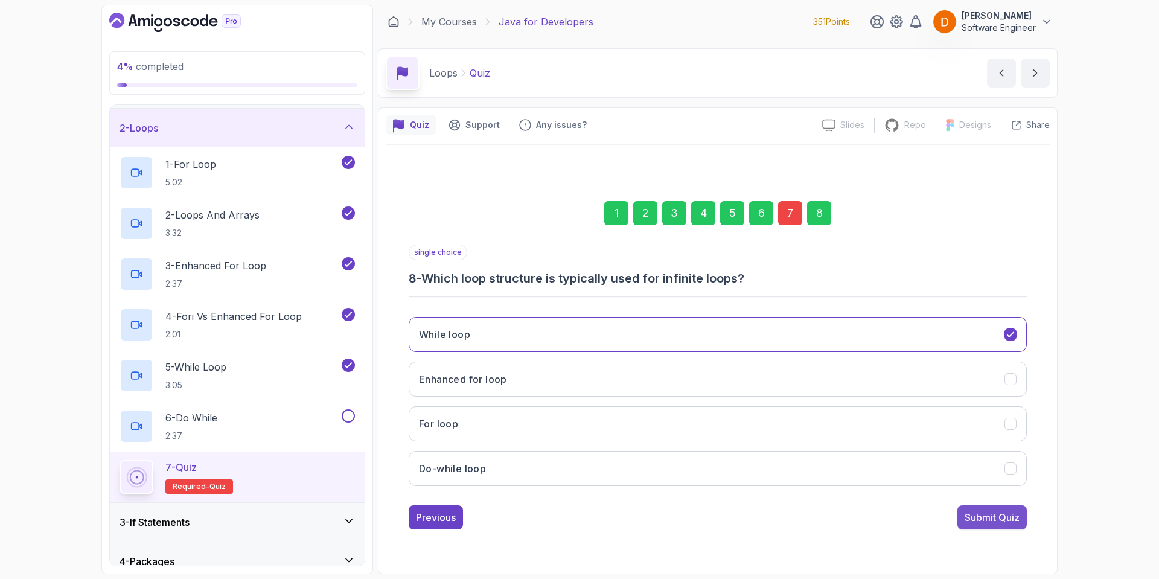
click at [984, 521] on div "Submit Quiz" at bounding box center [992, 517] width 55 height 14
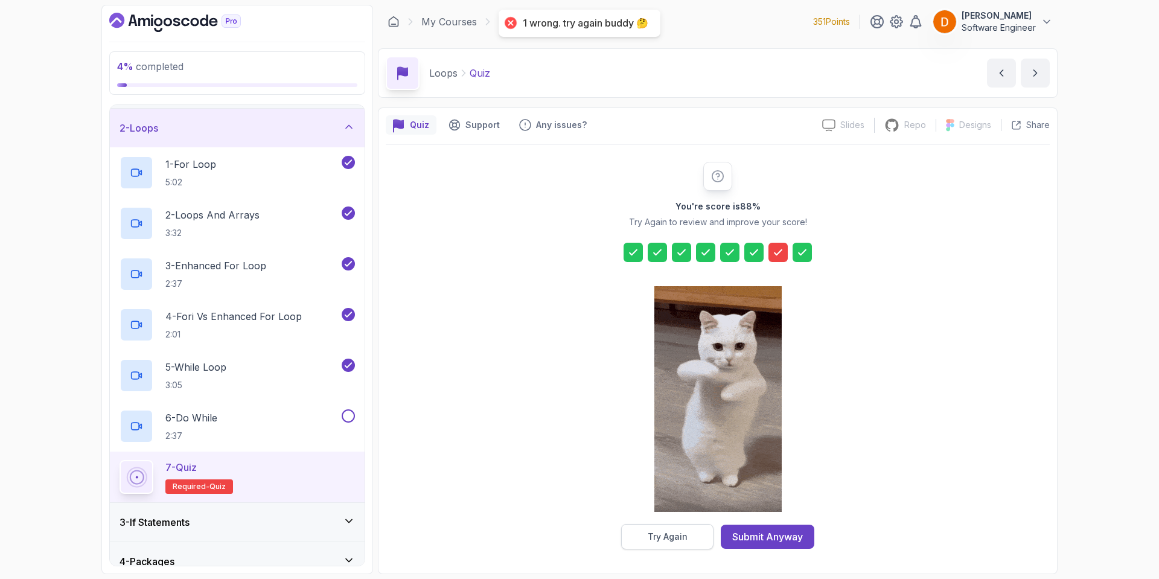
click at [674, 531] on div "Try Again" at bounding box center [668, 537] width 40 height 12
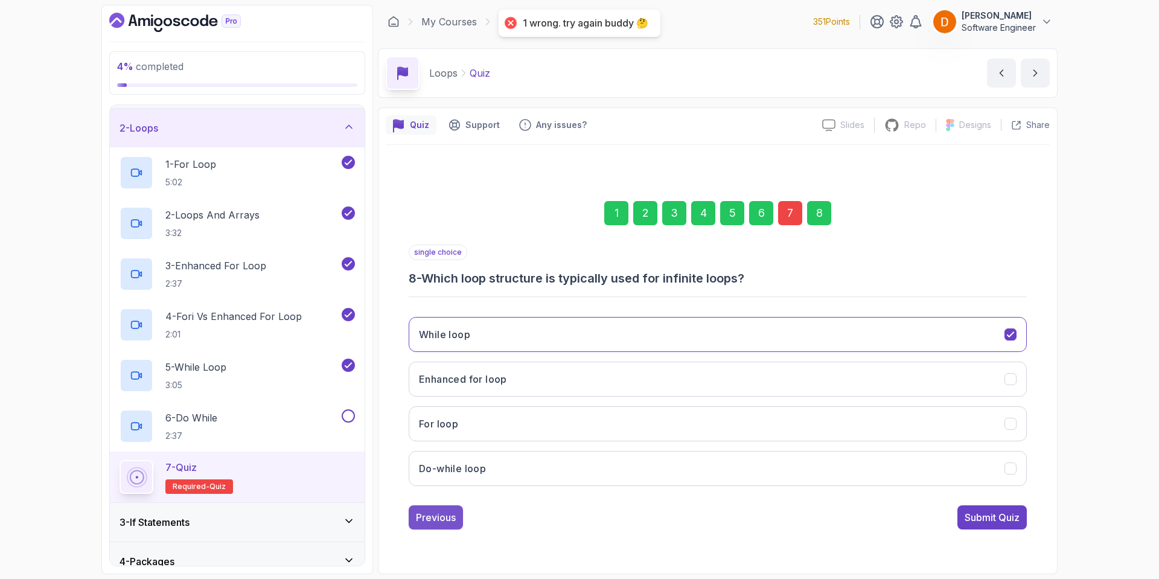
click at [449, 510] on button "Previous" at bounding box center [436, 517] width 54 height 24
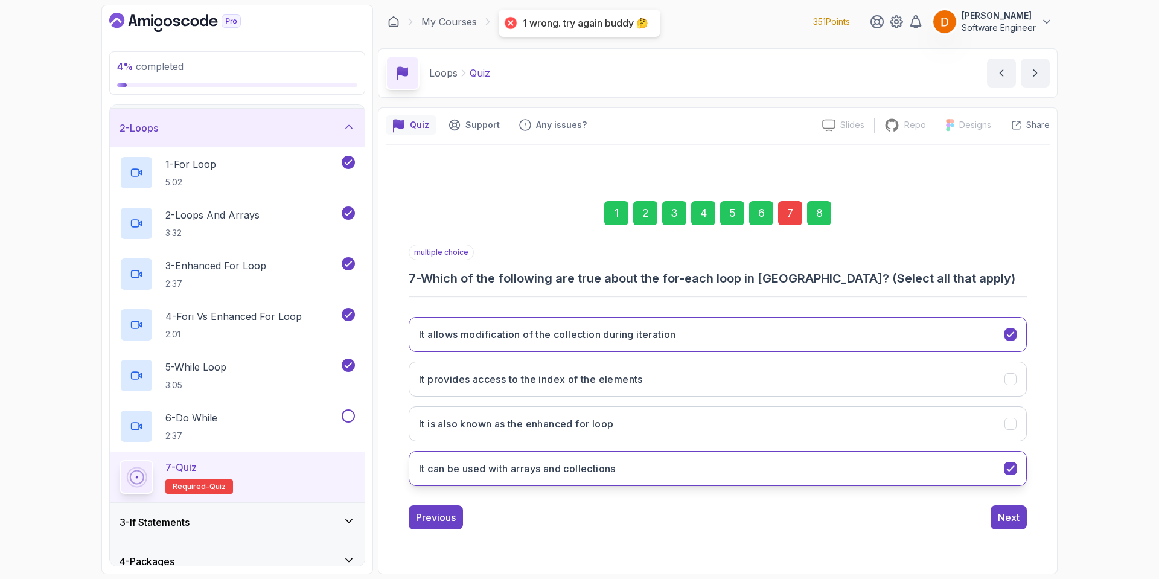
click at [664, 476] on button "It can be used with arrays and collections" at bounding box center [718, 468] width 618 height 35
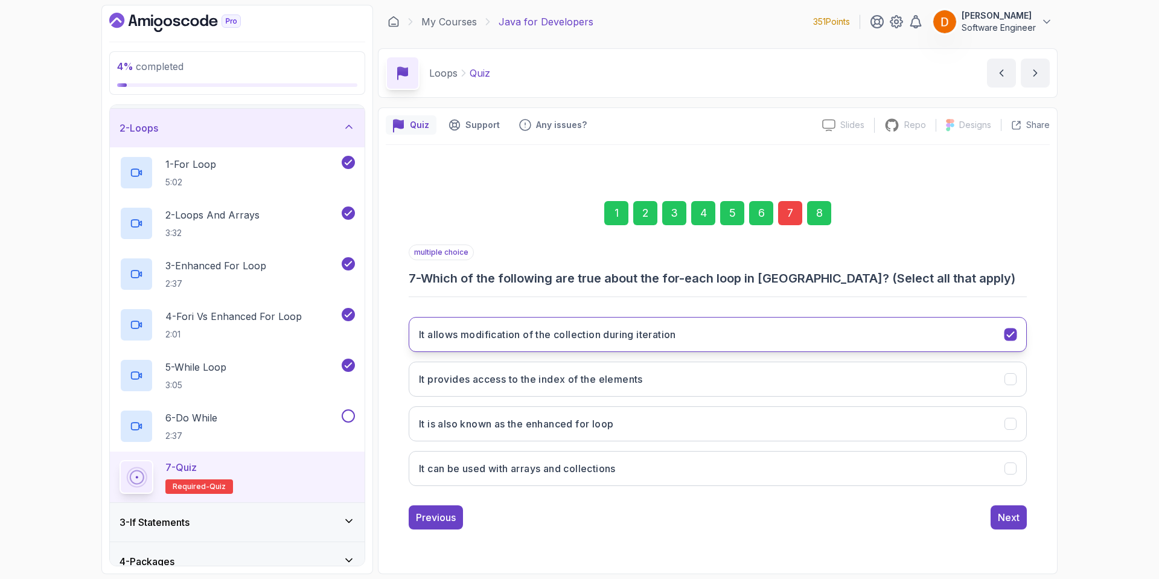
click at [706, 335] on button "It allows modification of the collection during iteration" at bounding box center [718, 334] width 618 height 35
click at [999, 528] on button "Next" at bounding box center [1009, 517] width 36 height 24
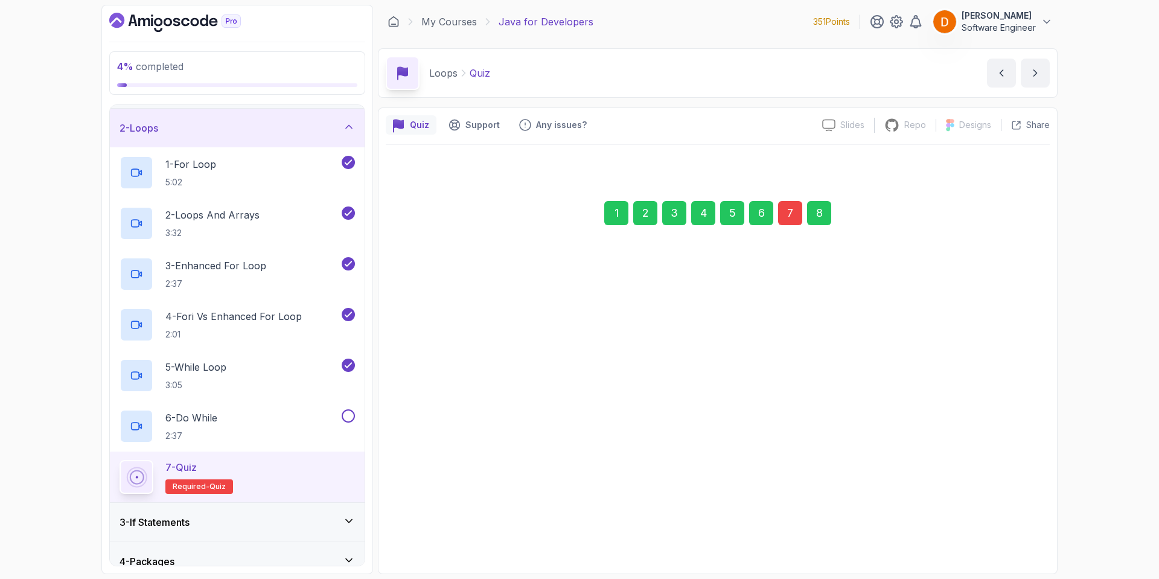
click at [1003, 521] on div "Submit Quiz" at bounding box center [992, 517] width 55 height 14
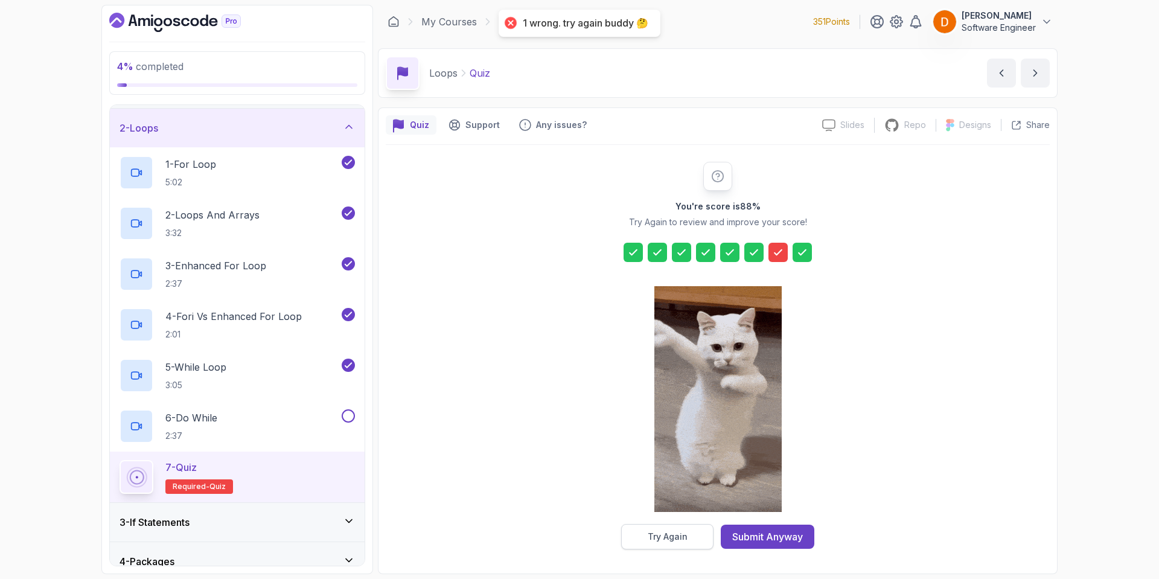
click at [687, 540] on button "Try Again" at bounding box center [667, 536] width 92 height 25
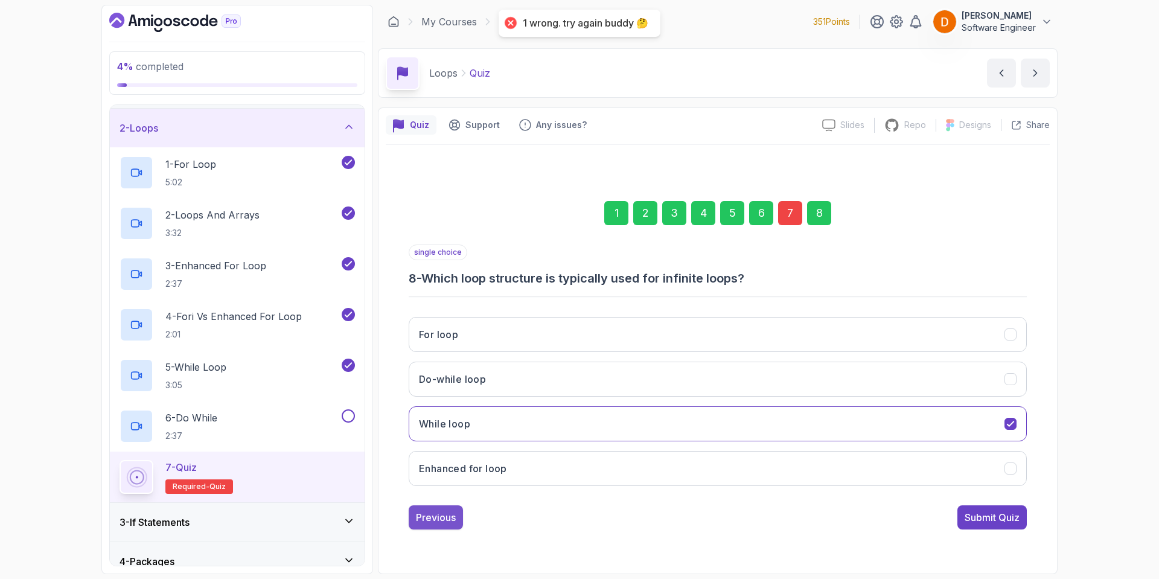
click at [428, 511] on div "Previous" at bounding box center [436, 517] width 40 height 14
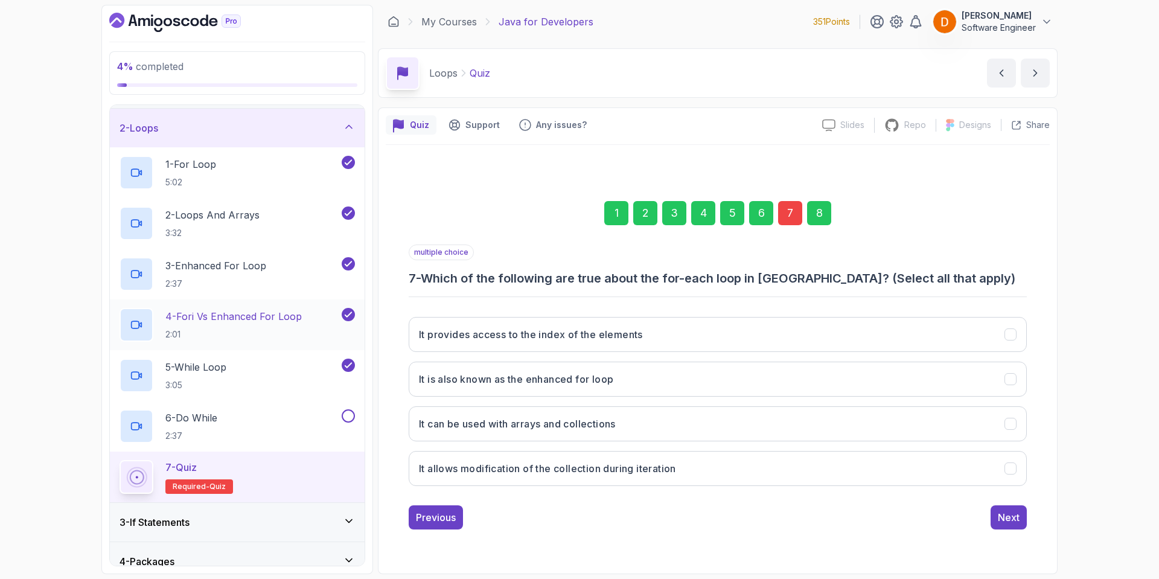
click at [211, 321] on p "4 - Fori vs Enhanced For Loop" at bounding box center [233, 316] width 136 height 14
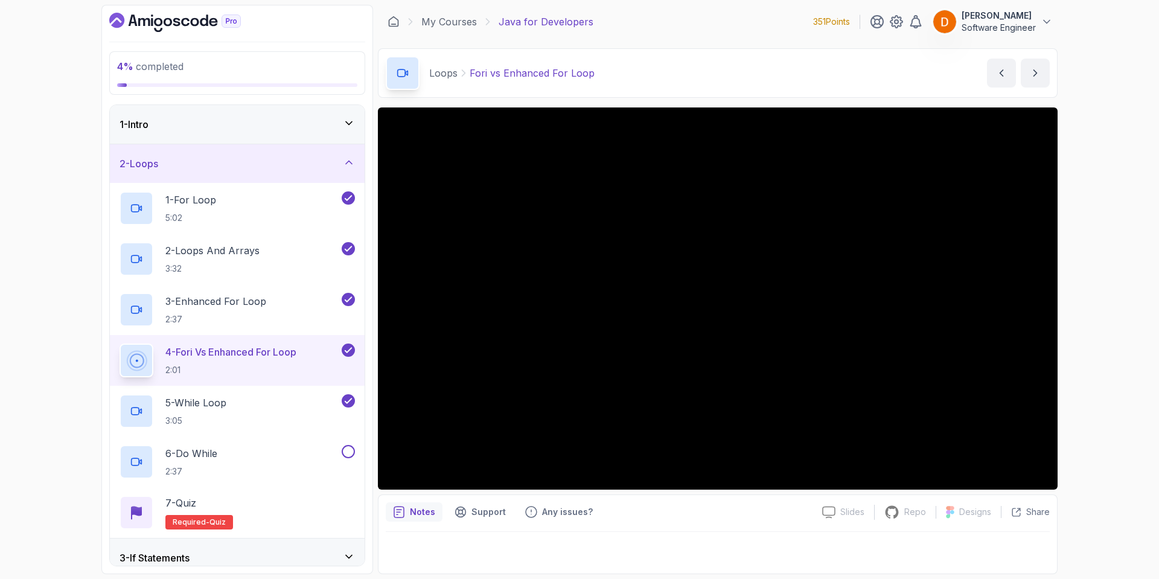
click at [228, 123] on div "1 - Intro" at bounding box center [237, 124] width 235 height 14
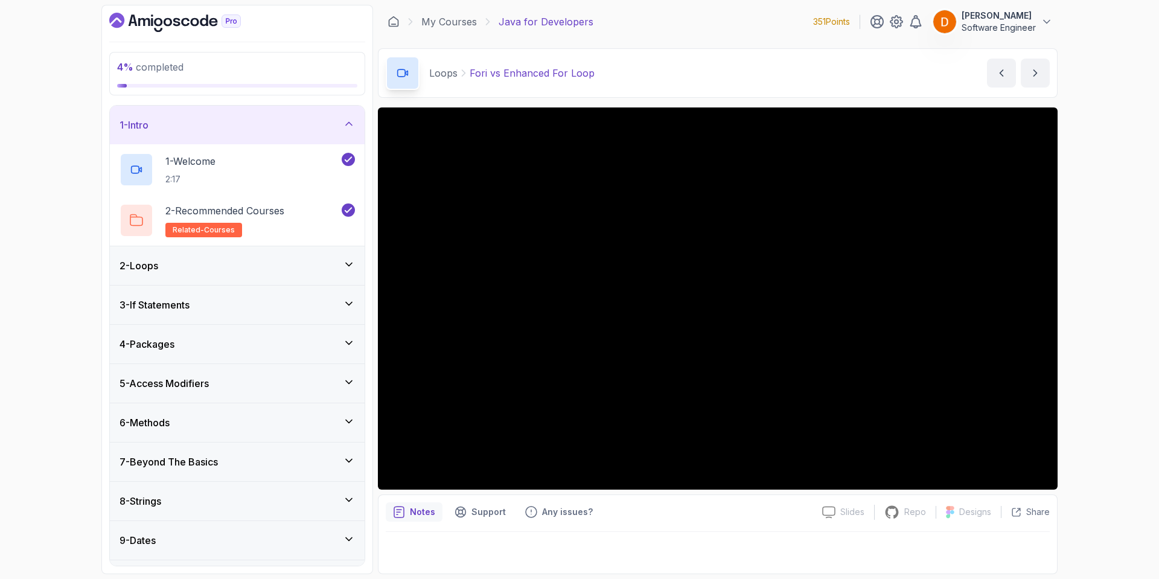
click at [182, 267] on div "2 - Loops" at bounding box center [237, 265] width 235 height 14
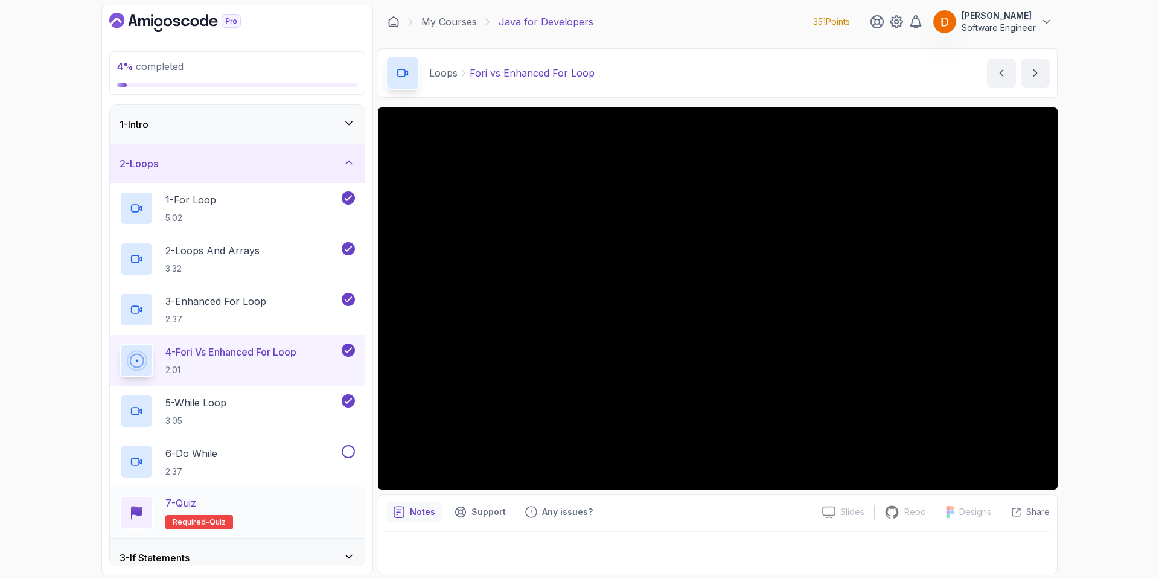
click at [233, 506] on div "7 - Quiz Required- quiz" at bounding box center [237, 513] width 235 height 34
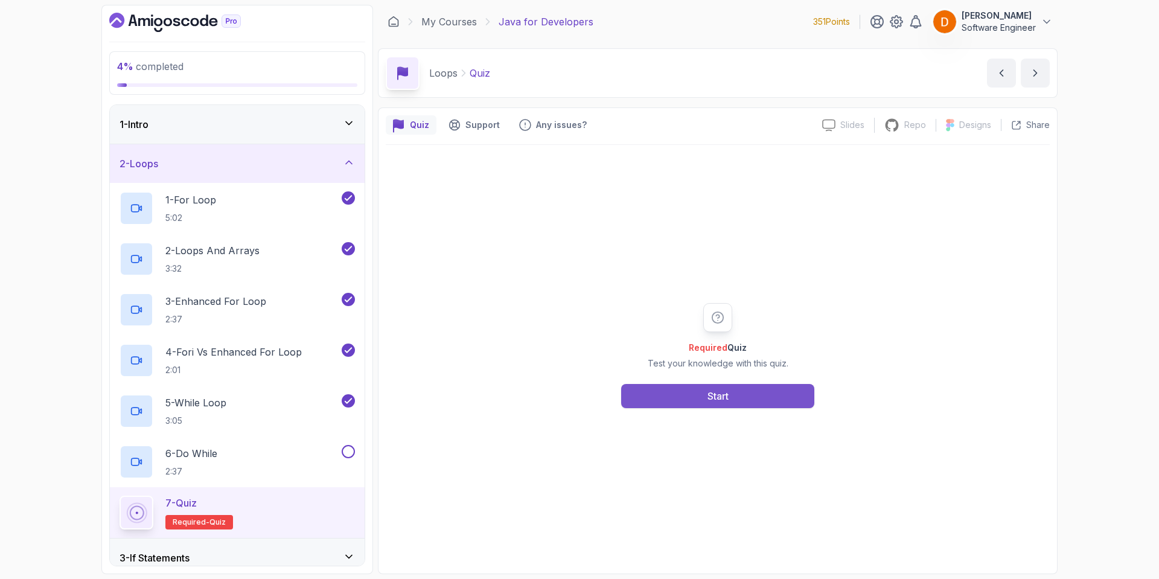
click at [698, 400] on button "Start" at bounding box center [717, 396] width 193 height 24
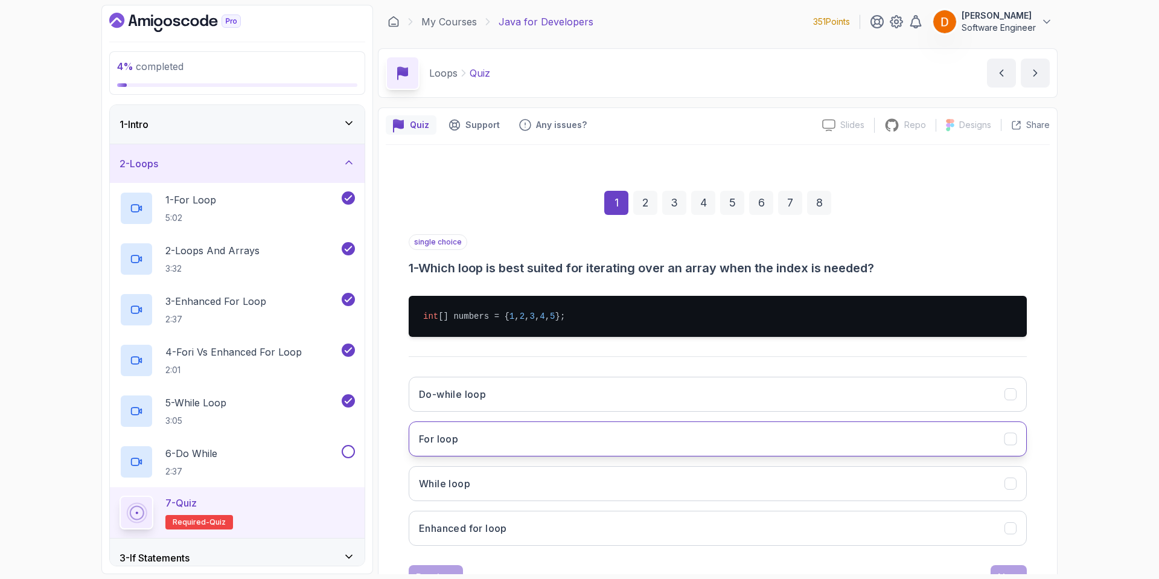
click at [523, 443] on button "For loop" at bounding box center [718, 438] width 618 height 35
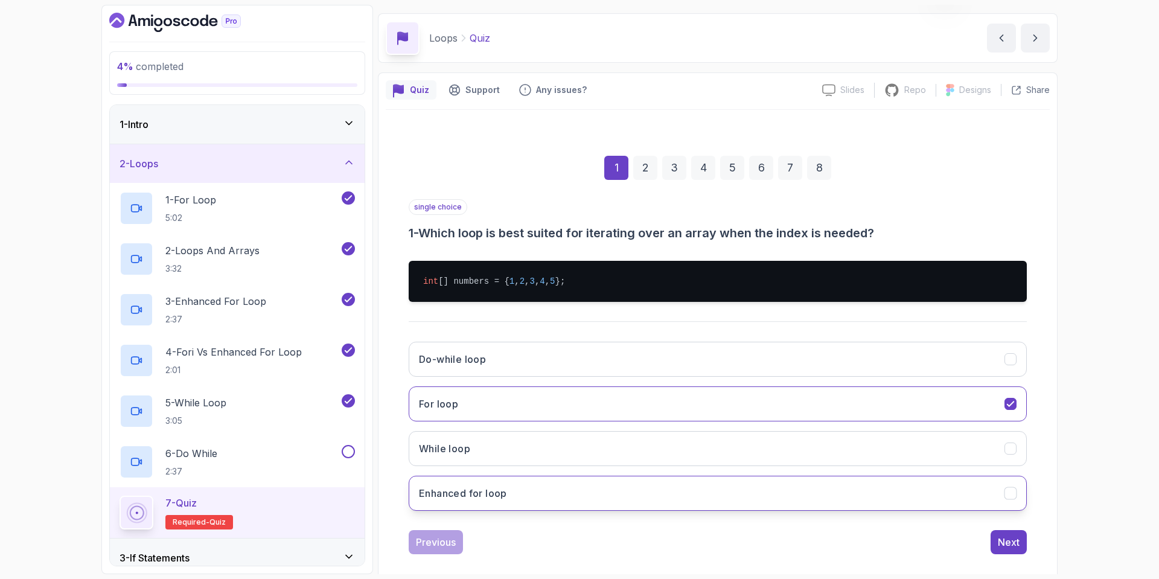
scroll to position [50, 0]
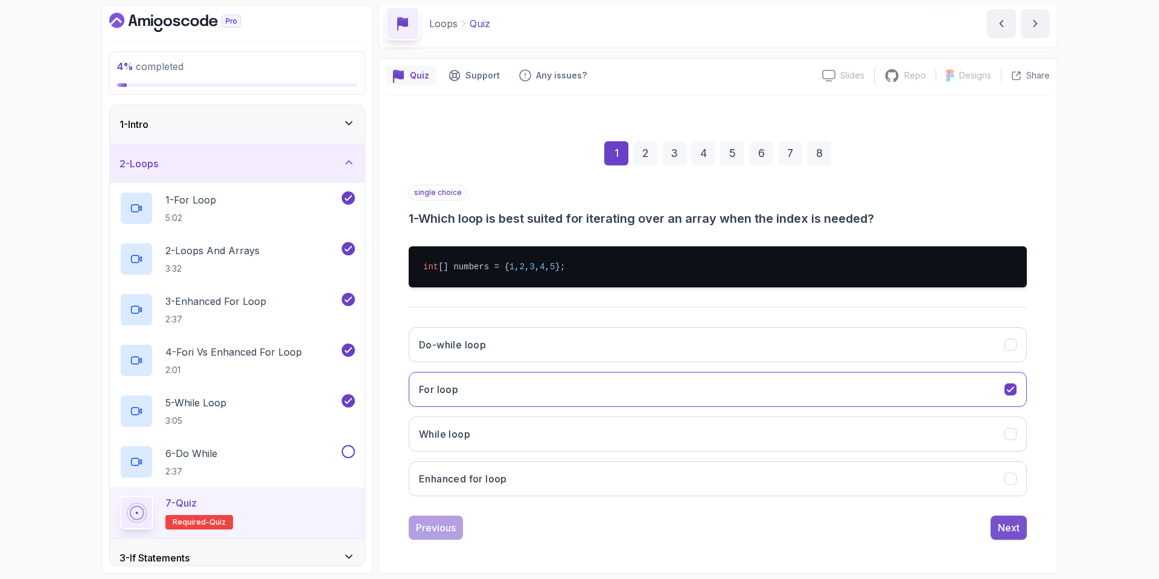
click at [1008, 523] on div "Next" at bounding box center [1009, 527] width 22 height 14
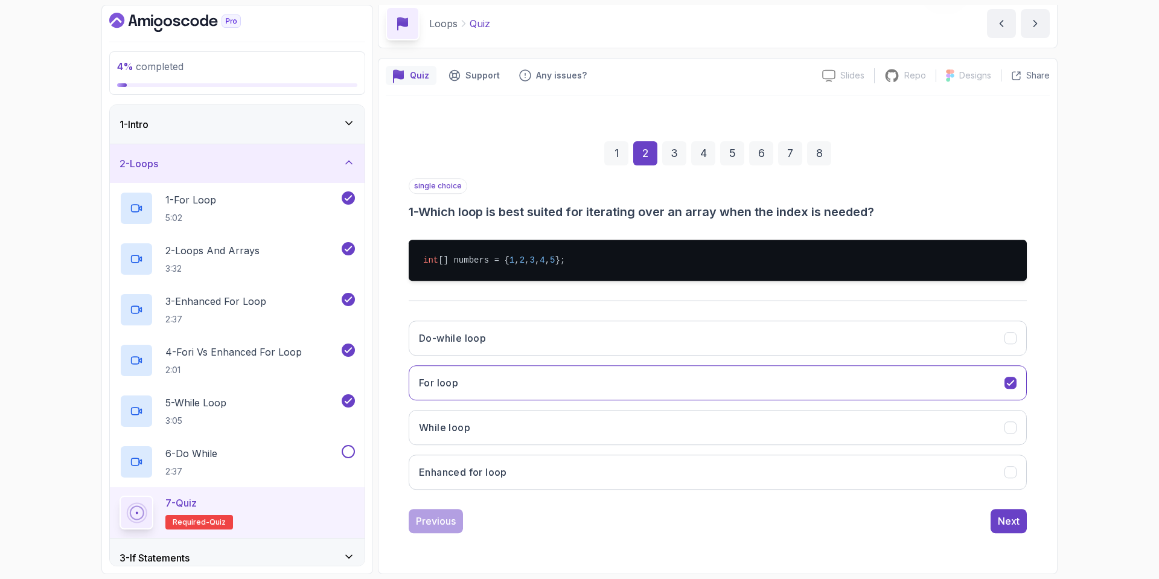
scroll to position [0, 0]
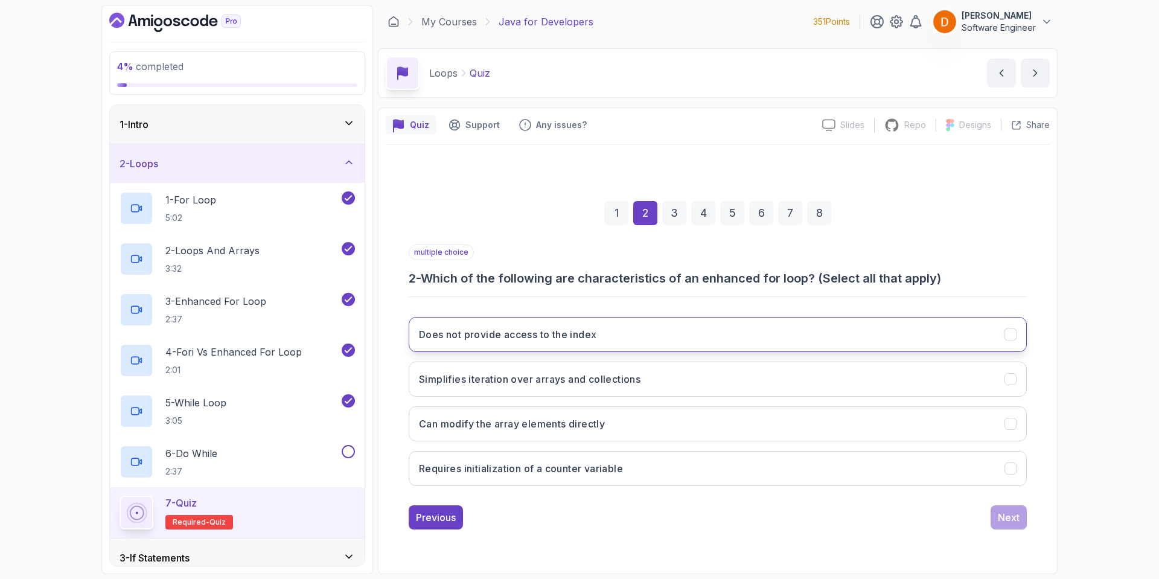
click at [639, 333] on button "Does not provide access to the index" at bounding box center [718, 334] width 618 height 35
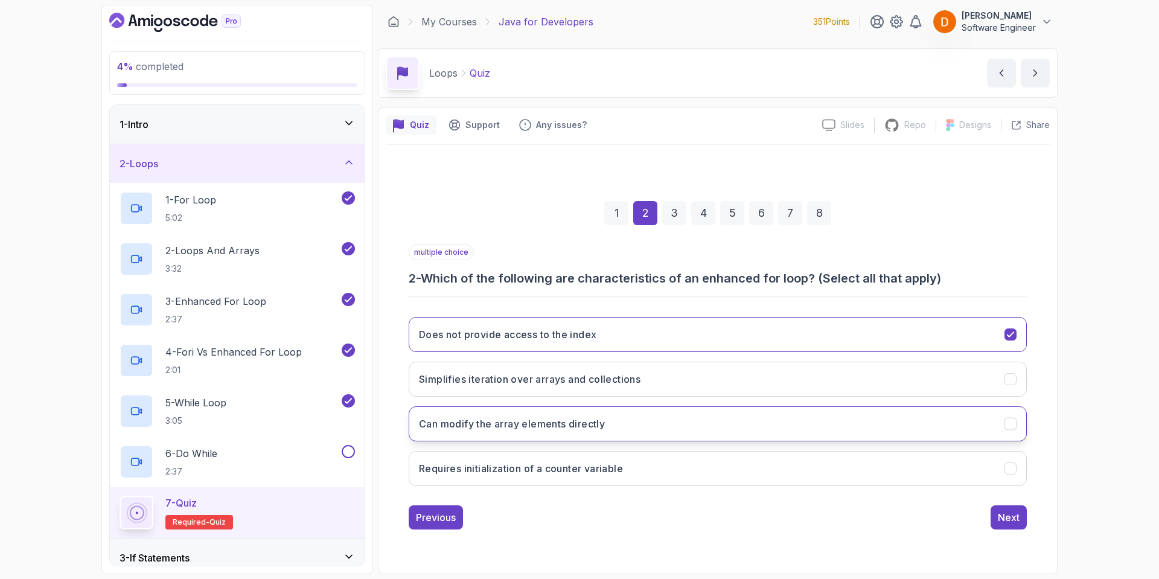
click at [641, 426] on button "Can modify the array elements directly" at bounding box center [718, 423] width 618 height 35
click at [1009, 517] on div "Next" at bounding box center [1009, 517] width 22 height 14
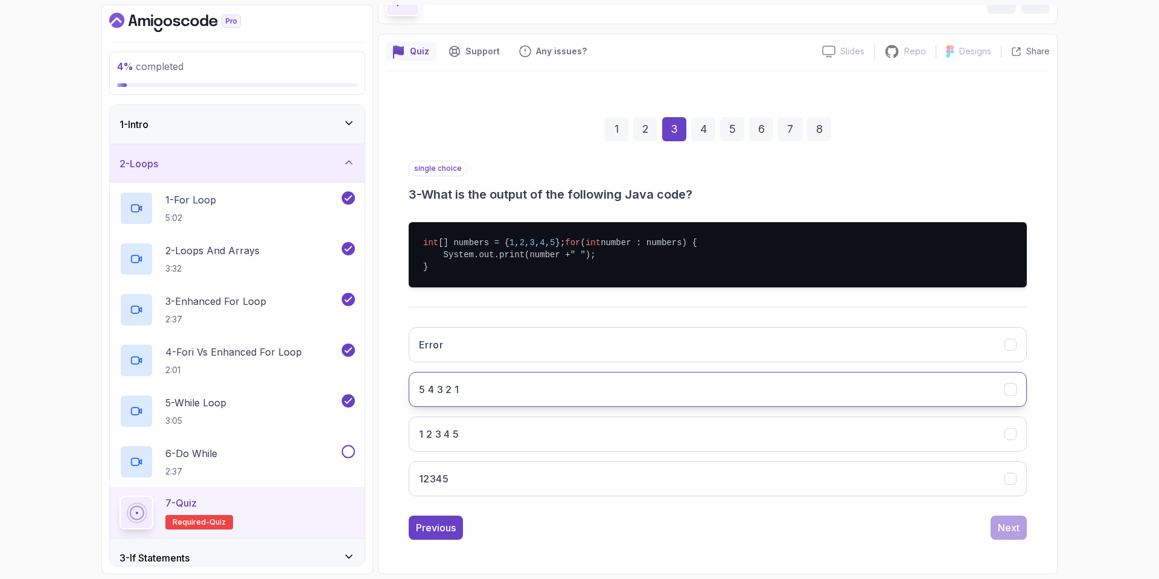
scroll to position [86, 0]
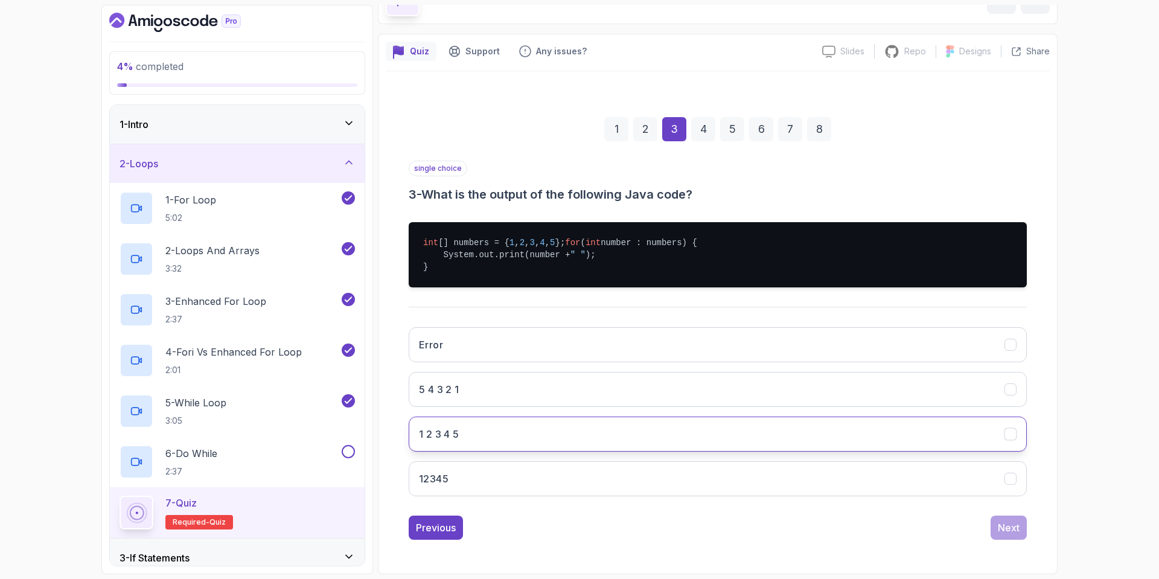
click at [493, 442] on button "1 2 3 4 5" at bounding box center [718, 434] width 618 height 35
click at [1000, 529] on div "Next" at bounding box center [1009, 527] width 22 height 14
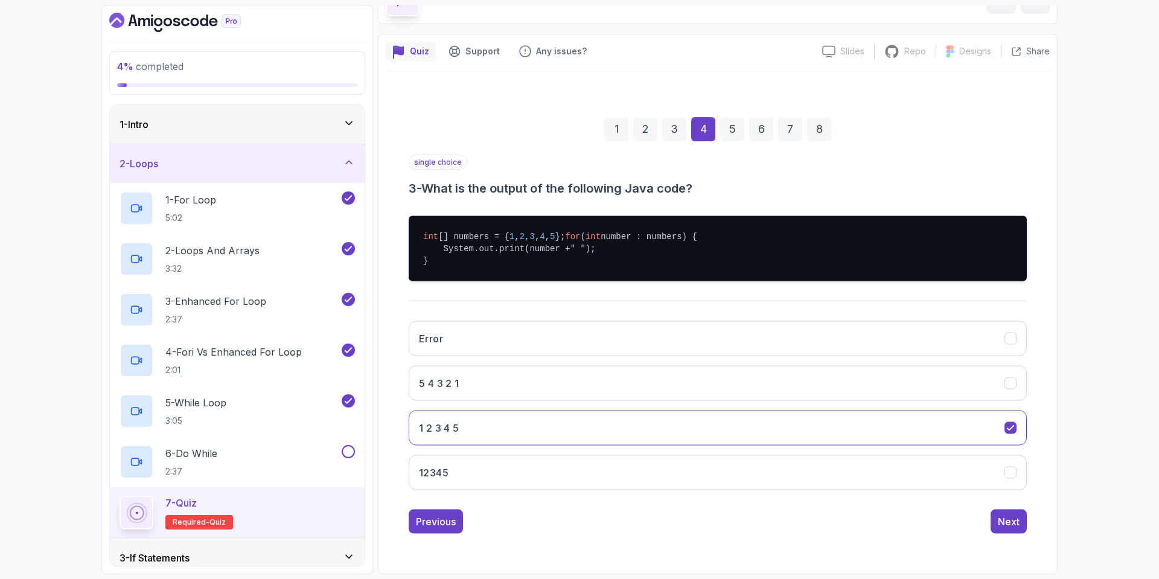
scroll to position [0, 0]
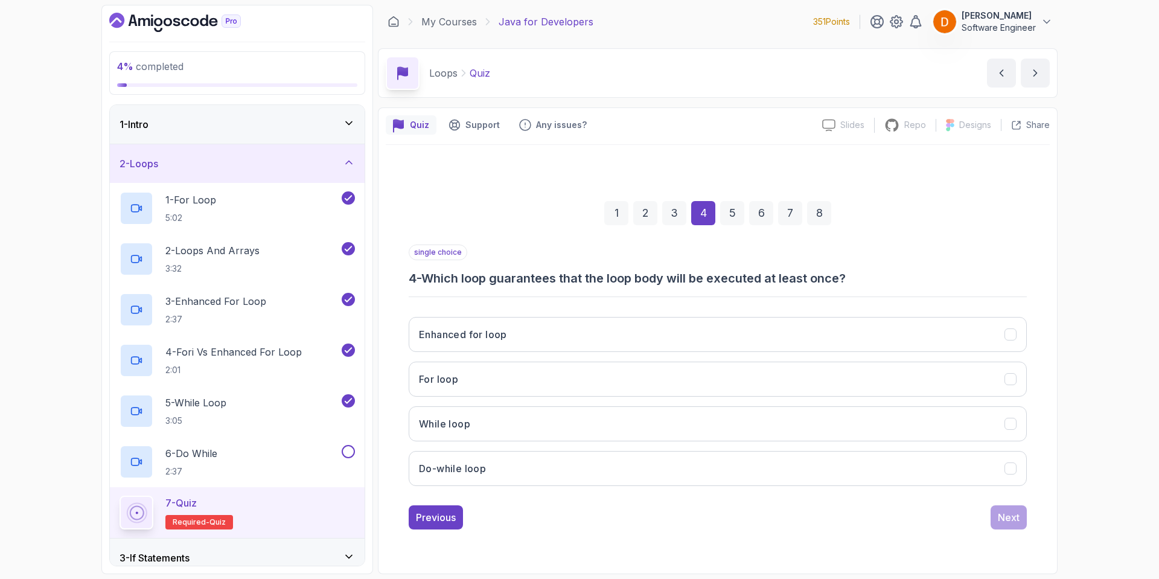
drag, startPoint x: 487, startPoint y: 469, endPoint x: 689, endPoint y: 495, distance: 203.9
click at [485, 469] on button "Do-while loop" at bounding box center [718, 468] width 618 height 35
click at [1004, 511] on div "Next" at bounding box center [1009, 517] width 22 height 14
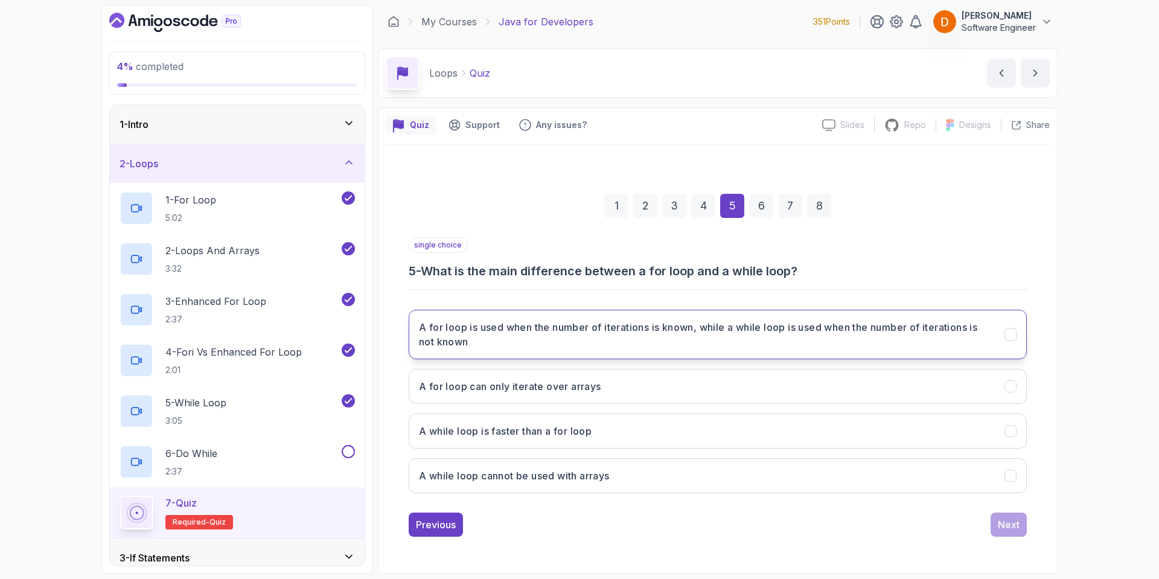
click at [699, 330] on h3 "A for loop is used when the number of iterations is known, while a while loop i…" at bounding box center [704, 334] width 571 height 29
click at [998, 517] on button "Next" at bounding box center [1009, 525] width 36 height 24
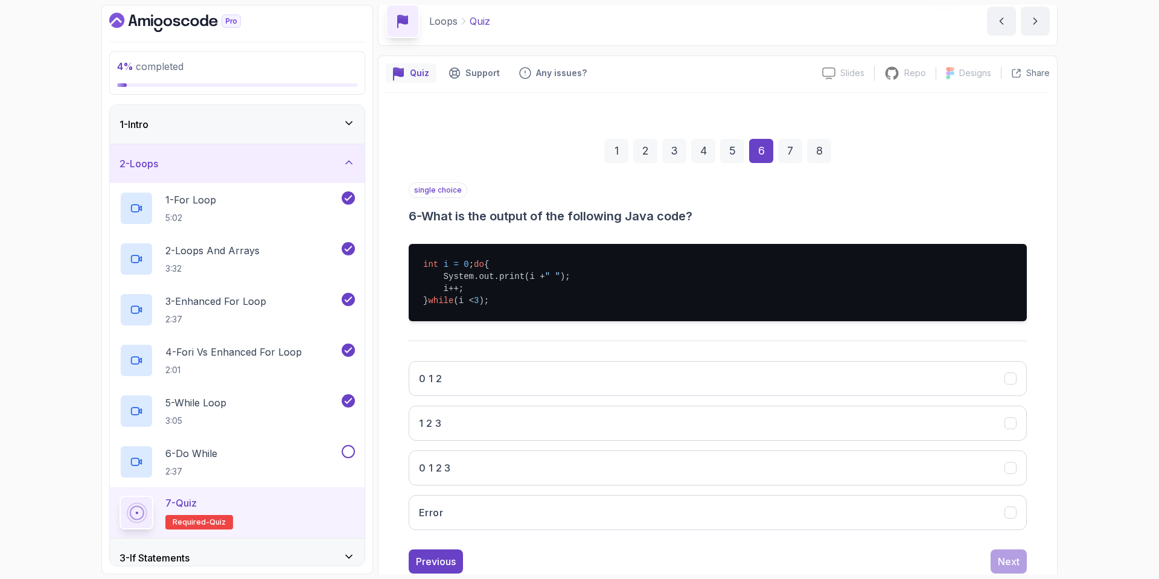
scroll to position [98, 0]
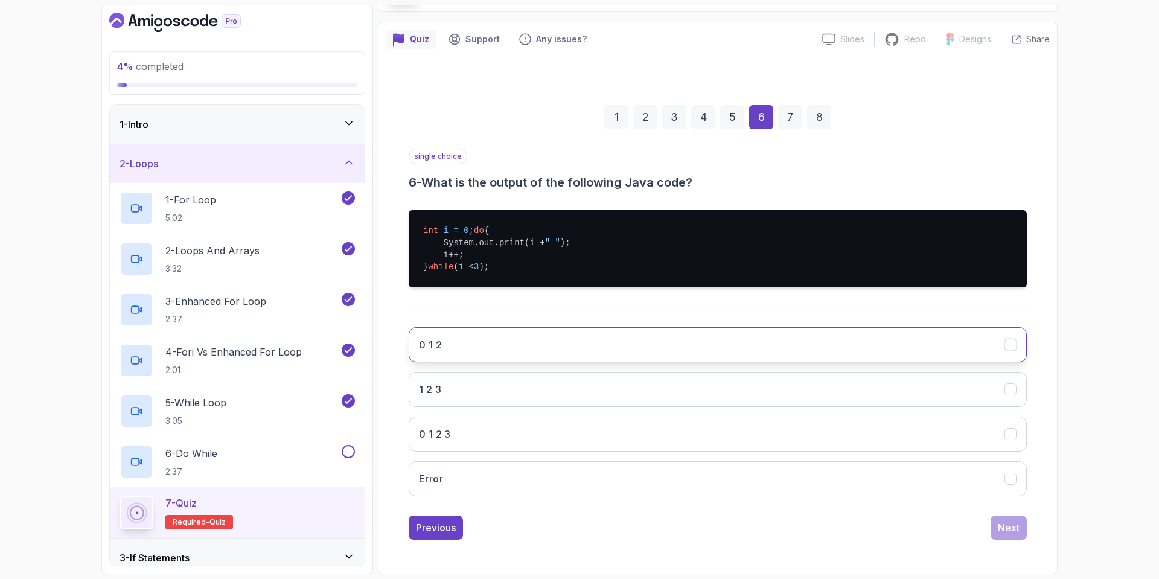
click at [493, 352] on button "0 1 2" at bounding box center [718, 344] width 618 height 35
click at [1011, 528] on div "Next" at bounding box center [1009, 527] width 22 height 14
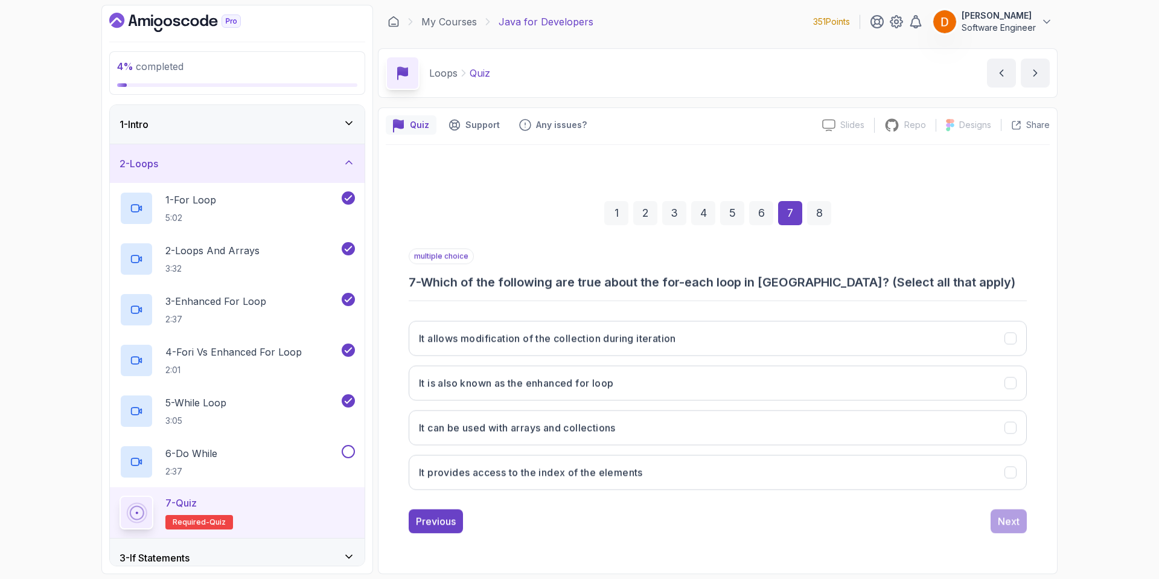
scroll to position [0, 0]
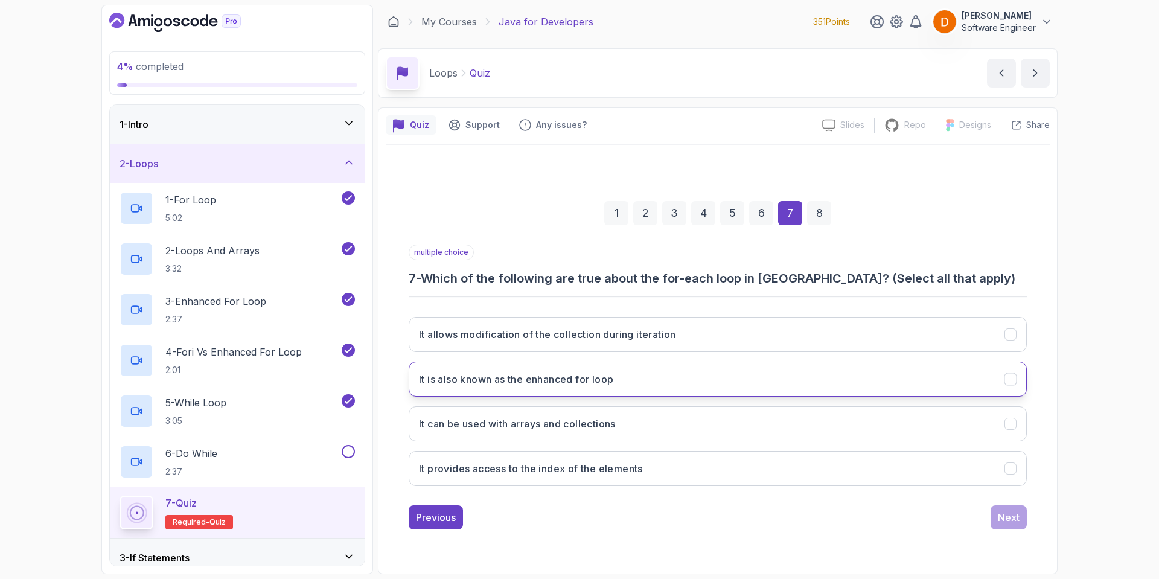
click at [568, 379] on h3 "It is also known as the enhanced for loop" at bounding box center [516, 379] width 194 height 14
click at [648, 472] on button "It provides access to the index of the elements" at bounding box center [718, 468] width 618 height 35
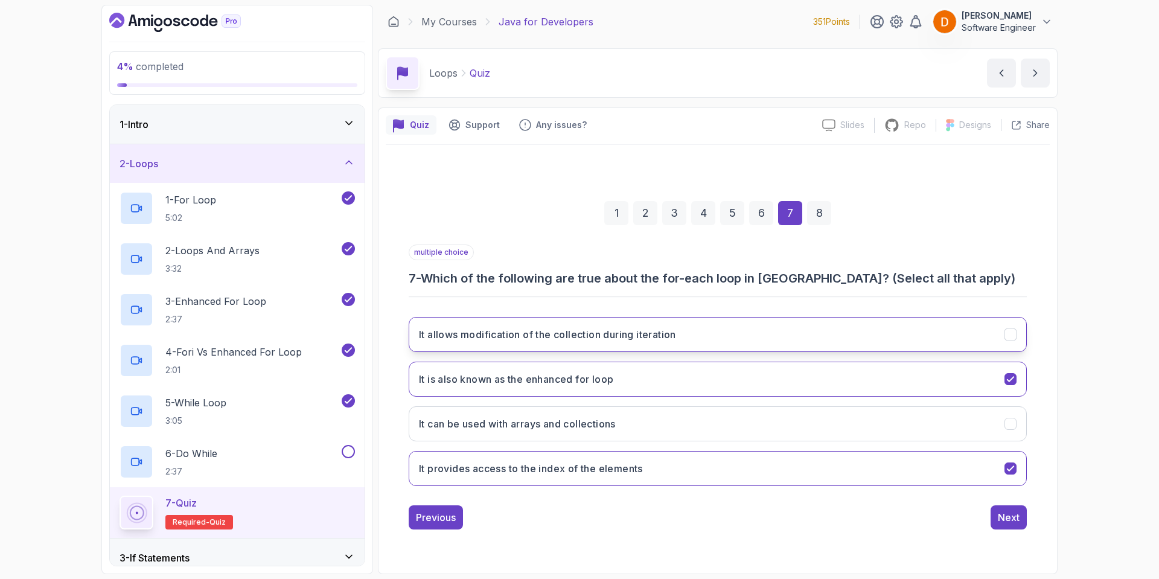
click at [661, 338] on h3 "It allows modification of the collection during iteration" at bounding box center [547, 334] width 257 height 14
click at [997, 518] on button "Next" at bounding box center [1009, 517] width 36 height 24
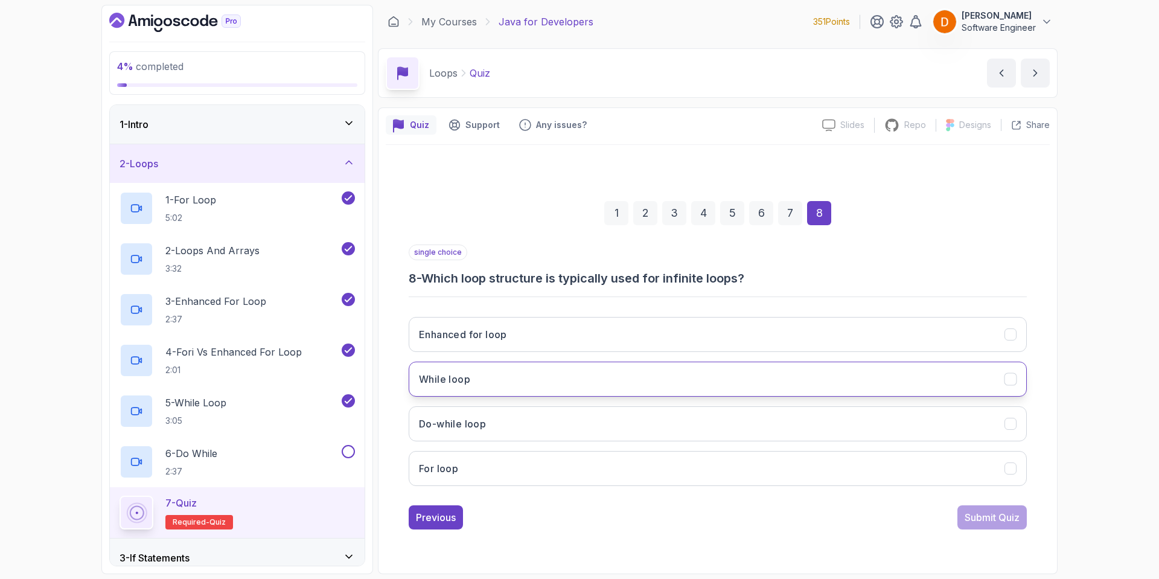
click at [531, 380] on button "While loop" at bounding box center [718, 379] width 618 height 35
click at [978, 519] on div "Submit Quiz" at bounding box center [992, 517] width 55 height 14
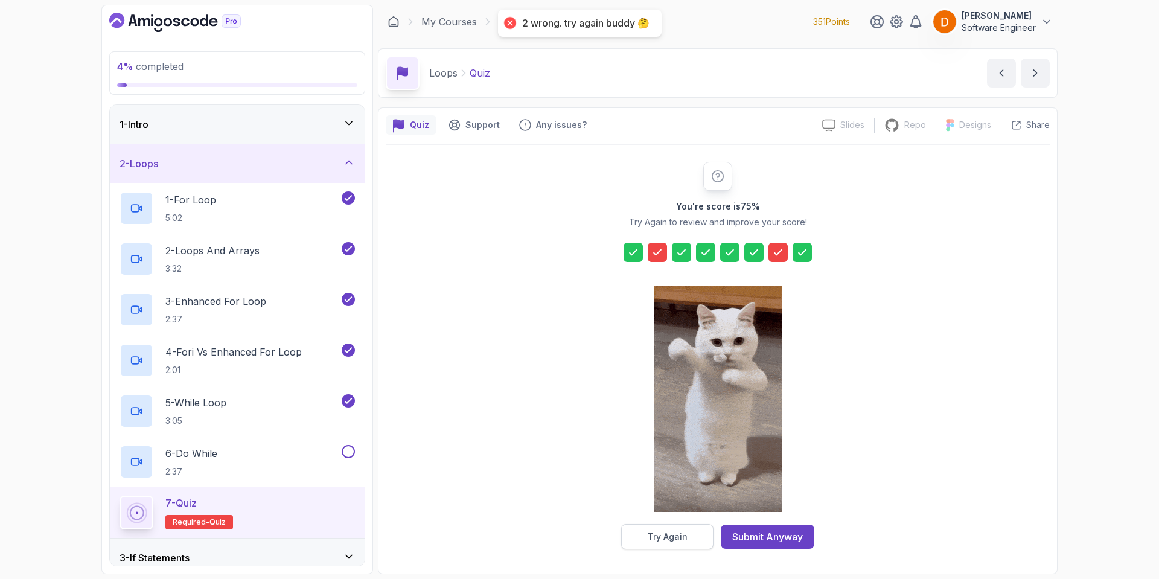
click at [673, 534] on div "Try Again" at bounding box center [668, 537] width 40 height 12
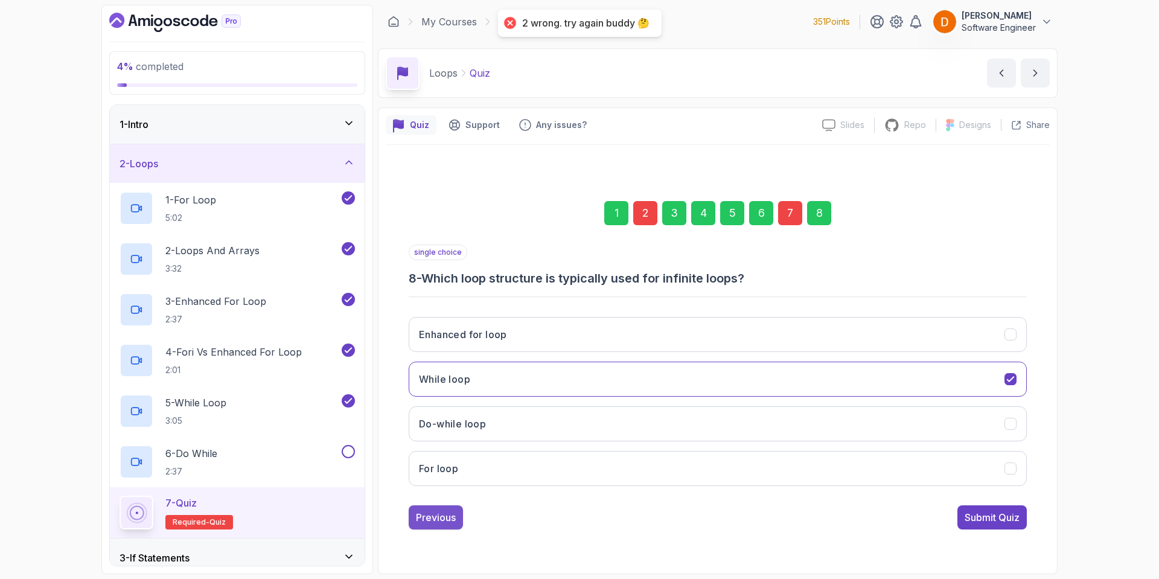
click at [453, 514] on div "Previous" at bounding box center [436, 517] width 40 height 14
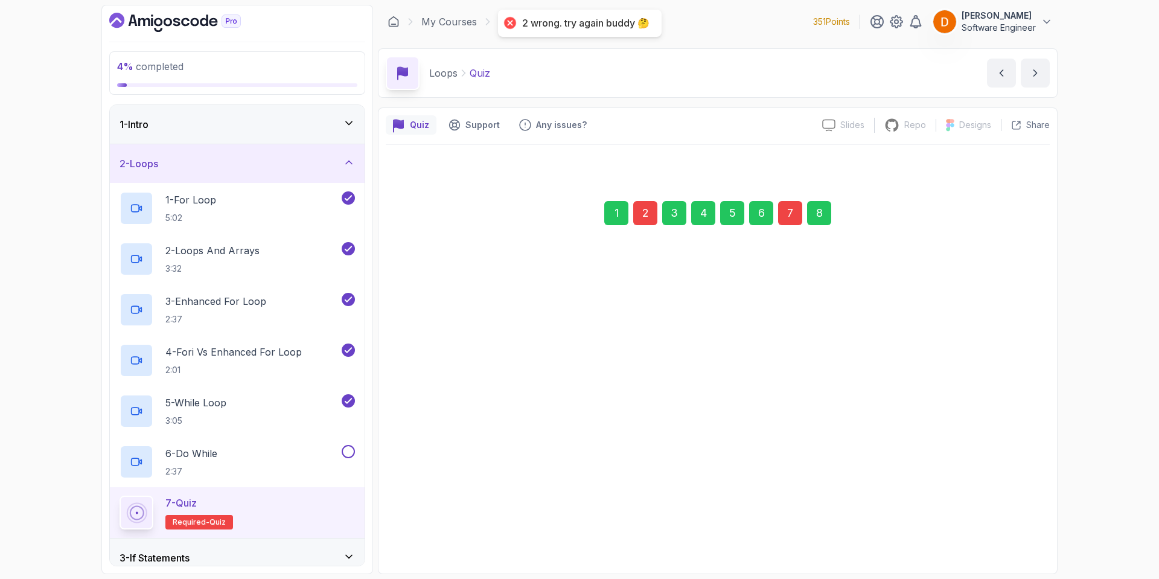
click at [453, 514] on div "Previous" at bounding box center [436, 514] width 40 height 14
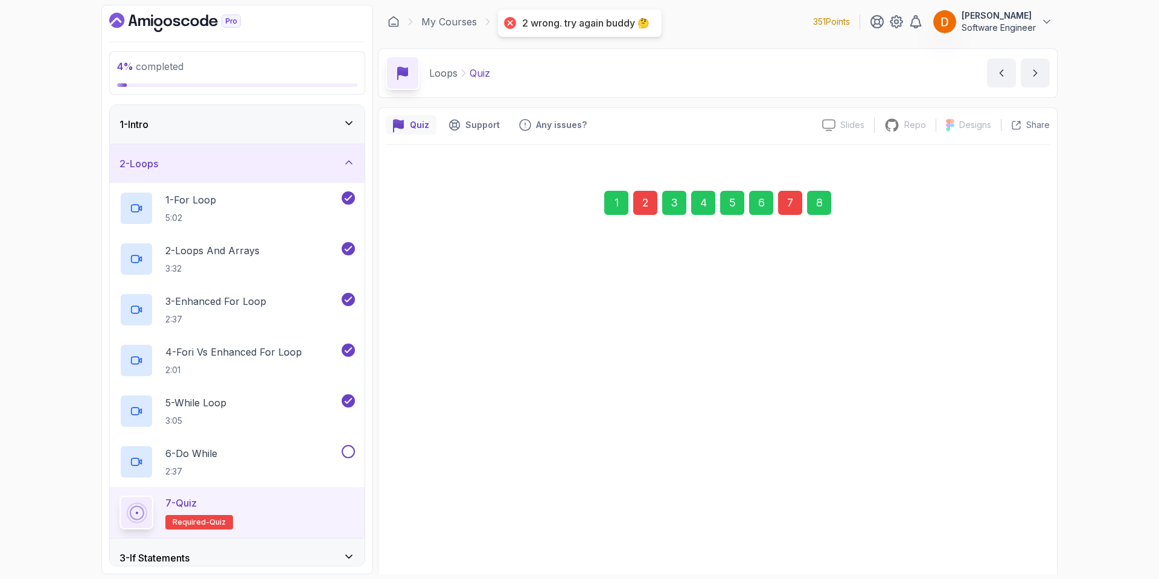
click at [453, 514] on button "Error" at bounding box center [718, 519] width 618 height 35
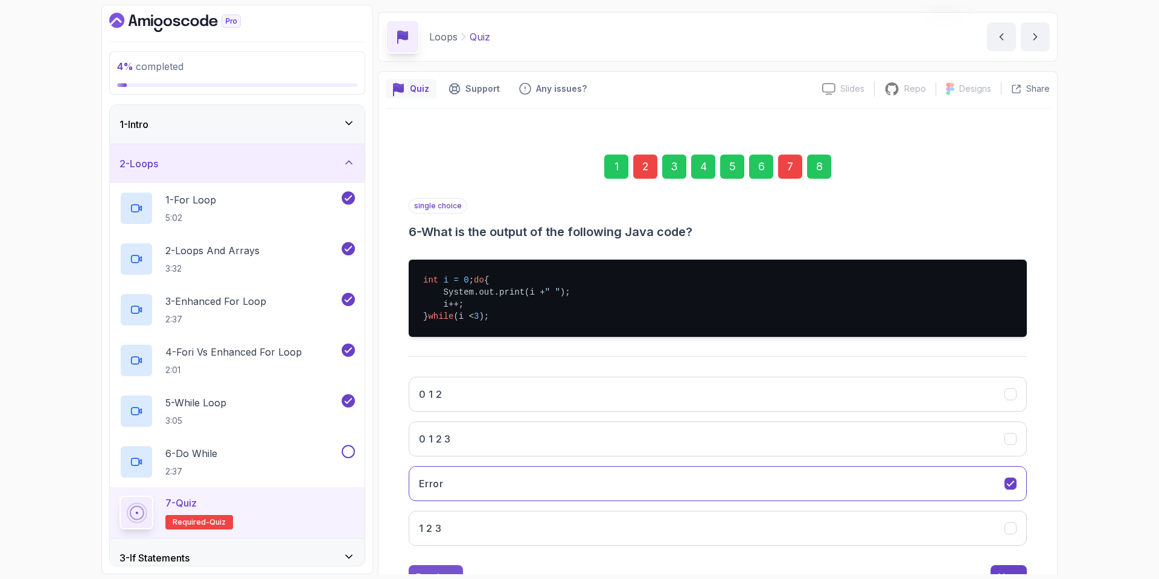
scroll to position [98, 0]
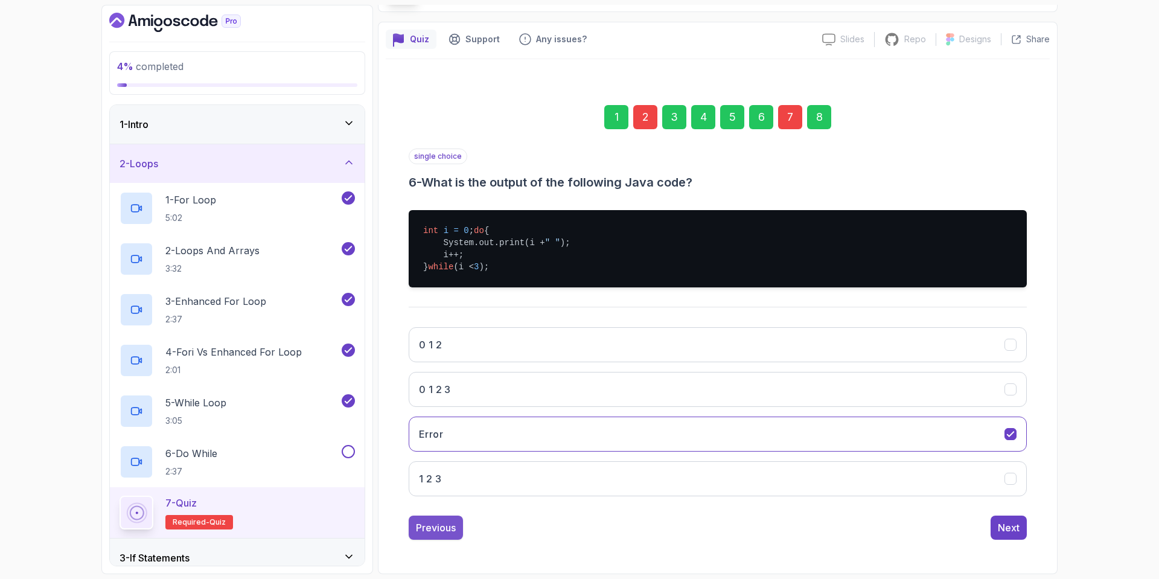
click at [452, 531] on div "Previous" at bounding box center [436, 527] width 40 height 14
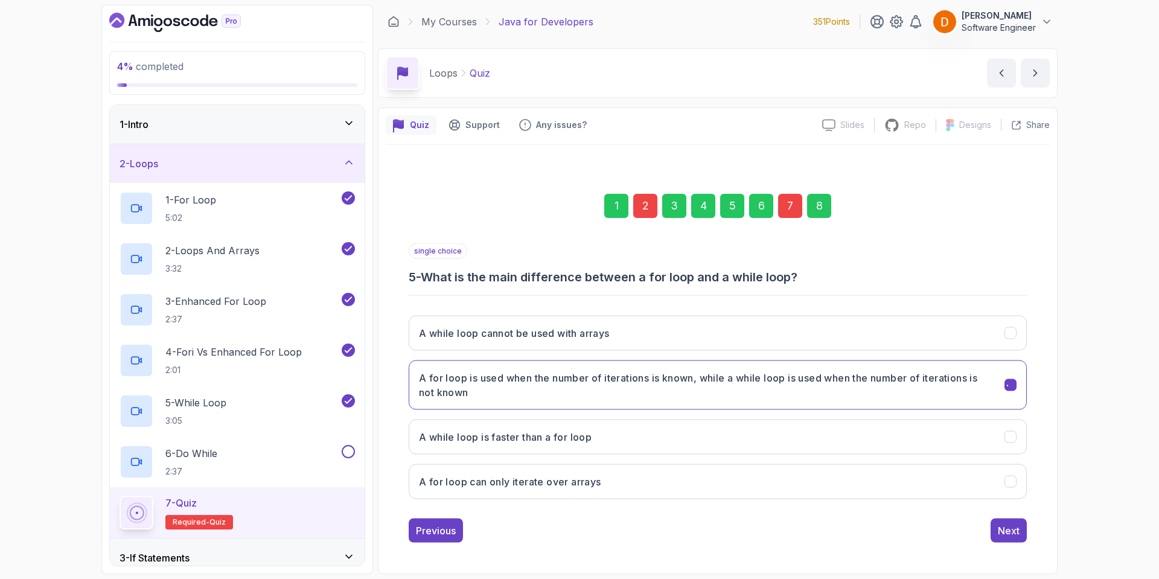
scroll to position [0, 0]
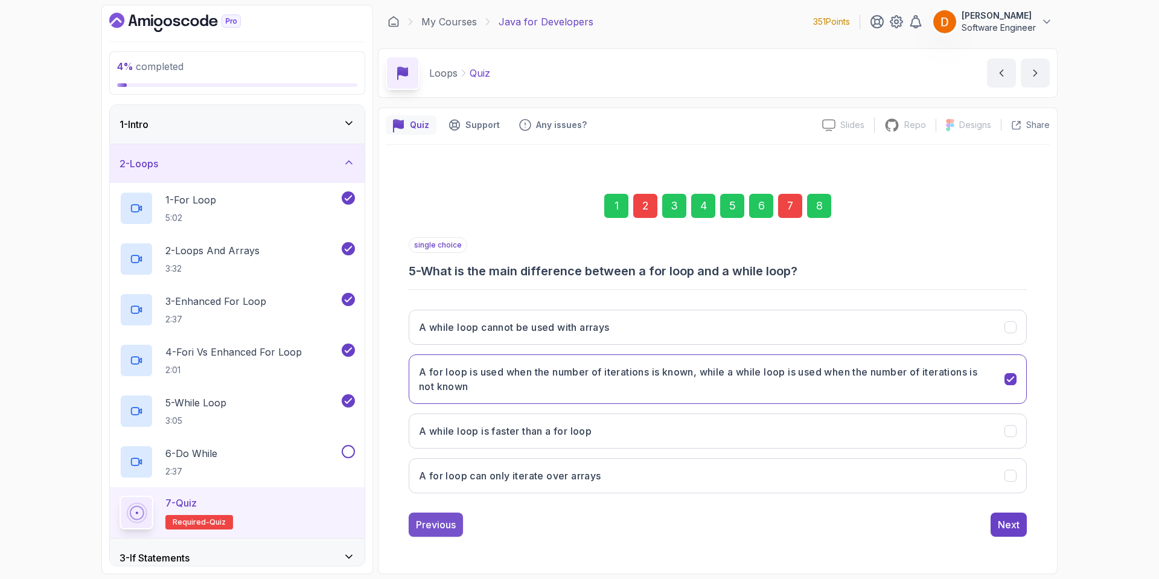
click at [446, 528] on div "Previous" at bounding box center [436, 524] width 40 height 14
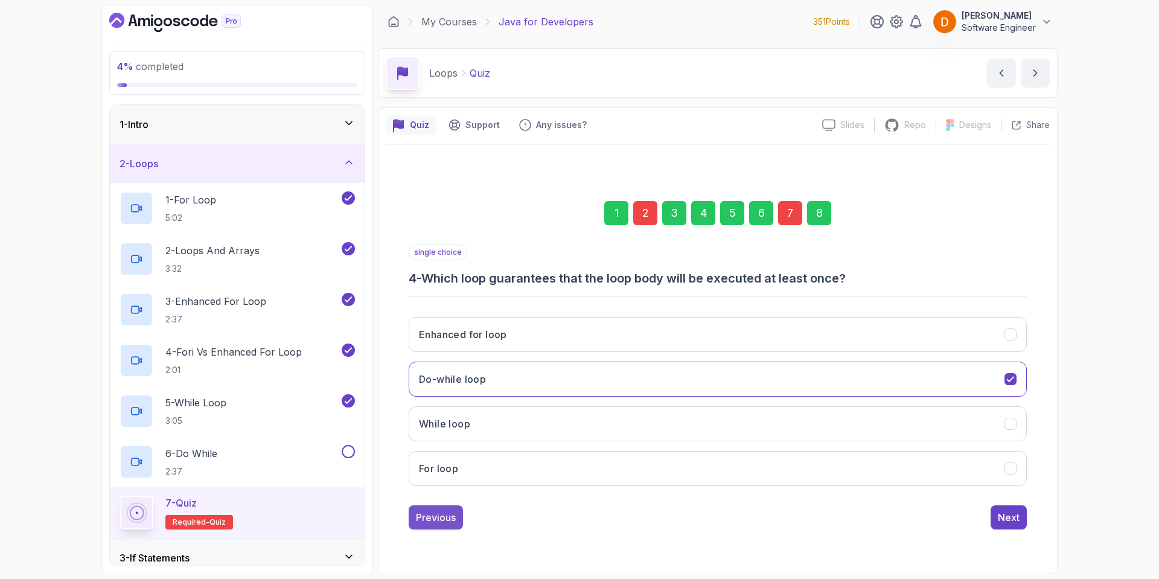
click at [449, 522] on div "Previous" at bounding box center [436, 517] width 40 height 14
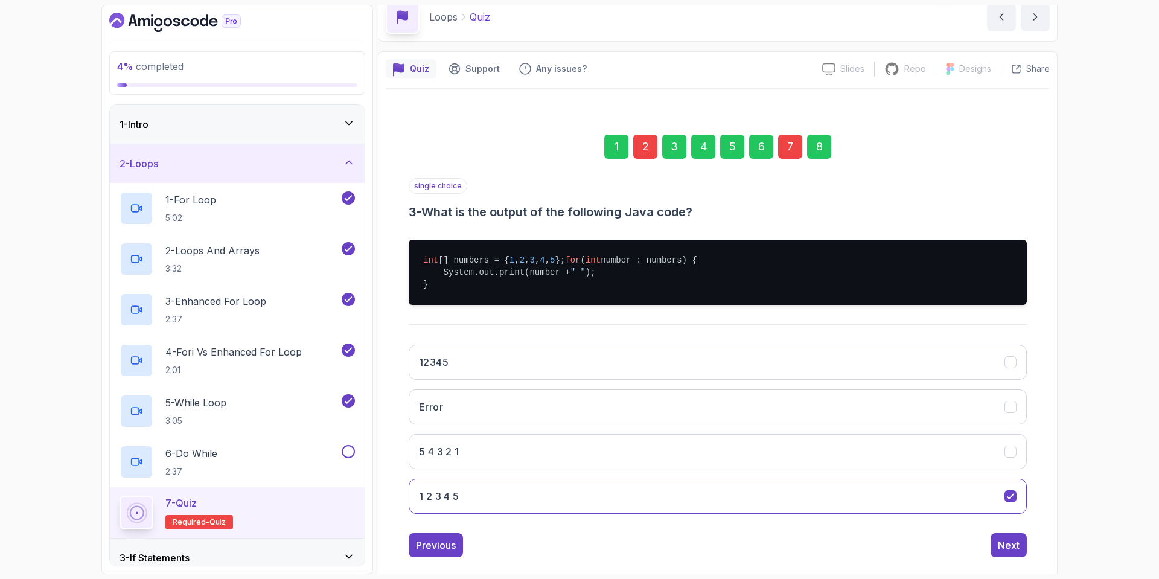
scroll to position [86, 0]
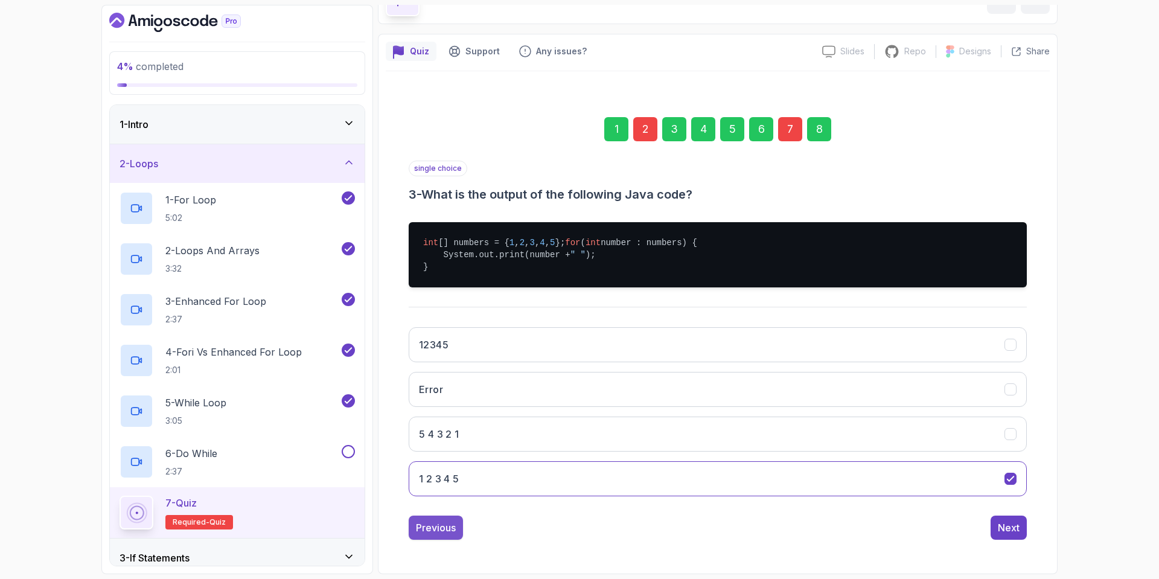
click at [441, 529] on div "Previous" at bounding box center [436, 527] width 40 height 14
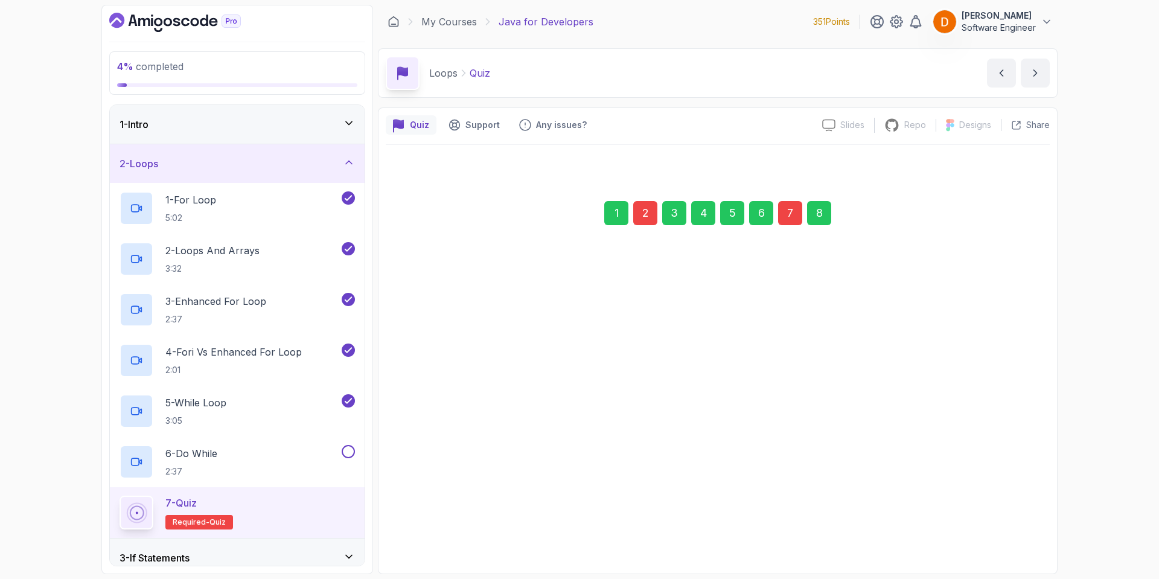
scroll to position [0, 0]
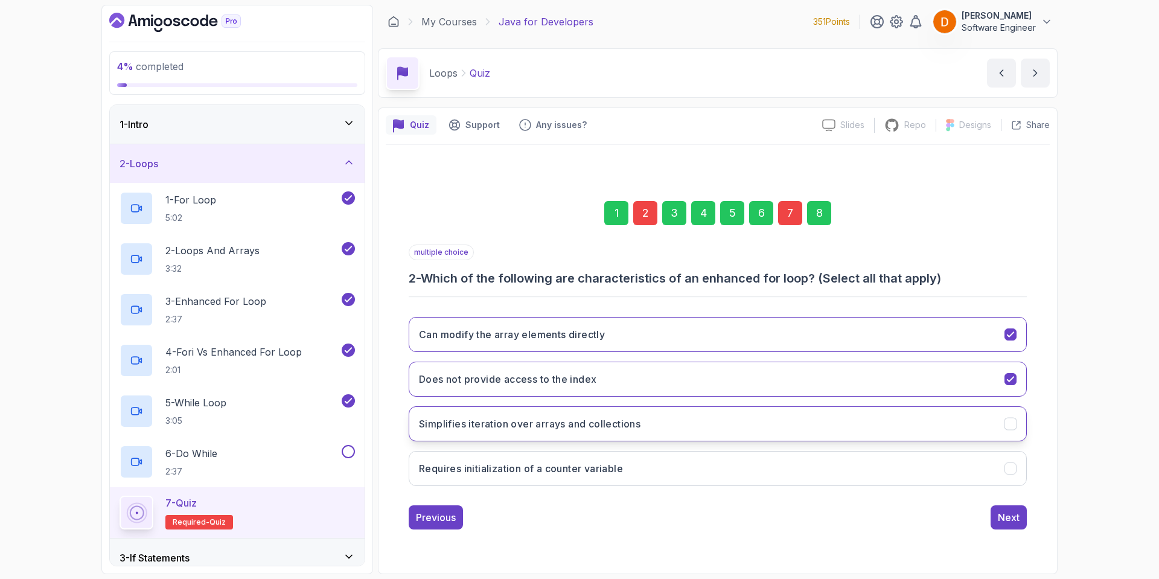
click at [706, 425] on button "Simplifies iteration over arrays and collections" at bounding box center [718, 423] width 618 height 35
click at [1006, 522] on div "Next" at bounding box center [1009, 517] width 22 height 14
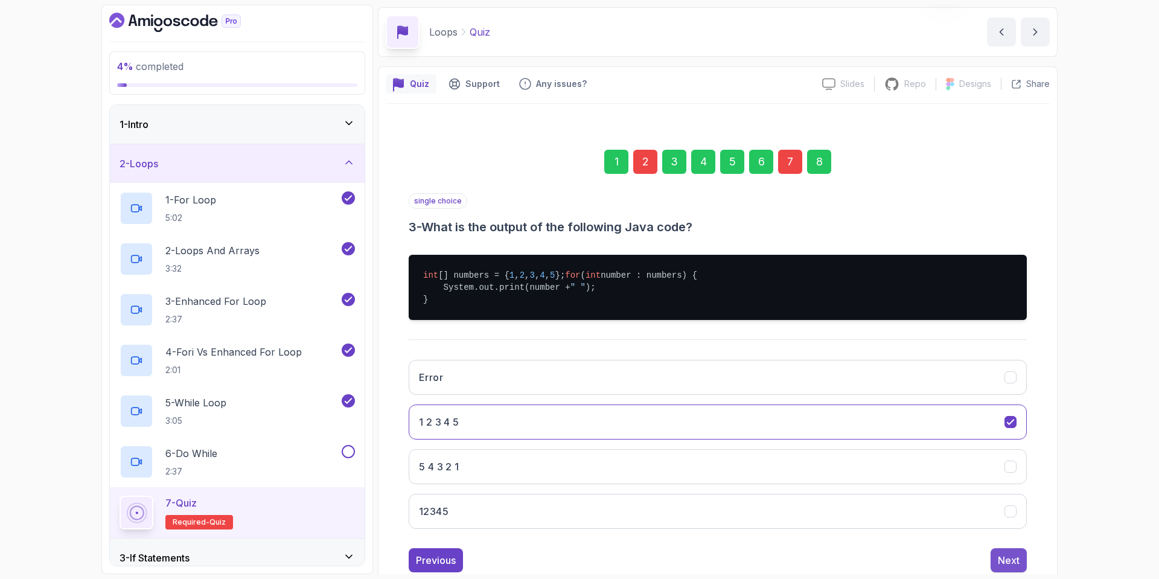
scroll to position [86, 0]
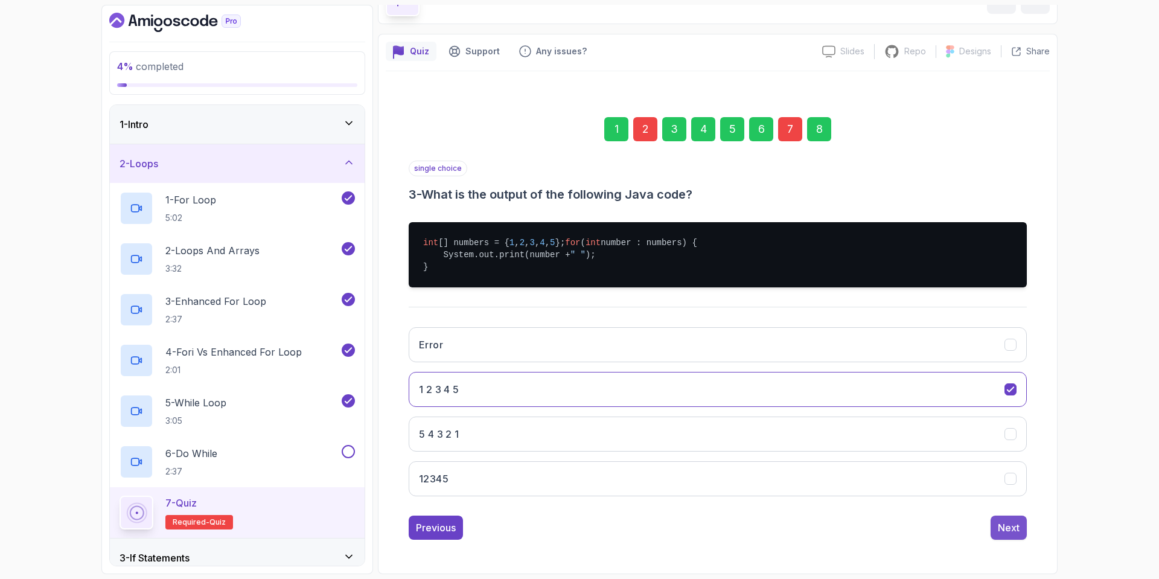
click at [1006, 531] on div "Next" at bounding box center [1009, 527] width 22 height 14
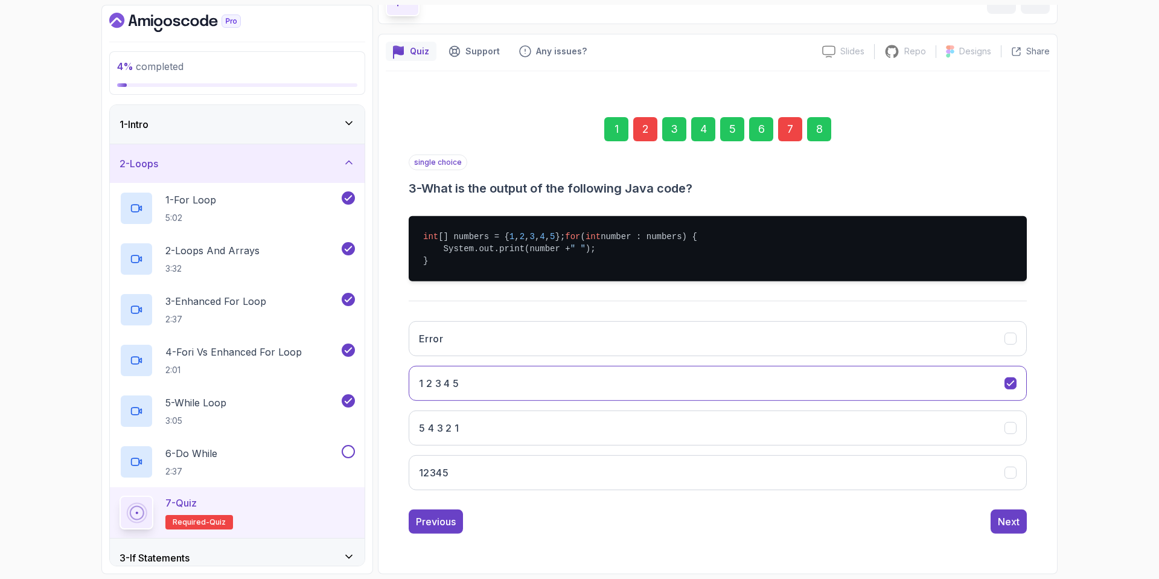
scroll to position [0, 0]
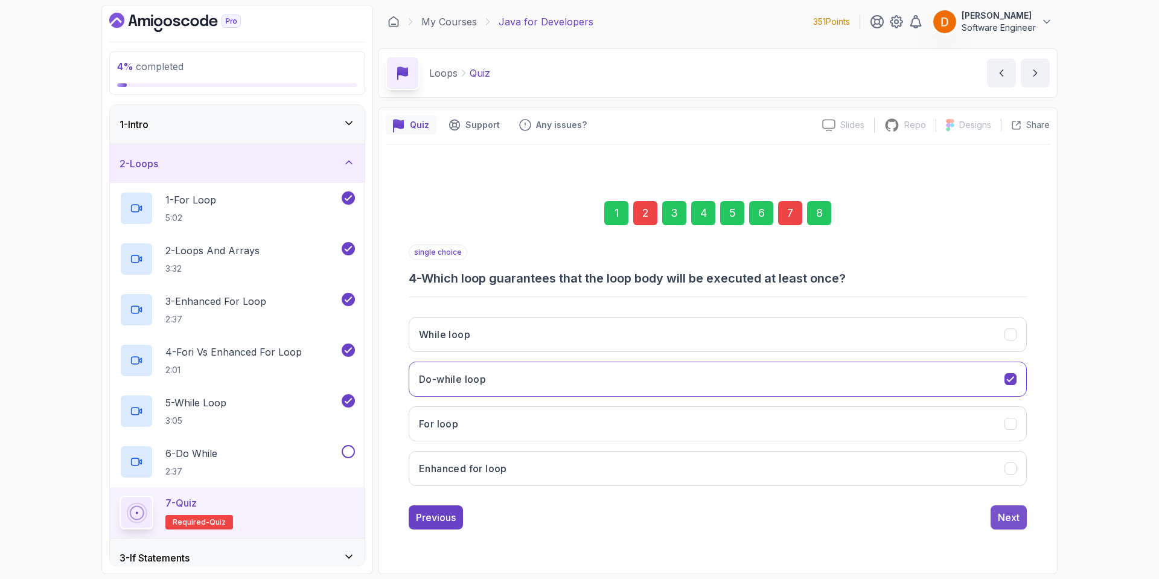
click at [1011, 520] on div "Next" at bounding box center [1009, 517] width 22 height 14
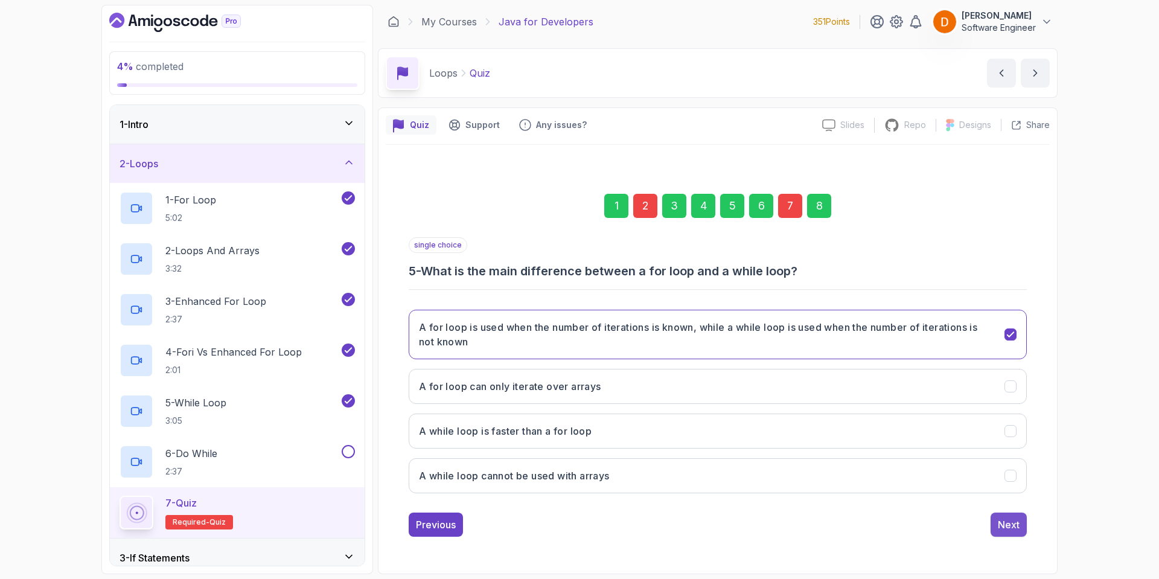
click at [1010, 524] on div "Next" at bounding box center [1009, 524] width 22 height 14
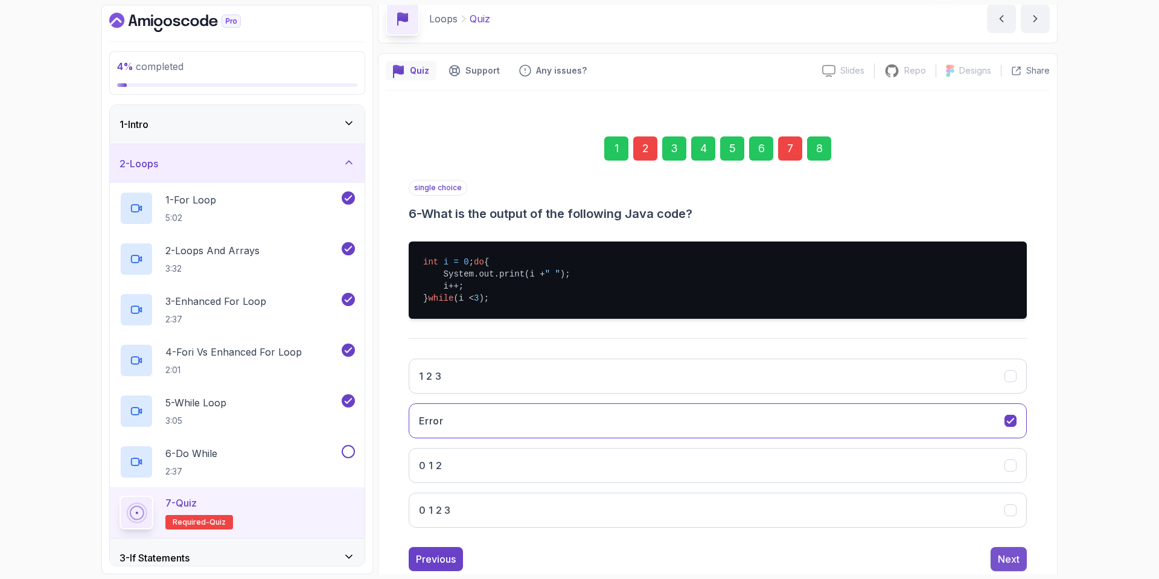
scroll to position [98, 0]
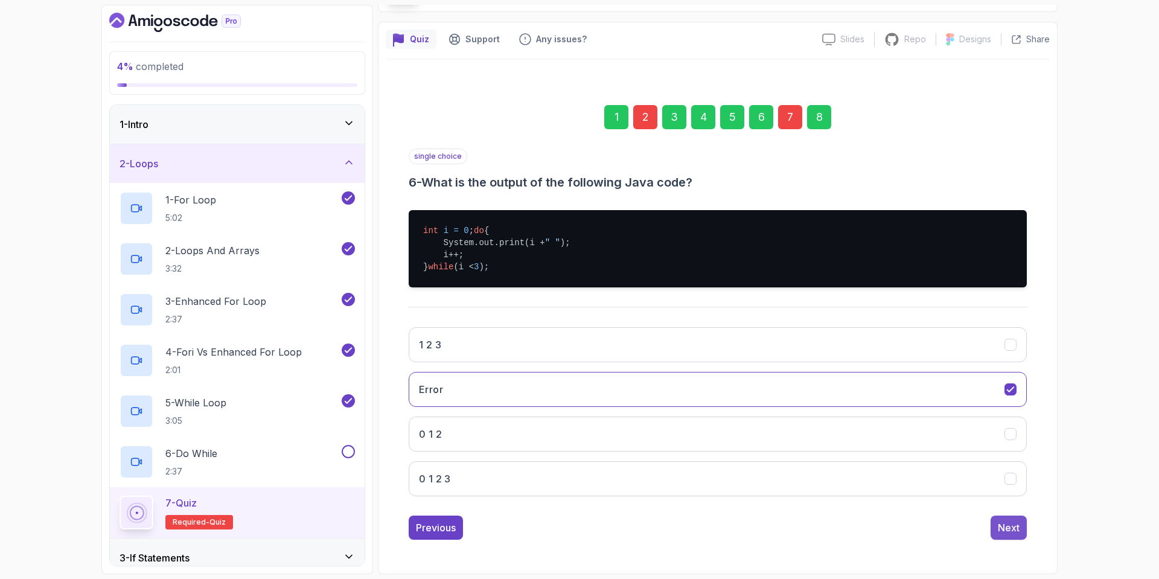
click at [1003, 526] on div "Next" at bounding box center [1009, 527] width 22 height 14
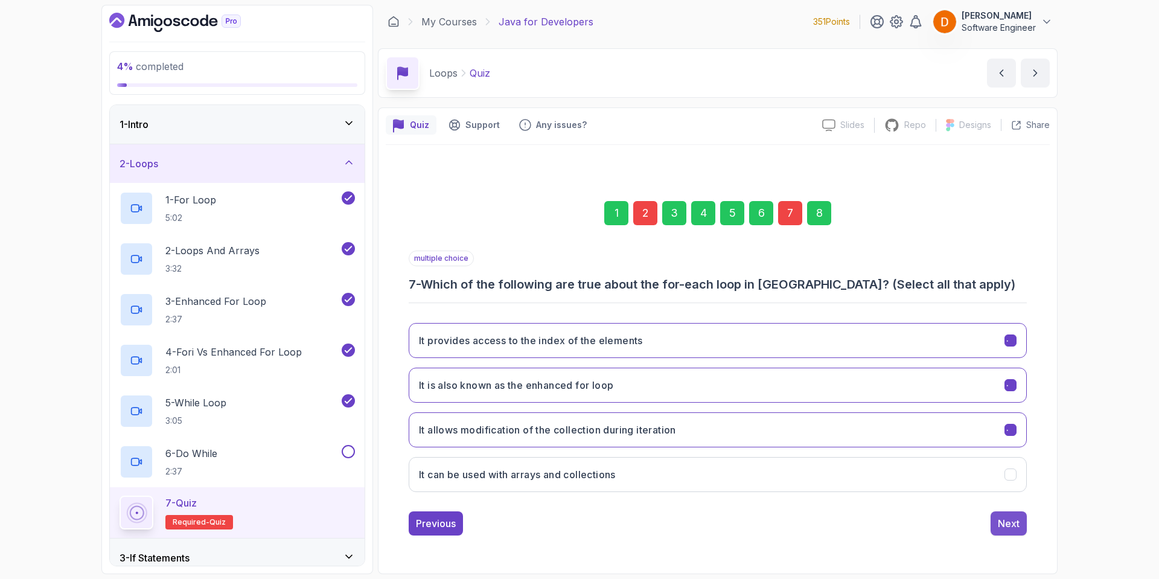
scroll to position [0, 0]
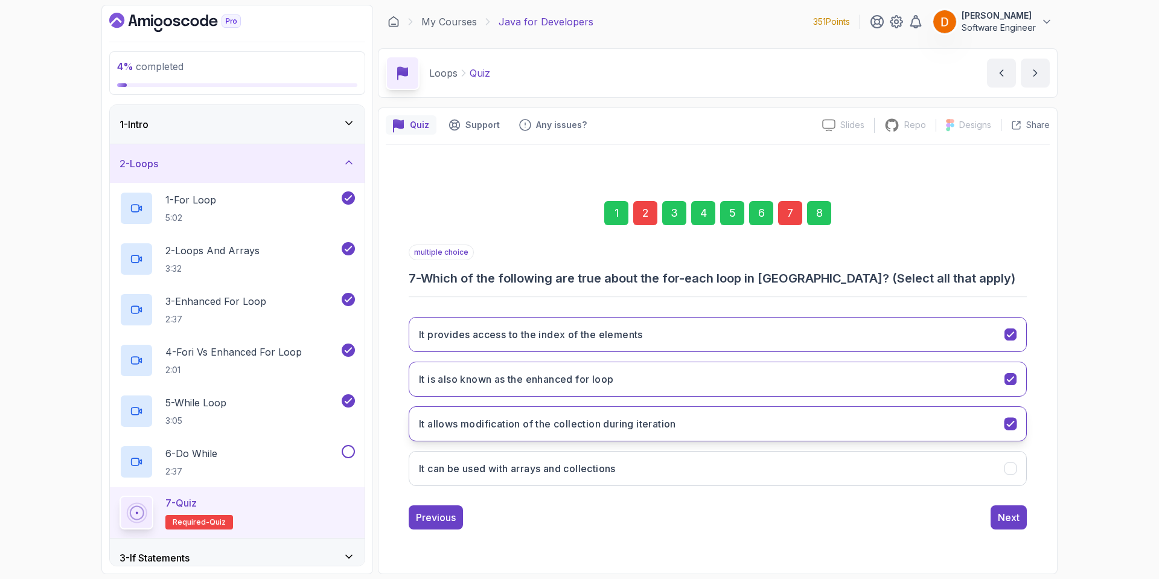
click at [717, 423] on button "It allows modification of the collection during iteration" at bounding box center [718, 423] width 618 height 35
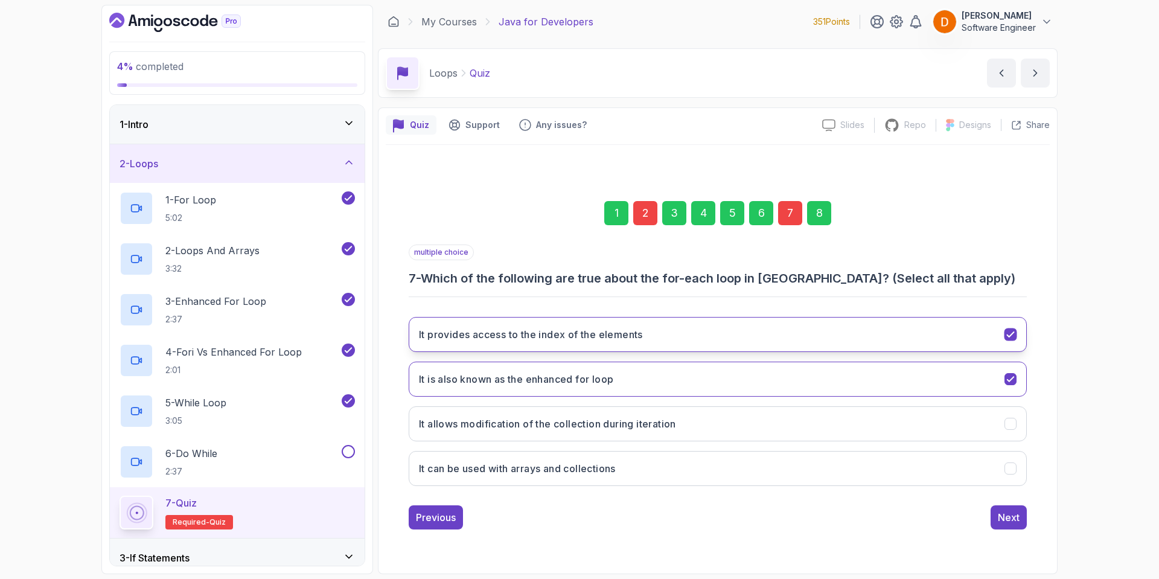
click at [700, 331] on button "It provides access to the index of the elements" at bounding box center [718, 334] width 618 height 35
click at [704, 374] on button "It is also known as the enhanced for loop" at bounding box center [718, 379] width 618 height 35
click at [719, 336] on button "It provides access to the index of the elements" at bounding box center [718, 334] width 618 height 35
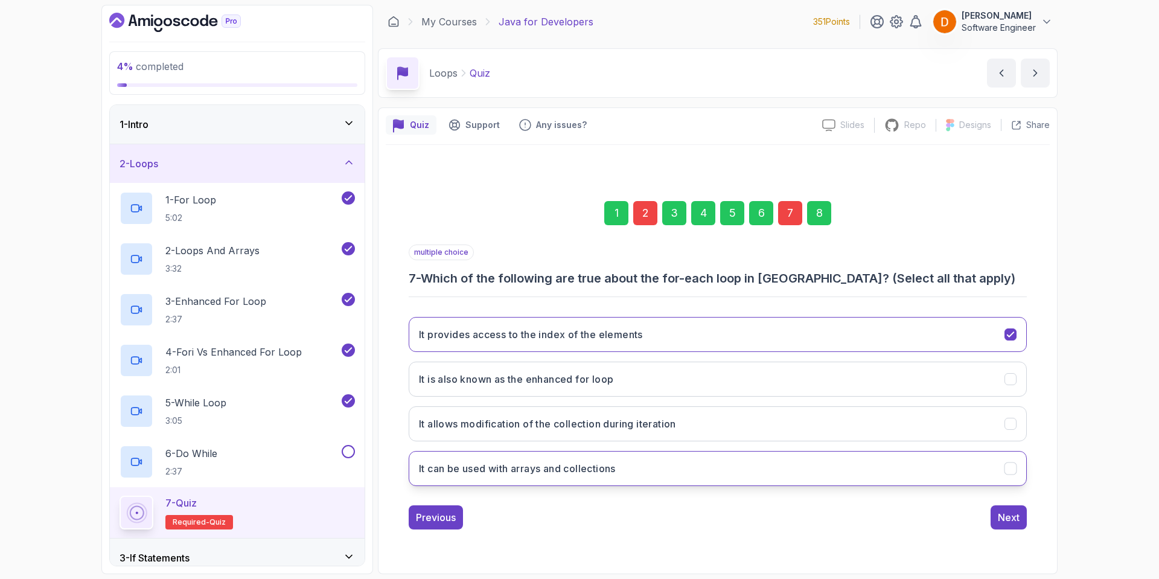
drag, startPoint x: 679, startPoint y: 475, endPoint x: 686, endPoint y: 469, distance: 9.4
click at [679, 474] on button "It can be used with arrays and collections" at bounding box center [718, 468] width 618 height 35
click at [1033, 508] on div "1 2 3 4 5 6 7 8 multiple choice 7 - Which of the following are true about the f…" at bounding box center [718, 355] width 664 height 367
click at [1014, 517] on div "Next" at bounding box center [1009, 517] width 22 height 14
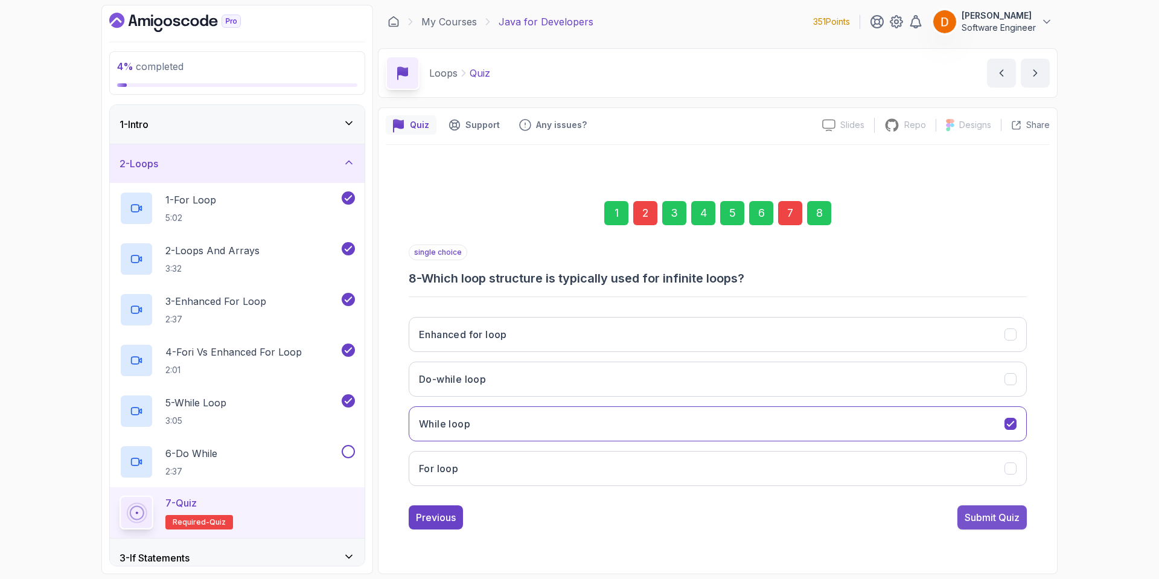
drag, startPoint x: 978, startPoint y: 520, endPoint x: 975, endPoint y: 527, distance: 7.1
click at [975, 527] on button "Submit Quiz" at bounding box center [992, 517] width 69 height 24
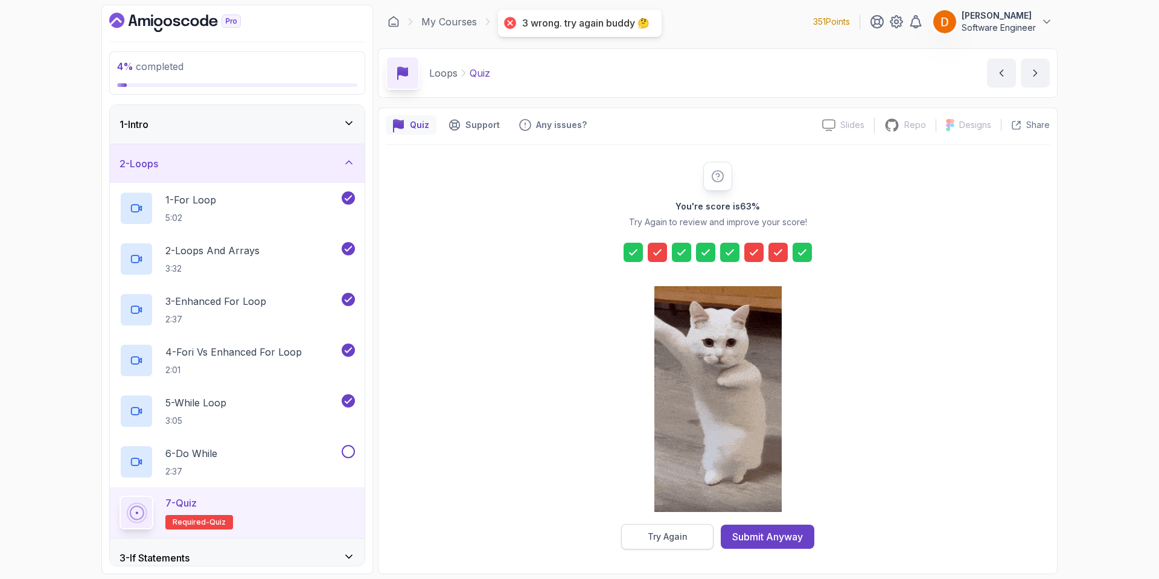
click at [677, 533] on div "Try Again" at bounding box center [668, 537] width 40 height 12
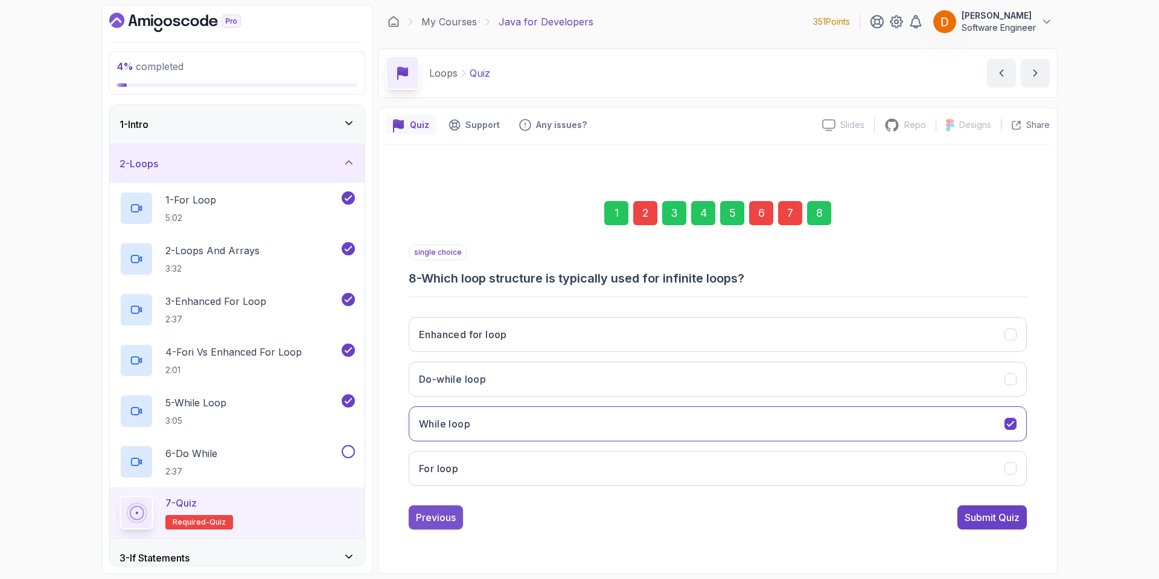
drag, startPoint x: 459, startPoint y: 524, endPoint x: 451, endPoint y: 520, distance: 9.5
click at [451, 522] on button "Previous" at bounding box center [436, 517] width 54 height 24
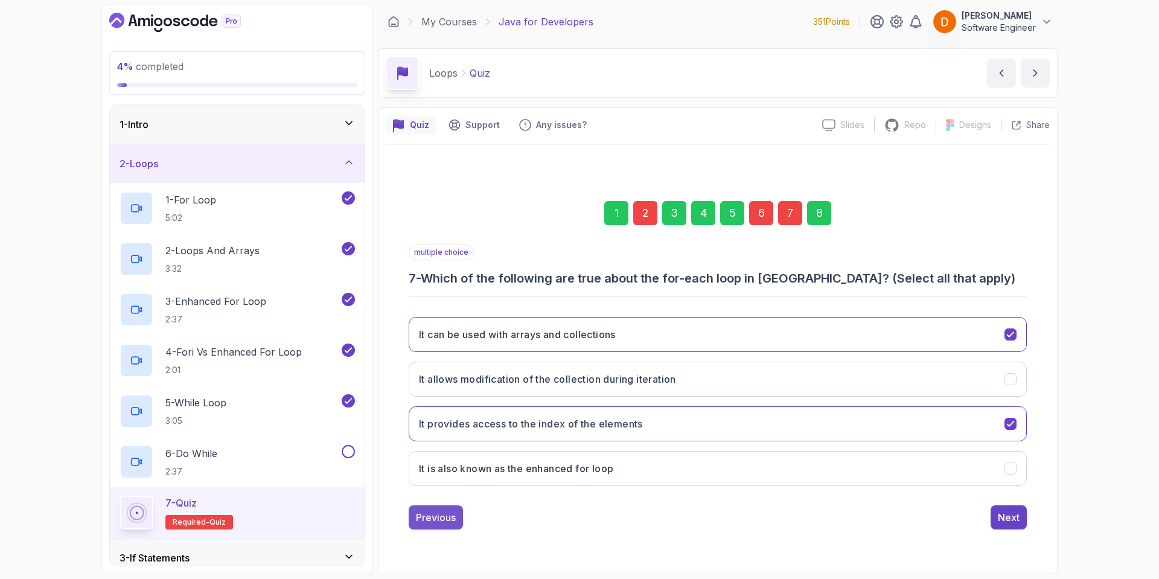
click at [435, 521] on div "Previous" at bounding box center [436, 517] width 40 height 14
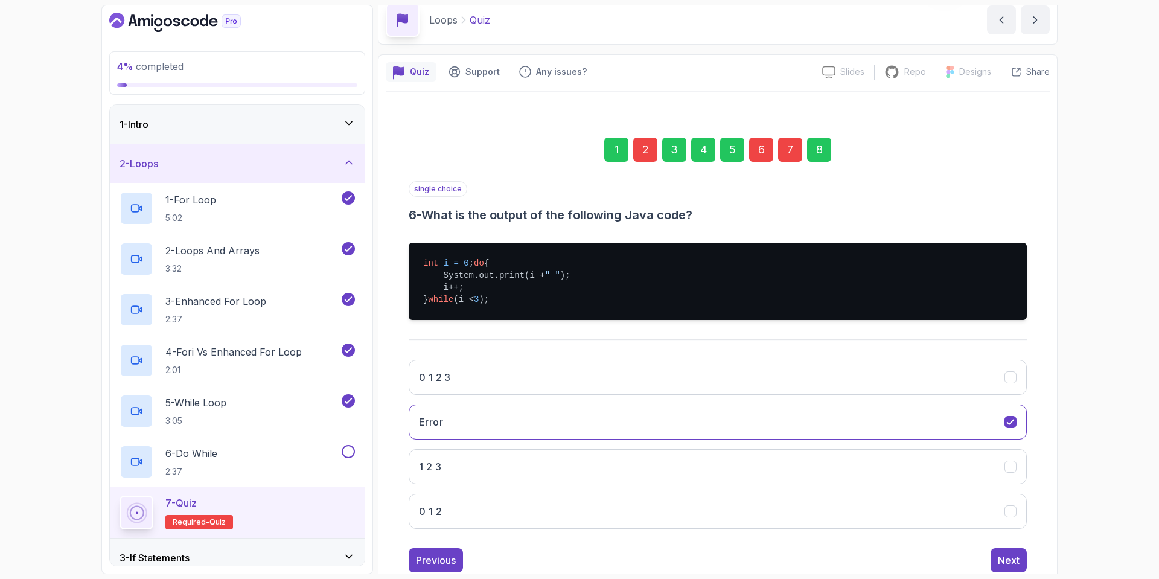
scroll to position [98, 0]
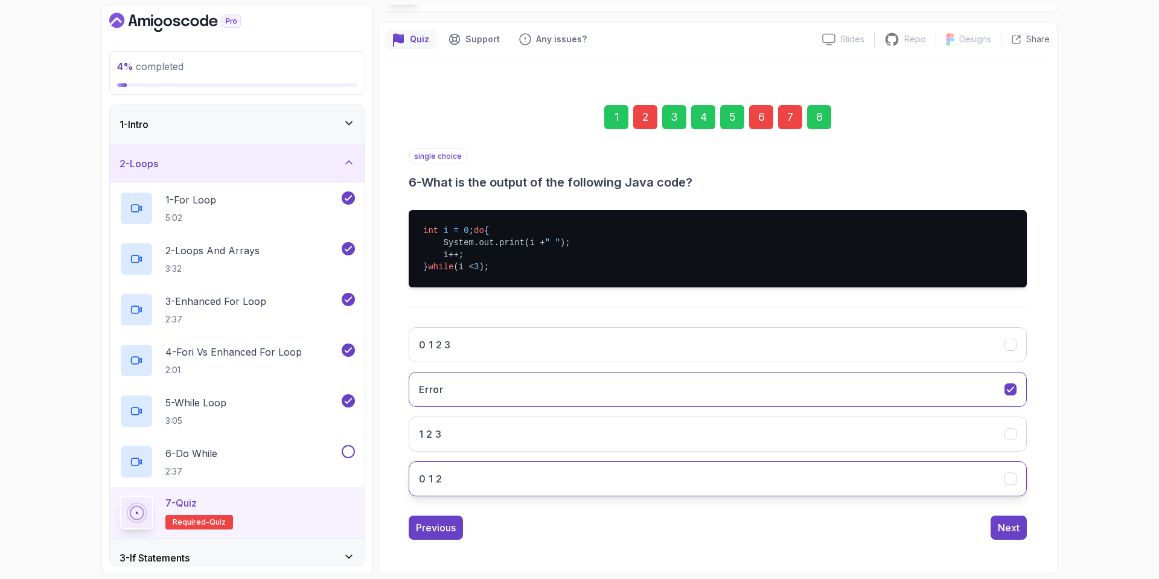
drag, startPoint x: 450, startPoint y: 482, endPoint x: 498, endPoint y: 479, distance: 47.8
click at [452, 481] on button "0 1 2" at bounding box center [718, 478] width 618 height 35
click at [436, 531] on div "Previous" at bounding box center [436, 527] width 40 height 14
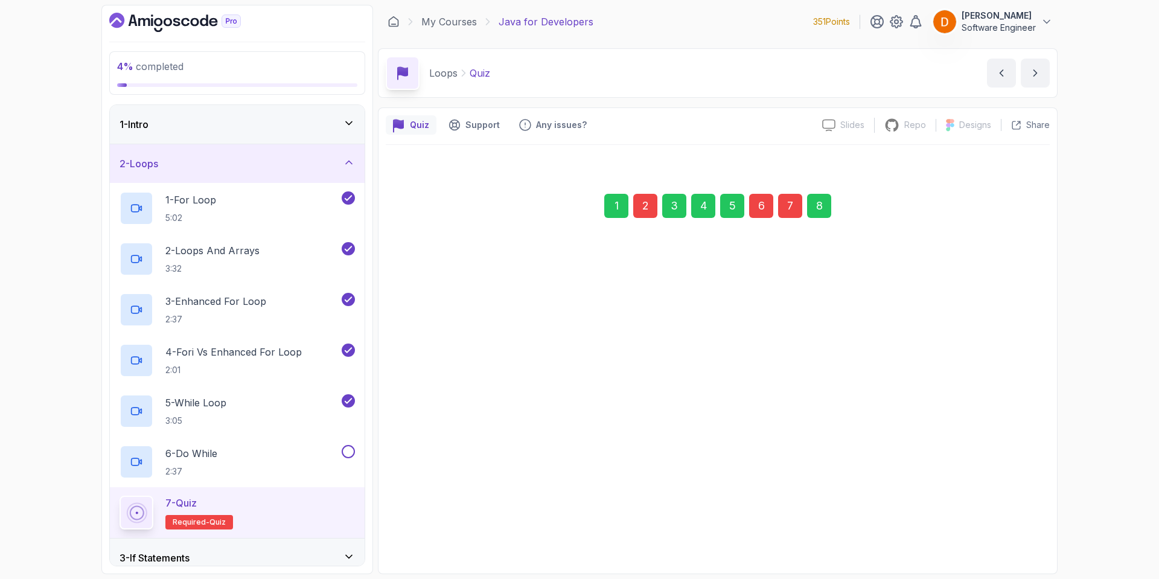
scroll to position [0, 0]
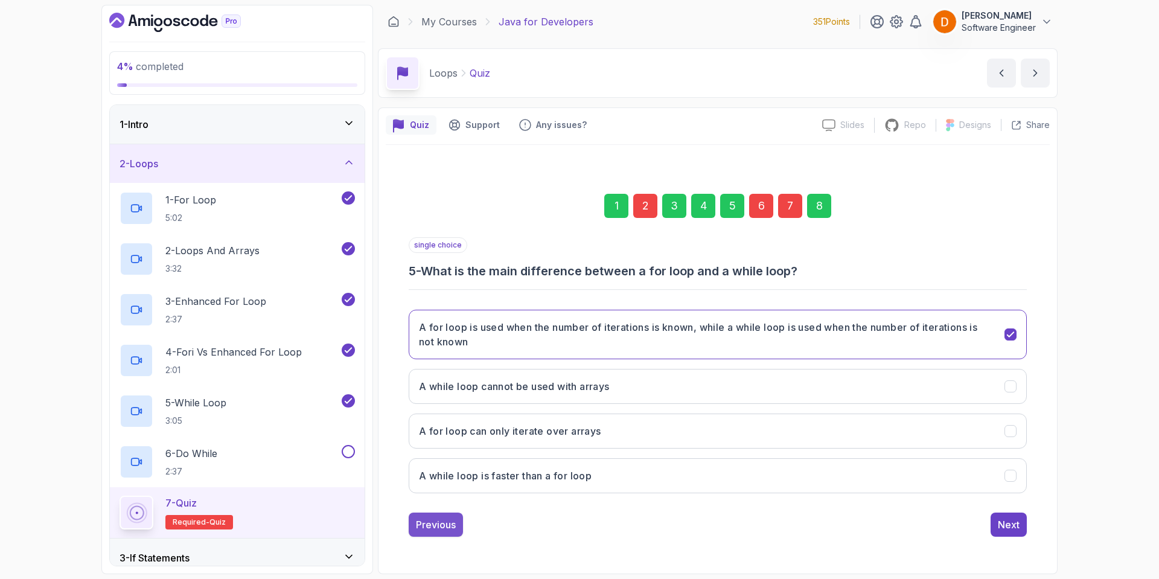
click at [438, 517] on div "Previous" at bounding box center [436, 524] width 40 height 14
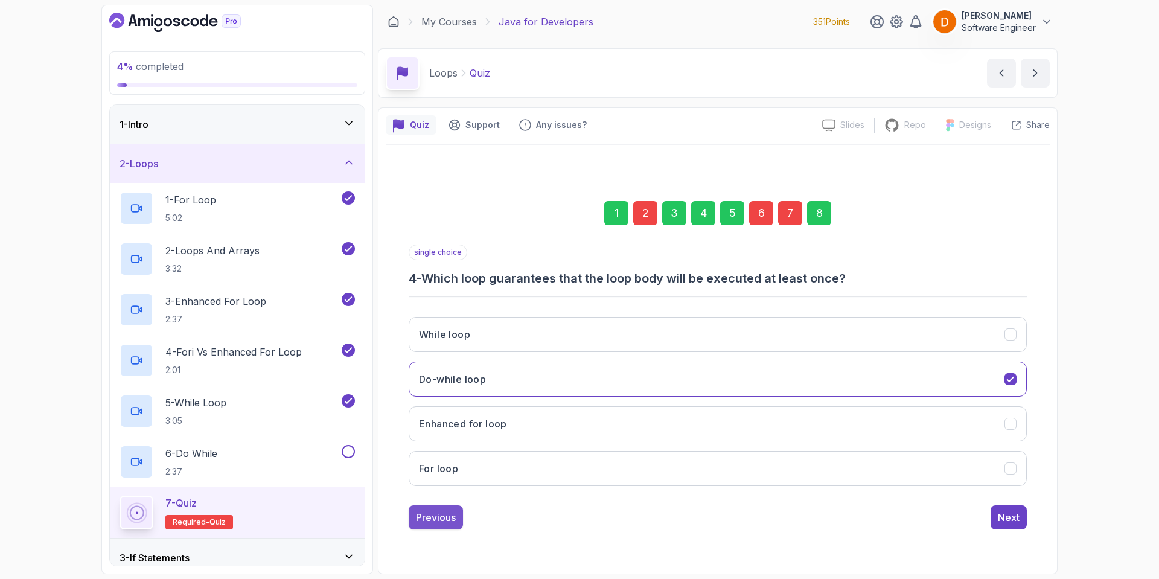
click at [439, 519] on div "Previous" at bounding box center [436, 517] width 40 height 14
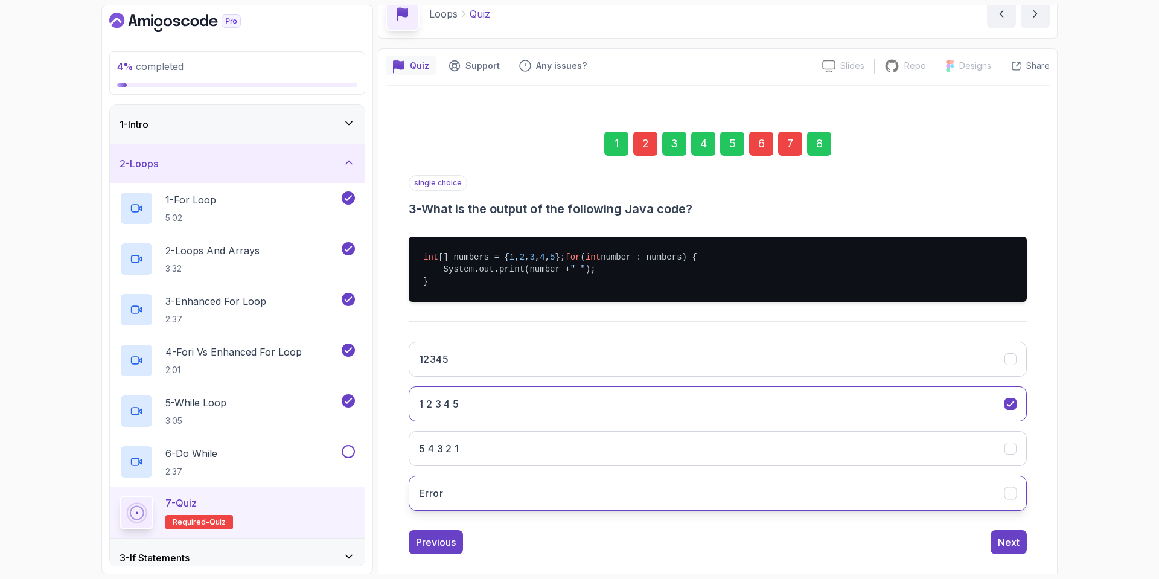
scroll to position [86, 0]
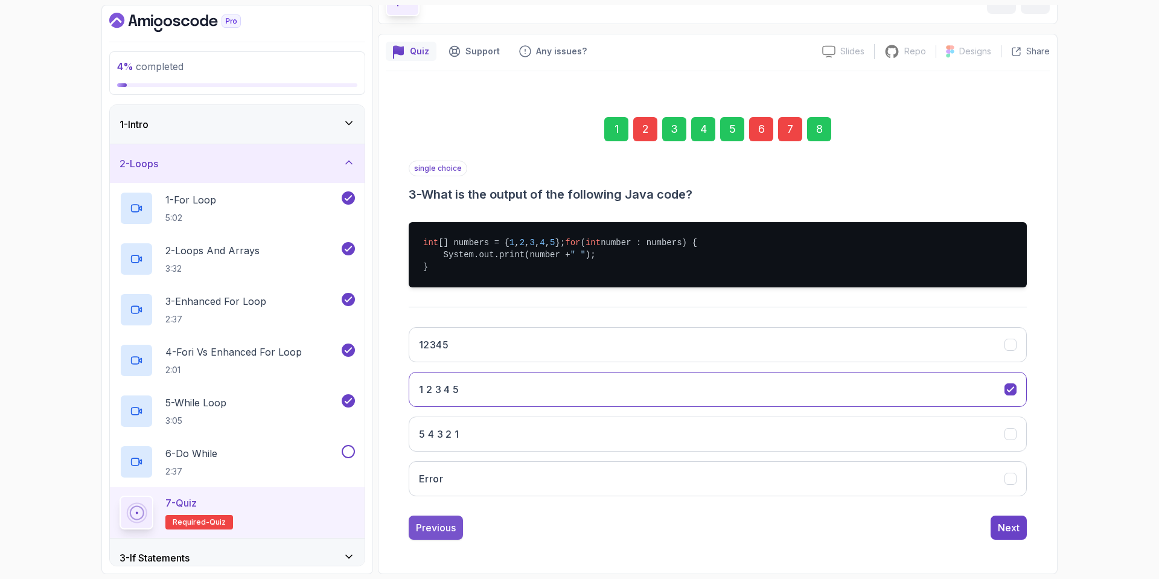
click at [442, 526] on div "Previous" at bounding box center [436, 527] width 40 height 14
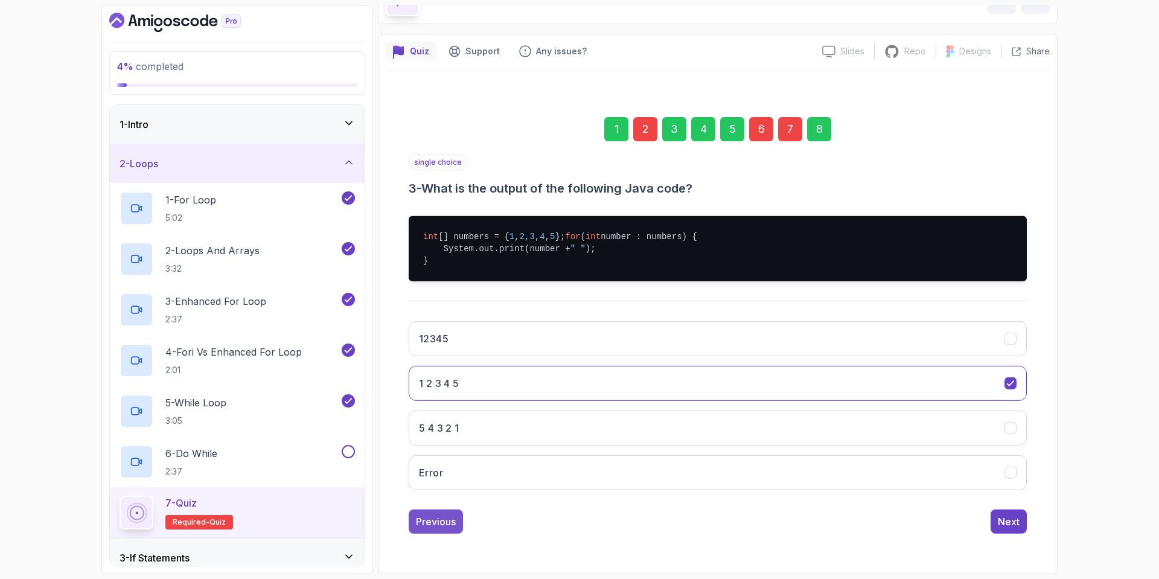
scroll to position [0, 0]
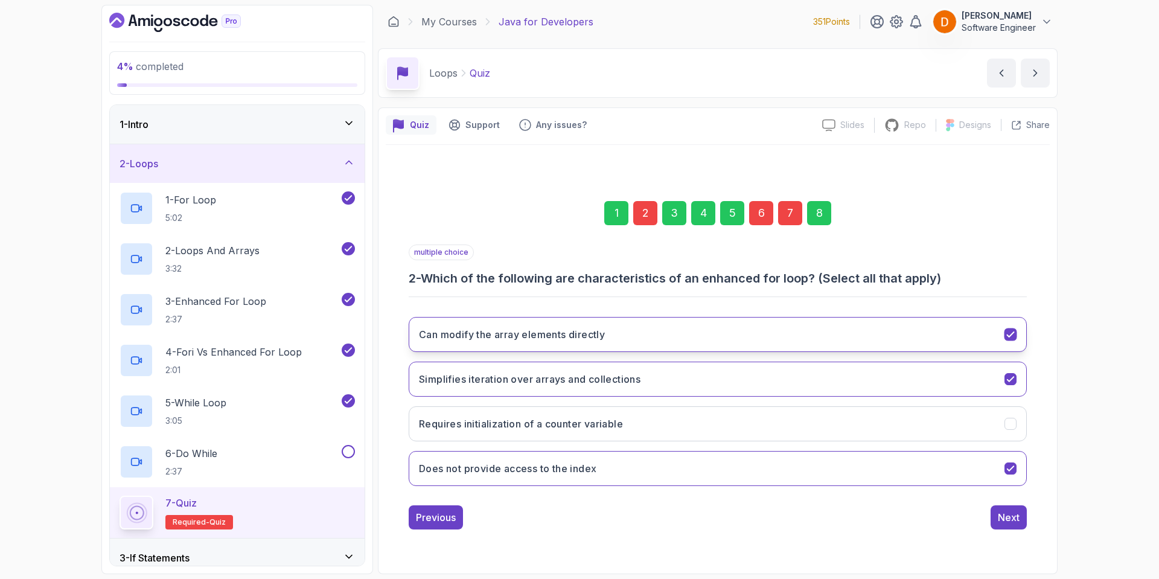
click at [690, 336] on button "Can modify the array elements directly" at bounding box center [718, 334] width 618 height 35
click at [997, 517] on button "Next" at bounding box center [1009, 517] width 36 height 24
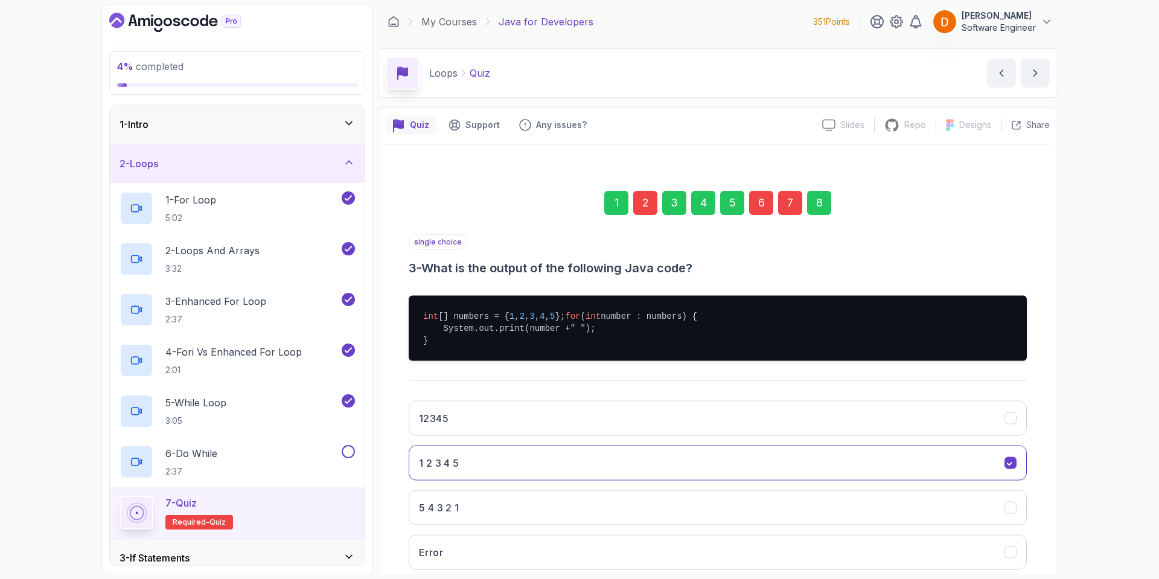
scroll to position [86, 0]
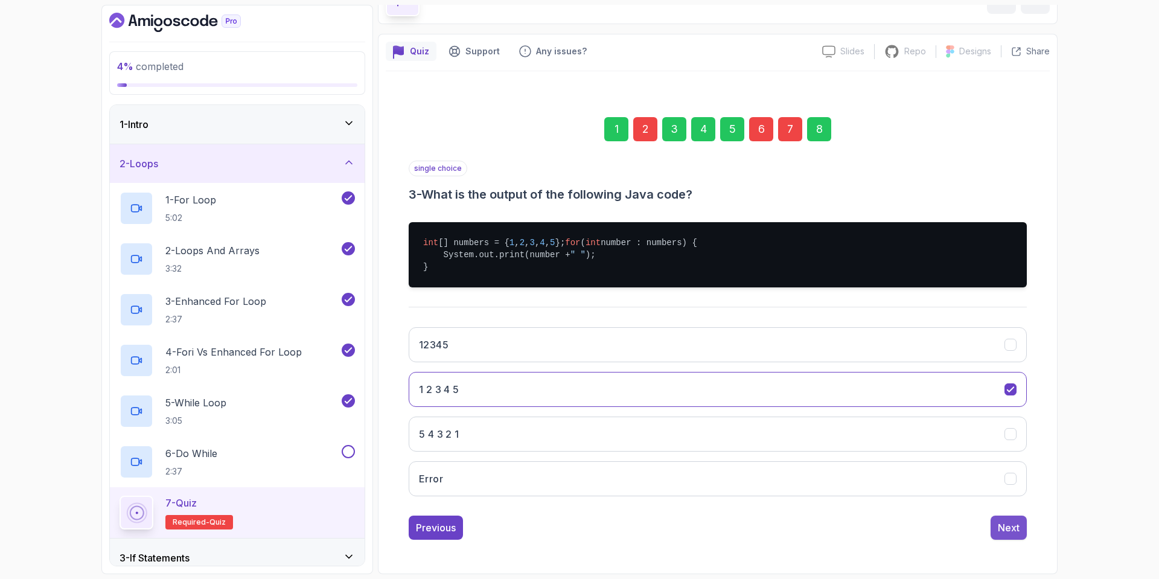
click at [999, 522] on div "Next" at bounding box center [1009, 527] width 22 height 14
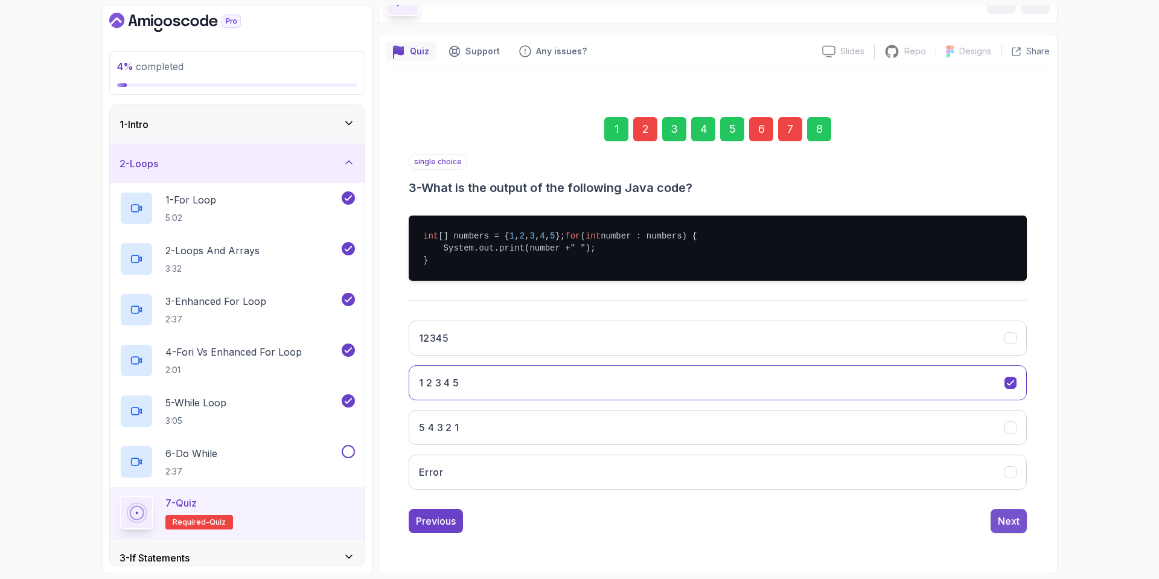
scroll to position [0, 0]
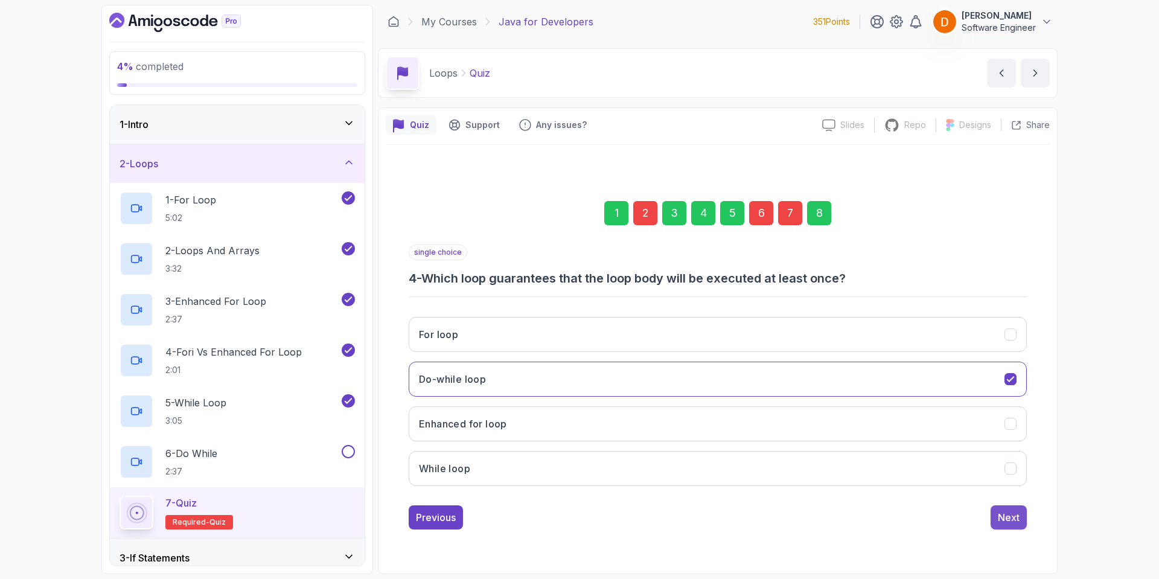
click at [998, 522] on div "Next" at bounding box center [1009, 517] width 22 height 14
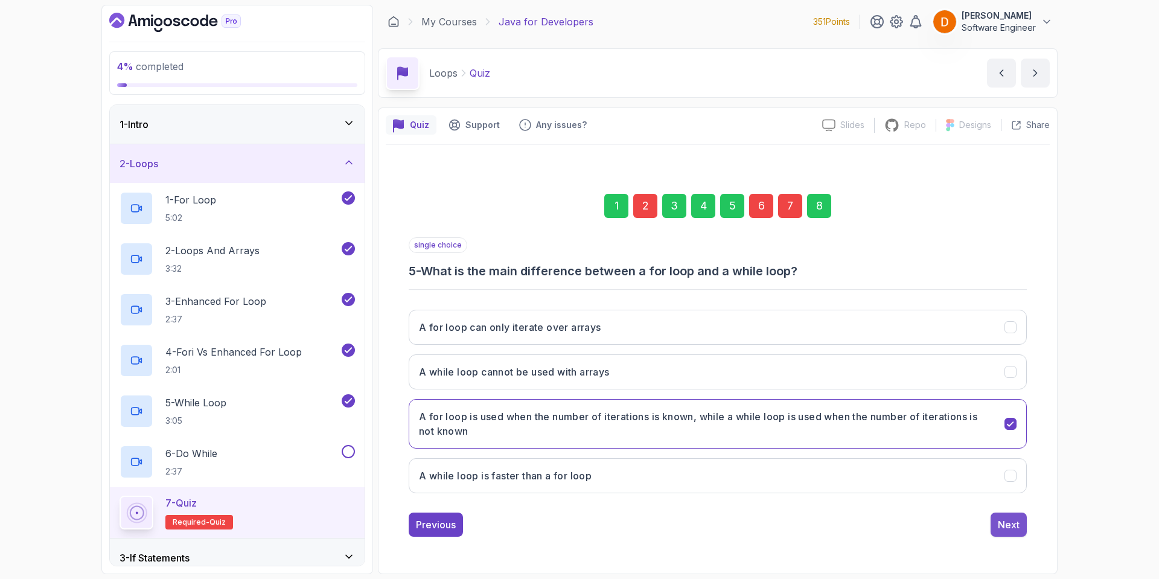
click at [1003, 514] on button "Next" at bounding box center [1009, 525] width 36 height 24
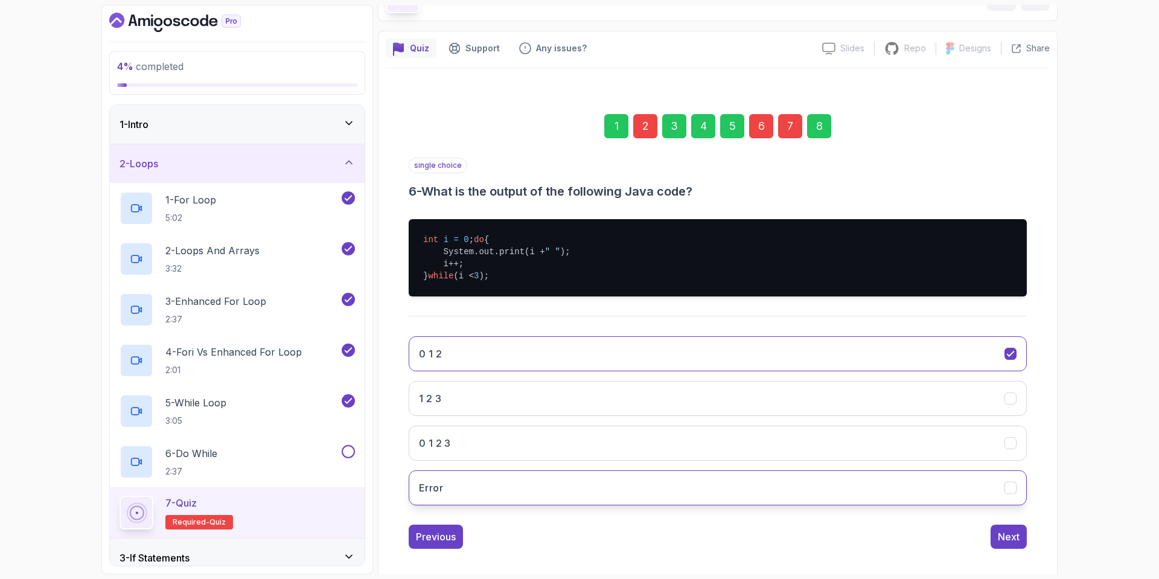
scroll to position [98, 0]
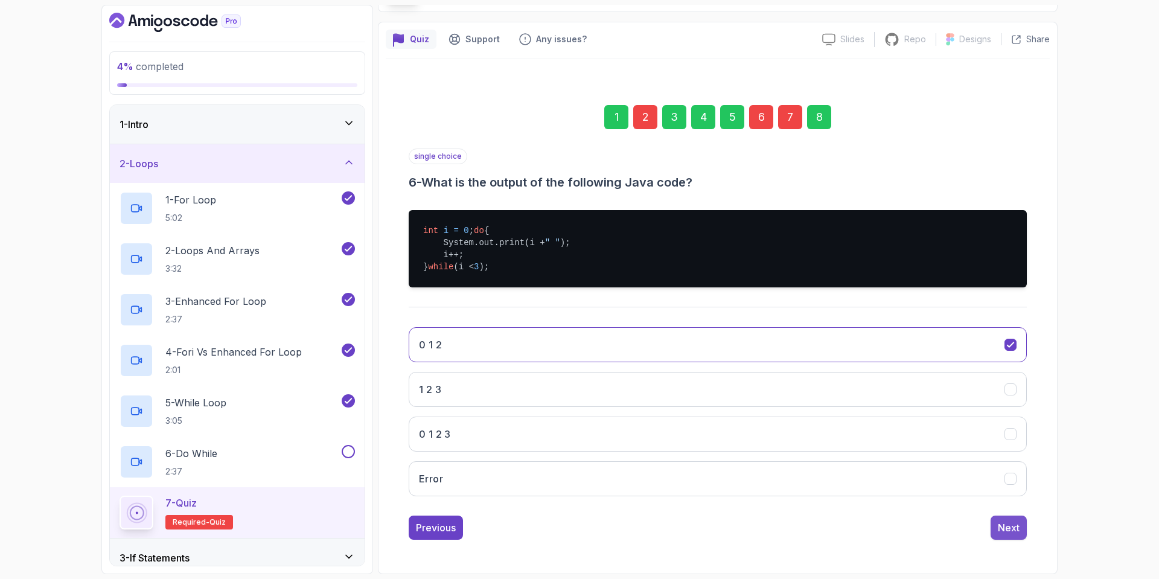
click at [1008, 526] on div "Next" at bounding box center [1009, 527] width 22 height 14
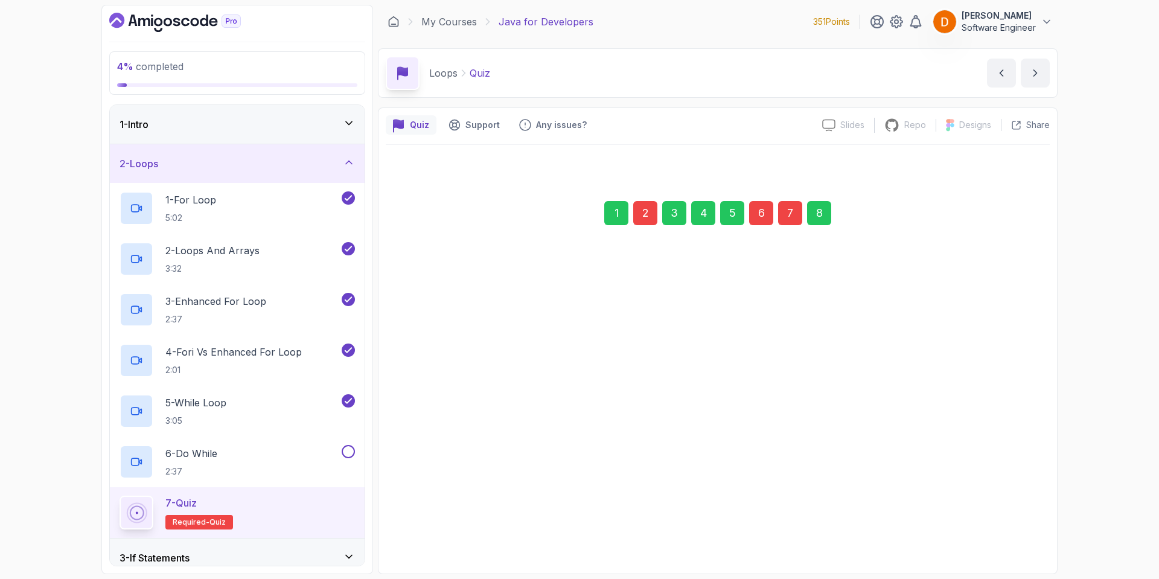
scroll to position [0, 0]
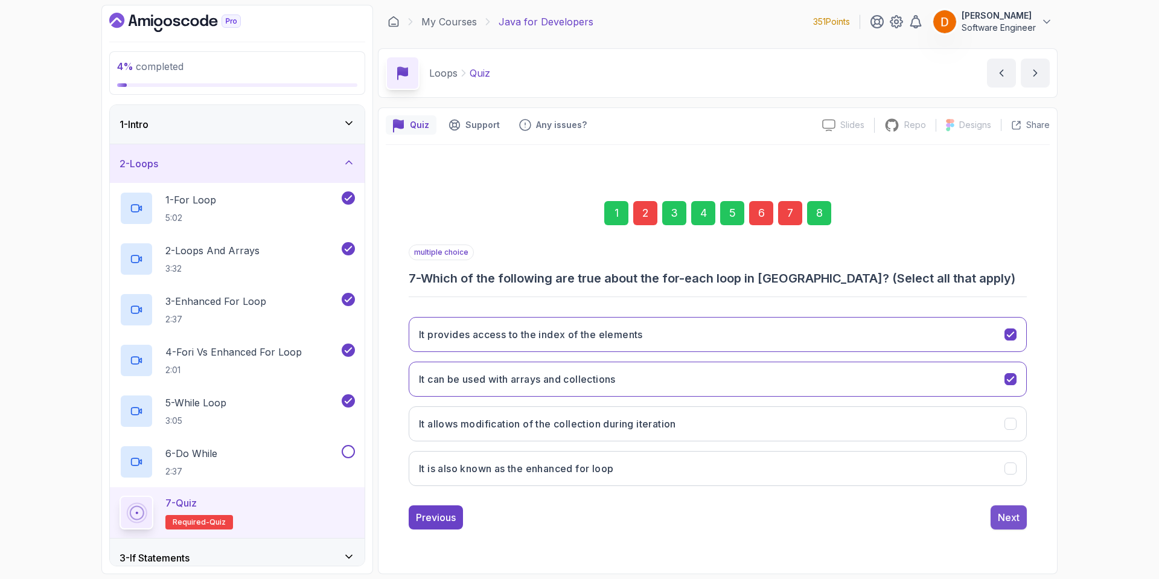
click at [1005, 523] on div "Next" at bounding box center [1009, 517] width 22 height 14
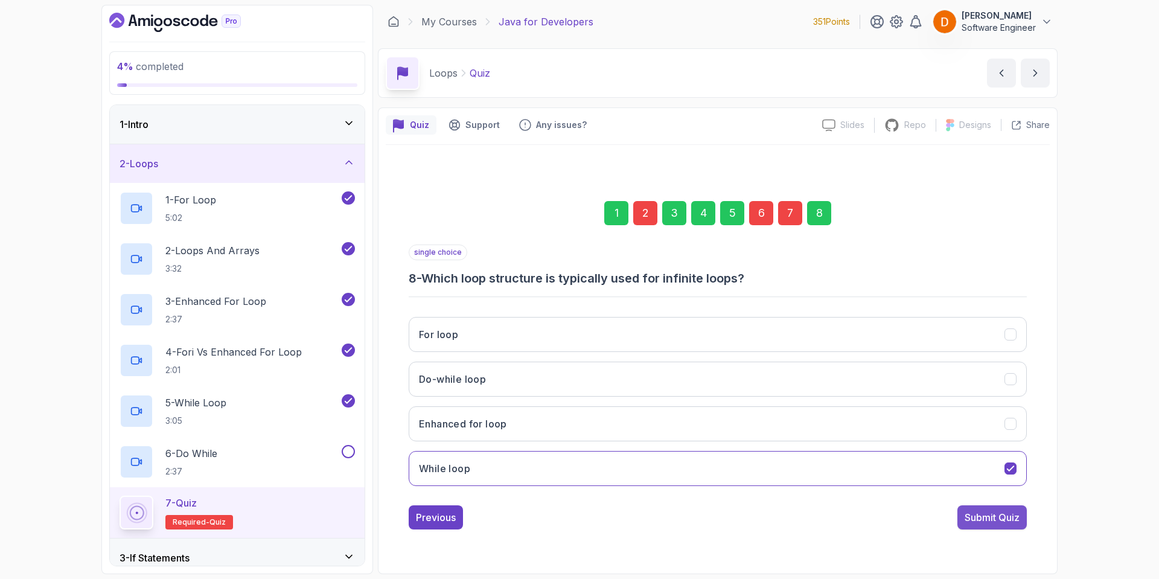
click at [1002, 522] on div "Submit Quiz" at bounding box center [992, 517] width 55 height 14
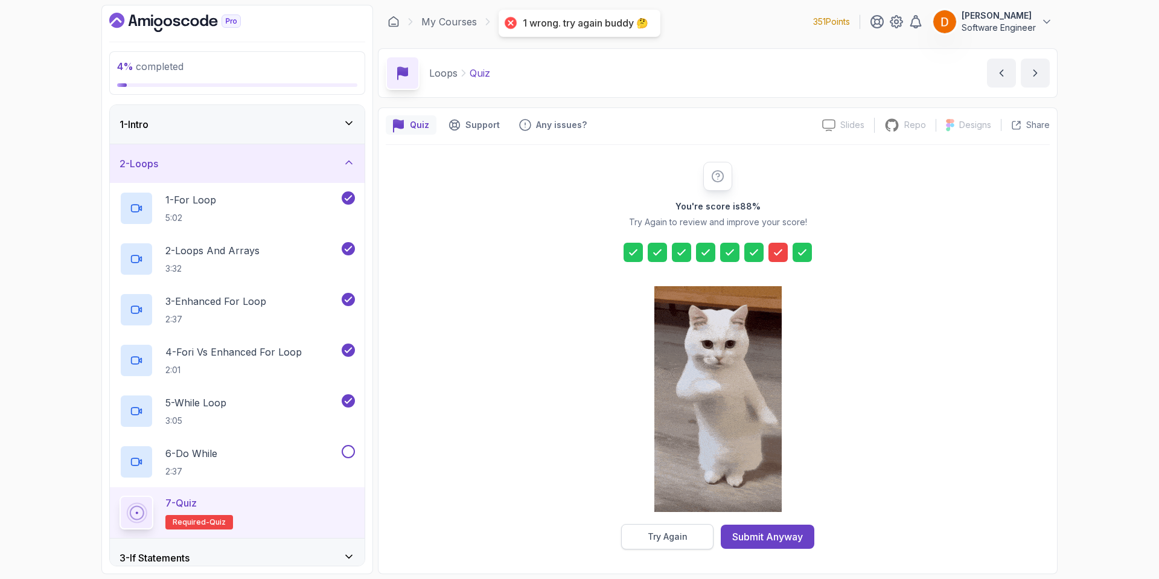
click at [686, 537] on div "Try Again" at bounding box center [668, 537] width 40 height 12
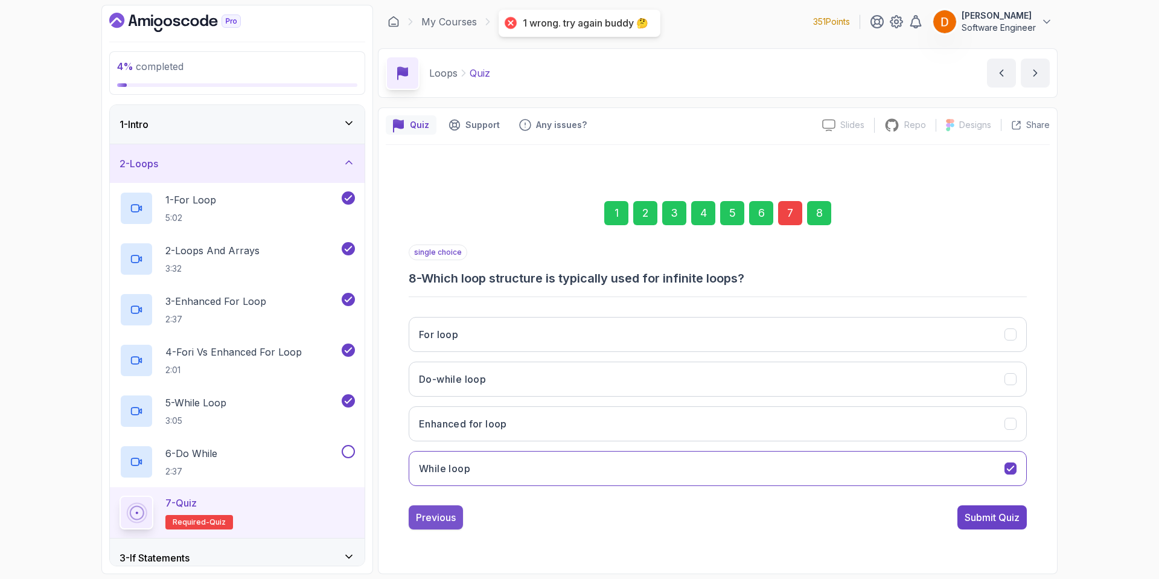
click at [449, 511] on button "Previous" at bounding box center [436, 517] width 54 height 24
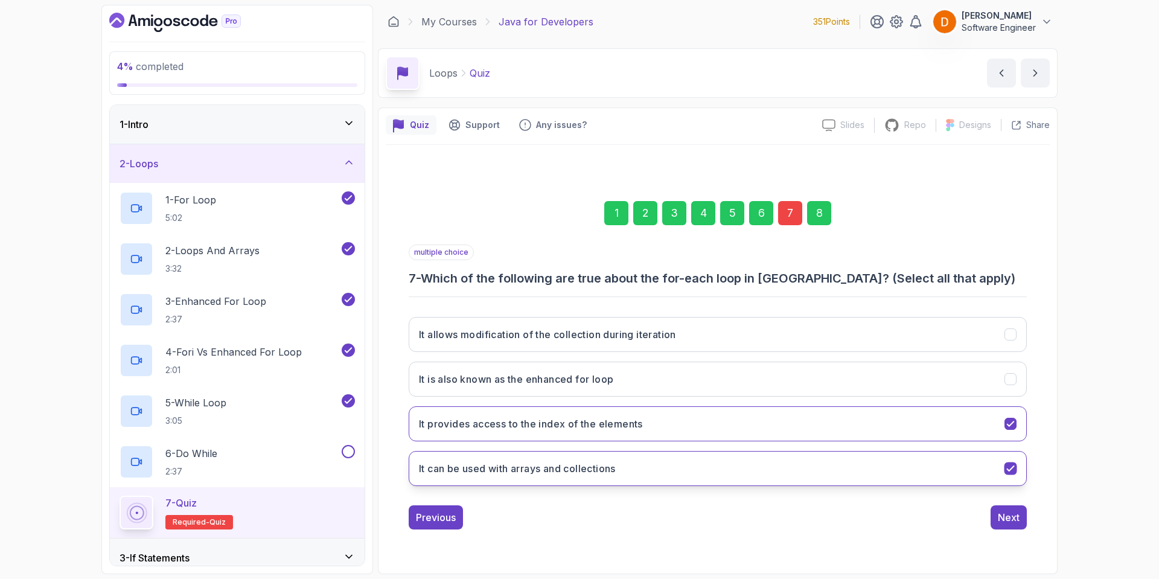
click at [606, 466] on h3 "It can be used with arrays and collections" at bounding box center [517, 468] width 197 height 14
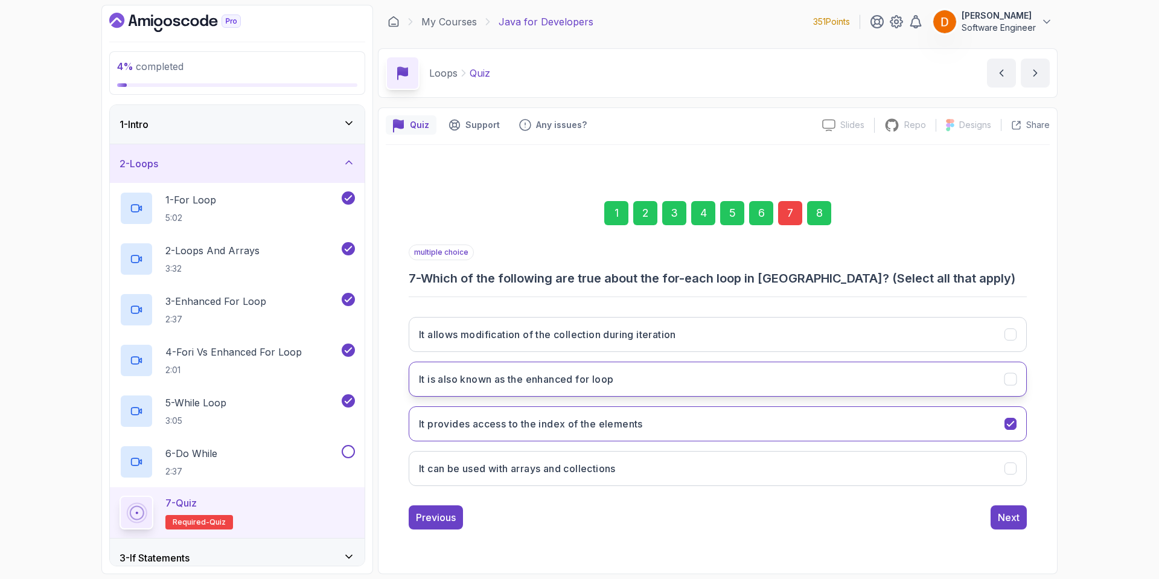
click at [705, 379] on button "It is also known as the enhanced for loop" at bounding box center [718, 379] width 618 height 35
drag, startPoint x: 1029, startPoint y: 513, endPoint x: 1023, endPoint y: 516, distance: 7.1
click at [1025, 516] on div "1 2 3 4 5 6 7 8 multiple choice 7 - Which of the following are true about the f…" at bounding box center [718, 355] width 664 height 367
click at [1019, 514] on div "Next" at bounding box center [1009, 517] width 22 height 14
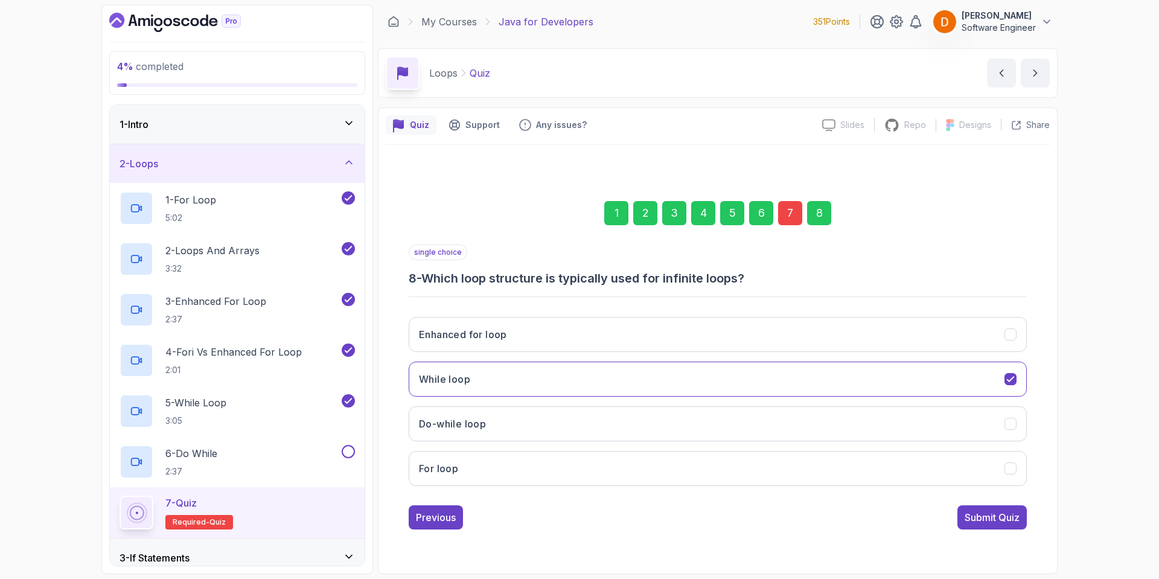
click at [976, 517] on div "Submit Quiz" at bounding box center [992, 517] width 55 height 14
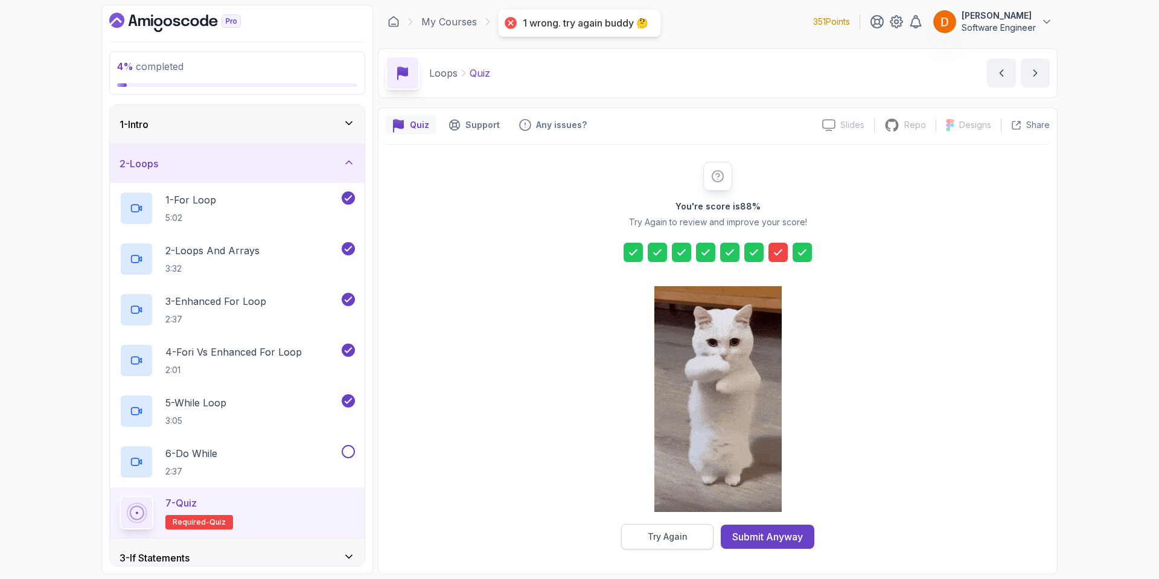
click at [650, 535] on div "Try Again" at bounding box center [668, 537] width 40 height 12
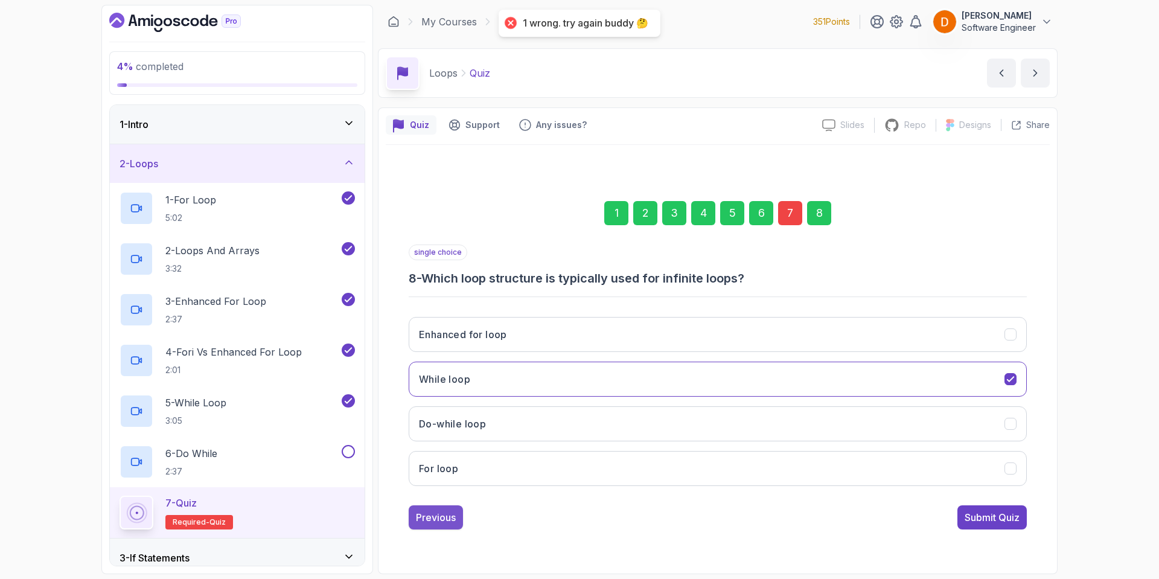
drag, startPoint x: 449, startPoint y: 522, endPoint x: 443, endPoint y: 514, distance: 9.1
click at [446, 518] on div "Previous" at bounding box center [436, 517] width 40 height 14
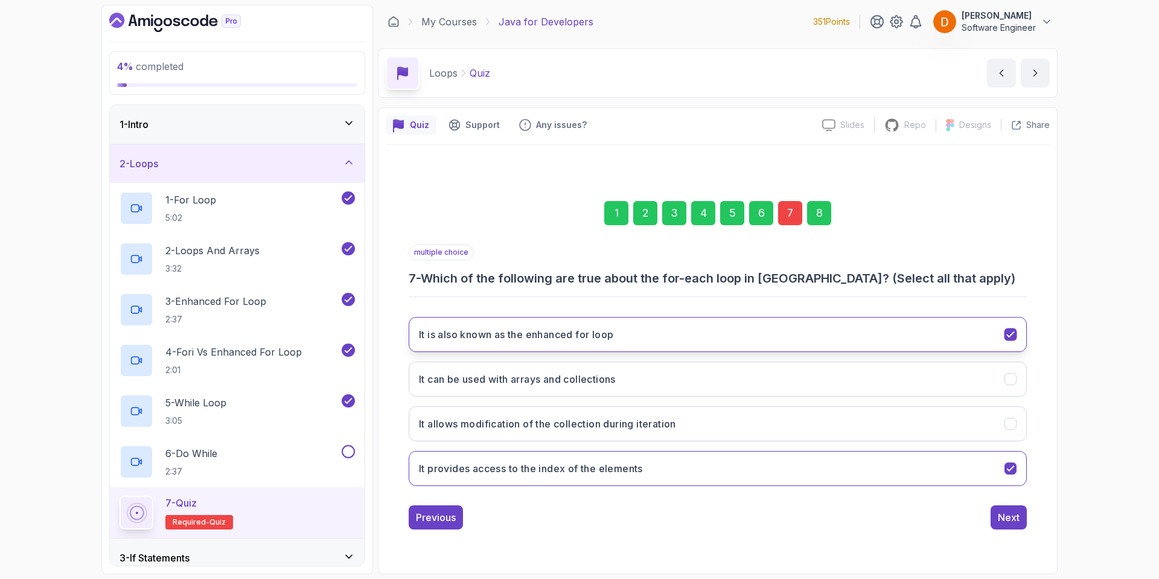
click at [738, 328] on button "It is also known as the enhanced for loop" at bounding box center [718, 334] width 618 height 35
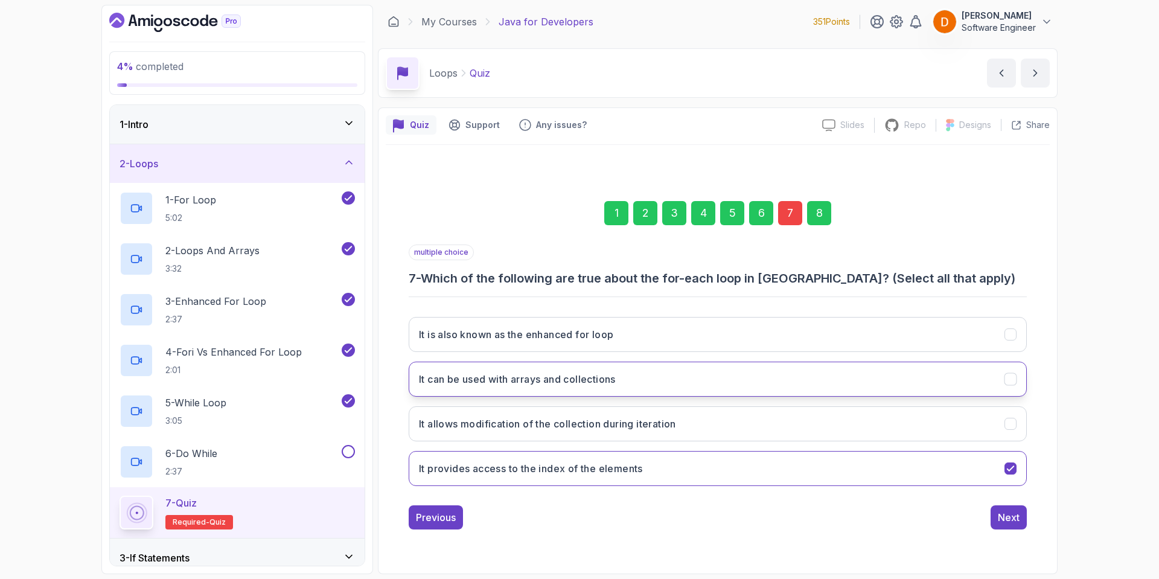
click at [735, 378] on button "It can be used with arrays and collections" at bounding box center [718, 379] width 618 height 35
click at [1010, 509] on button "Next" at bounding box center [1009, 517] width 36 height 24
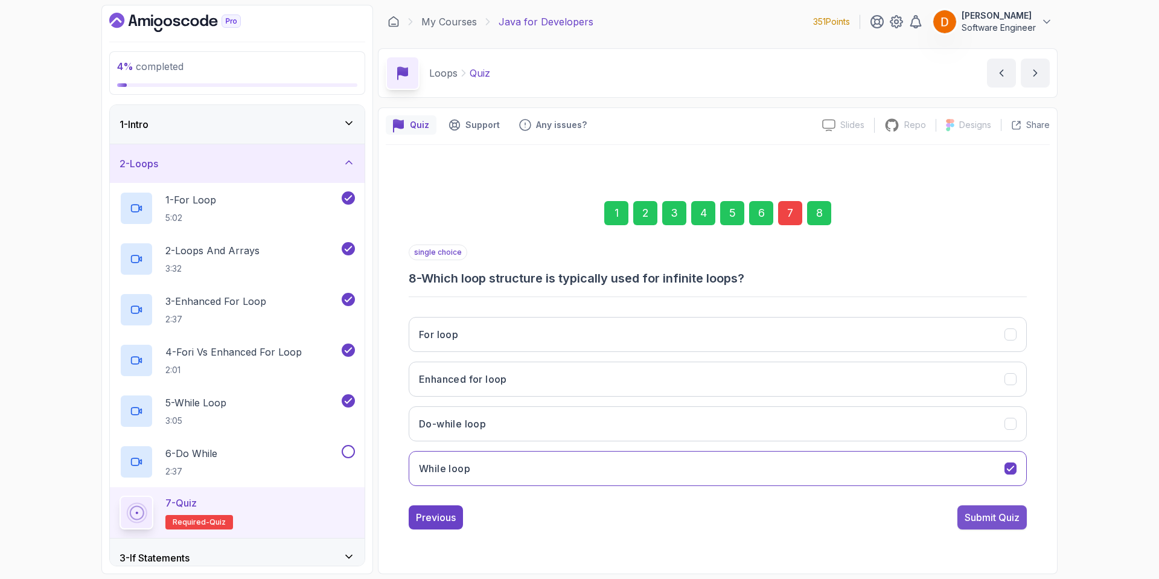
click at [984, 523] on button "Submit Quiz" at bounding box center [992, 517] width 69 height 24
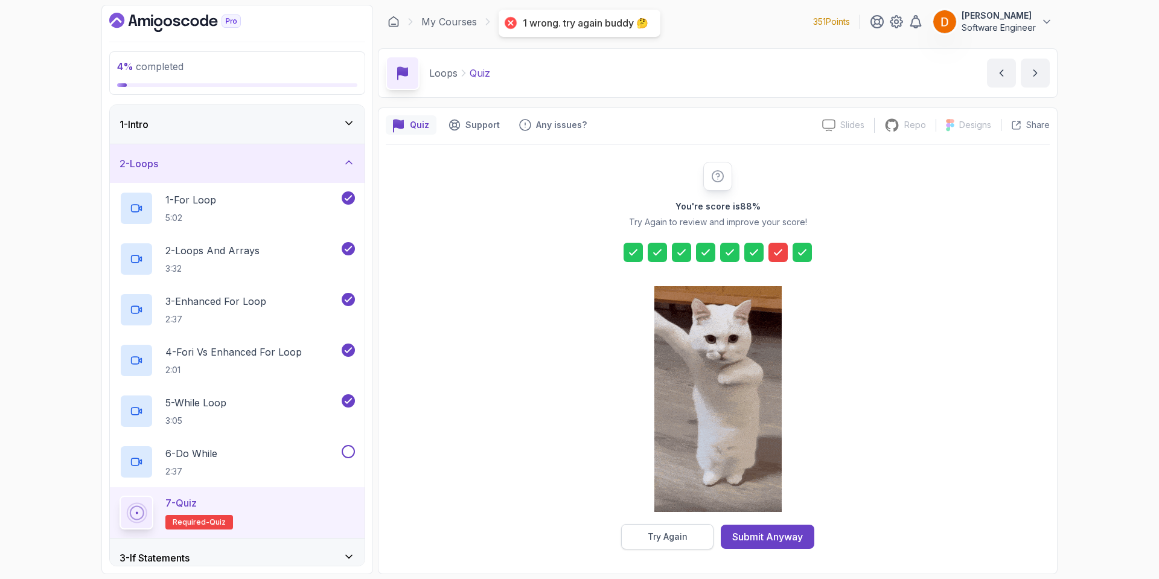
click at [654, 534] on div "Try Again" at bounding box center [668, 537] width 40 height 12
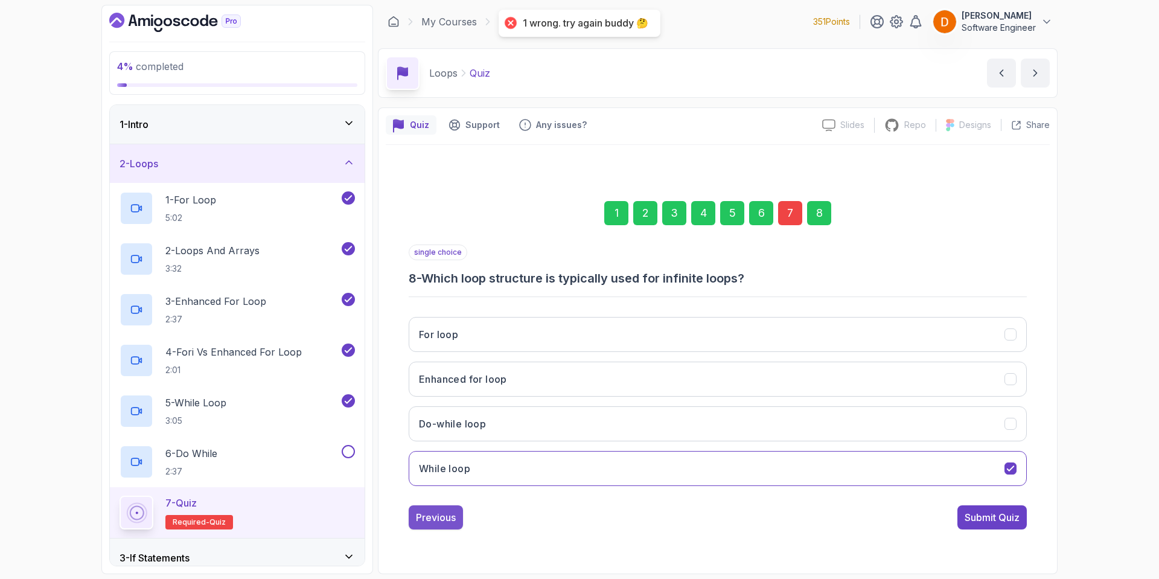
click at [441, 514] on div "Previous" at bounding box center [436, 517] width 40 height 14
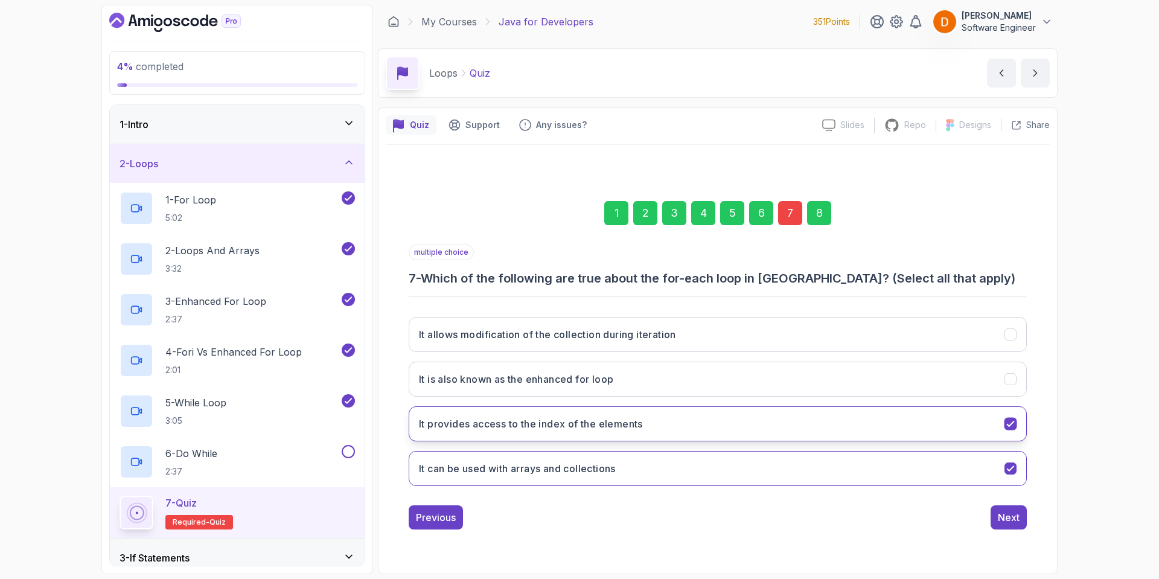
click at [722, 423] on button "It provides access to the index of the elements" at bounding box center [718, 423] width 618 height 35
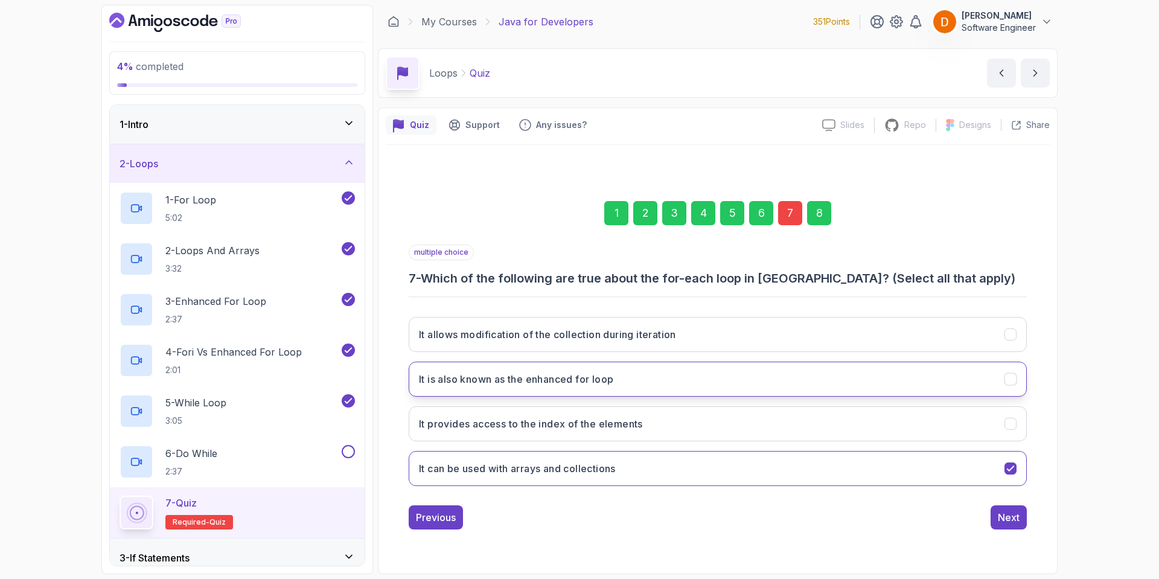
click at [694, 377] on button "It is also known as the enhanced for loop" at bounding box center [718, 379] width 618 height 35
click at [1033, 524] on div "1 2 3 4 5 6 7 8 multiple choice 7 - Which of the following are true about the f…" at bounding box center [718, 355] width 664 height 367
click at [1014, 522] on div "Next" at bounding box center [1009, 517] width 22 height 14
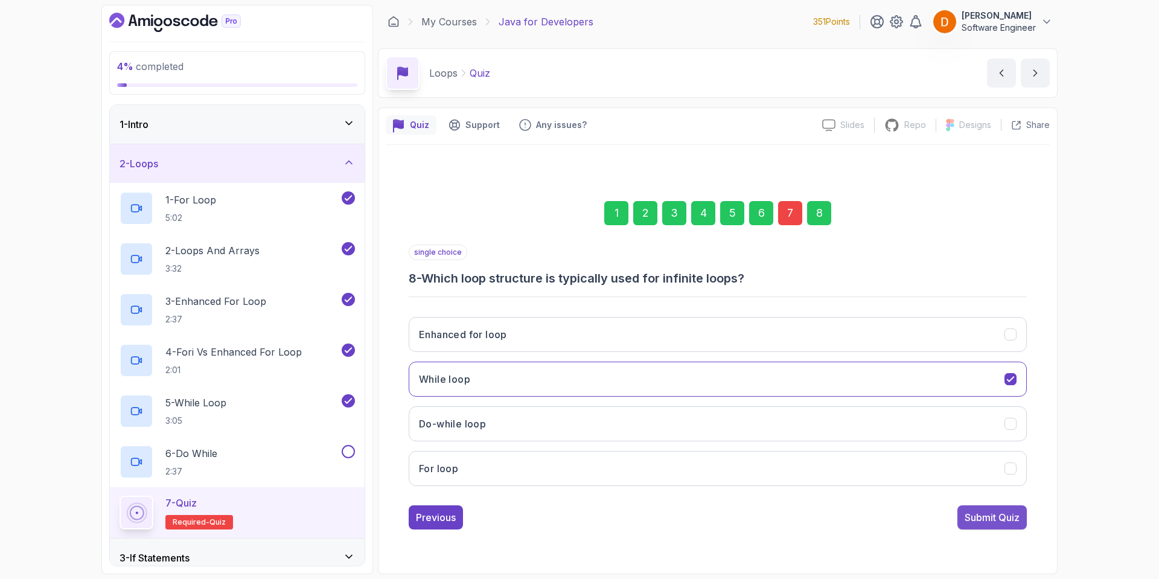
click at [985, 520] on div "Submit Quiz" at bounding box center [992, 517] width 55 height 14
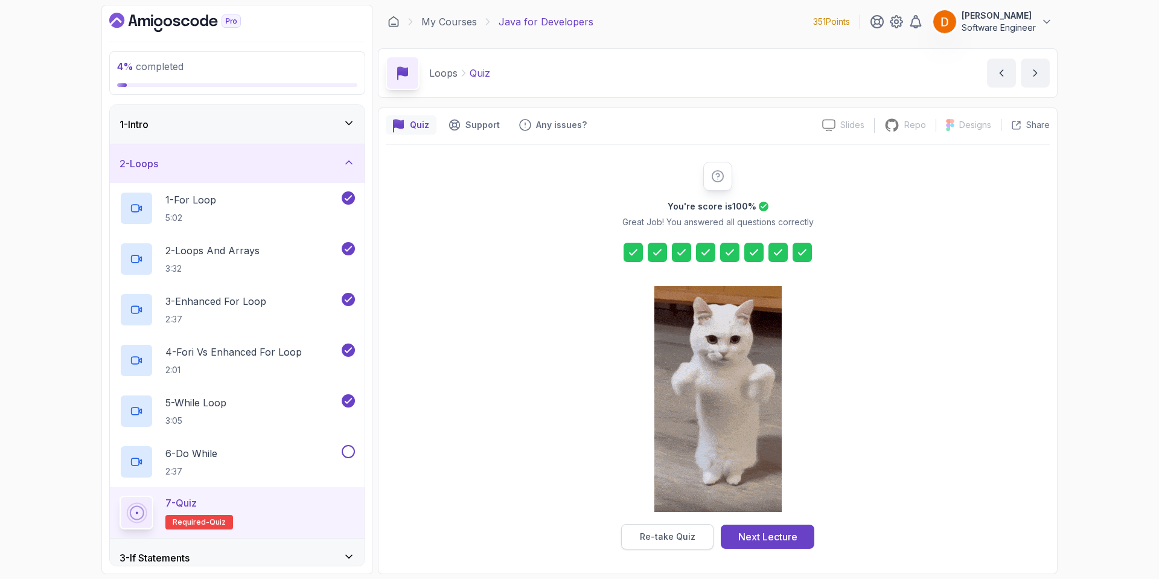
click at [658, 531] on div "Re-take Quiz" at bounding box center [668, 537] width 56 height 12
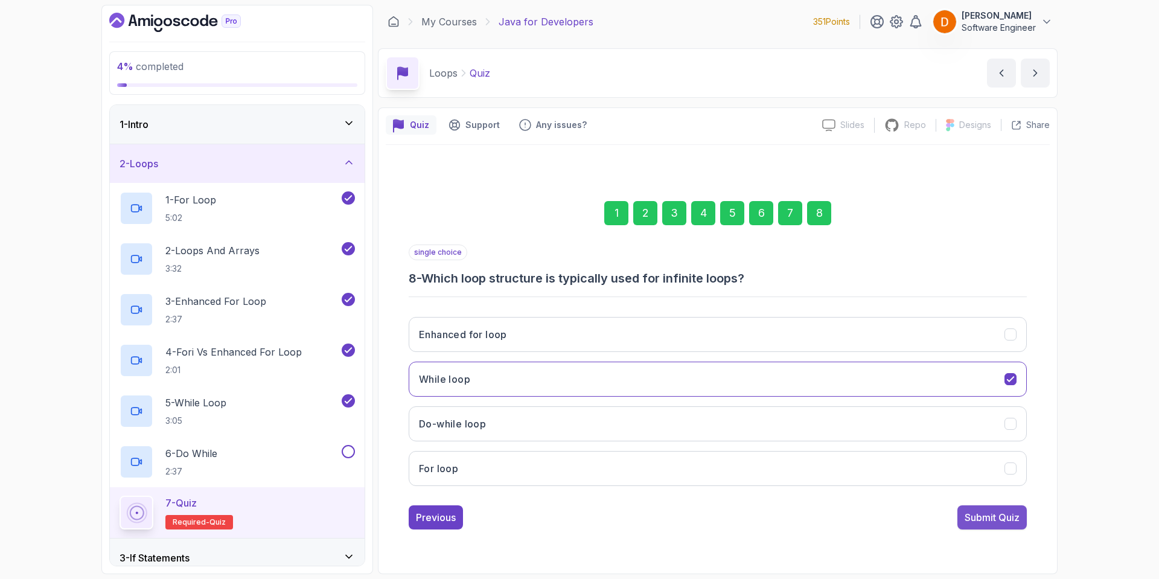
click at [1005, 516] on div "Submit Quiz" at bounding box center [992, 517] width 55 height 14
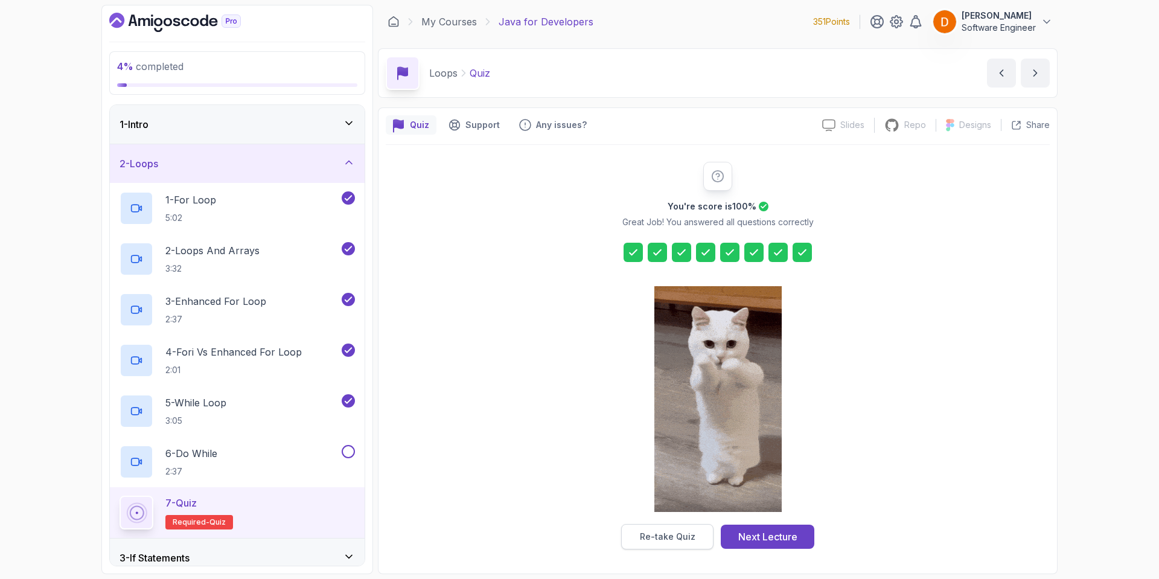
click at [687, 534] on div "Re-take Quiz" at bounding box center [668, 537] width 56 height 12
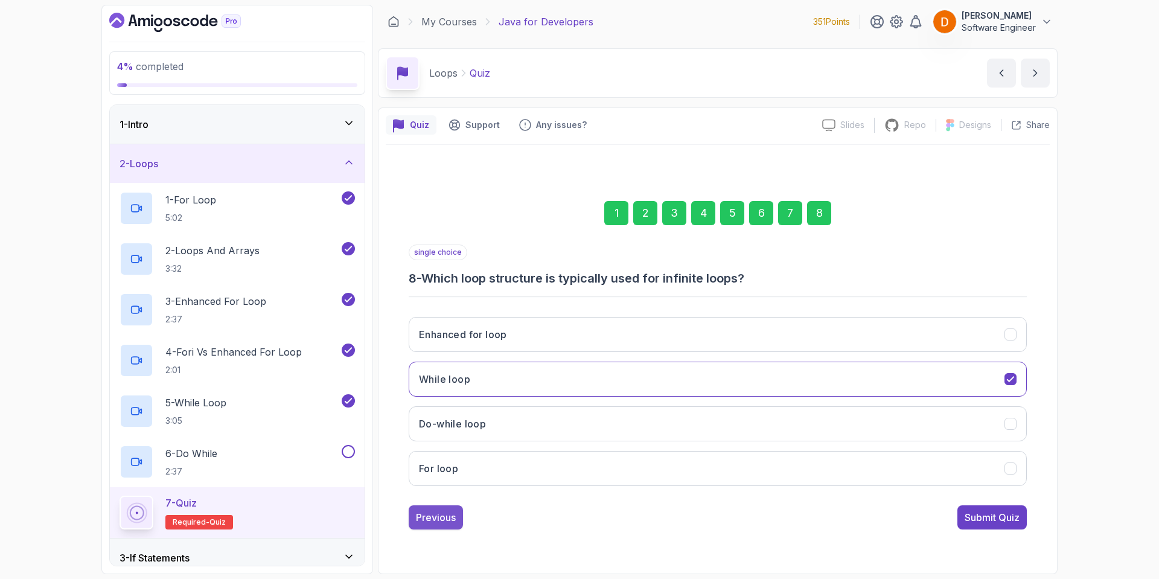
click at [421, 520] on div "Previous" at bounding box center [436, 517] width 40 height 14
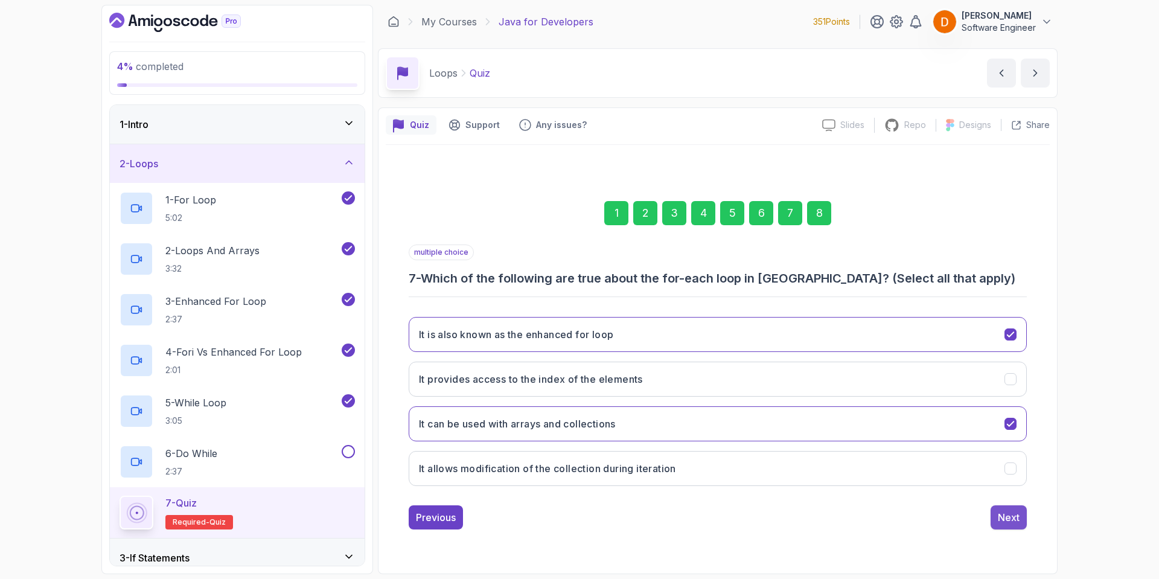
click at [1012, 525] on button "Next" at bounding box center [1009, 517] width 36 height 24
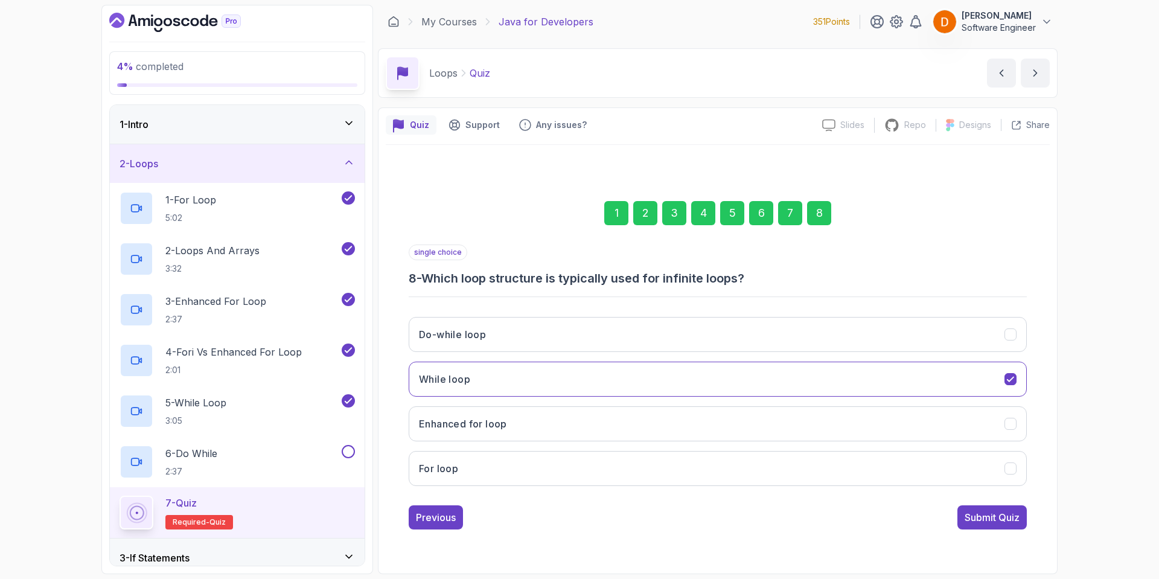
click at [976, 523] on div "Submit Quiz" at bounding box center [992, 517] width 55 height 14
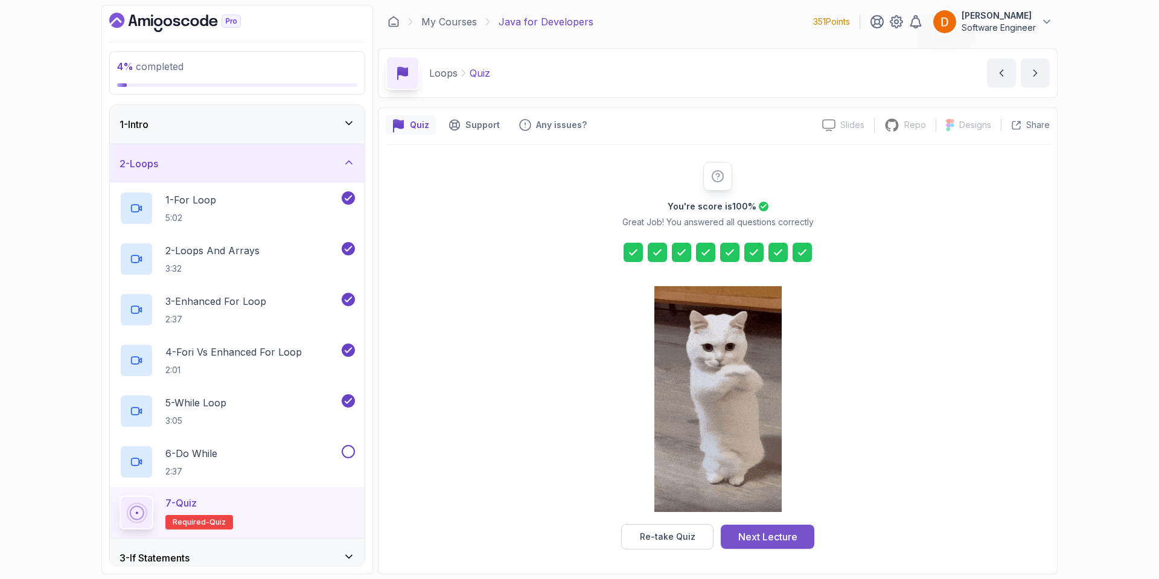
click at [790, 537] on div "Next Lecture" at bounding box center [767, 537] width 59 height 14
